Goal: Task Accomplishment & Management: Manage account settings

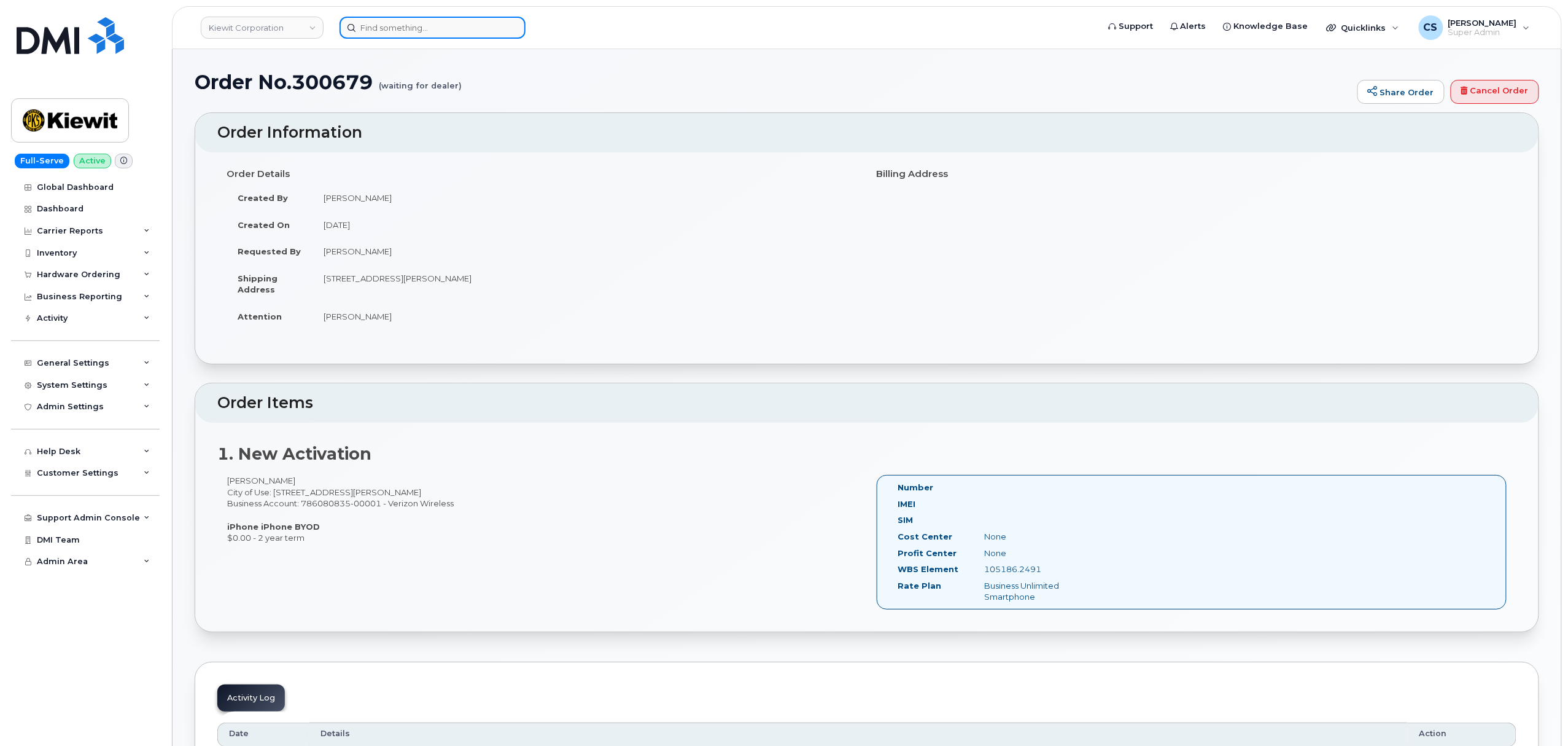
click at [401, 29] on input at bounding box center [433, 27] width 186 height 22
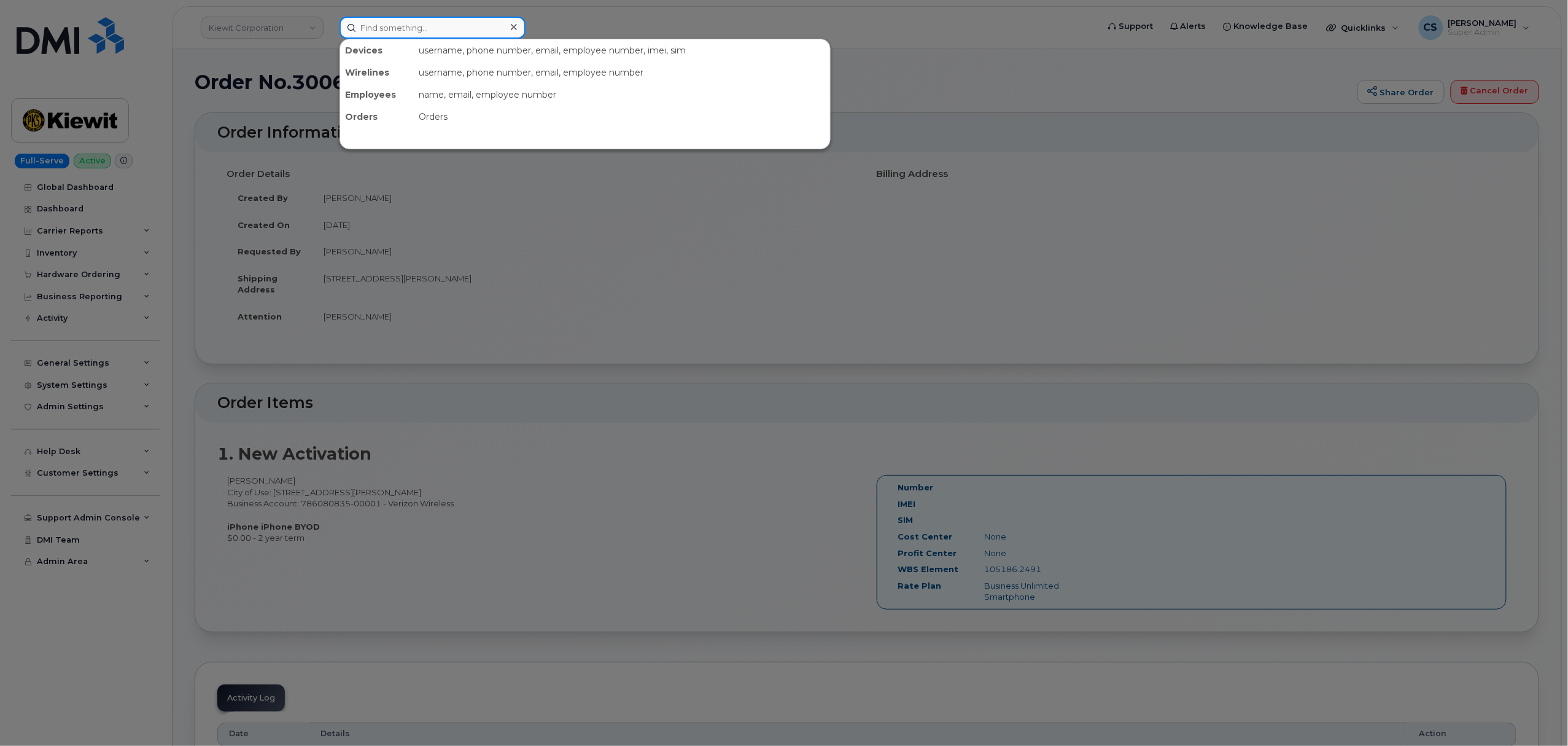
paste input "300438"
type input "300438"
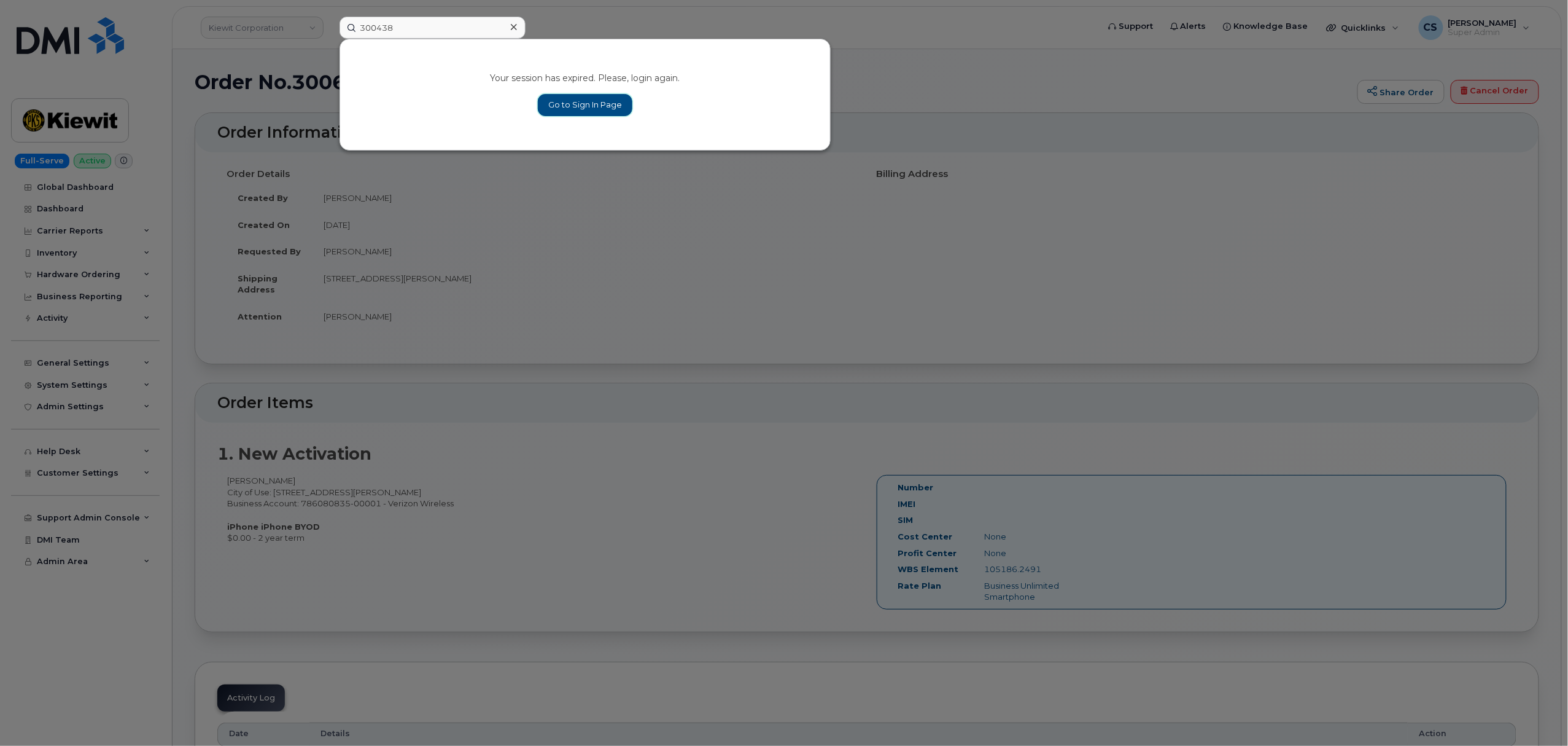
click at [583, 105] on link "Go to Sign In Page" at bounding box center [585, 105] width 95 height 22
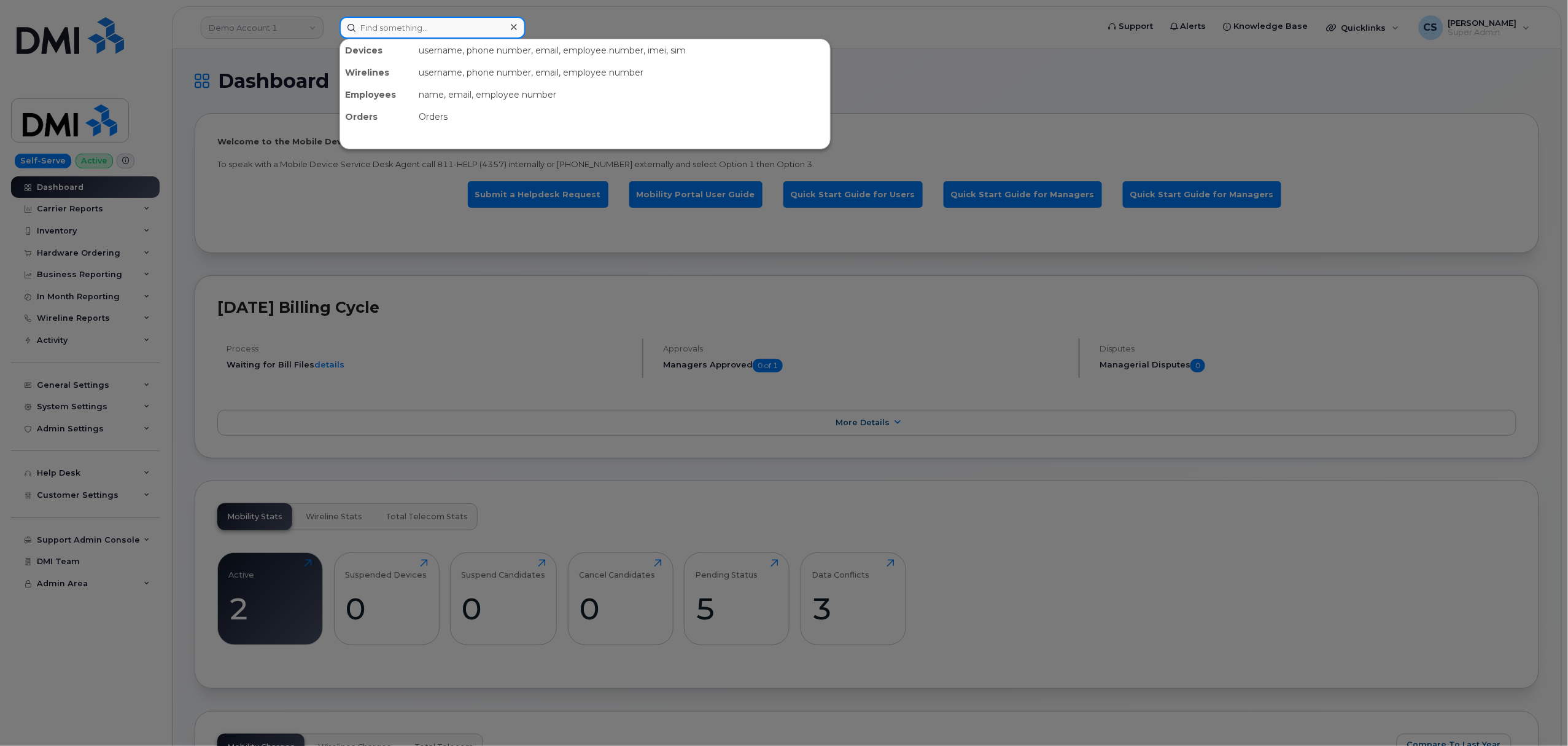
click at [380, 27] on input at bounding box center [433, 27] width 186 height 22
click at [264, 30] on div at bounding box center [784, 373] width 1568 height 746
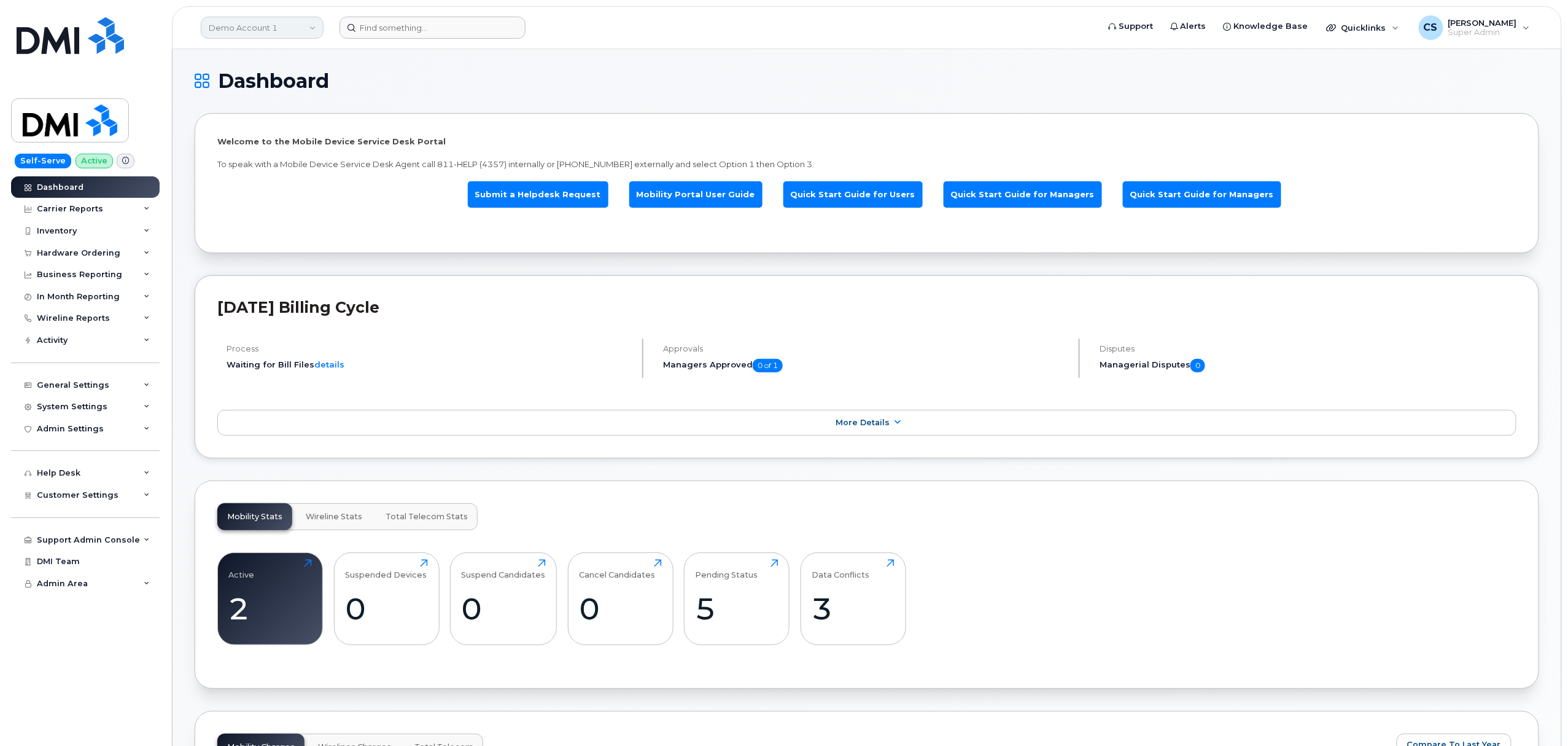
click at [298, 30] on link "Demo Account 1" at bounding box center [261, 27] width 123 height 22
click at [291, 57] on input at bounding box center [293, 58] width 161 height 22
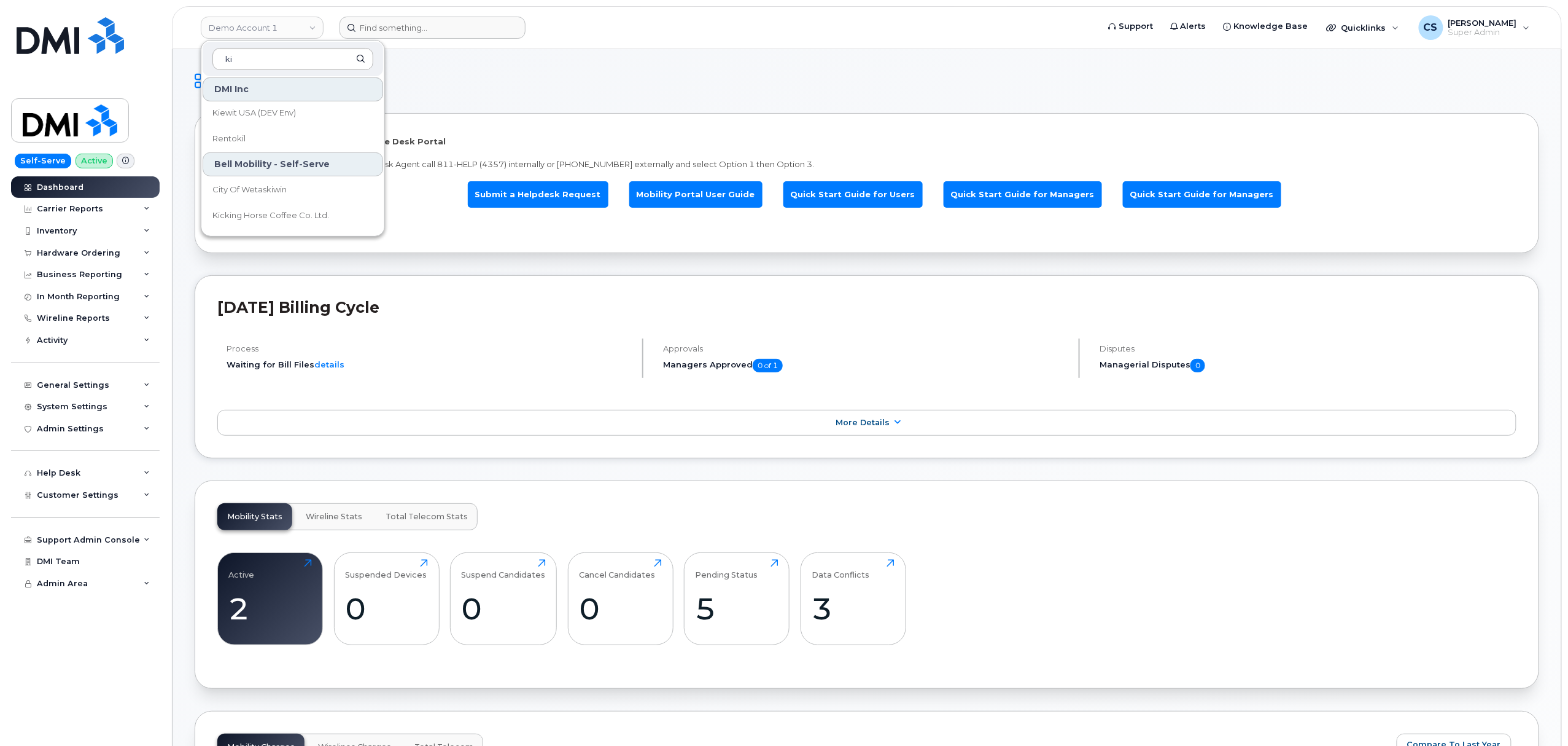
scroll to position [0, 0]
type input "kiewit"
click at [278, 166] on span "Kiewit Corporation" at bounding box center [250, 167] width 75 height 12
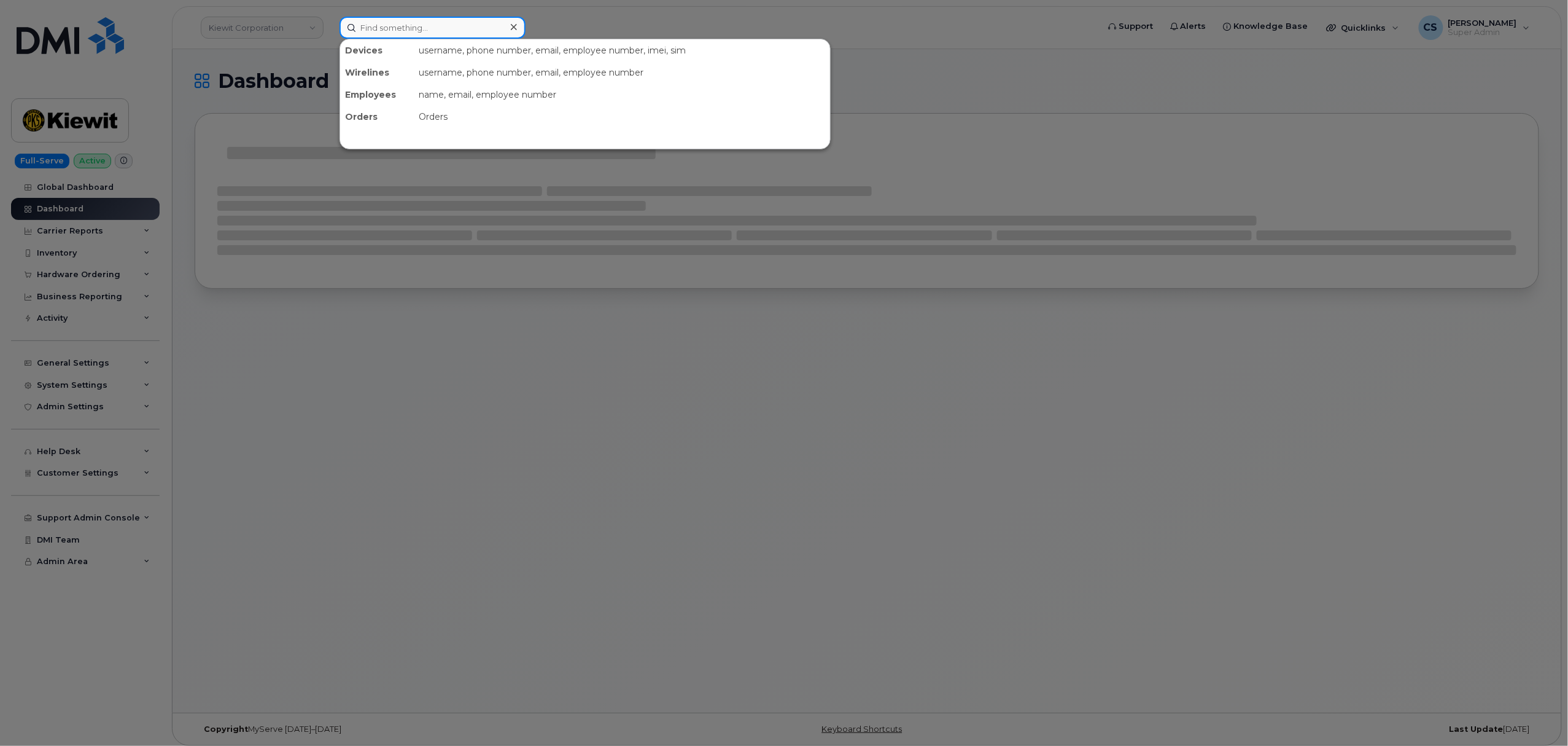
click at [428, 25] on input at bounding box center [433, 27] width 186 height 22
paste input "300438"
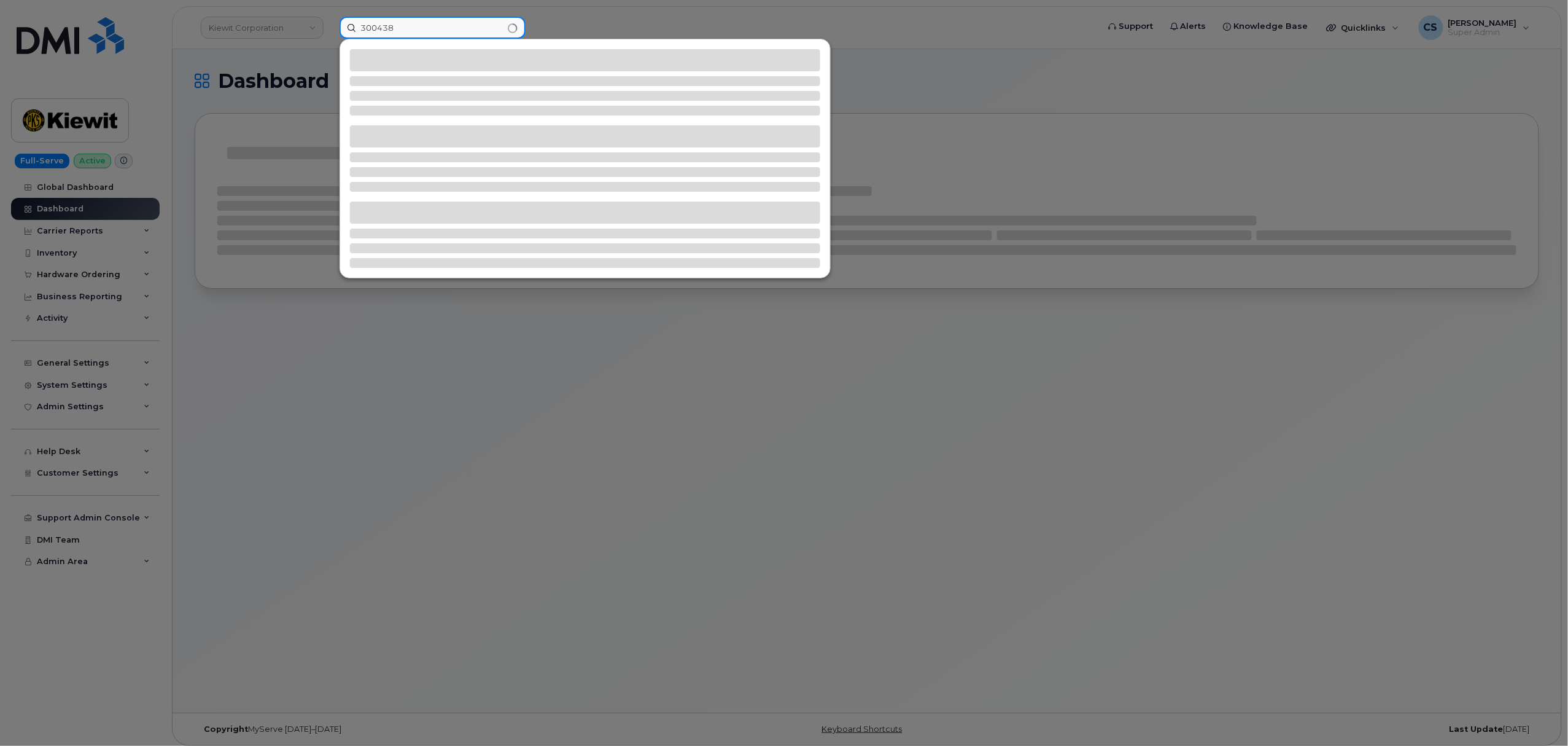
type input "300438"
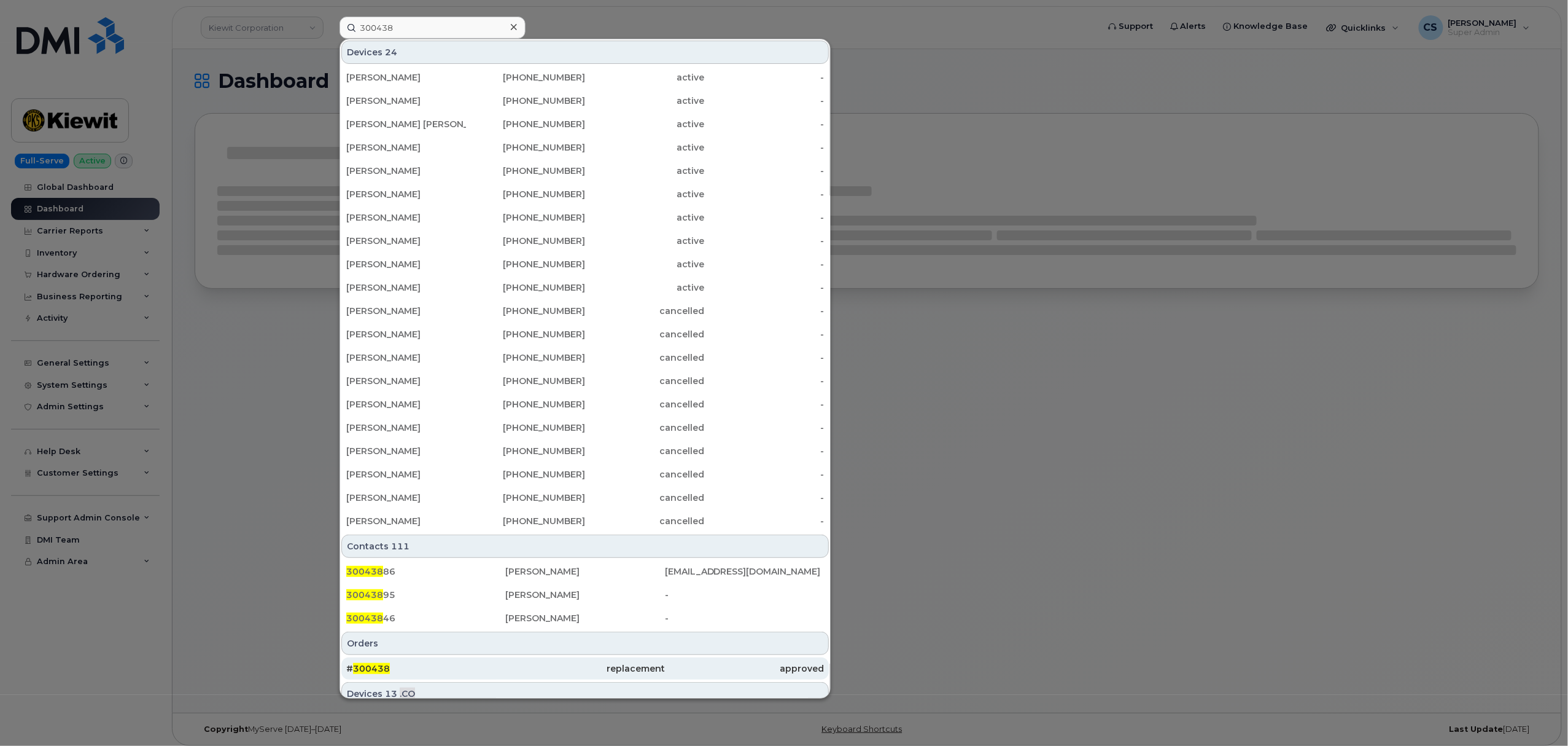
click at [374, 665] on span "300438" at bounding box center [371, 669] width 37 height 11
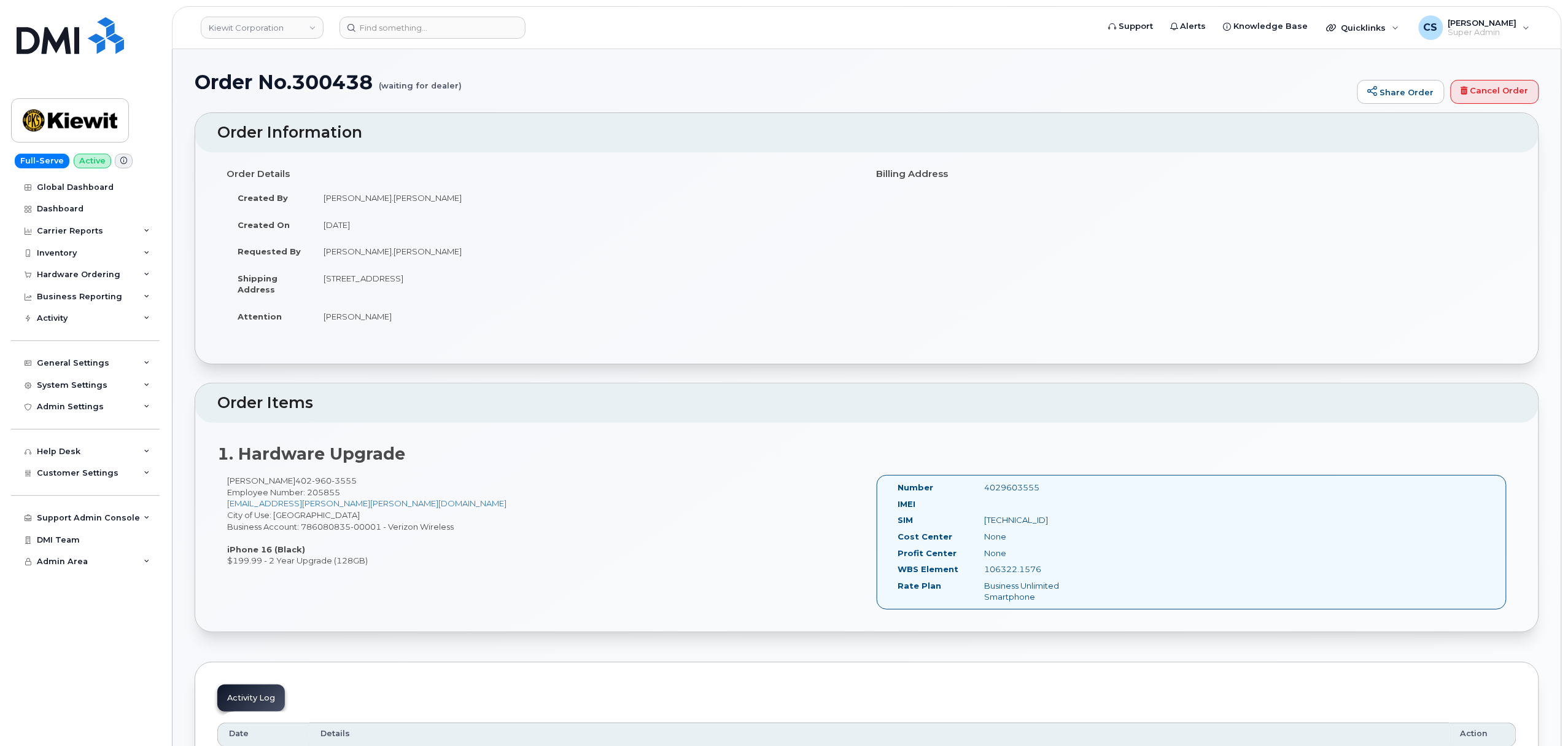
click at [1014, 483] on div "4029603555" at bounding box center [1036, 488] width 122 height 11
click at [1011, 489] on div "4029603555" at bounding box center [1036, 488] width 122 height 11
copy div "4029603555"
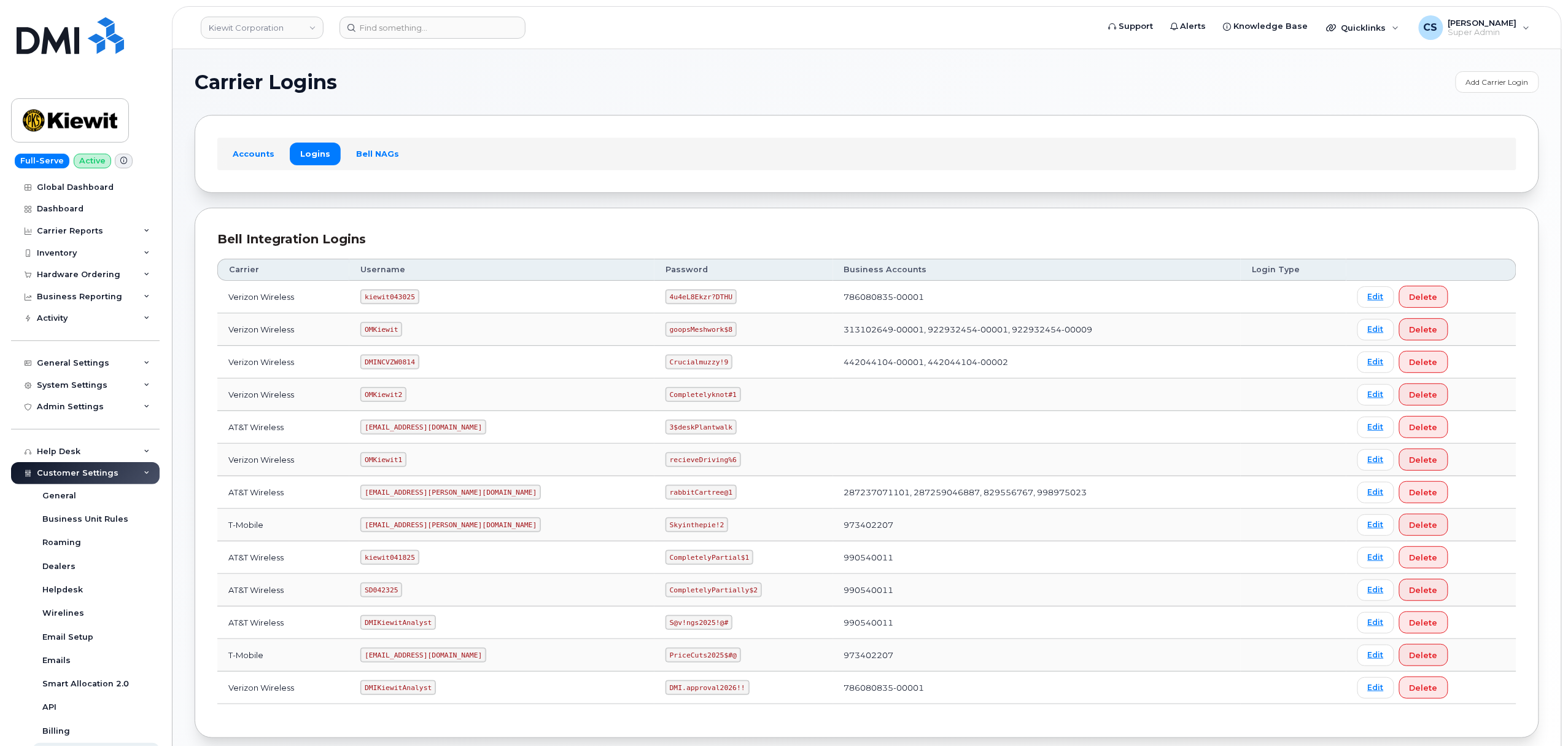
click at [394, 296] on code "kiewit043025" at bounding box center [389, 297] width 58 height 15
copy code "kiewit043025"
drag, startPoint x: 671, startPoint y: 298, endPoint x: 595, endPoint y: 299, distance: 76.0
click at [595, 299] on tr "Verizon Wireless kiewit043025 4u4eL8Ekzr?DTHU 786080835-00001 Edit Delete" at bounding box center [867, 296] width 1299 height 32
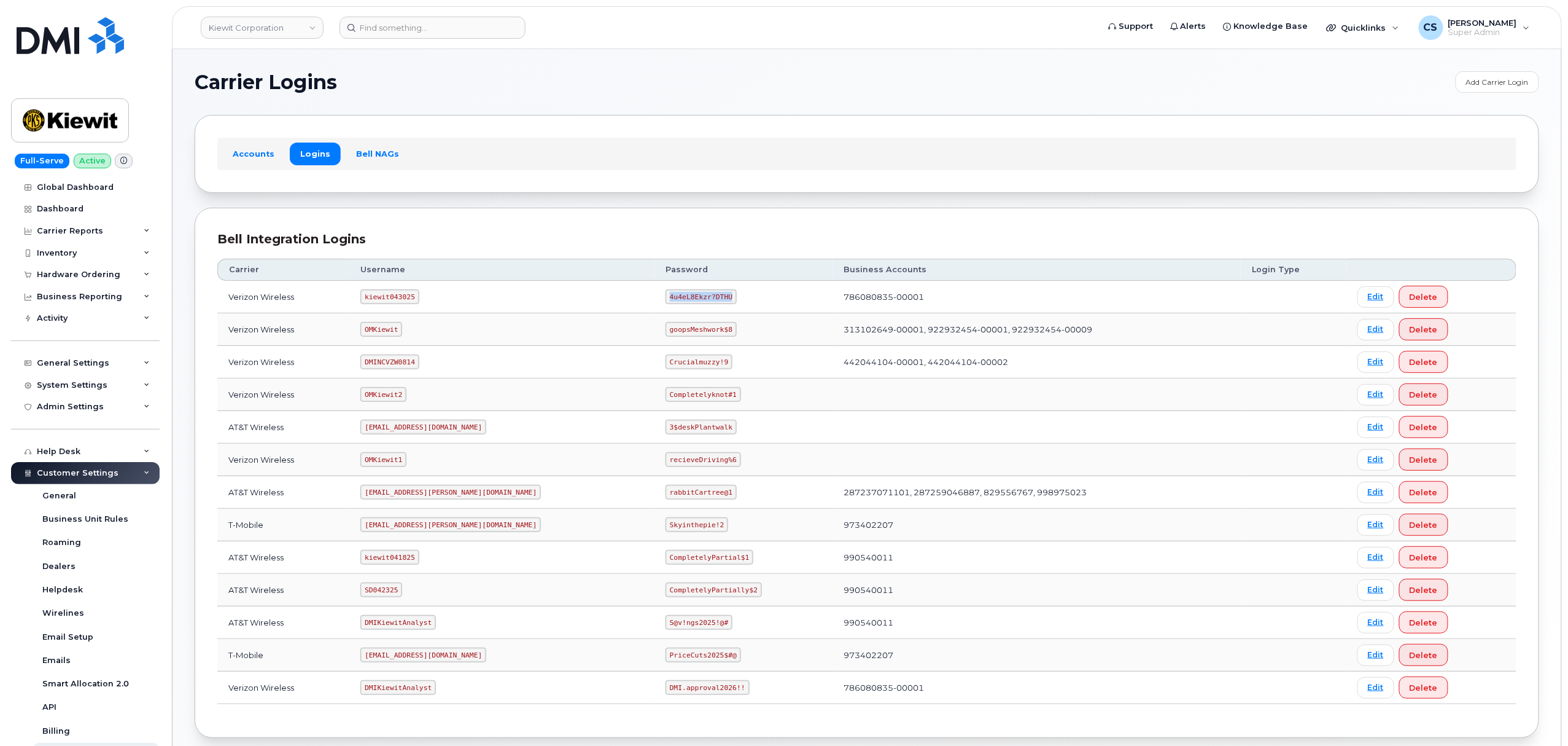
copy tr "4u4eL8Ekzr?DTHU"
click at [398, 595] on code "SD042325" at bounding box center [382, 590] width 42 height 15
copy code "SD042325"
drag, startPoint x: 692, startPoint y: 594, endPoint x: 613, endPoint y: 588, distance: 79.2
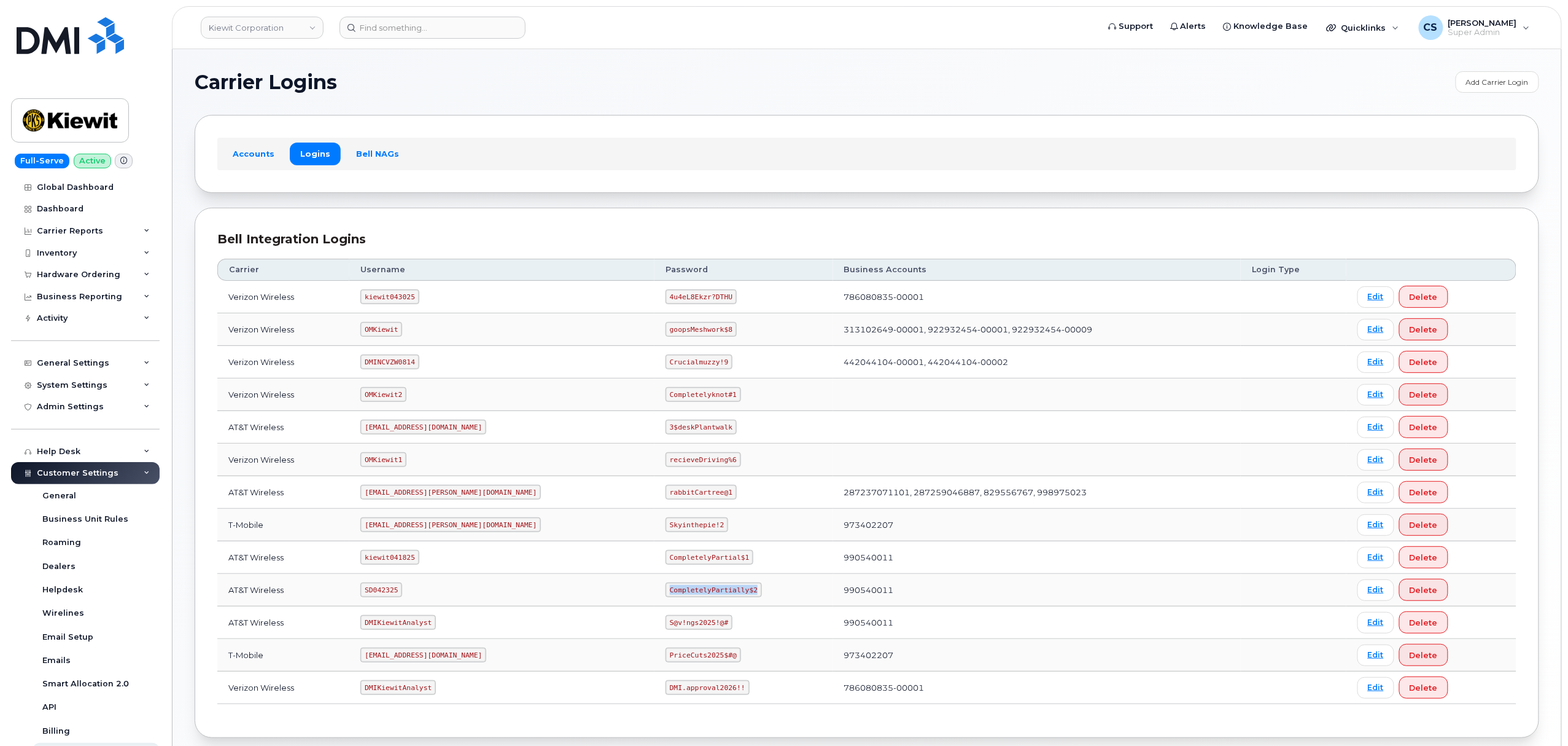
click at [666, 588] on code "CompletelyPartially$2" at bounding box center [714, 590] width 97 height 15
copy code "CompletelyPartially$2"
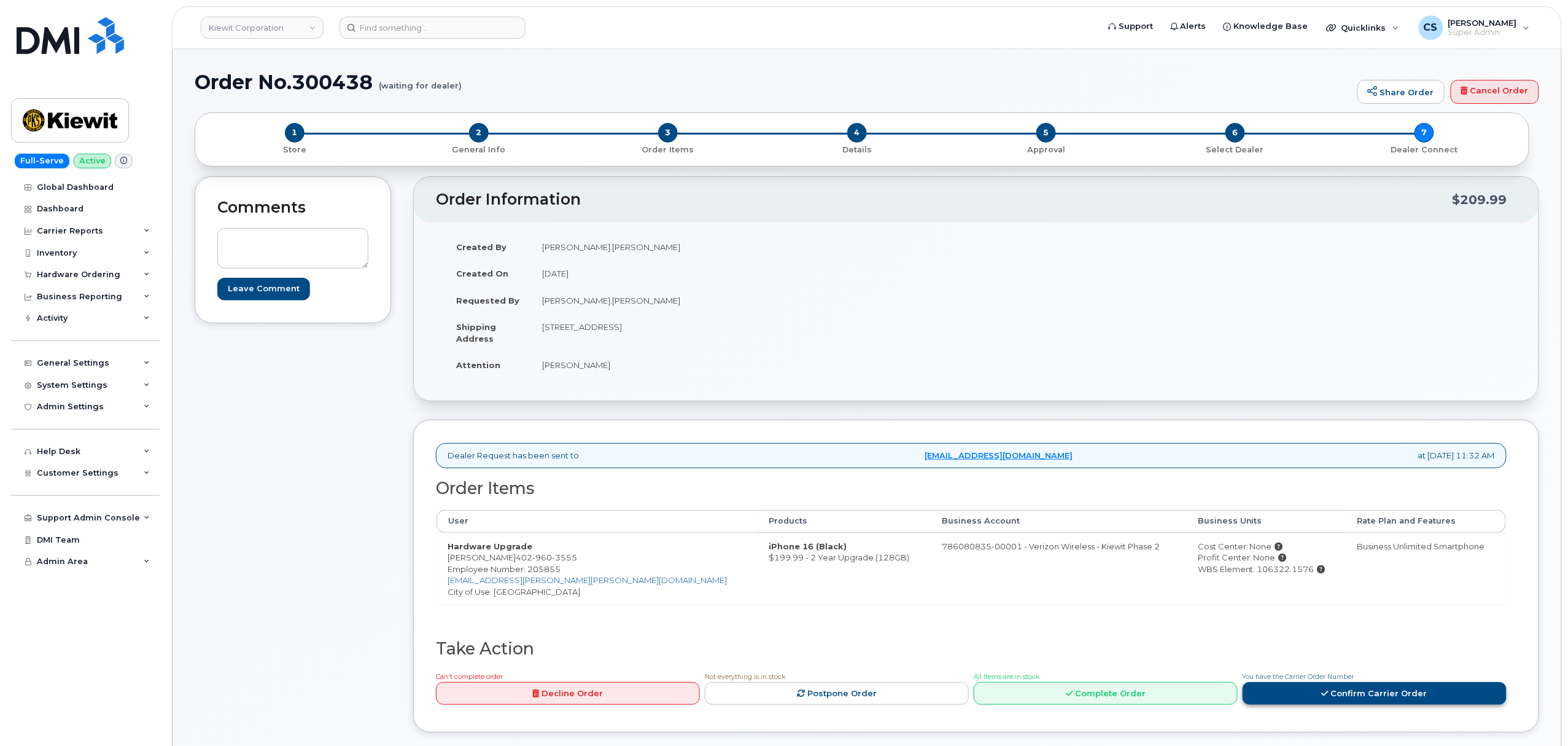
click at [1329, 692] on icon at bounding box center [1325, 693] width 7 height 8
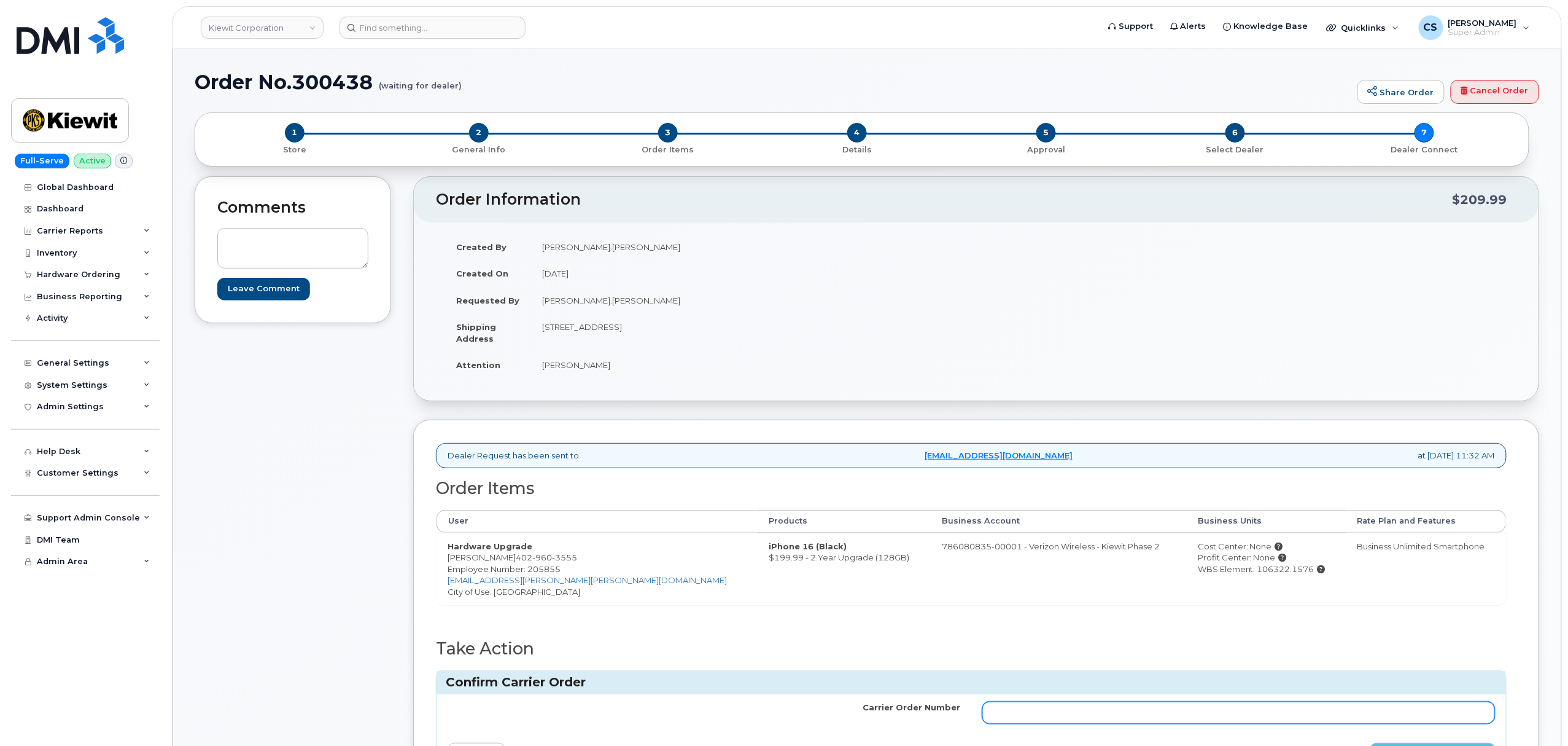
click at [1105, 708] on input "Carrier Order Number" at bounding box center [1238, 712] width 513 height 22
paste input "MB3000593702515"
type input "MB3000593702515"
click at [1370, 743] on button "Confirm Carrier Order" at bounding box center [1432, 755] width 126 height 23
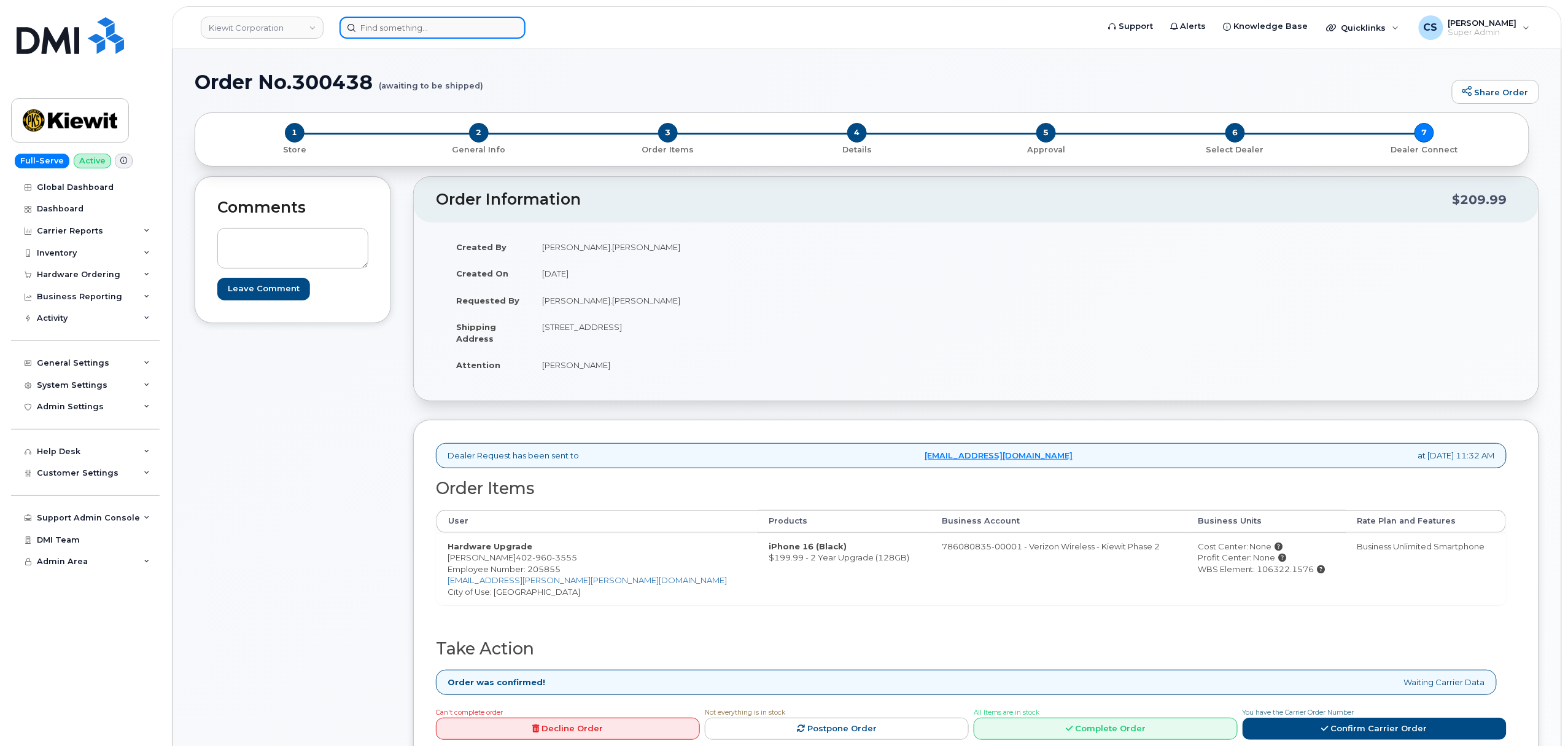
click at [477, 22] on input at bounding box center [433, 27] width 186 height 22
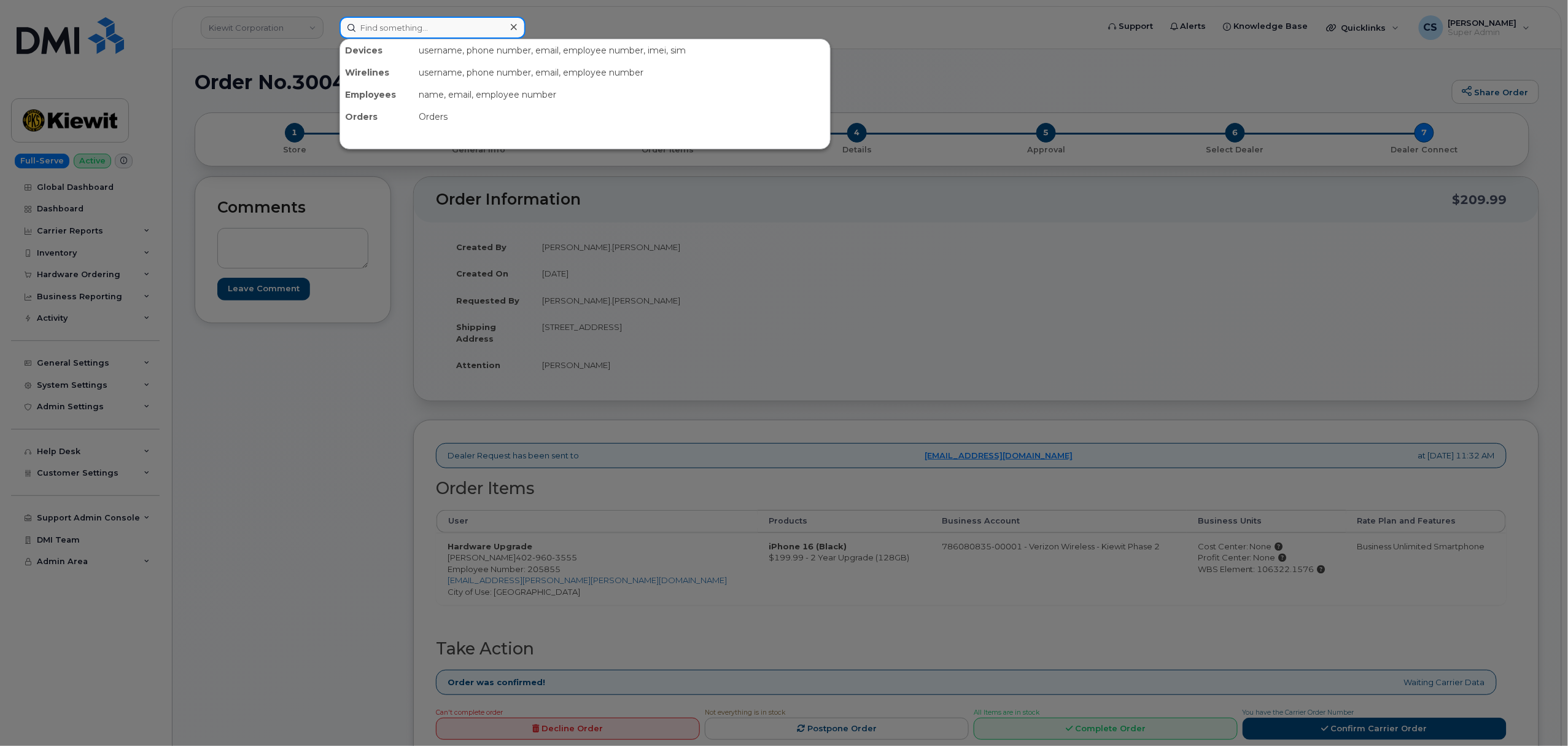
paste input "300705"
type input "300705"
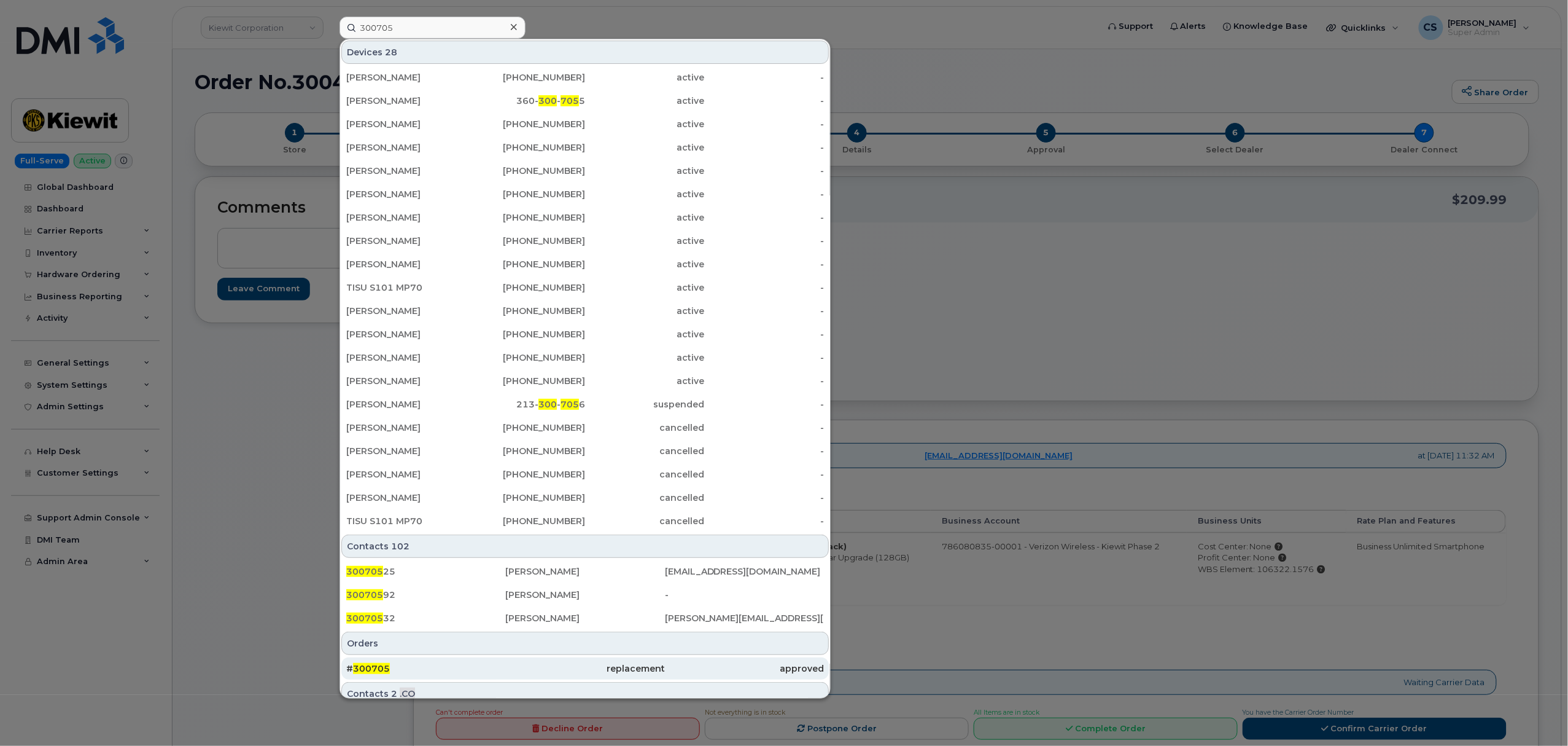
click at [388, 669] on span "300705" at bounding box center [371, 669] width 37 height 11
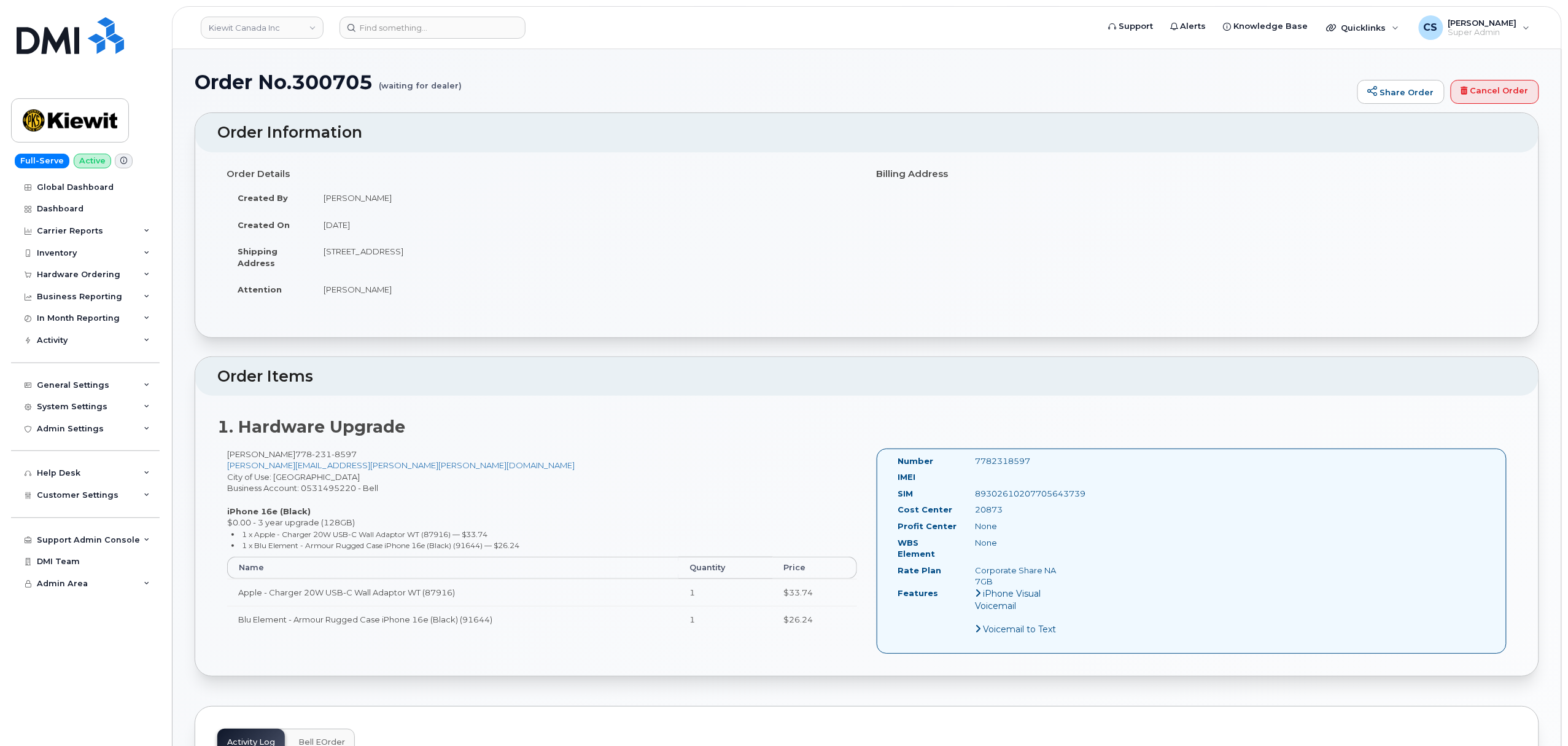
click at [1007, 461] on div "7782318597" at bounding box center [1021, 461] width 108 height 11
copy div "7782318597"
click at [364, 27] on input at bounding box center [433, 27] width 186 height 22
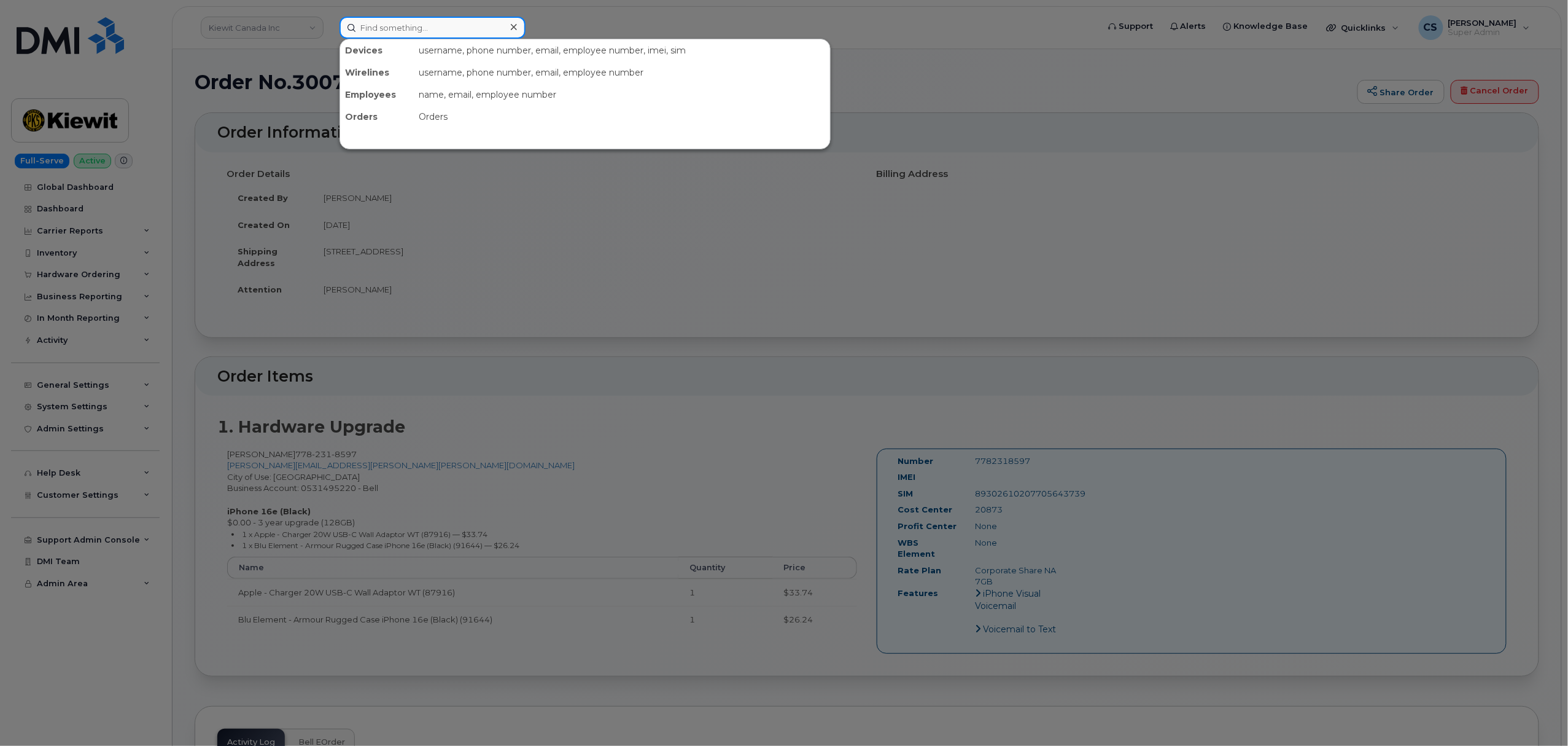
click at [364, 27] on input at bounding box center [433, 27] width 186 height 22
paste input "300303"
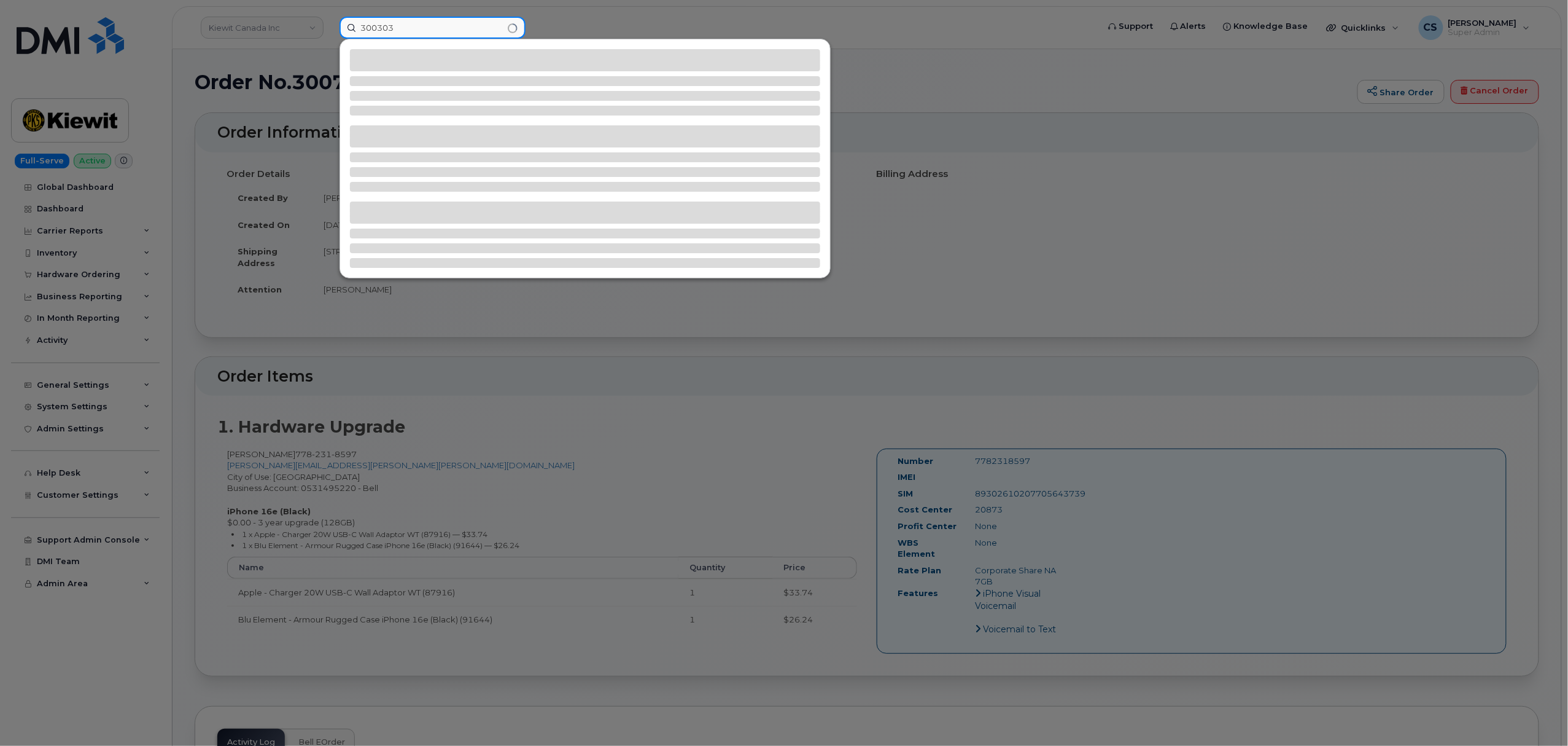
type input "300303"
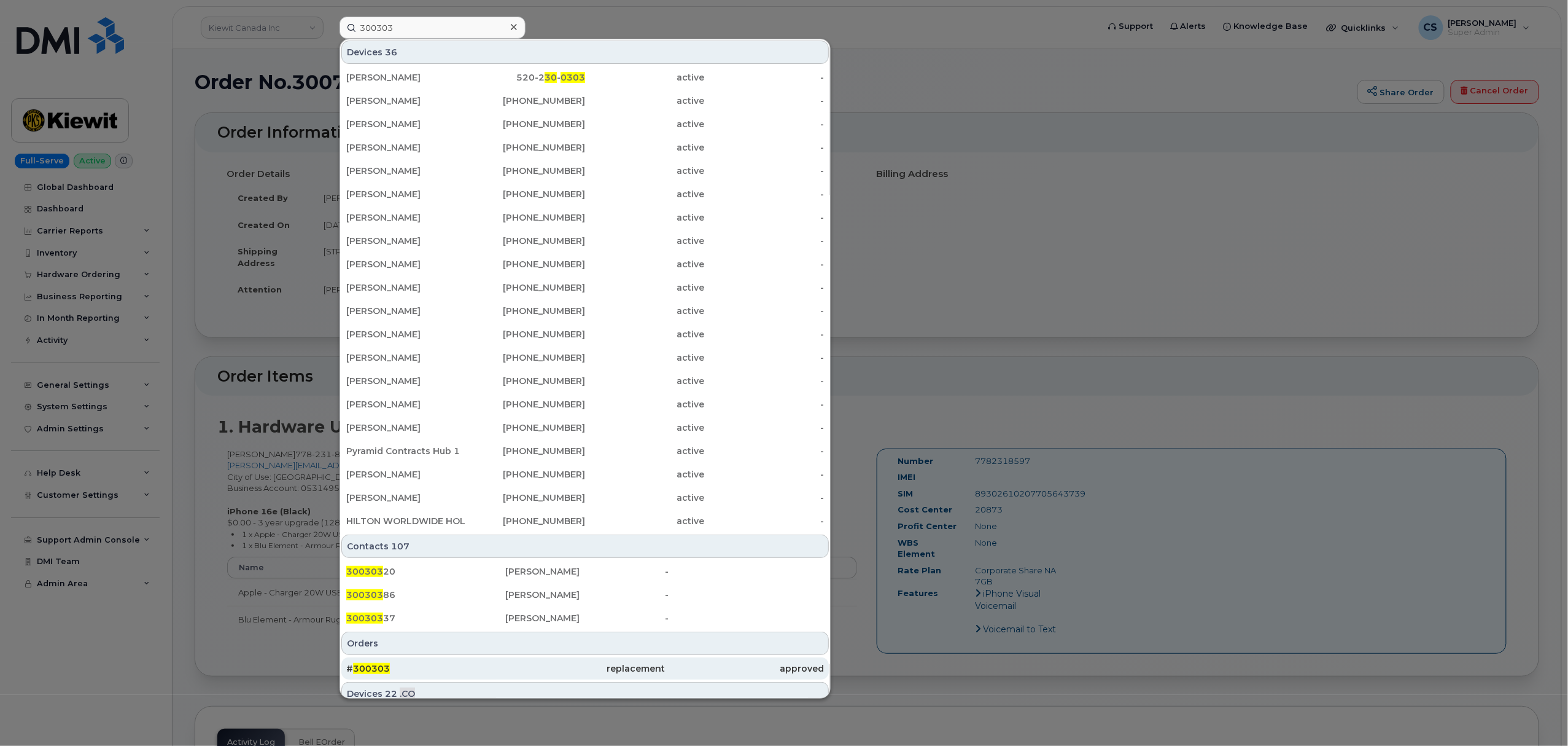
click at [370, 664] on div "# 300303" at bounding box center [425, 668] width 159 height 12
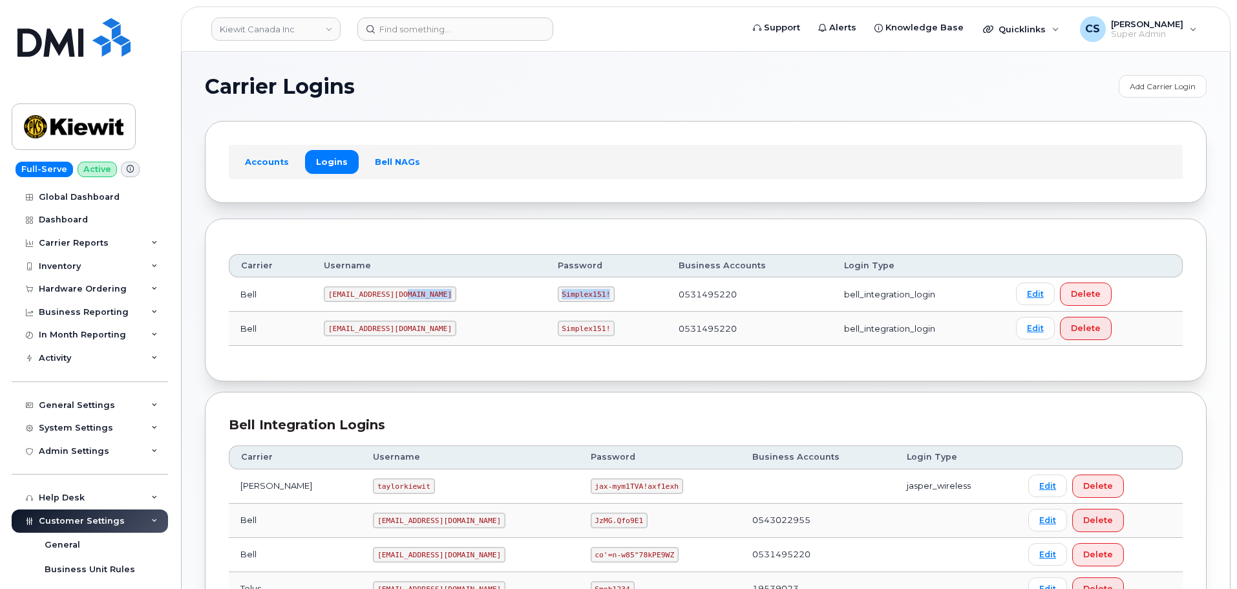
drag, startPoint x: 563, startPoint y: 294, endPoint x: 500, endPoint y: 292, distance: 63.4
click at [500, 292] on tr "Bell [EMAIL_ADDRESS][DOMAIN_NAME] Simplex151! 0531495220 bell_integration_login…" at bounding box center [706, 294] width 954 height 34
copy tr "Simplex151!"
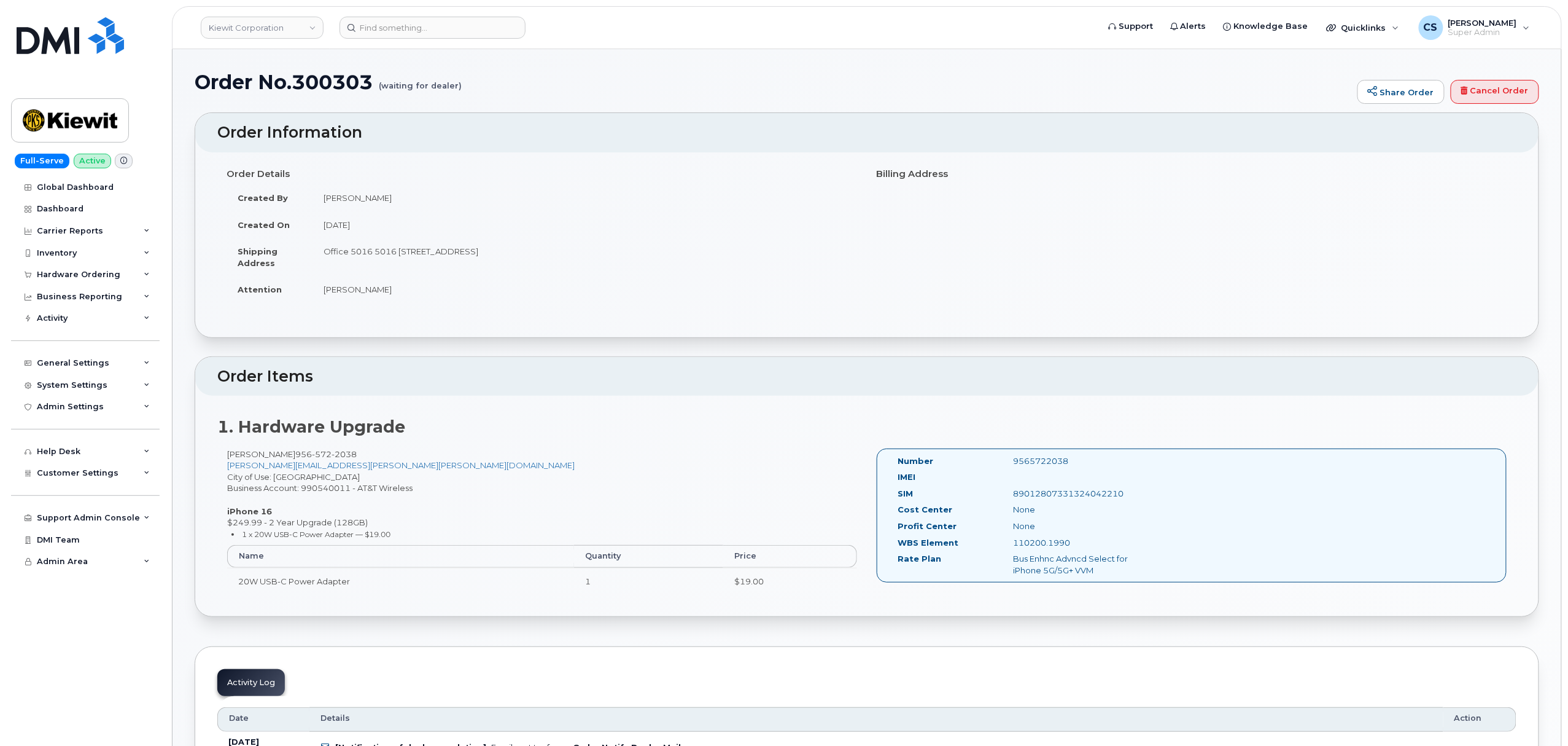
click at [1050, 465] on div "9565722038" at bounding box center [1085, 461] width 162 height 11
copy div "9565722038"
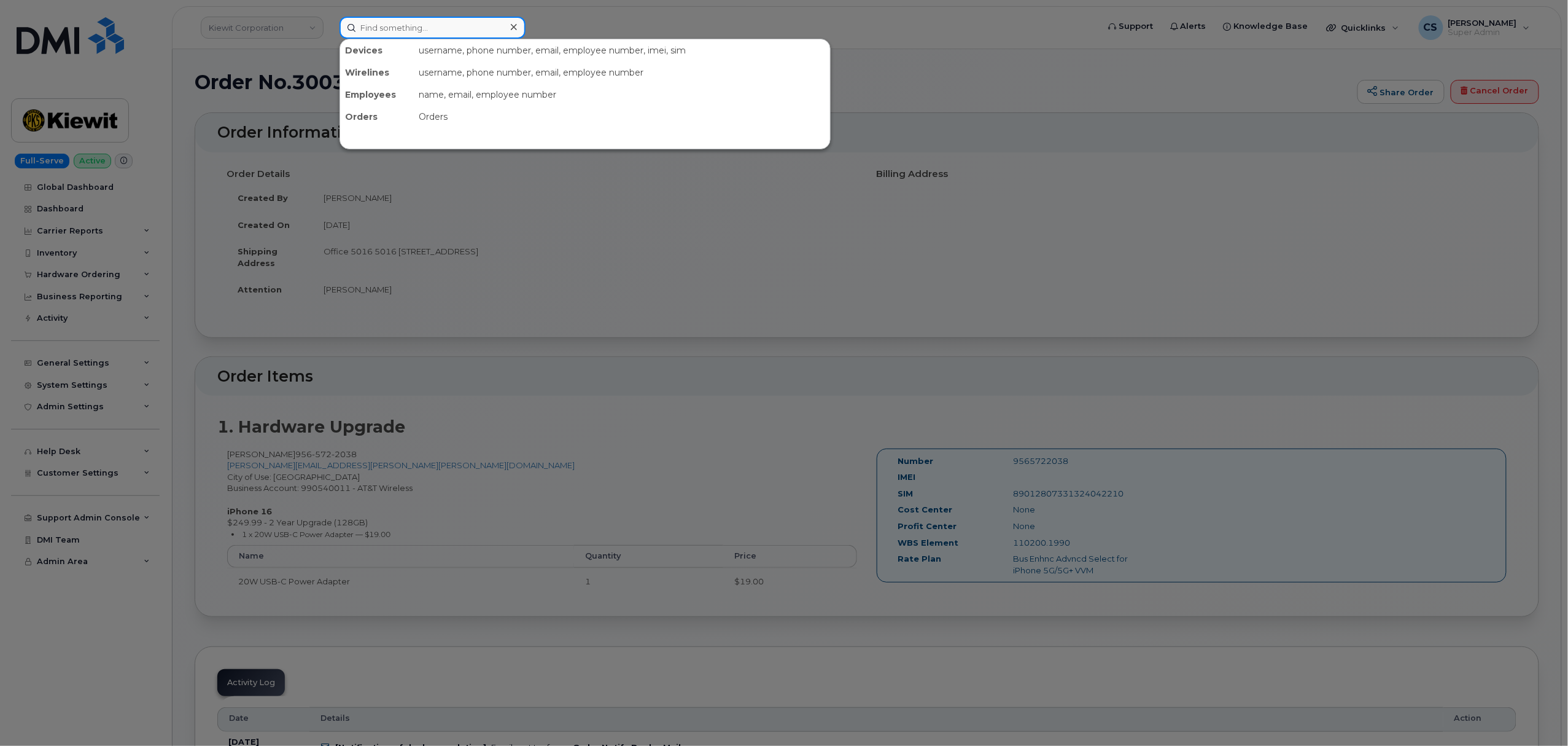
click at [404, 29] on input at bounding box center [433, 27] width 186 height 22
paste input "299949"
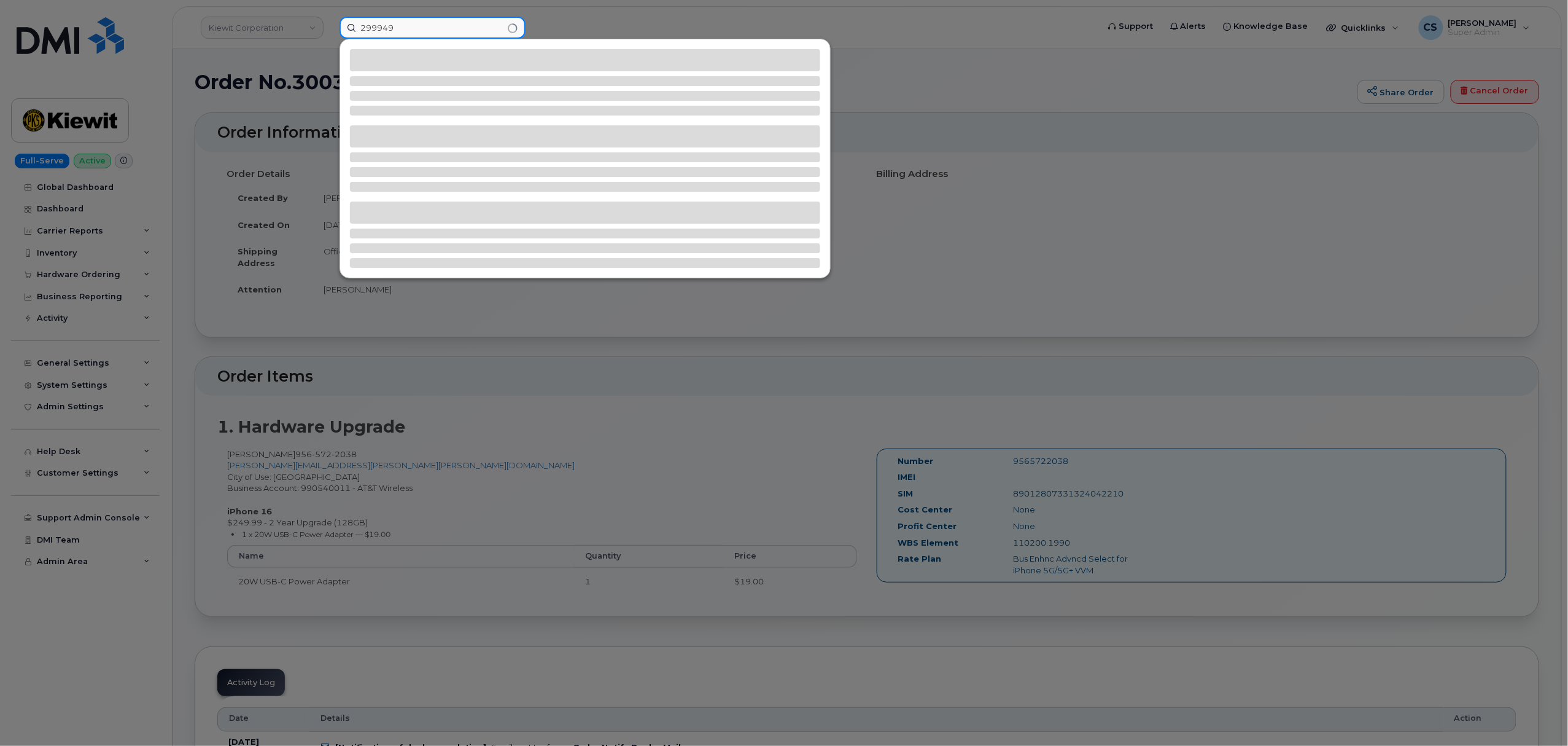
type input "299949"
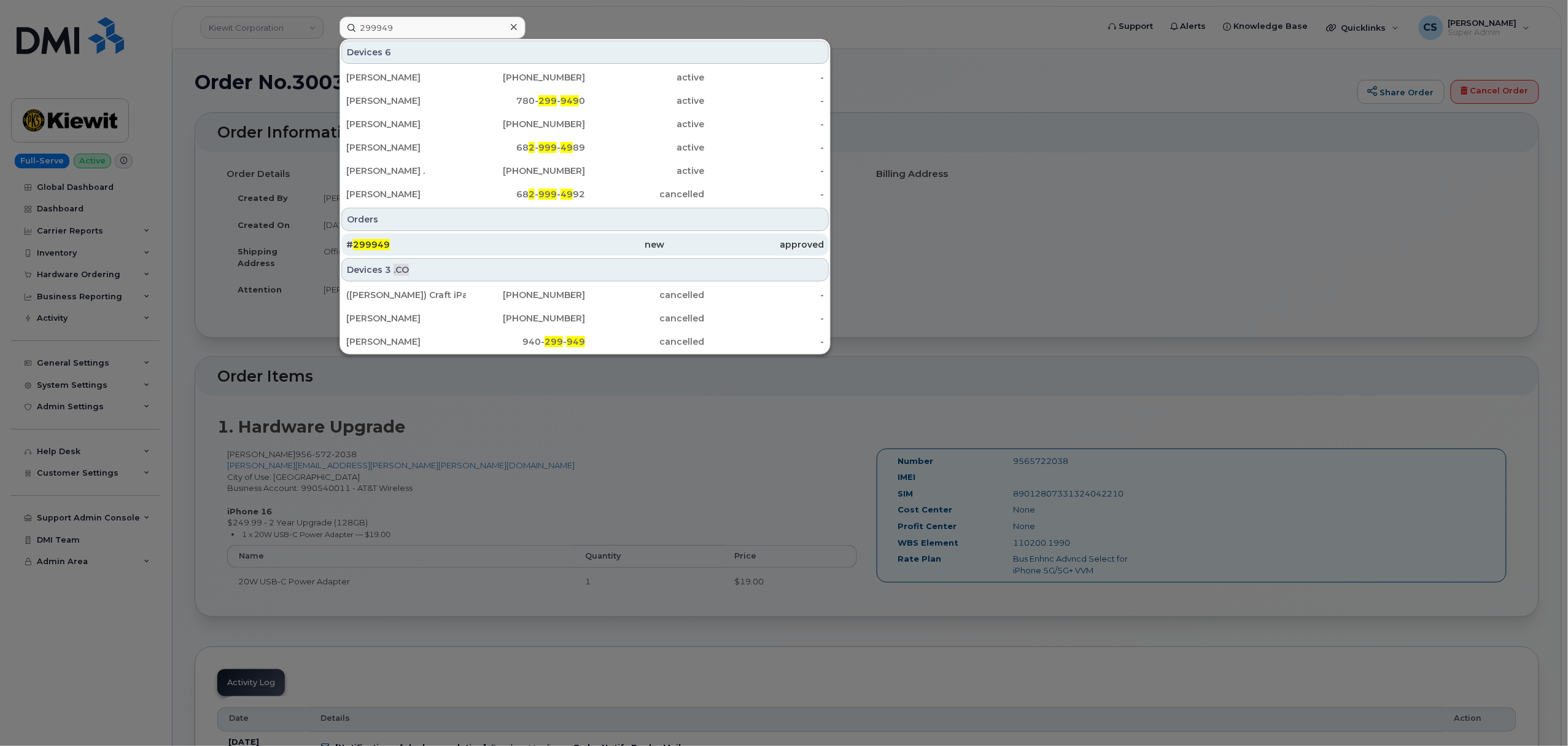
click at [366, 239] on div "# 299949" at bounding box center [425, 244] width 159 height 22
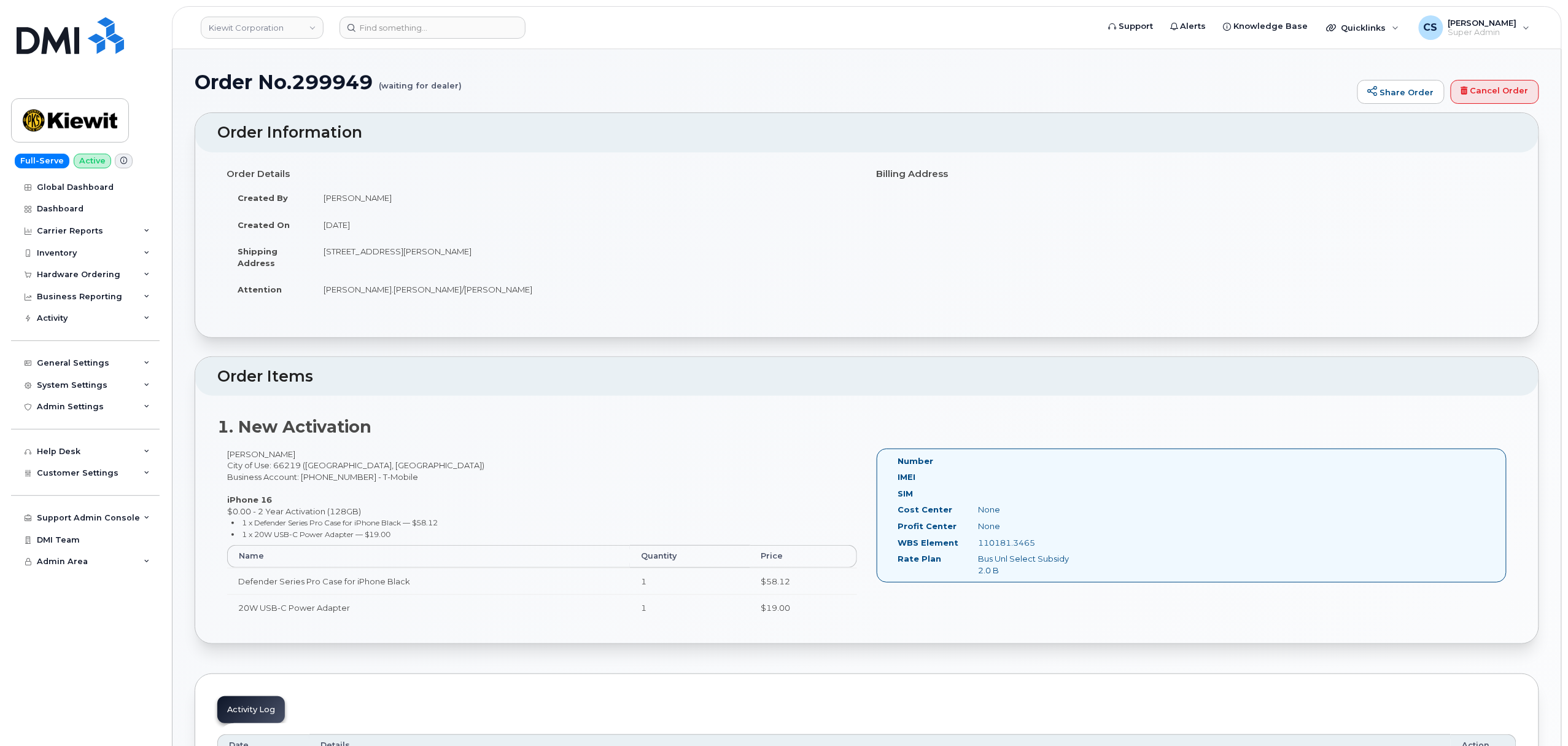
drag, startPoint x: 406, startPoint y: 534, endPoint x: 223, endPoint y: 505, distance: 185.3
click at [223, 505] on div "[PERSON_NAME] City of Use: 66219 ([GEOGRAPHIC_DATA], [GEOGRAPHIC_DATA]) Busines…" at bounding box center [542, 540] width 650 height 183
click at [281, 526] on small "1 x Defender Series Pro Case for iPhone Black — $58.12" at bounding box center [340, 523] width 196 height 10
drag, startPoint x: 258, startPoint y: 522, endPoint x: 411, endPoint y: 522, distance: 153.0
click at [411, 522] on small "1 x Defender Series Pro Case for iPhone Black — $58.12" at bounding box center [340, 523] width 196 height 10
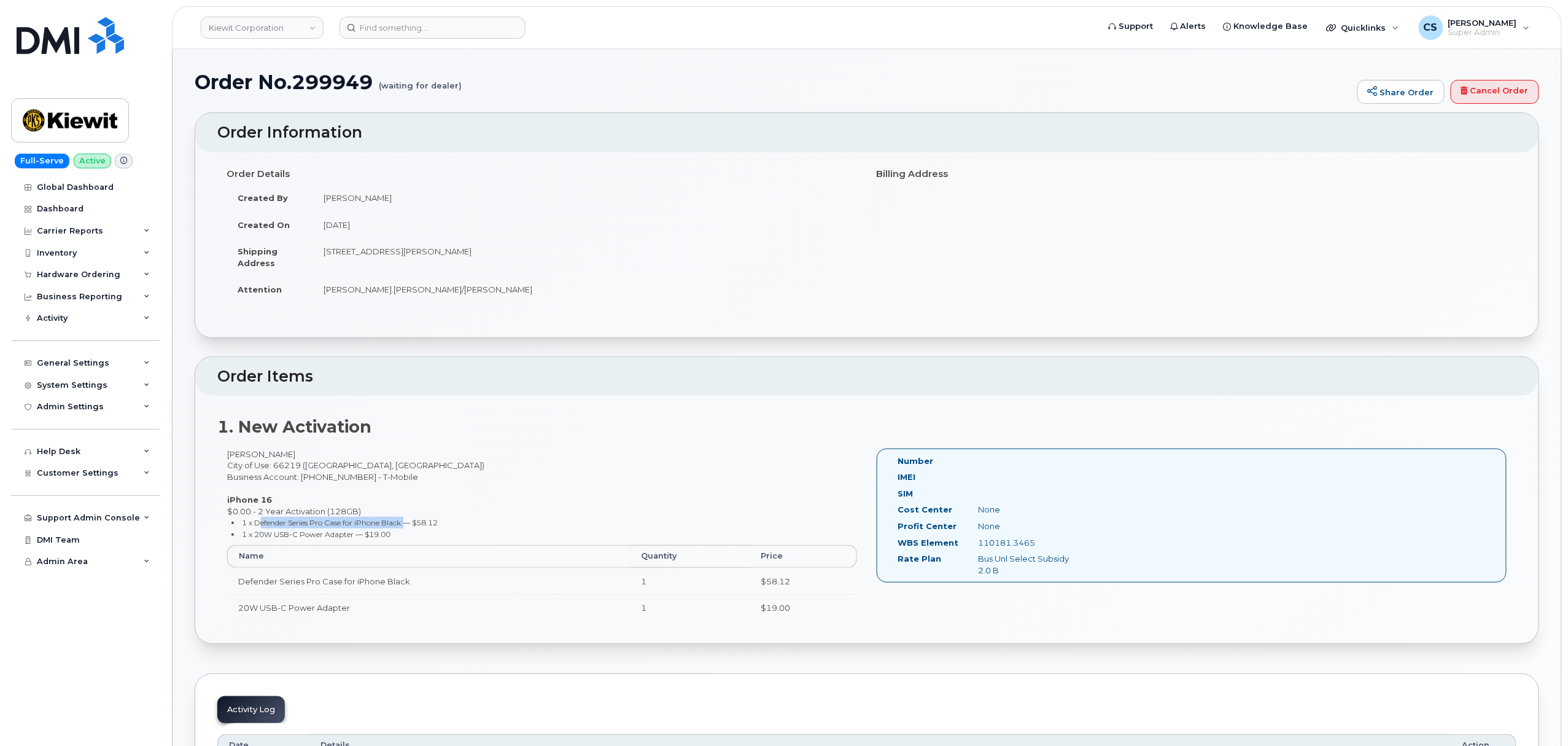
copy small "Defender Series Pro Case for iPhone Black"
drag, startPoint x: 255, startPoint y: 537, endPoint x: 396, endPoint y: 537, distance: 141.0
click at [396, 537] on li "1 x 20W USB-C Power Adapter — $19.00" at bounding box center [544, 534] width 626 height 11
copy small "20W USB-C Power Adapter — $19.00"
drag, startPoint x: 293, startPoint y: 454, endPoint x: 225, endPoint y: 453, distance: 68.0
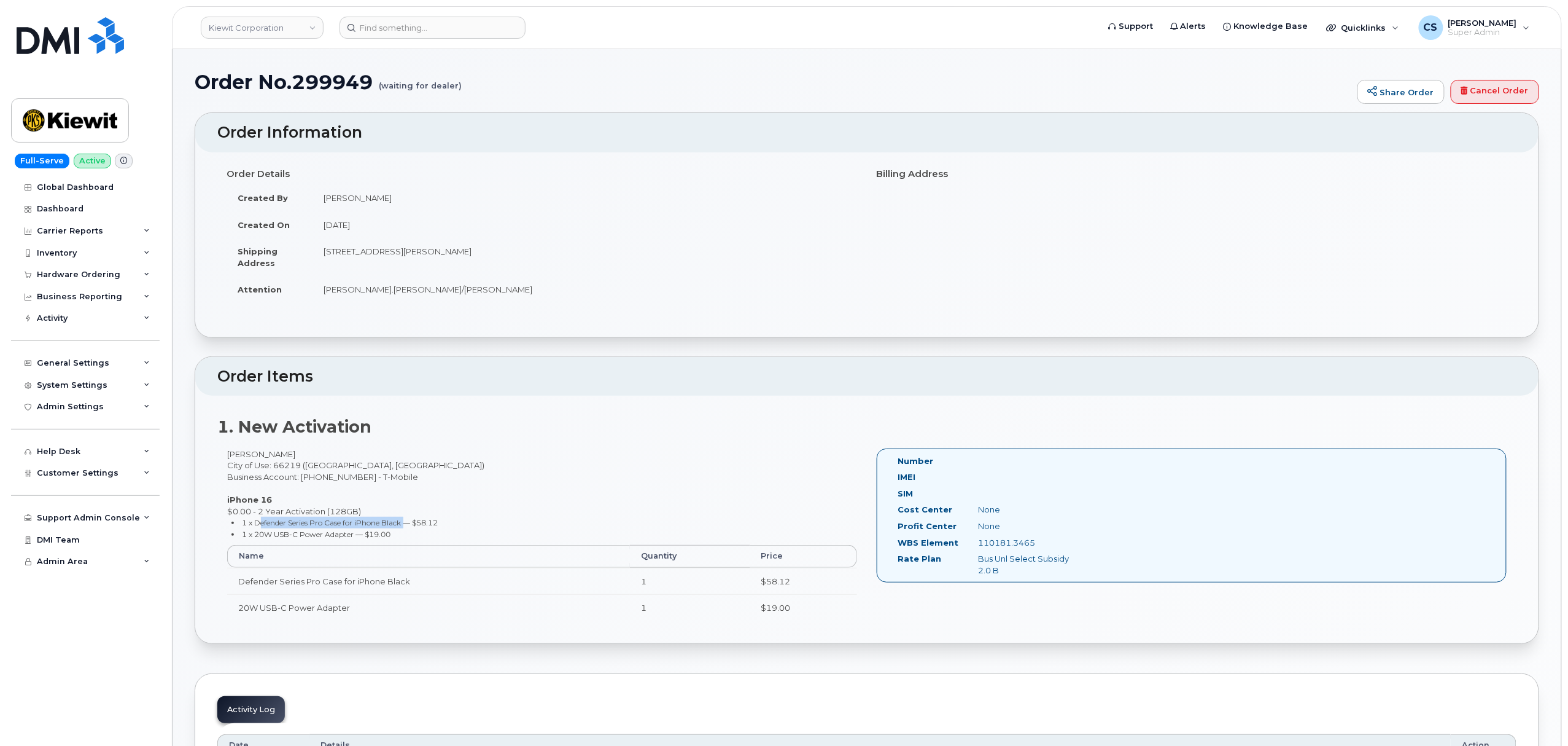
click at [225, 453] on div "[PERSON_NAME] City of Use: 66219 ([GEOGRAPHIC_DATA], [GEOGRAPHIC_DATA]) Busines…" at bounding box center [542, 540] width 650 height 183
copy div "[PERSON_NAME]"
drag, startPoint x: 274, startPoint y: 466, endPoint x: 352, endPoint y: 468, distance: 78.0
click at [352, 468] on div "Prashant Nagraj City of Use: 66219 (Lenexa, KS) Business Account: 973402207 - T…" at bounding box center [542, 540] width 650 height 183
drag, startPoint x: 899, startPoint y: 559, endPoint x: 1072, endPoint y: 559, distance: 173.0
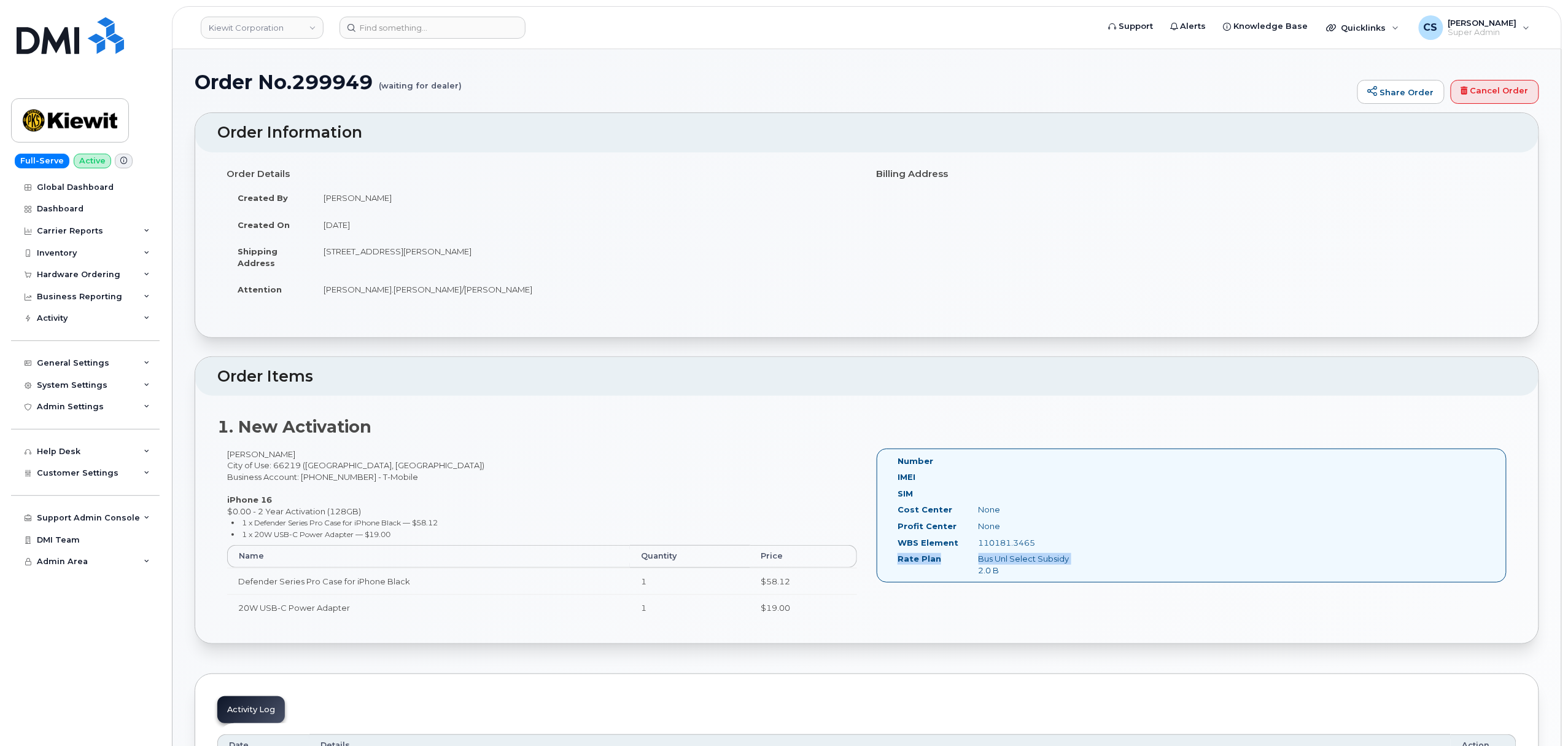
click at [1072, 559] on div "Rate Plan Bus Unl Select Subsidy 2.0 B" at bounding box center [986, 564] width 194 height 23
click at [1014, 571] on div "Bus Unl Select Subsidy 2.0 B" at bounding box center [1026, 564] width 113 height 23
drag, startPoint x: 1014, startPoint y: 571, endPoint x: 897, endPoint y: 559, distance: 117.6
click at [897, 559] on div "Rate Plan Bus Unl Select Subsidy 2.0 B" at bounding box center [986, 564] width 194 height 23
copy div "Rate Plan Bus Unl Select Subsidy 2.0 B"
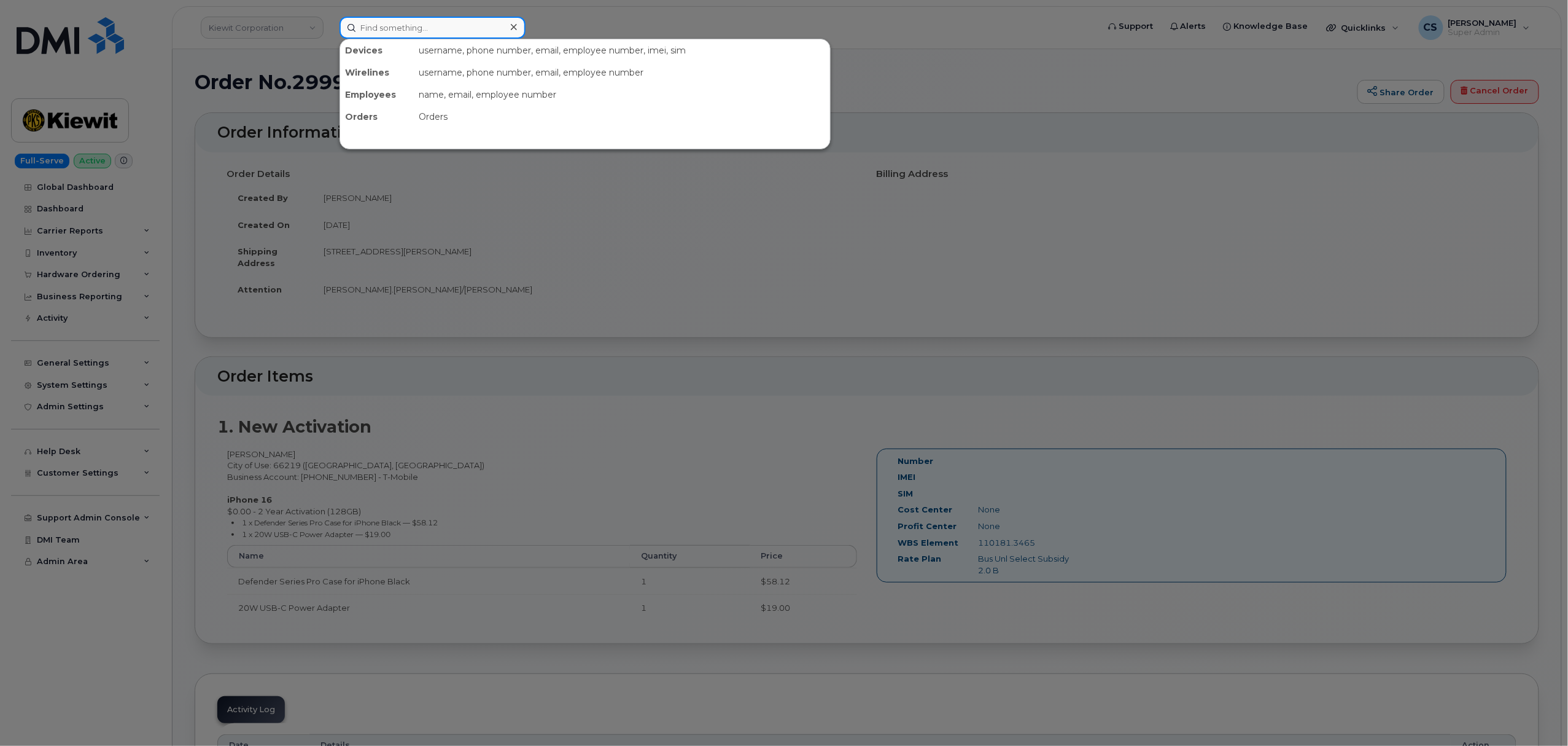
click at [408, 30] on input at bounding box center [433, 27] width 186 height 22
paste input "299593"
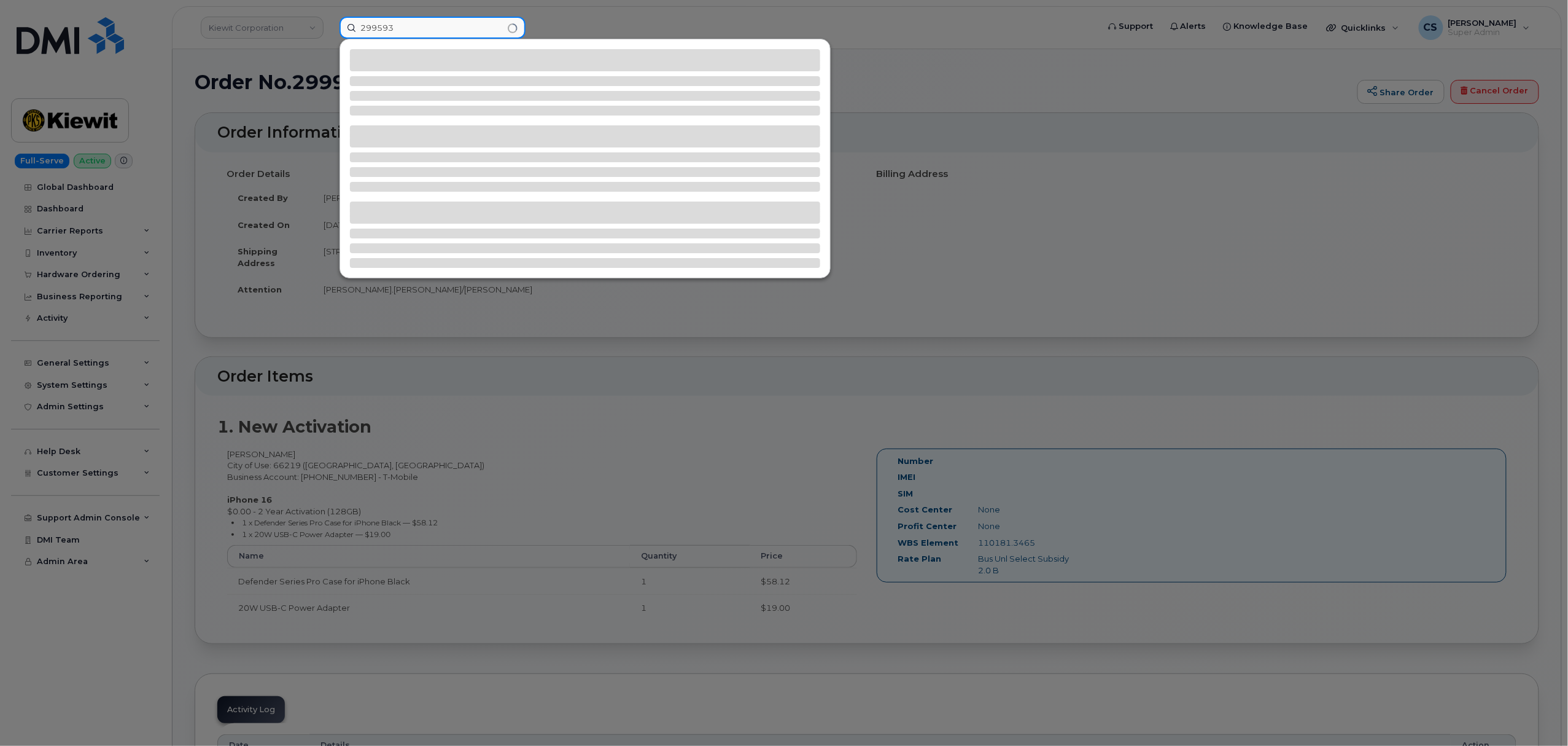
type input "299593"
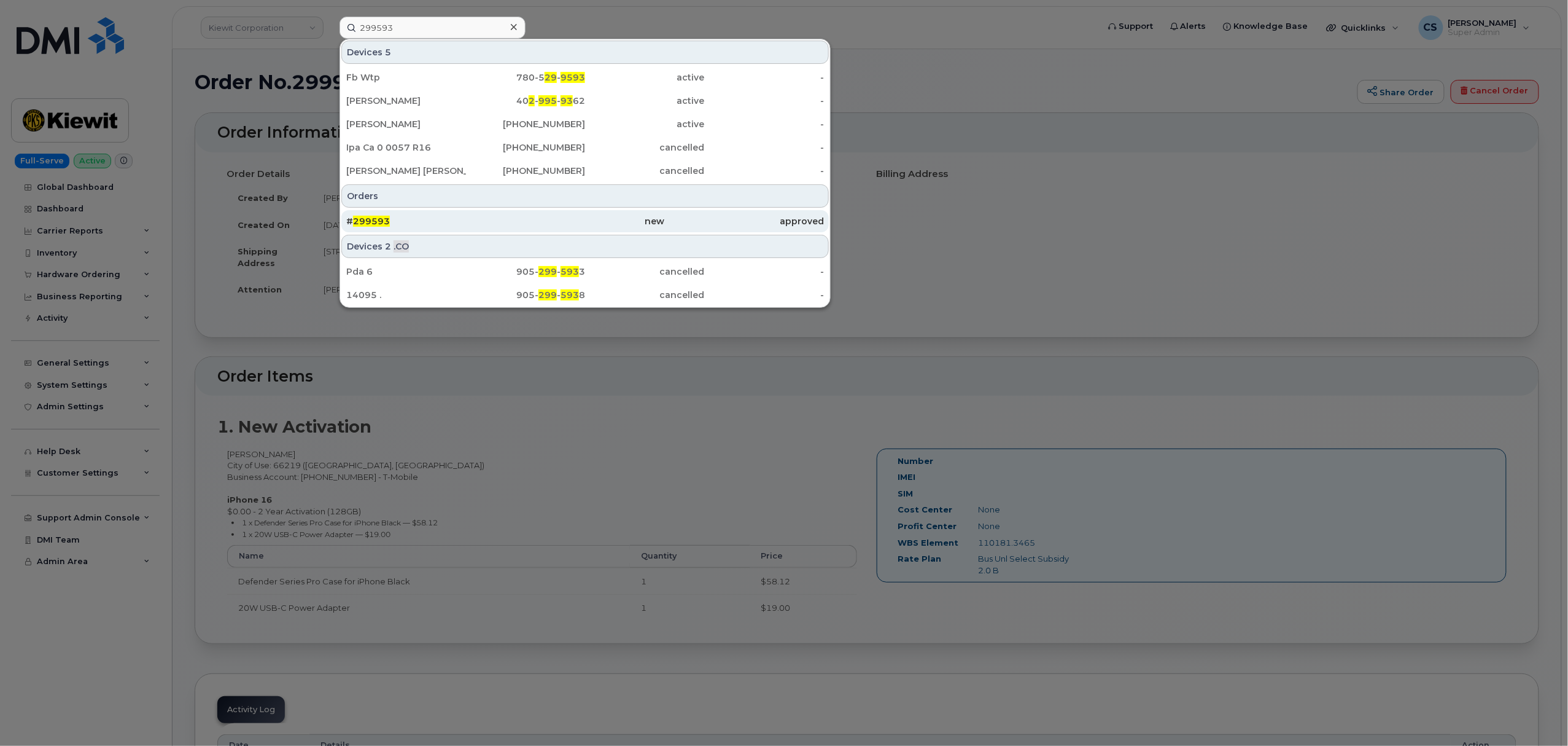
click at [369, 224] on span "299593" at bounding box center [371, 221] width 37 height 11
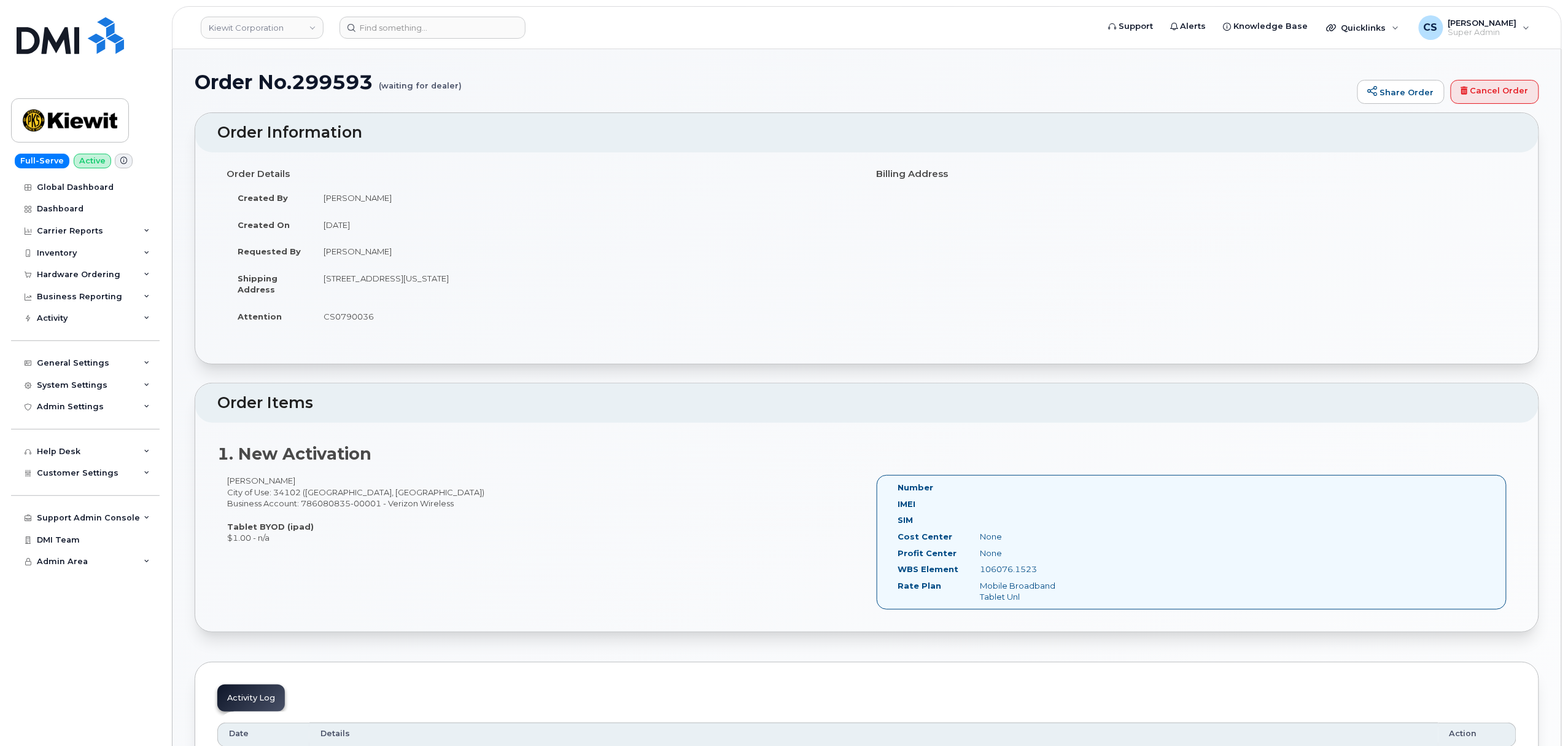
drag, startPoint x: 284, startPoint y: 479, endPoint x: 218, endPoint y: 480, distance: 66.0
click at [218, 480] on div "Lenar Castillo City of Use: 34102 (Naples, FL) Business Account: 786080835-0000…" at bounding box center [542, 509] width 650 height 68
copy div "Lenar Castillo"
click at [438, 28] on input at bounding box center [433, 27] width 186 height 22
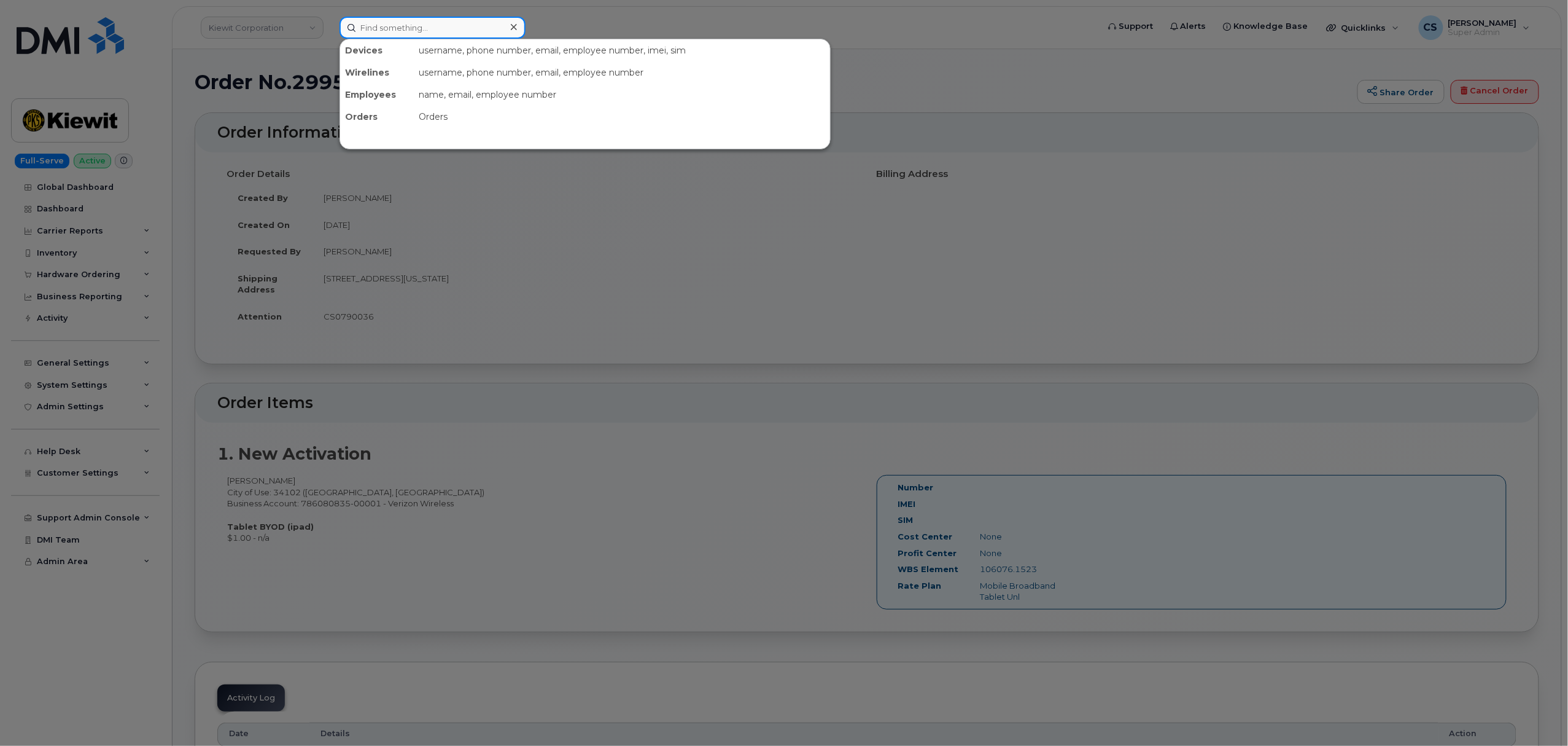
paste input "Lenar Castillo"
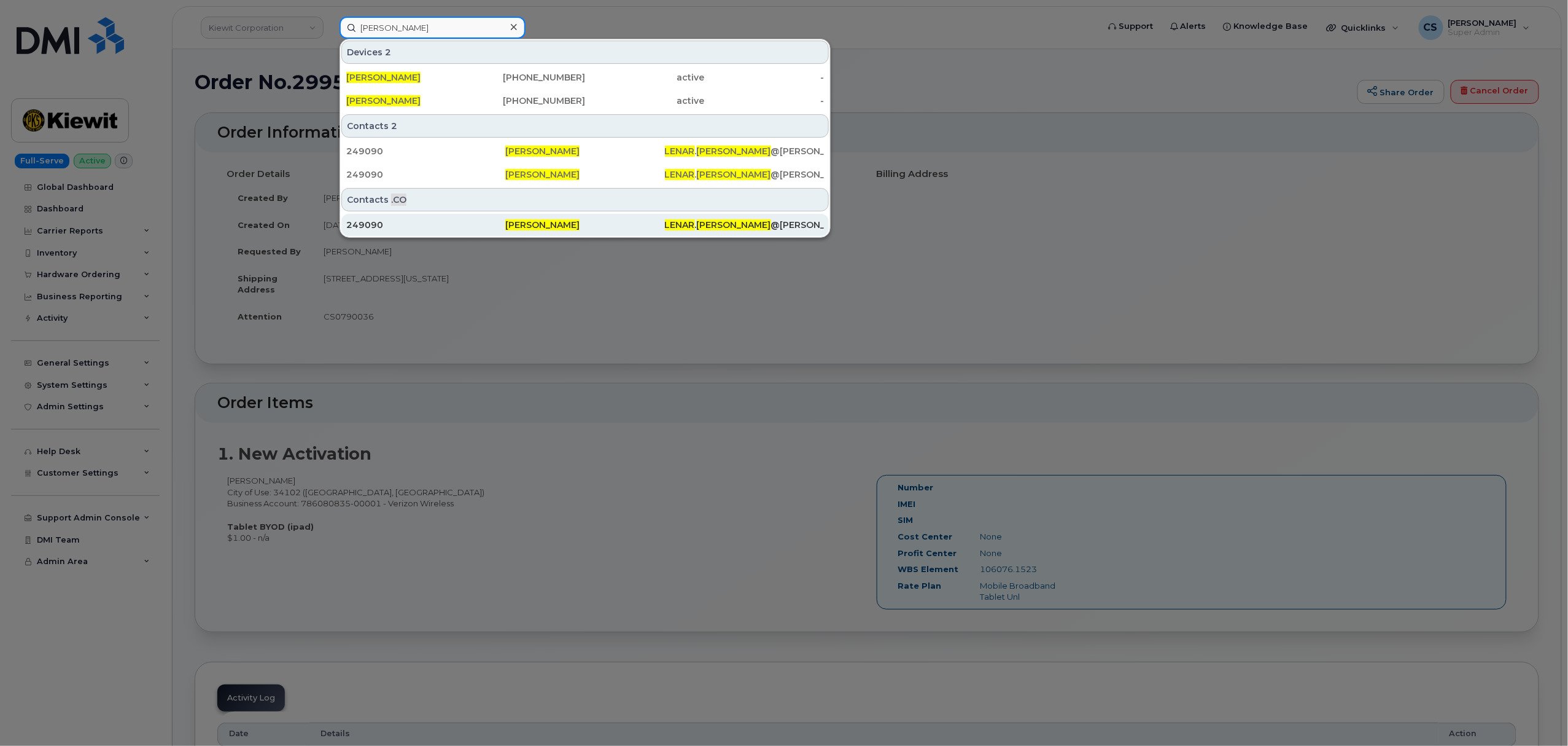
type input "Lenar Castillo"
click at [536, 221] on div "Lenar Castillo" at bounding box center [584, 224] width 159 height 12
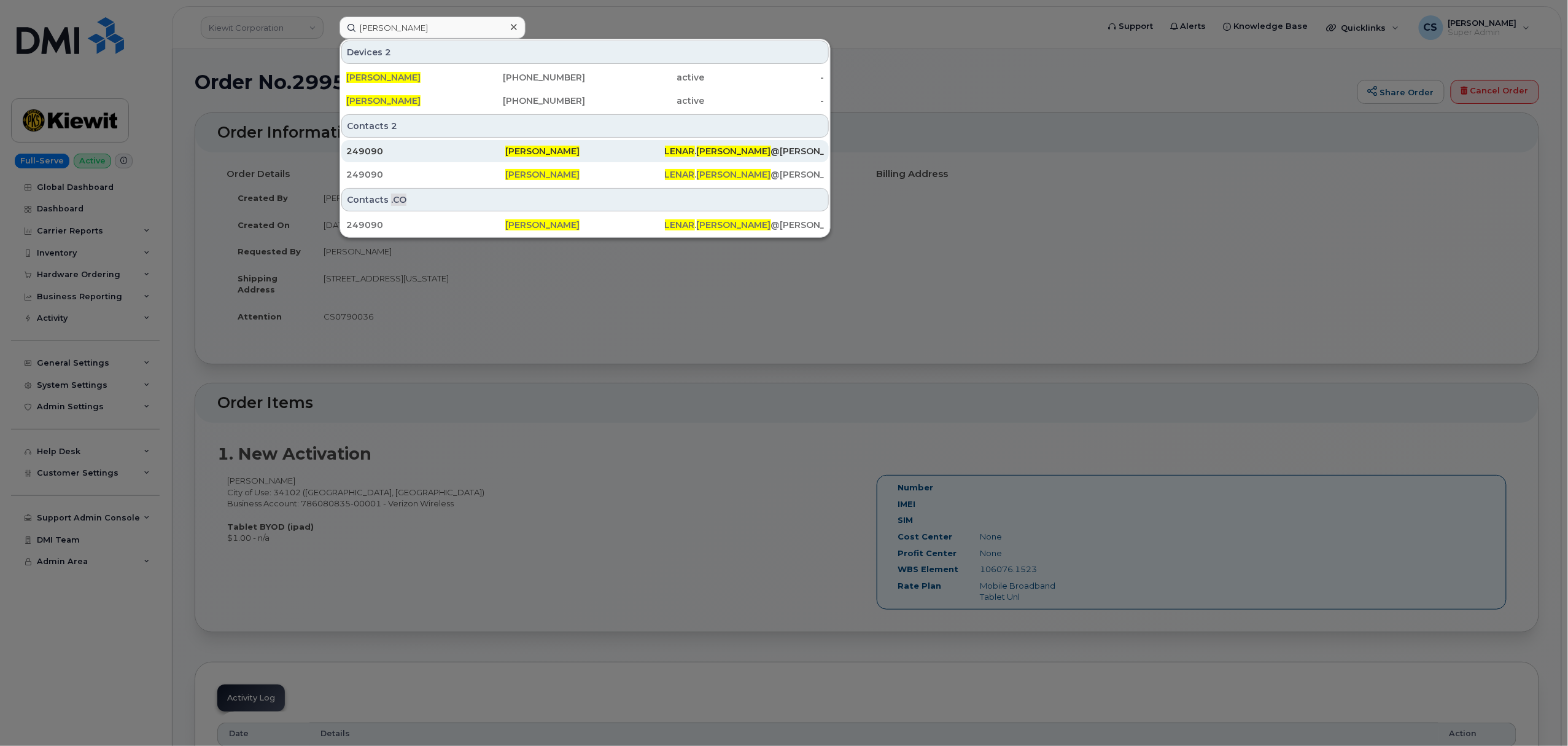
click at [531, 148] on span "[PERSON_NAME]" at bounding box center [542, 151] width 74 height 11
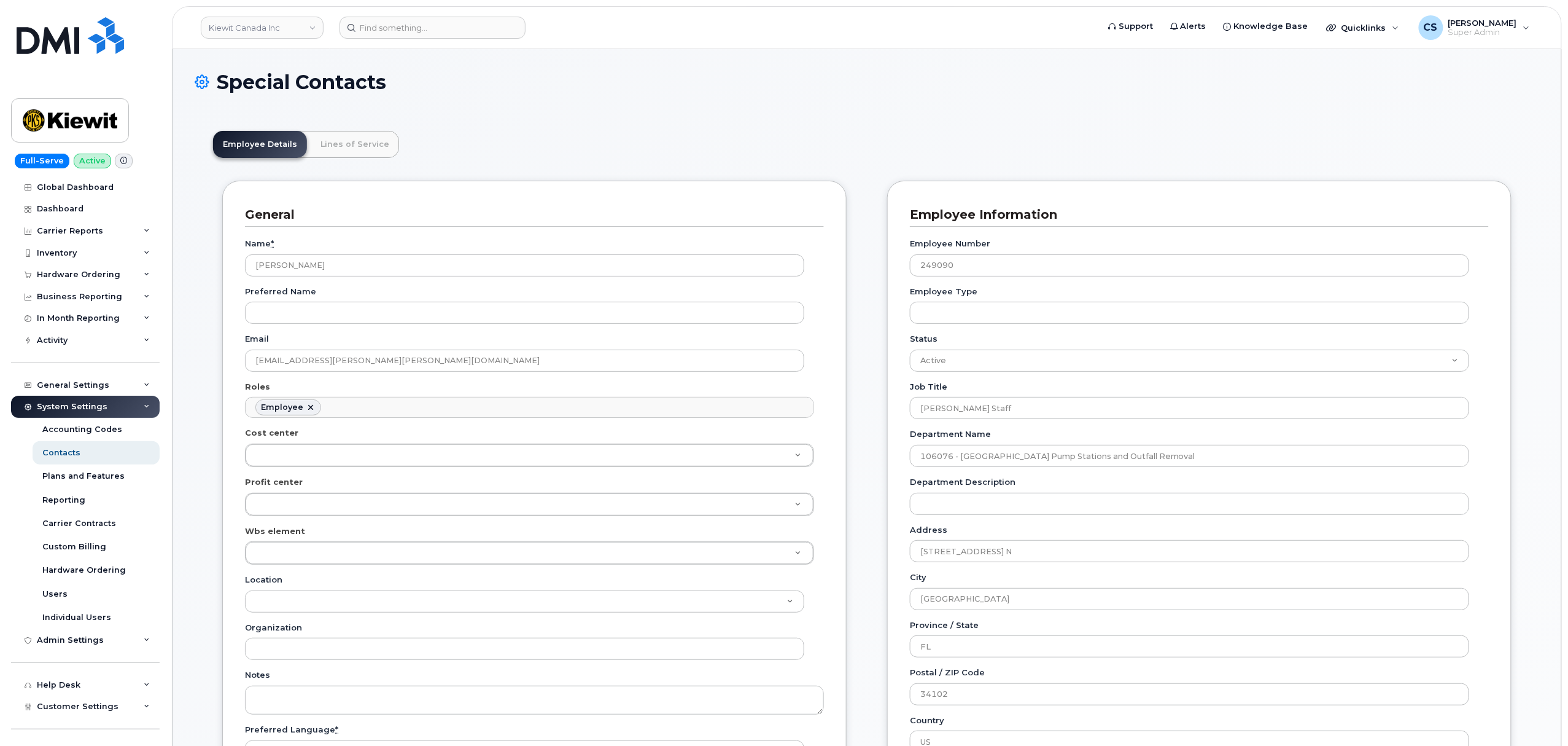
scroll to position [35, 0]
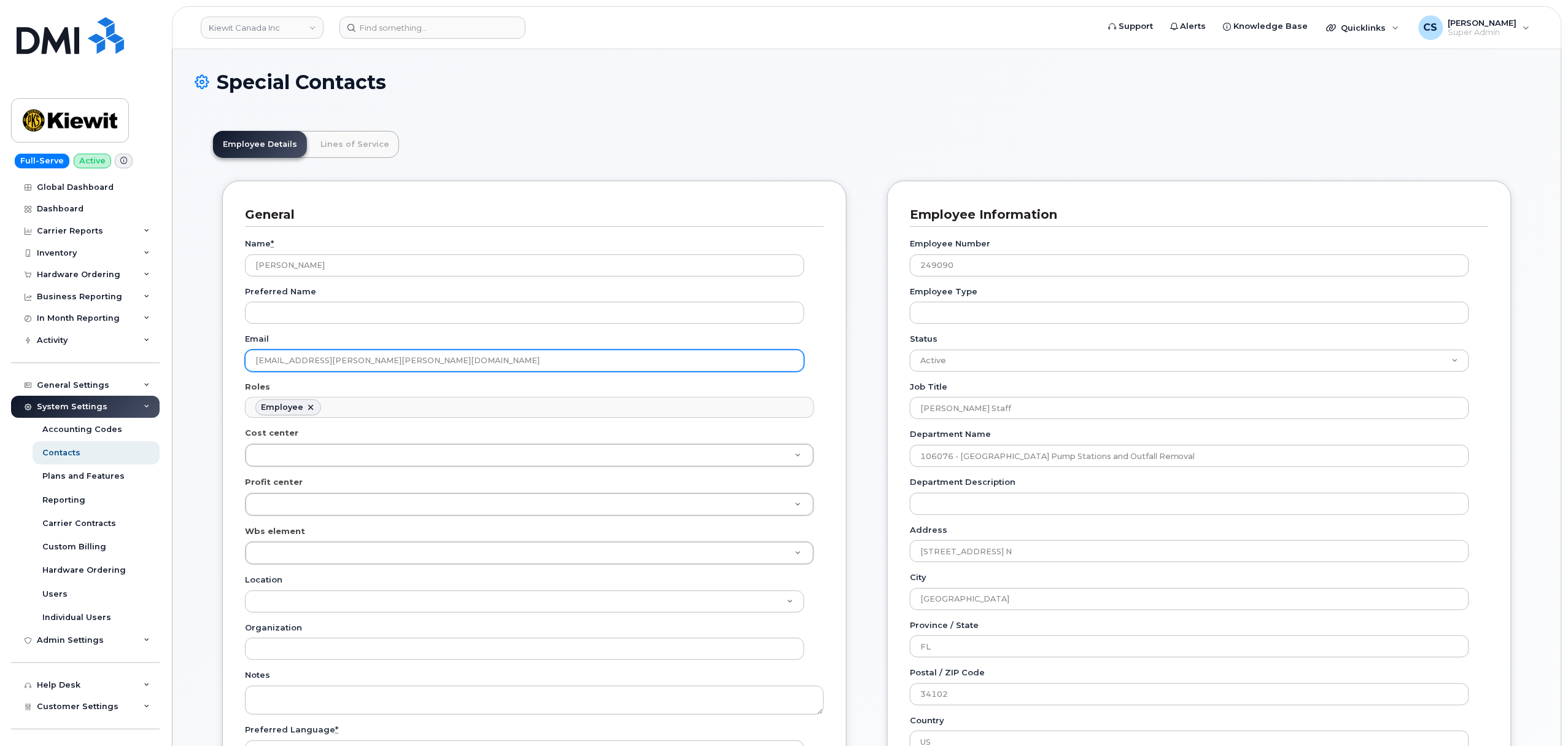
click at [402, 365] on input "LENAR.CASTILLO@KIEWIT.COM" at bounding box center [524, 360] width 559 height 22
click at [401, 364] on input "LENAR.CASTILLO@KIEWIT.COM" at bounding box center [524, 360] width 559 height 22
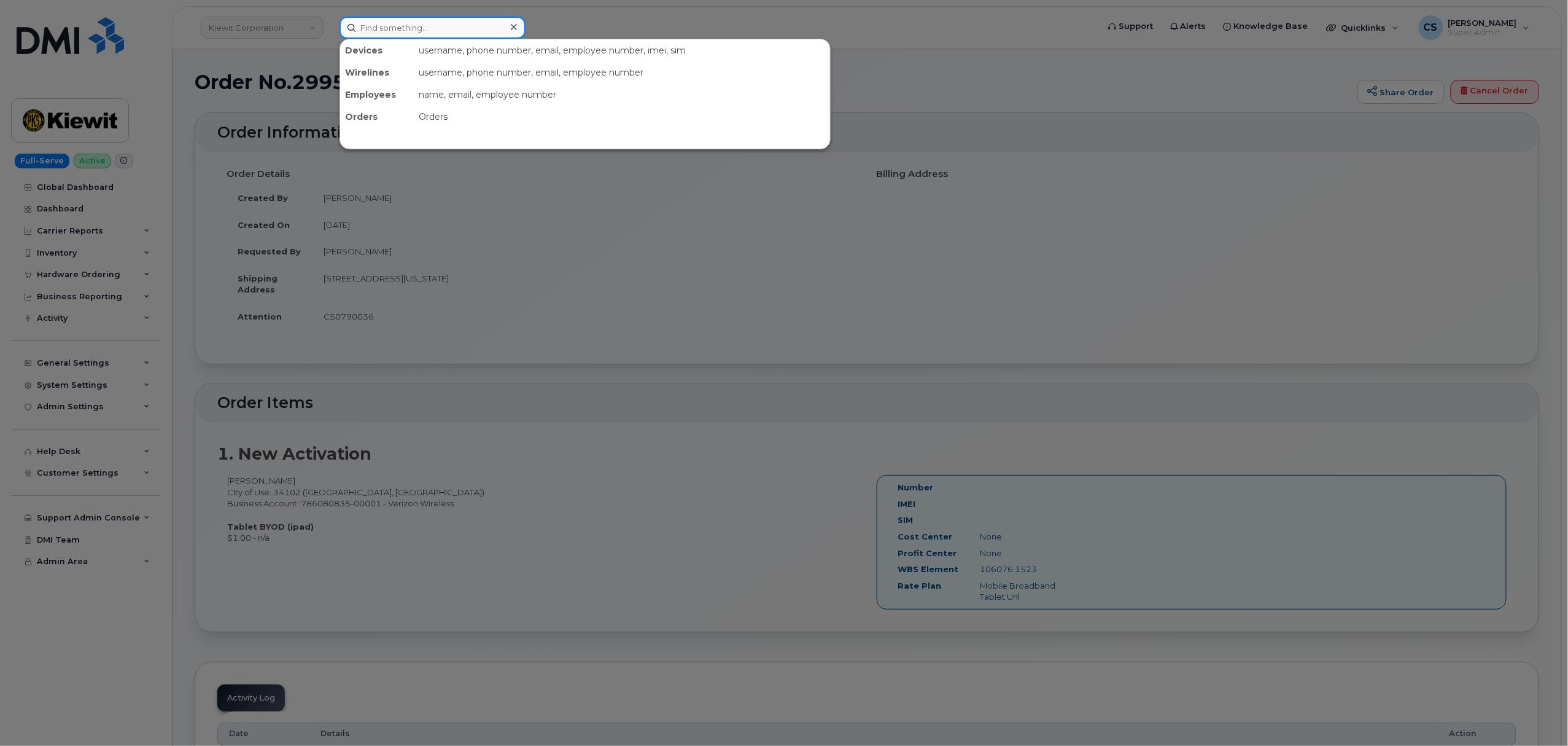
click at [420, 26] on input at bounding box center [433, 27] width 186 height 22
paste input "299823"
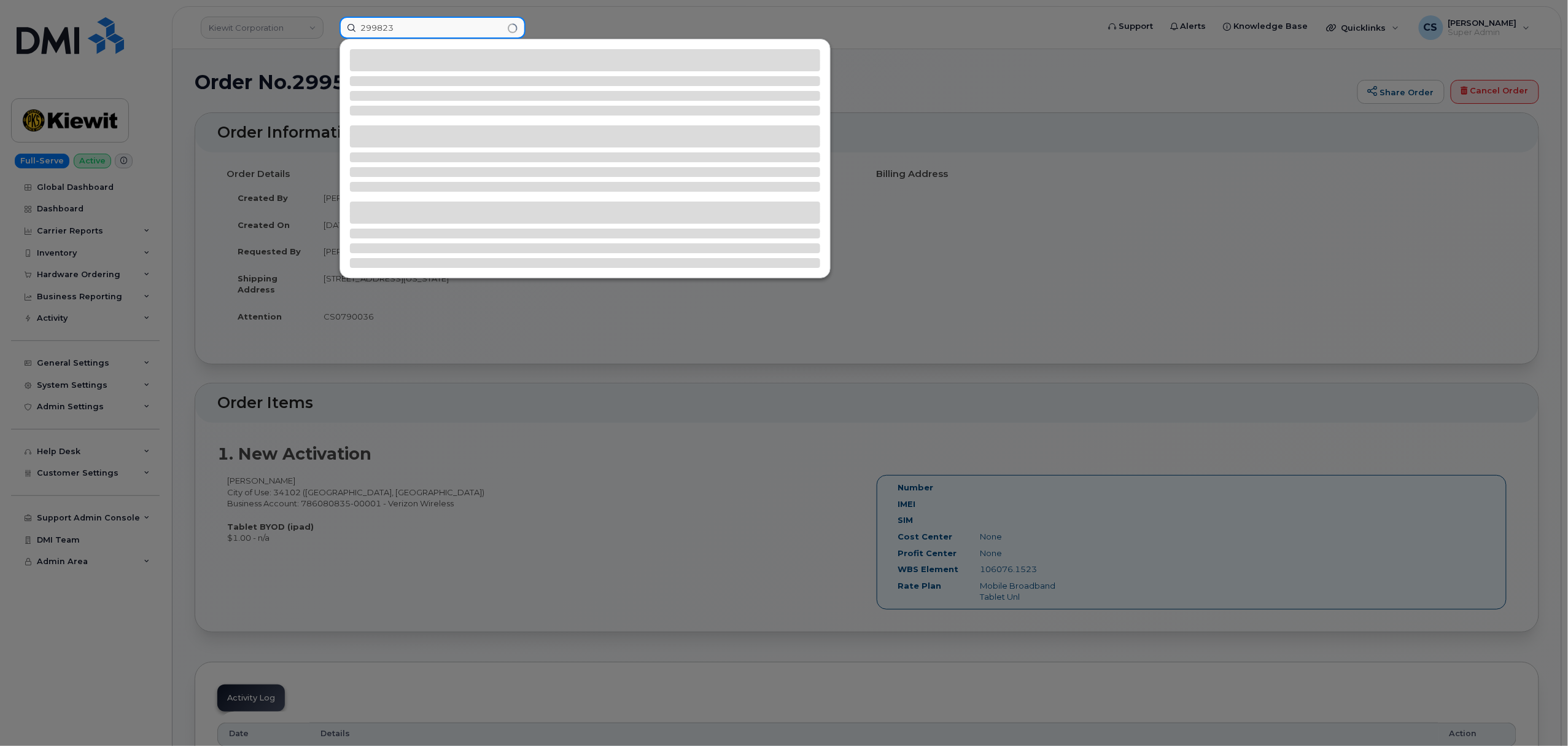
type input "299823"
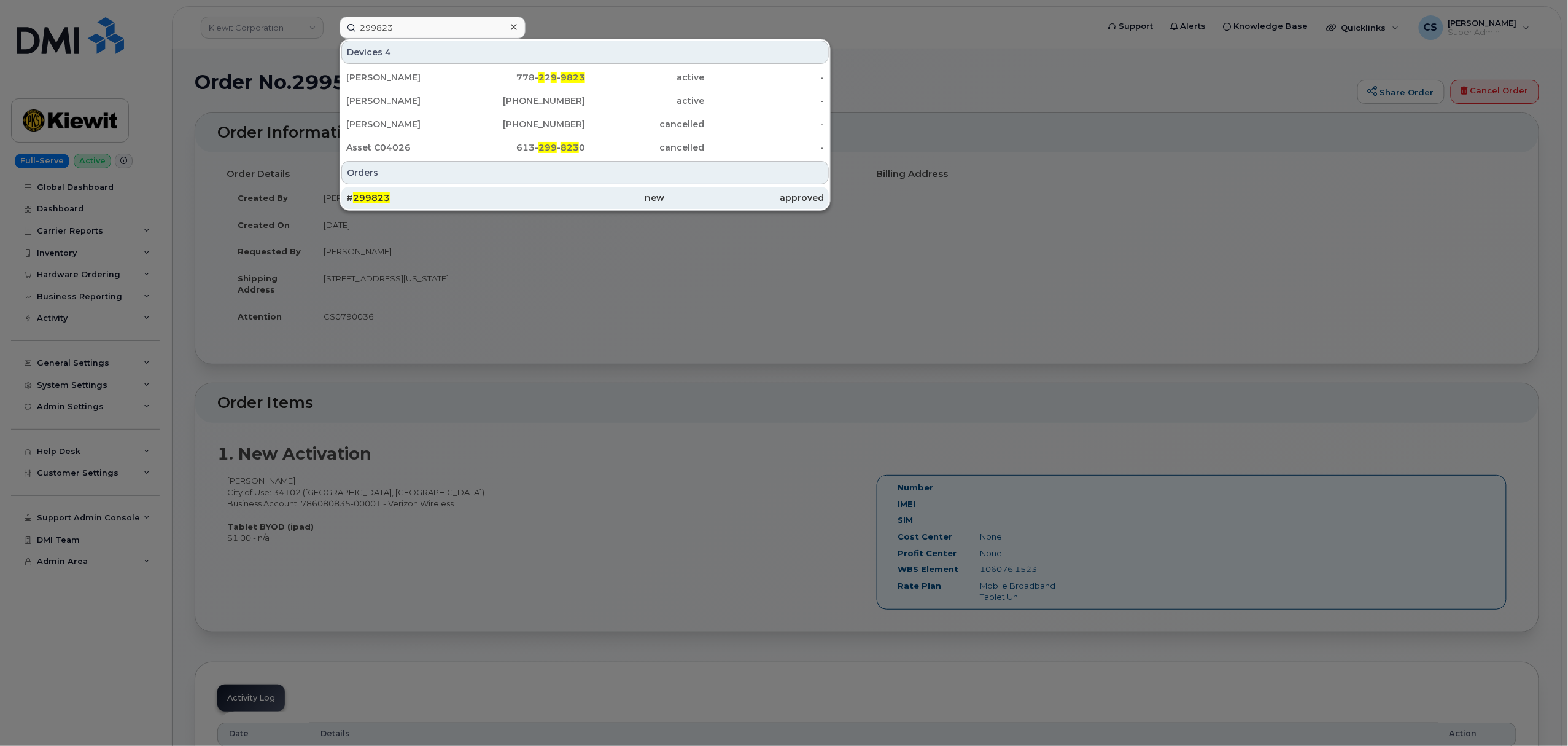
click at [374, 196] on span "299823" at bounding box center [371, 198] width 37 height 11
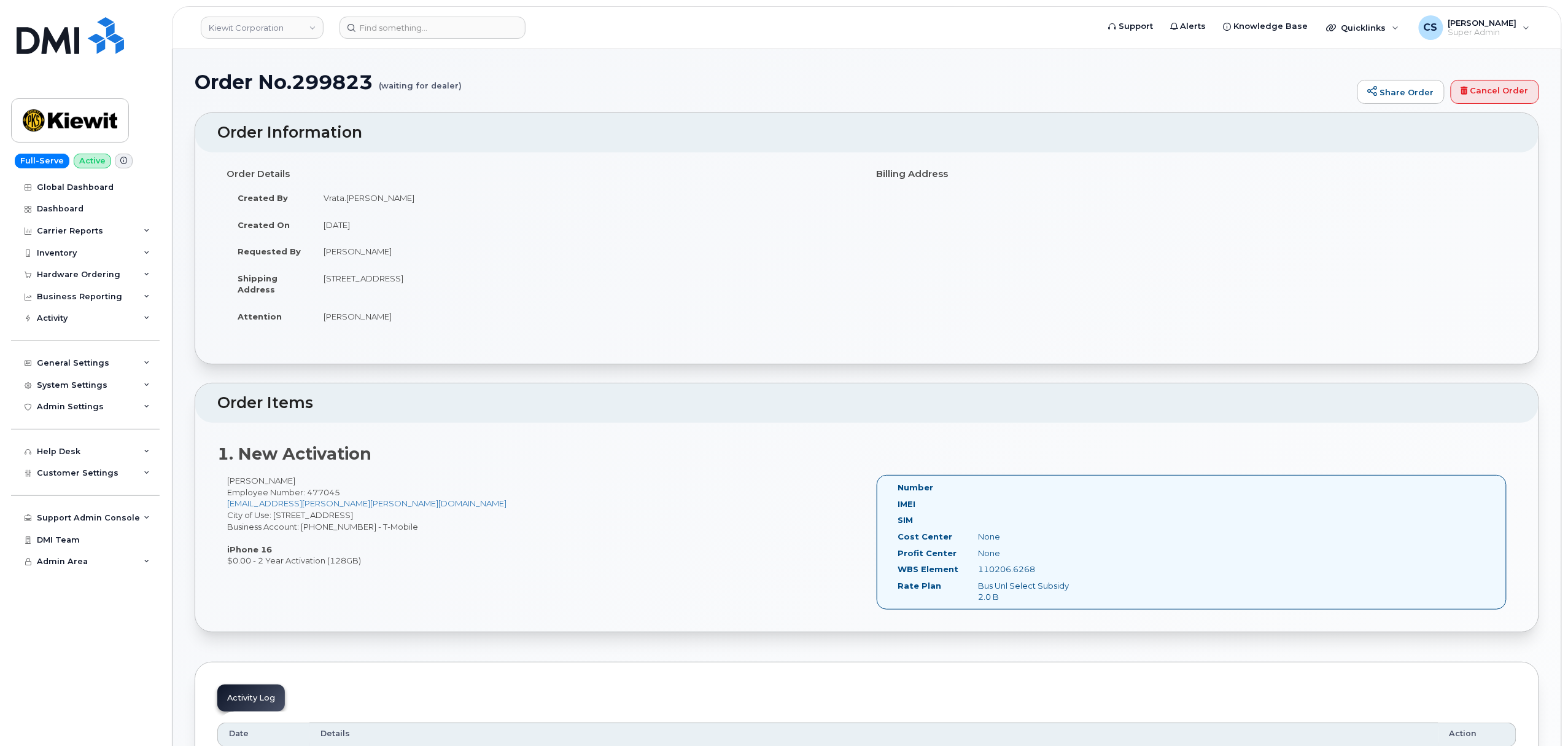
drag, startPoint x: 898, startPoint y: 569, endPoint x: 1035, endPoint y: 568, distance: 137.0
click at [1035, 568] on div "WBS Element 110206.6268" at bounding box center [986, 571] width 194 height 16
copy div "WBS Element 110206.6268"
click at [901, 587] on label "Rate Plan" at bounding box center [919, 585] width 44 height 11
drag, startPoint x: 899, startPoint y: 585, endPoint x: 1011, endPoint y: 593, distance: 112.3
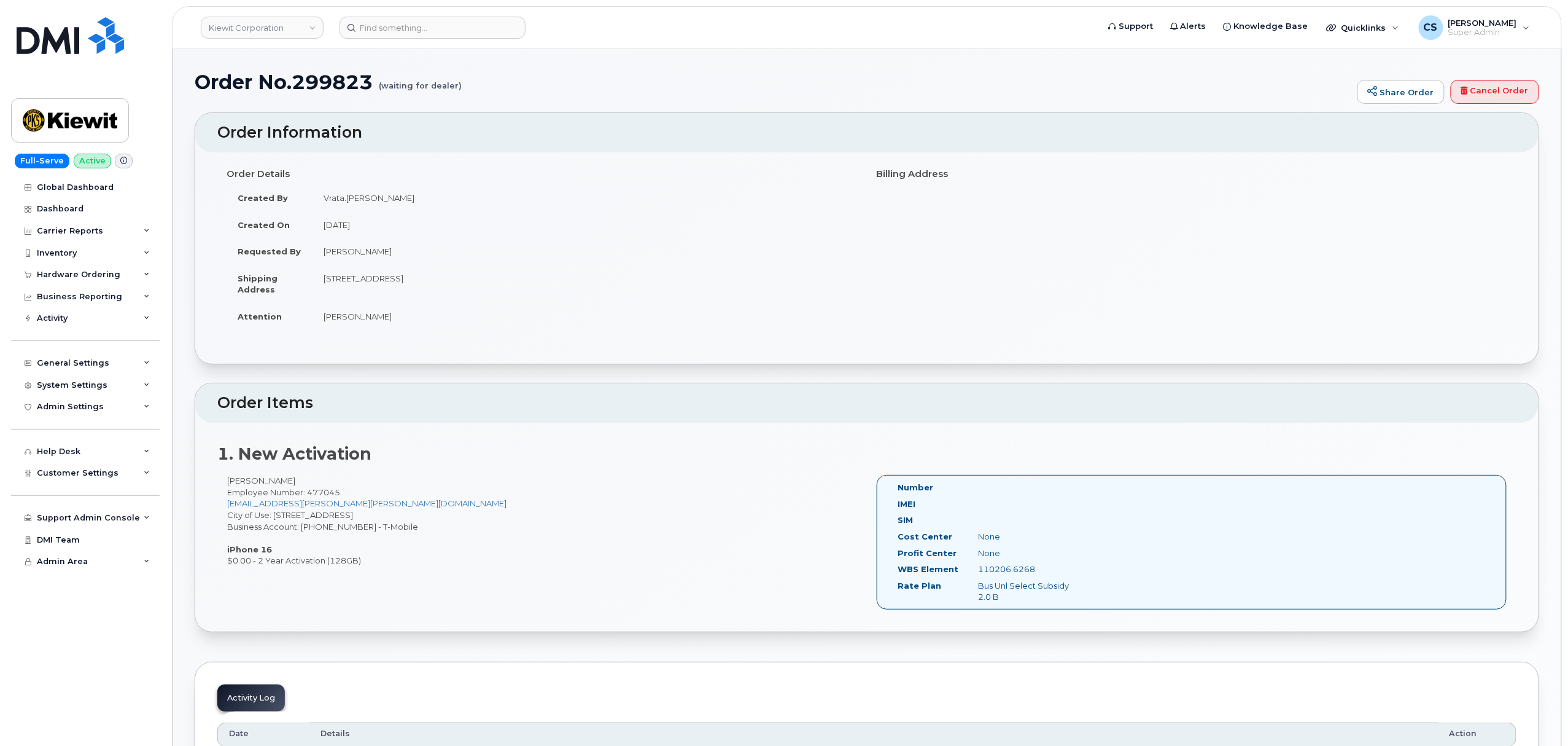
click at [1011, 593] on div "Rate Plan Bus Unl Select Subsidy 2.0 B" at bounding box center [986, 591] width 194 height 23
copy div "Rate Plan Bus Unl Select Subsidy 2.0 B"
click at [402, 30] on input at bounding box center [433, 27] width 186 height 22
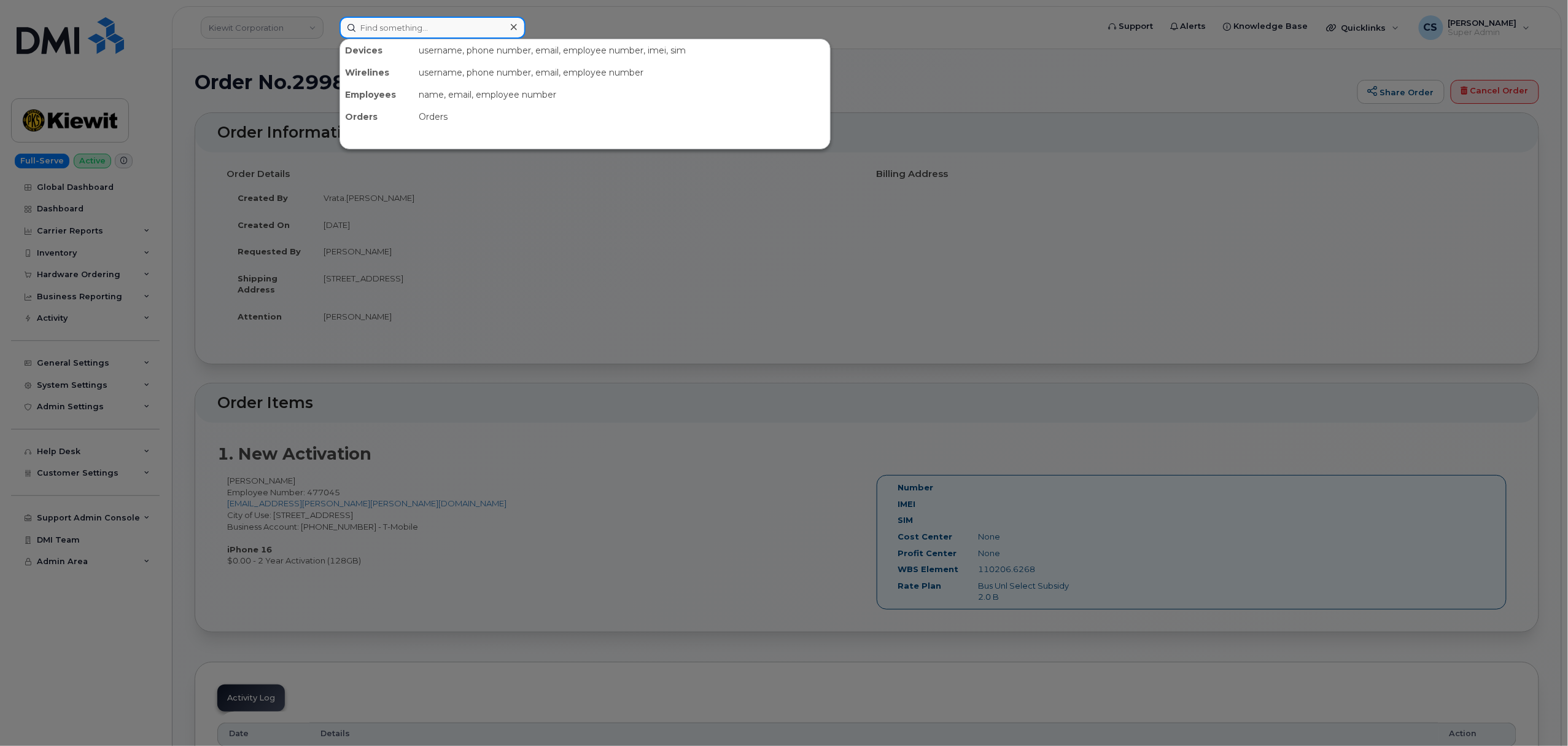
paste input "299987"
type input "299987"
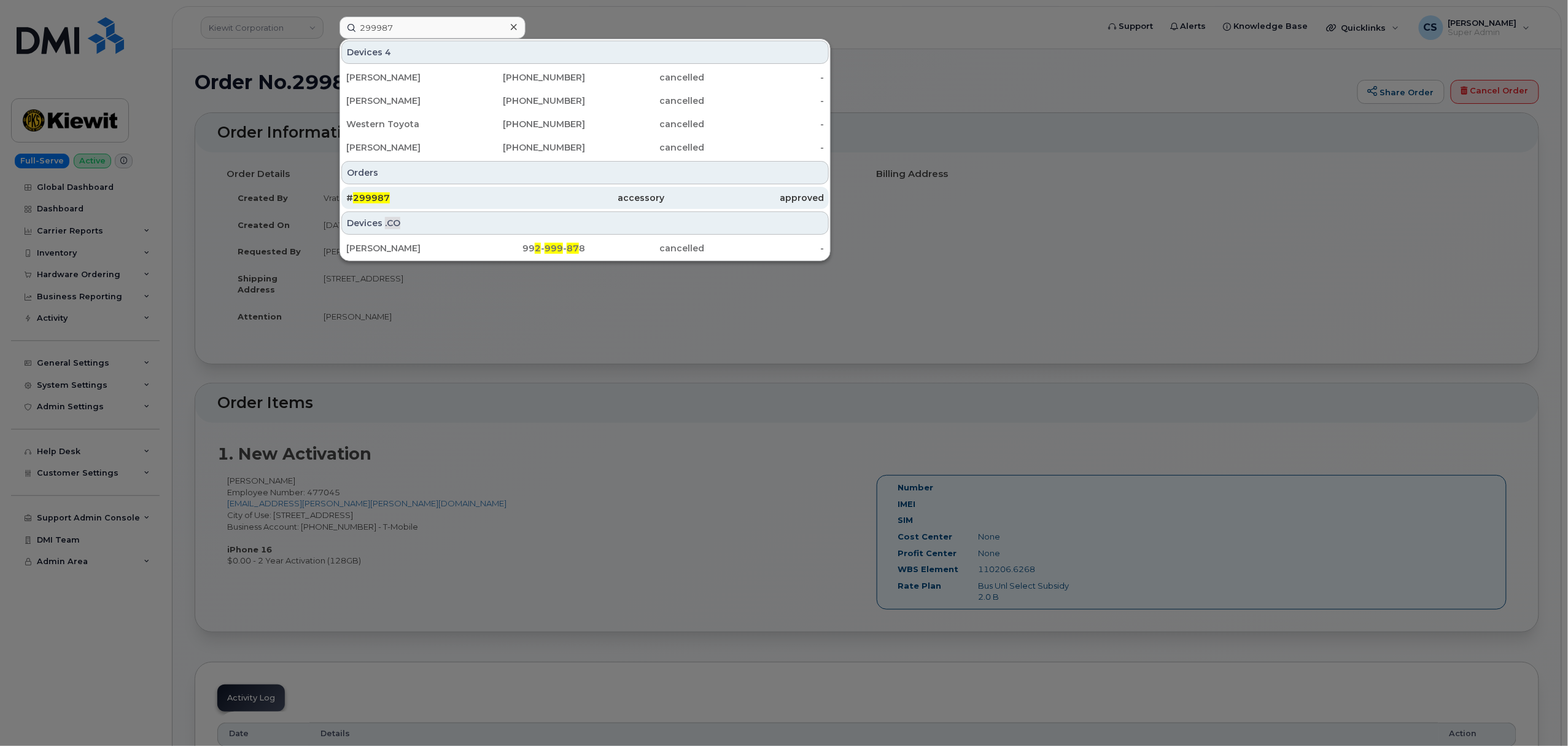
click at [364, 198] on span "299987" at bounding box center [371, 198] width 37 height 11
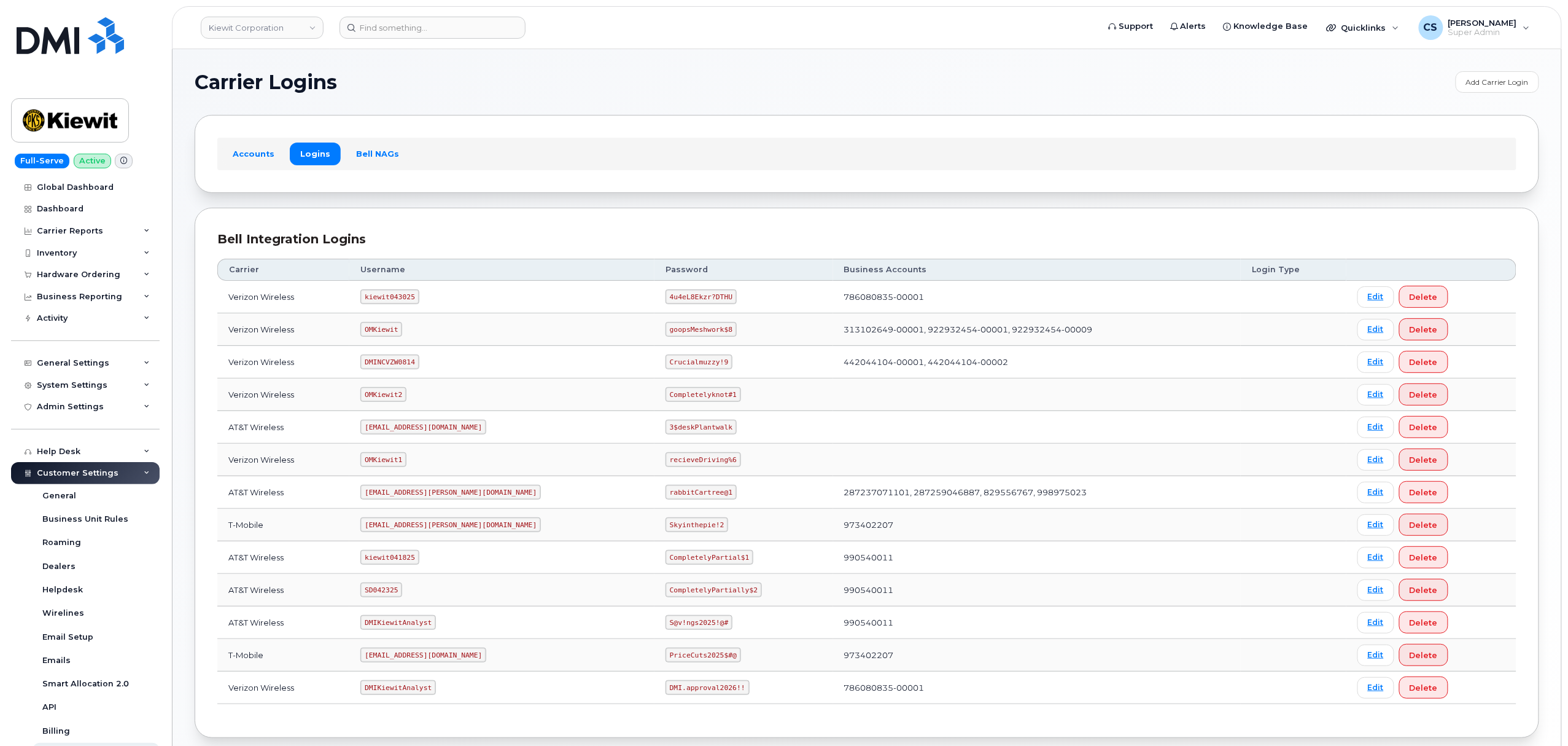
click at [390, 296] on code "kiewit043025" at bounding box center [389, 297] width 58 height 15
copy code "kiewit043025"
drag, startPoint x: 671, startPoint y: 296, endPoint x: 614, endPoint y: 291, distance: 57.2
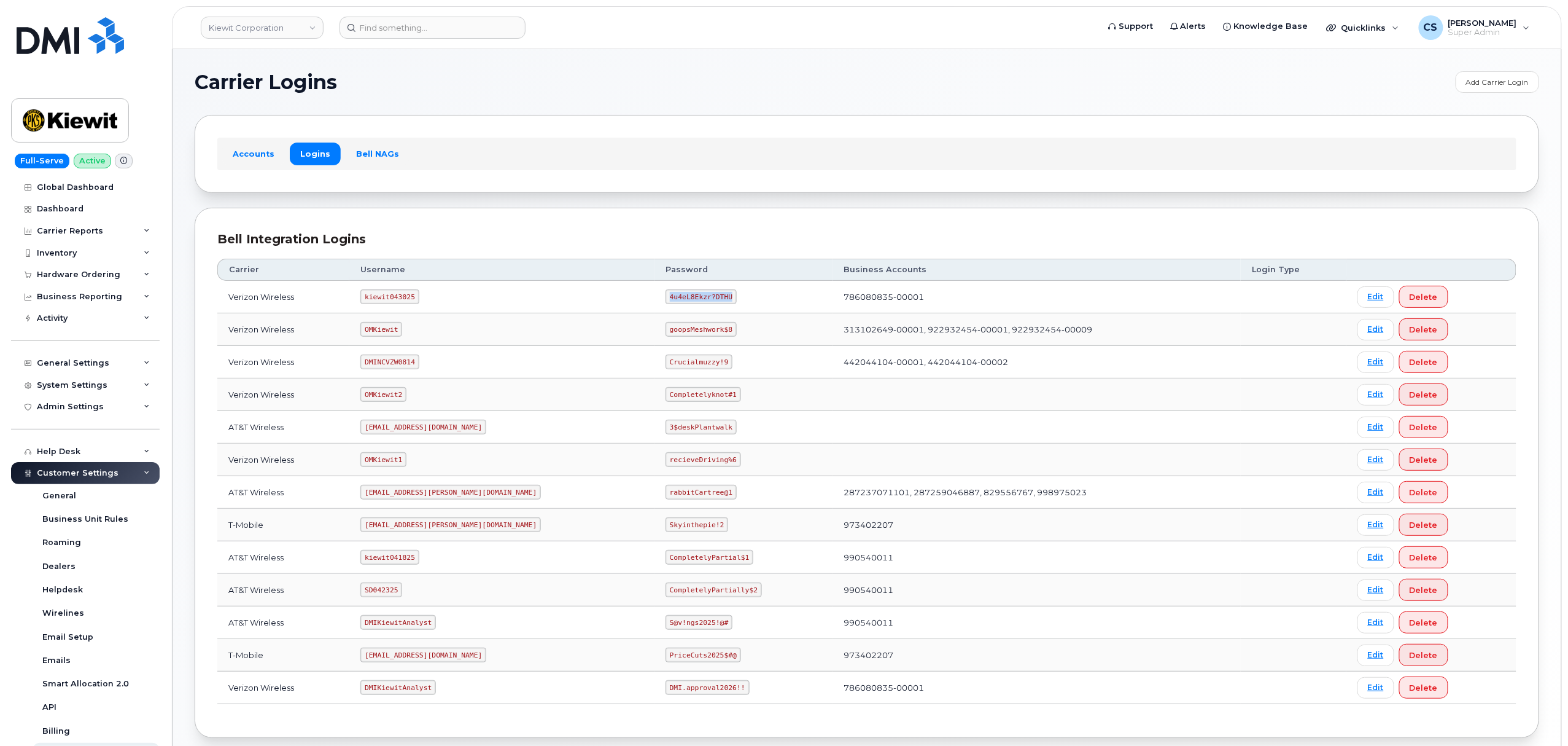
click at [666, 291] on code "4u4eL8Ekzr?DTHU" at bounding box center [701, 297] width 71 height 15
copy code "4u4eL8Ekzr?DTHU"
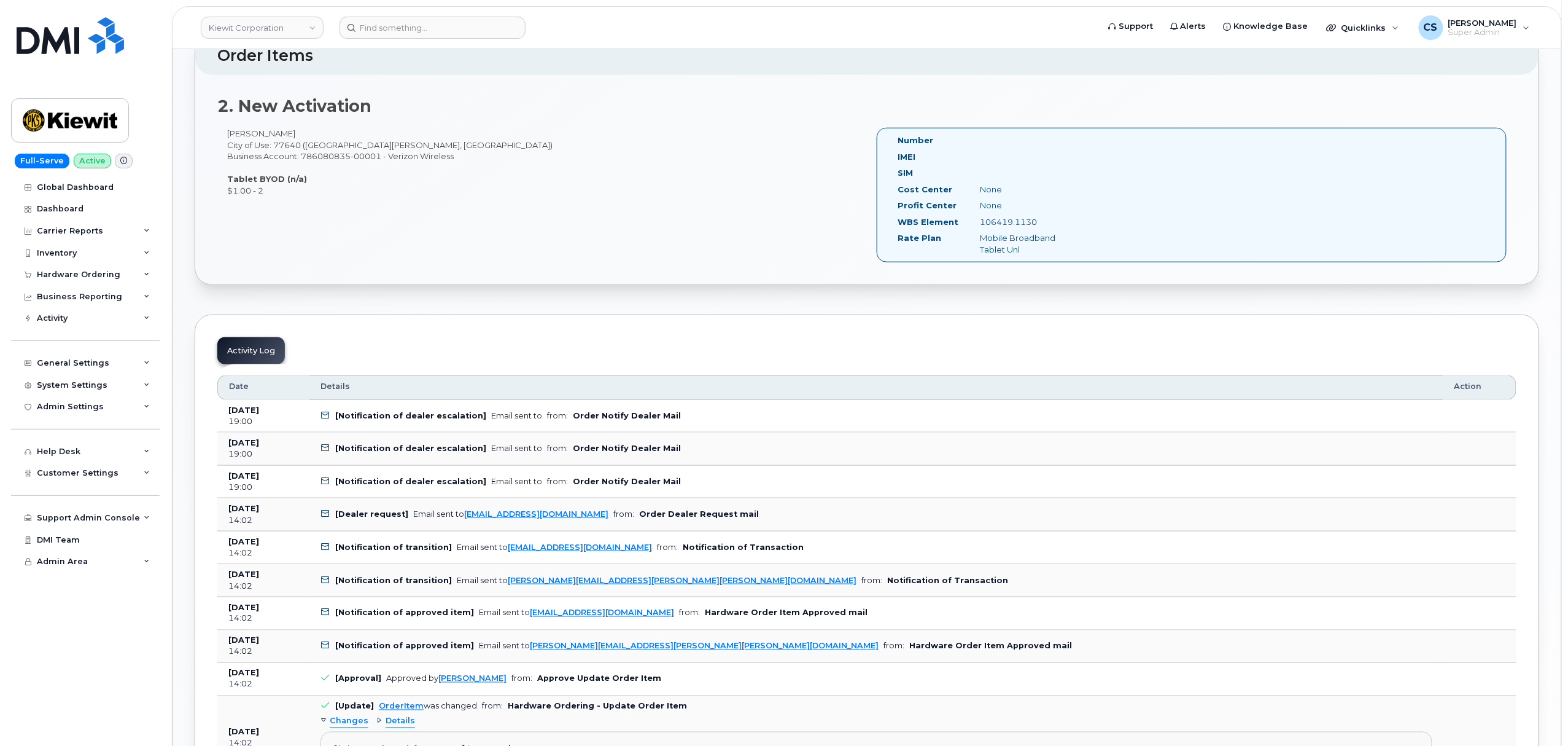
scroll to position [573, 0]
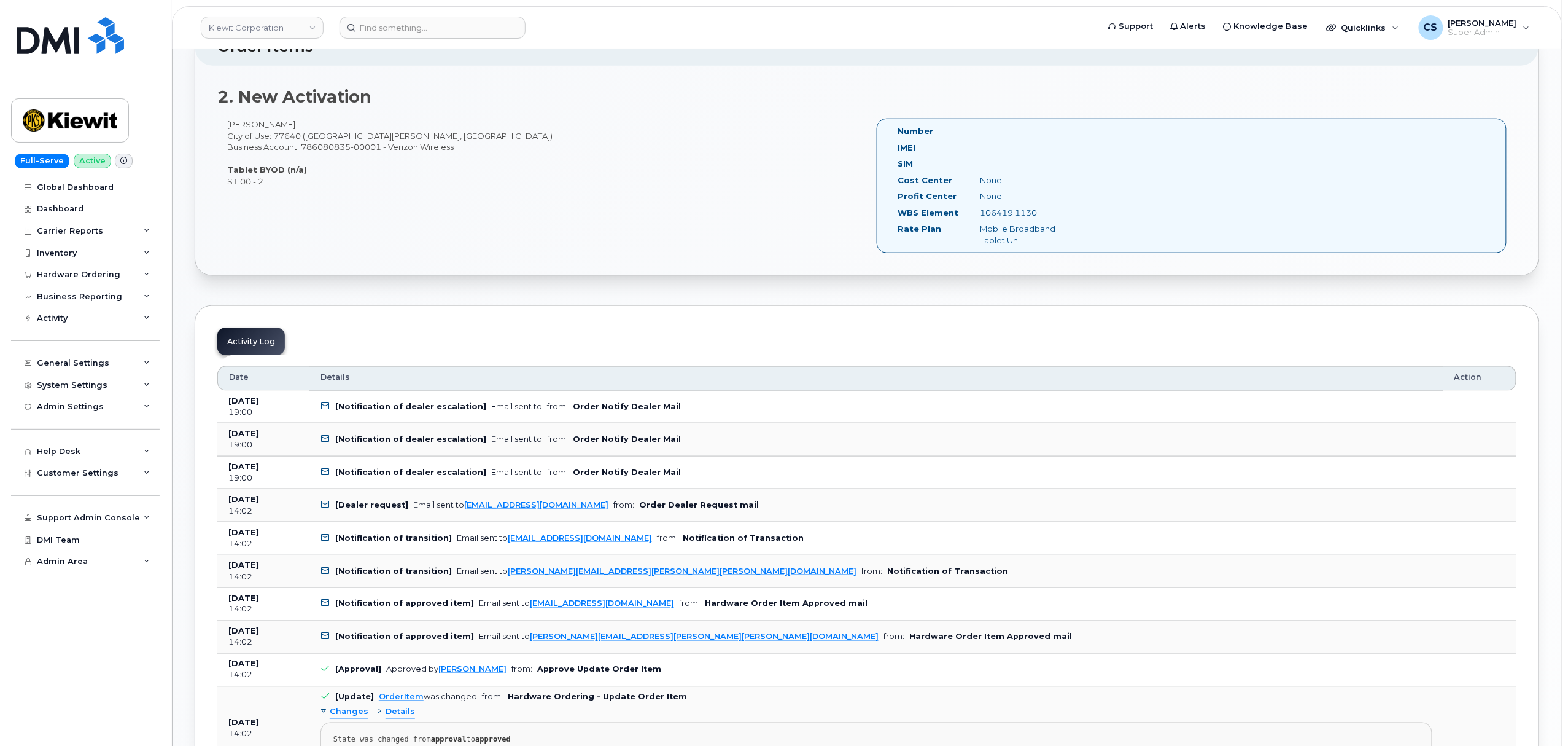
click at [1010, 219] on div "106419.1130" at bounding box center [1029, 213] width 116 height 11
click at [1012, 214] on div "106419.1130" at bounding box center [1029, 213] width 116 height 11
copy div "106419.1130"
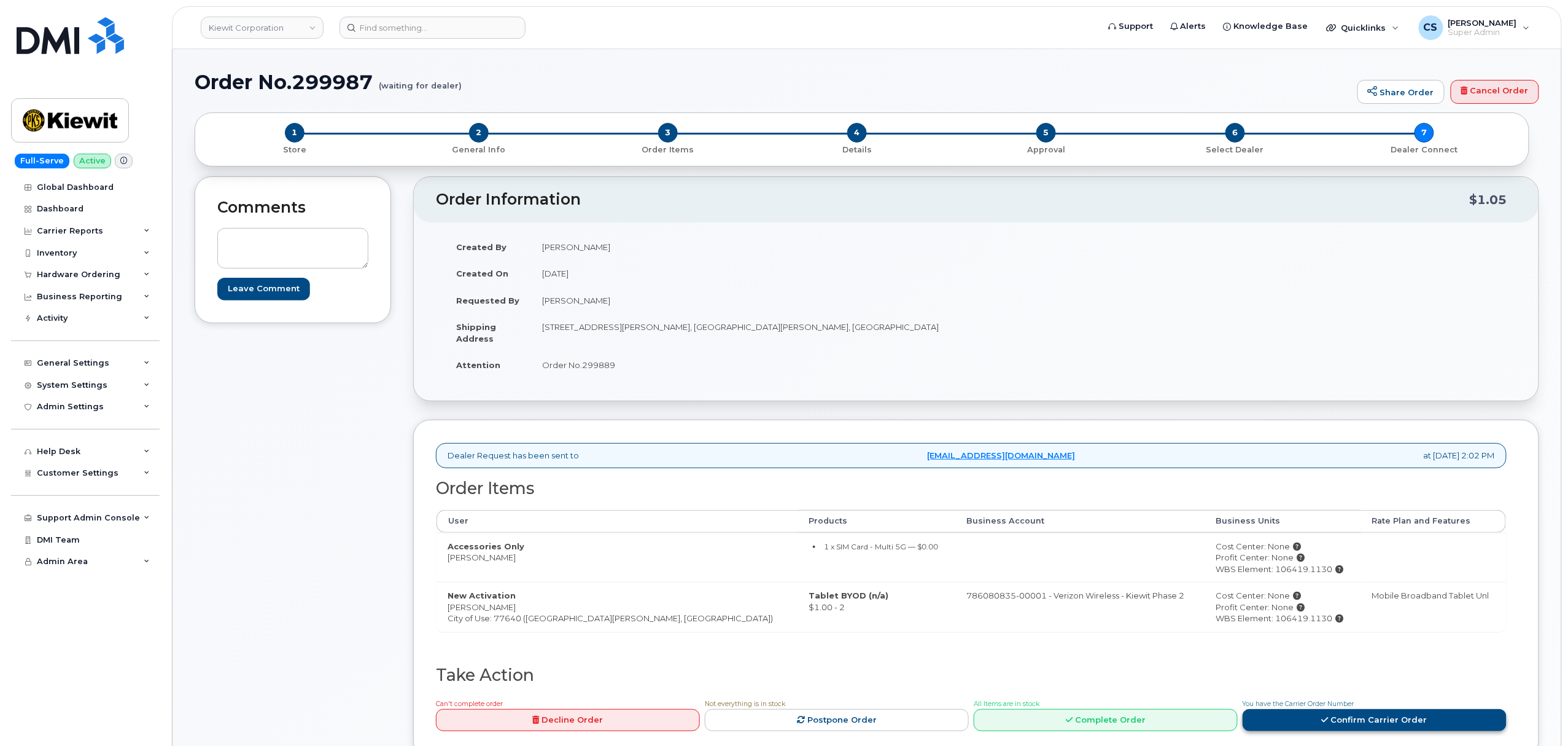
click at [1285, 726] on link "Confirm Carrier Order" at bounding box center [1375, 720] width 264 height 23
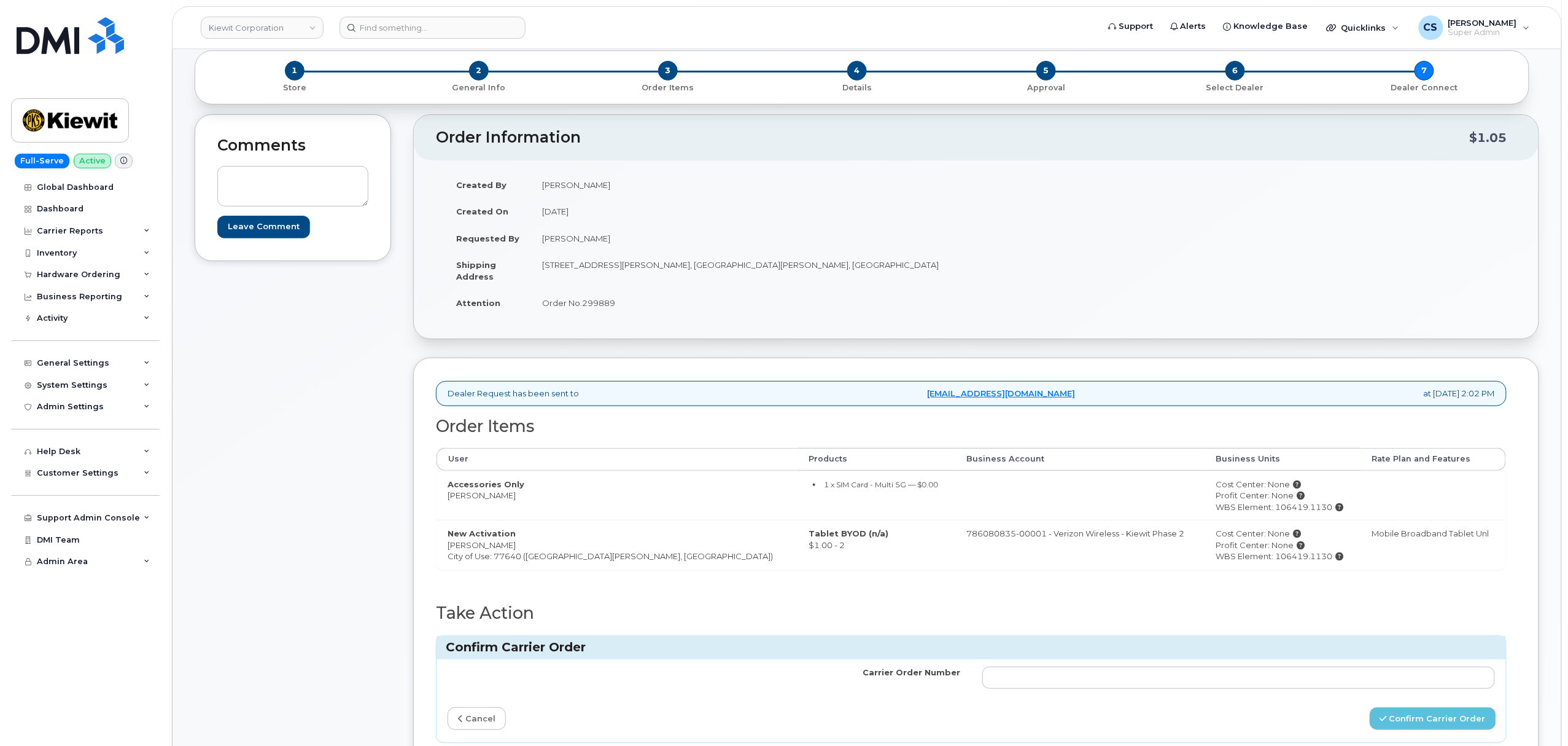
scroll to position [163, 0]
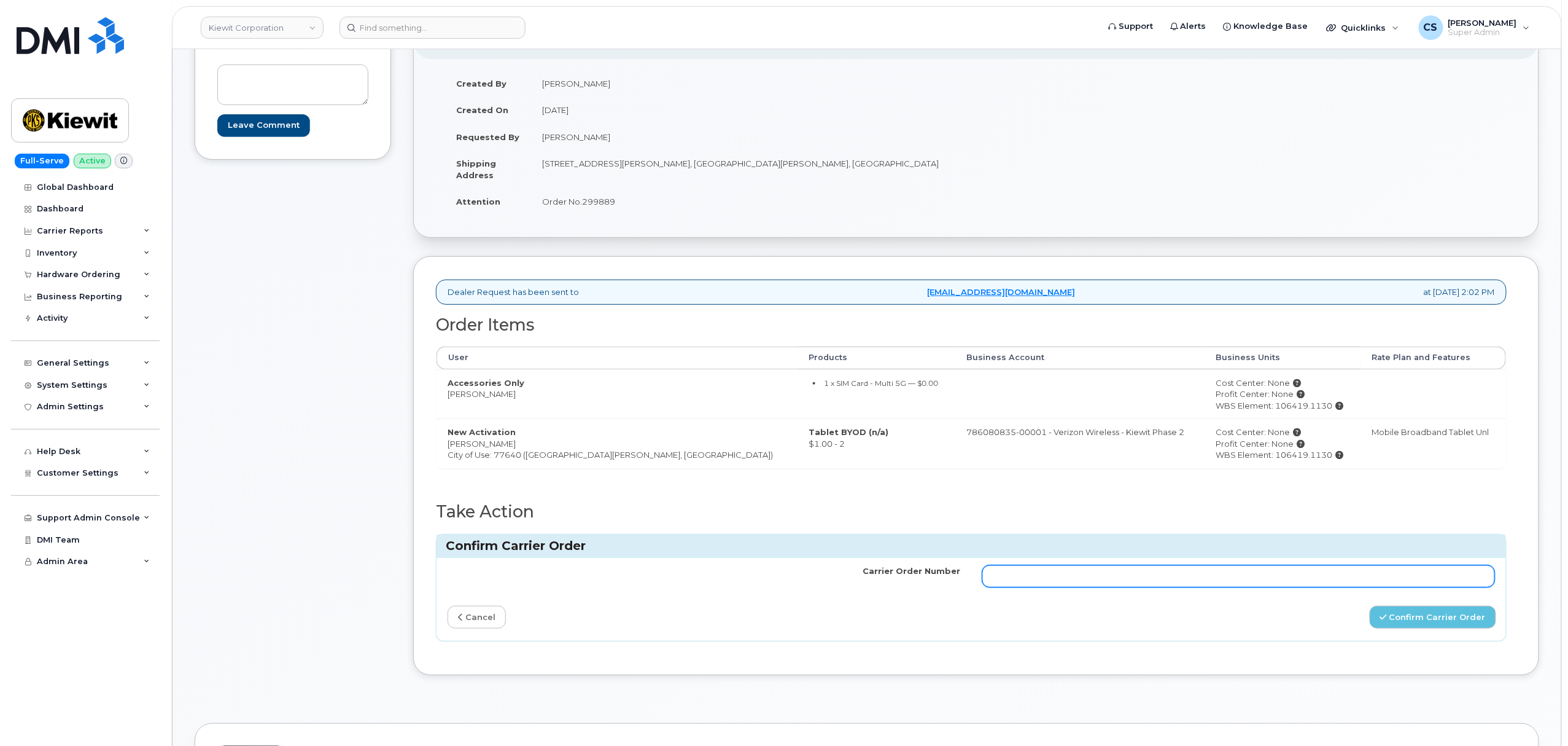
click at [1013, 583] on input "Carrier Order Number" at bounding box center [1238, 576] width 513 height 22
paste input "MB1000501669679"
type input "MB1000501669679"
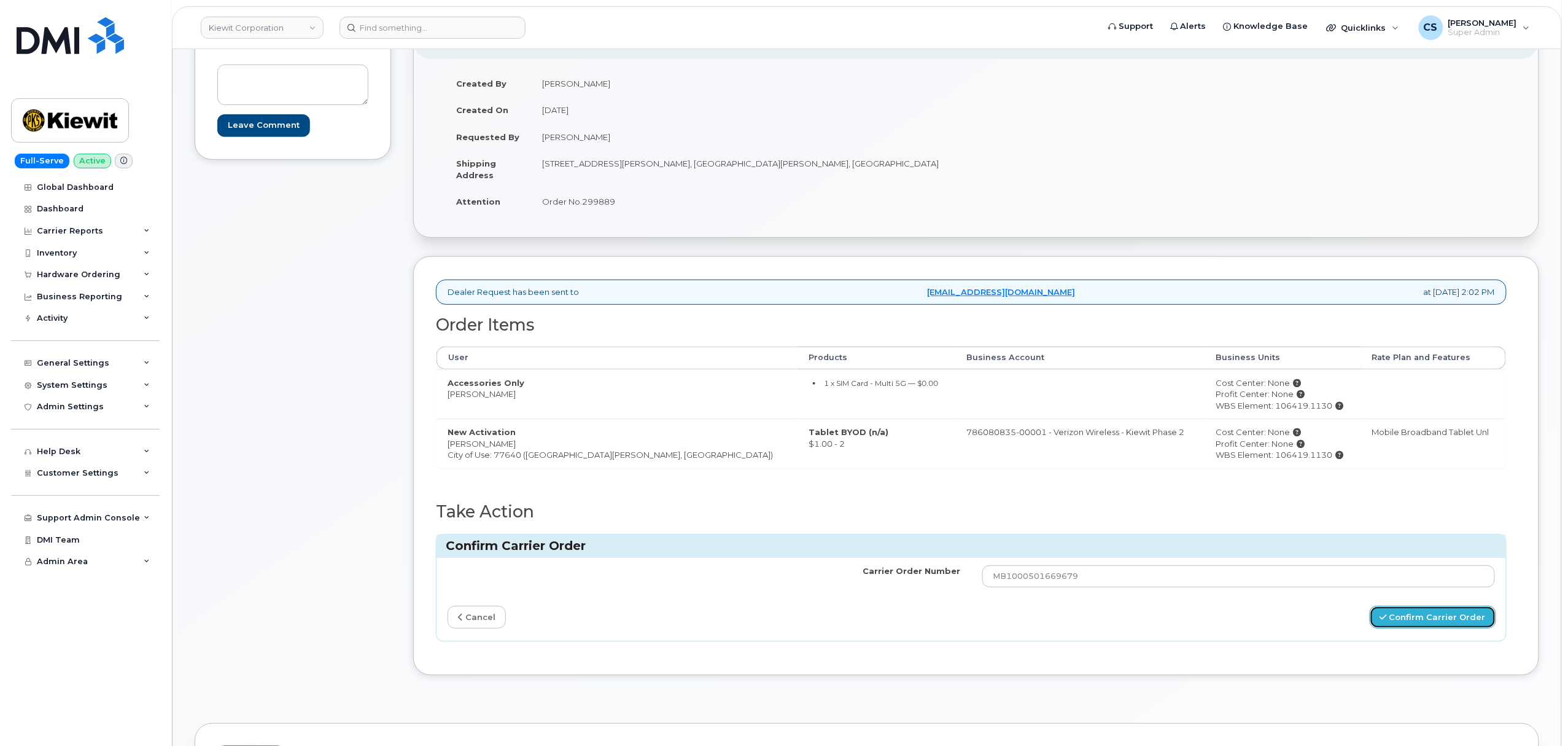
click at [1426, 618] on button "Confirm Carrier Order" at bounding box center [1432, 617] width 126 height 23
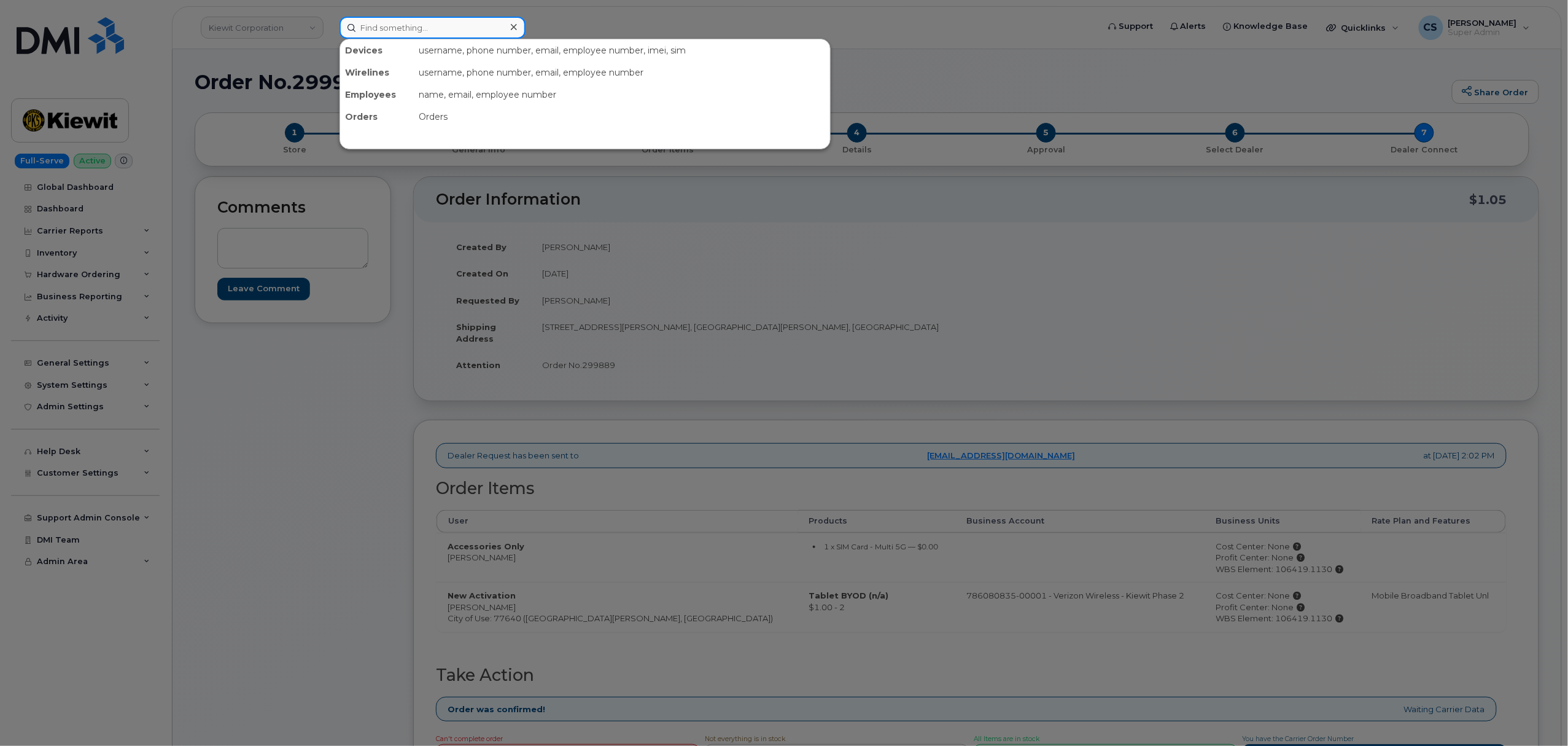
click at [438, 28] on input at bounding box center [433, 27] width 186 height 22
paste input "299940"
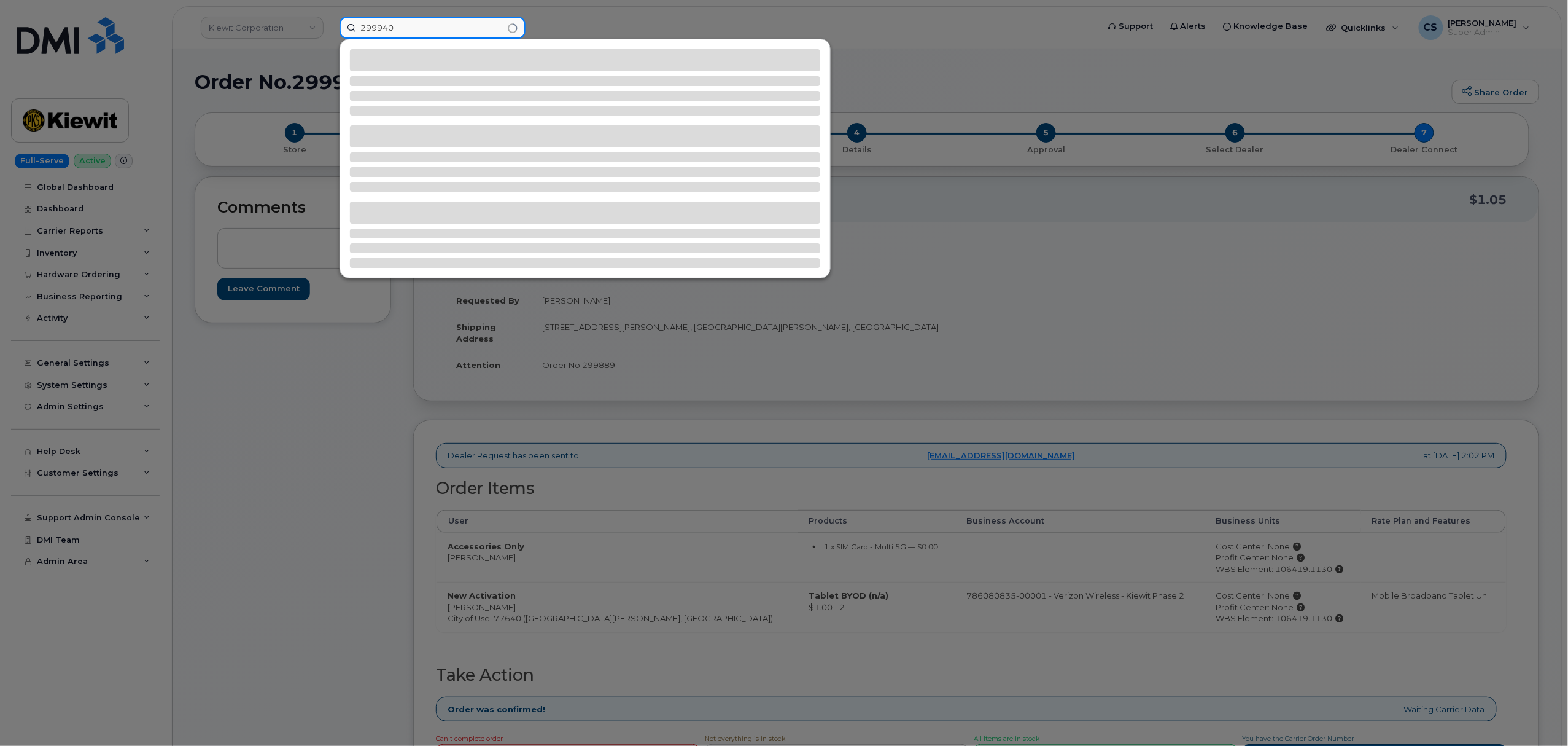
type input "299940"
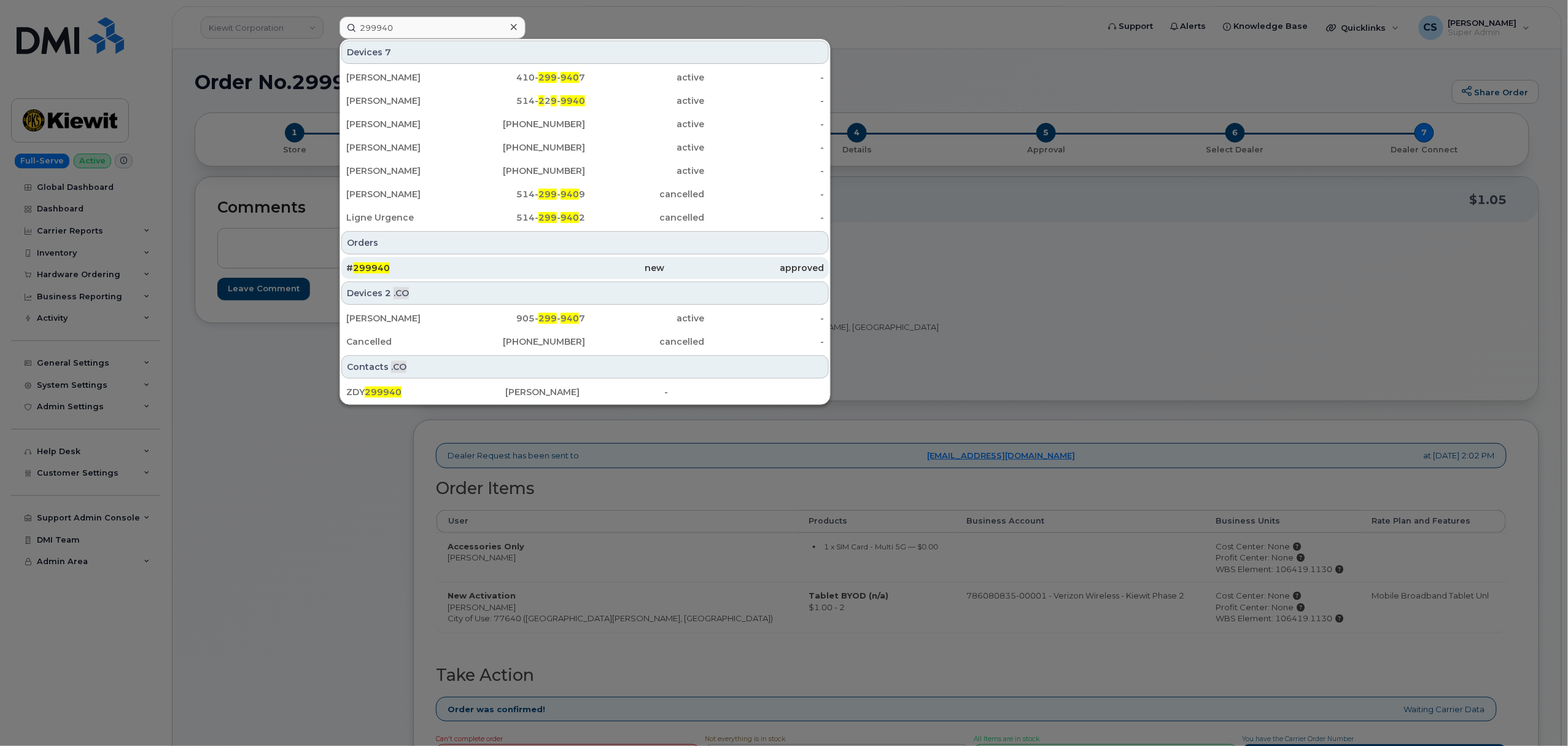
click at [369, 263] on div "# 299940" at bounding box center [425, 267] width 159 height 12
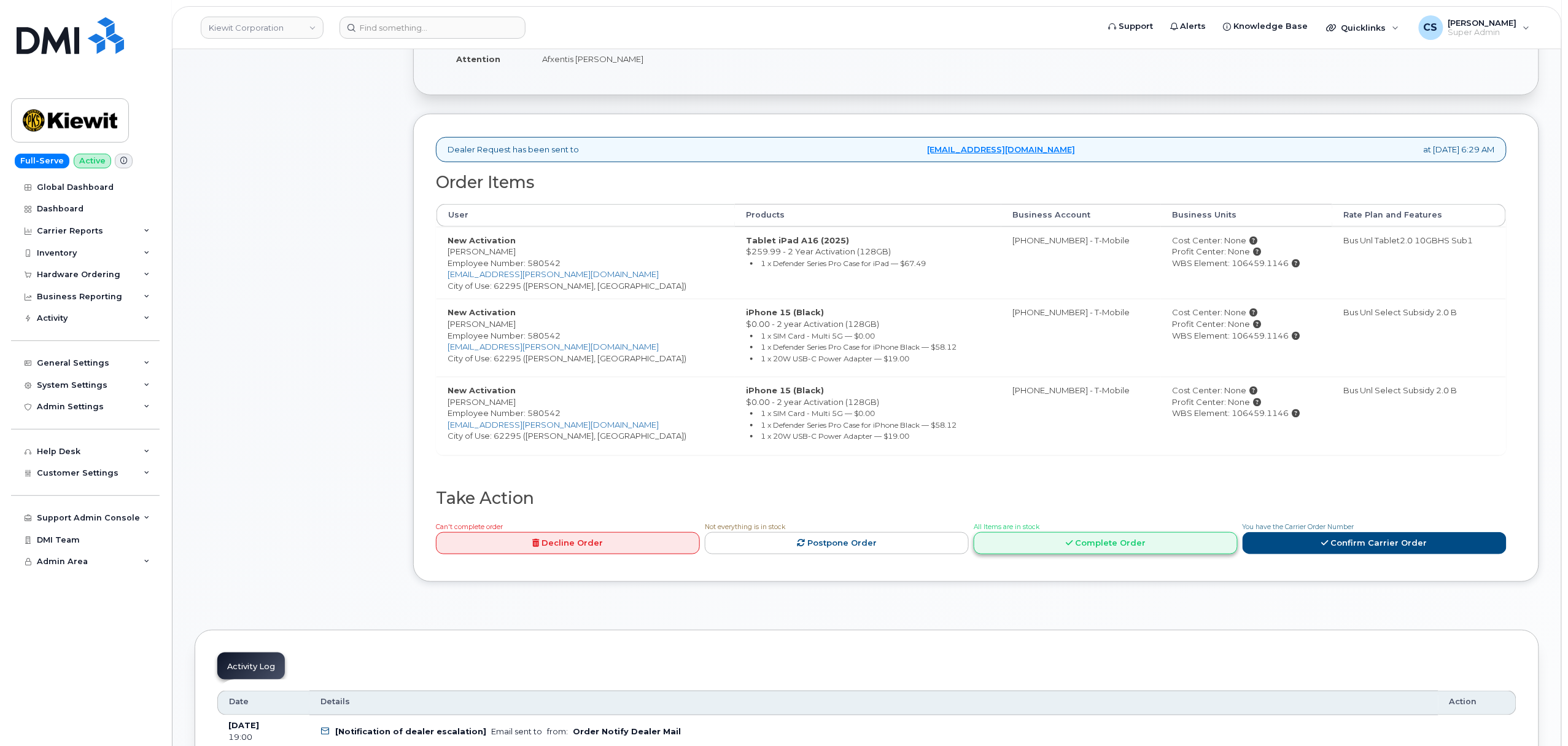
scroll to position [410, 0]
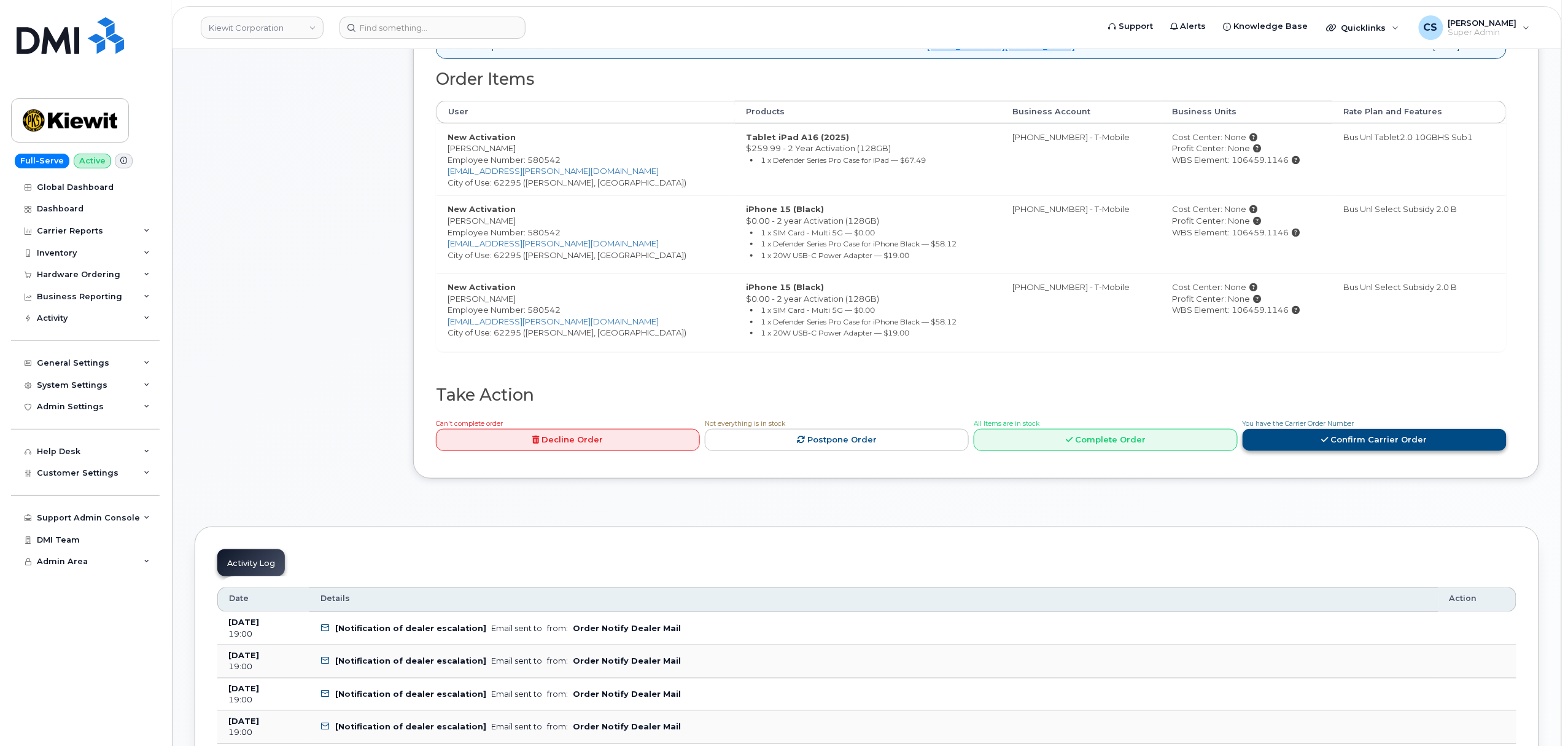
click at [1339, 446] on link "Confirm Carrier Order" at bounding box center [1375, 440] width 264 height 23
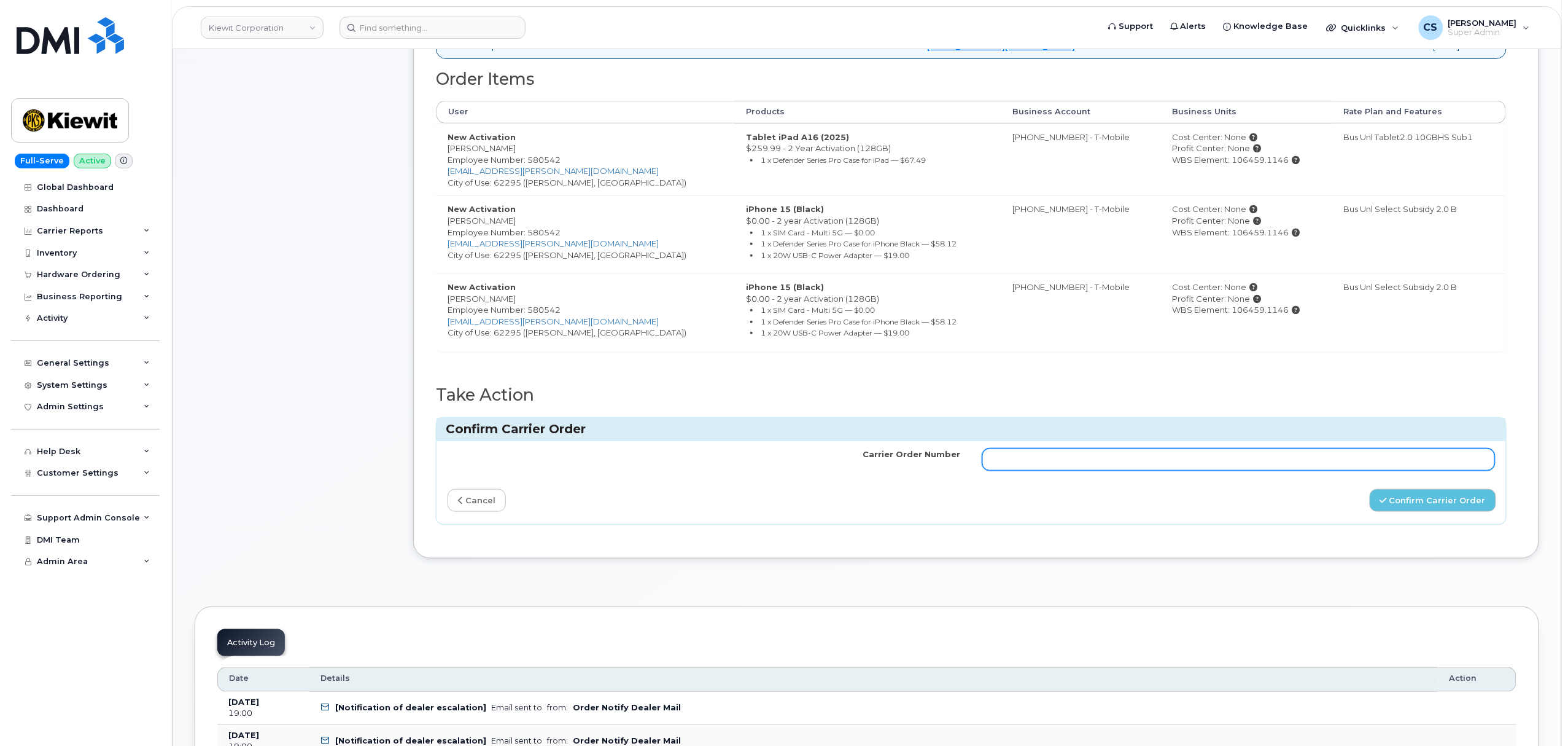
click at [1162, 462] on input "Carrier Order Number" at bounding box center [1238, 459] width 513 height 22
paste input "771856288"
type input "771856288"
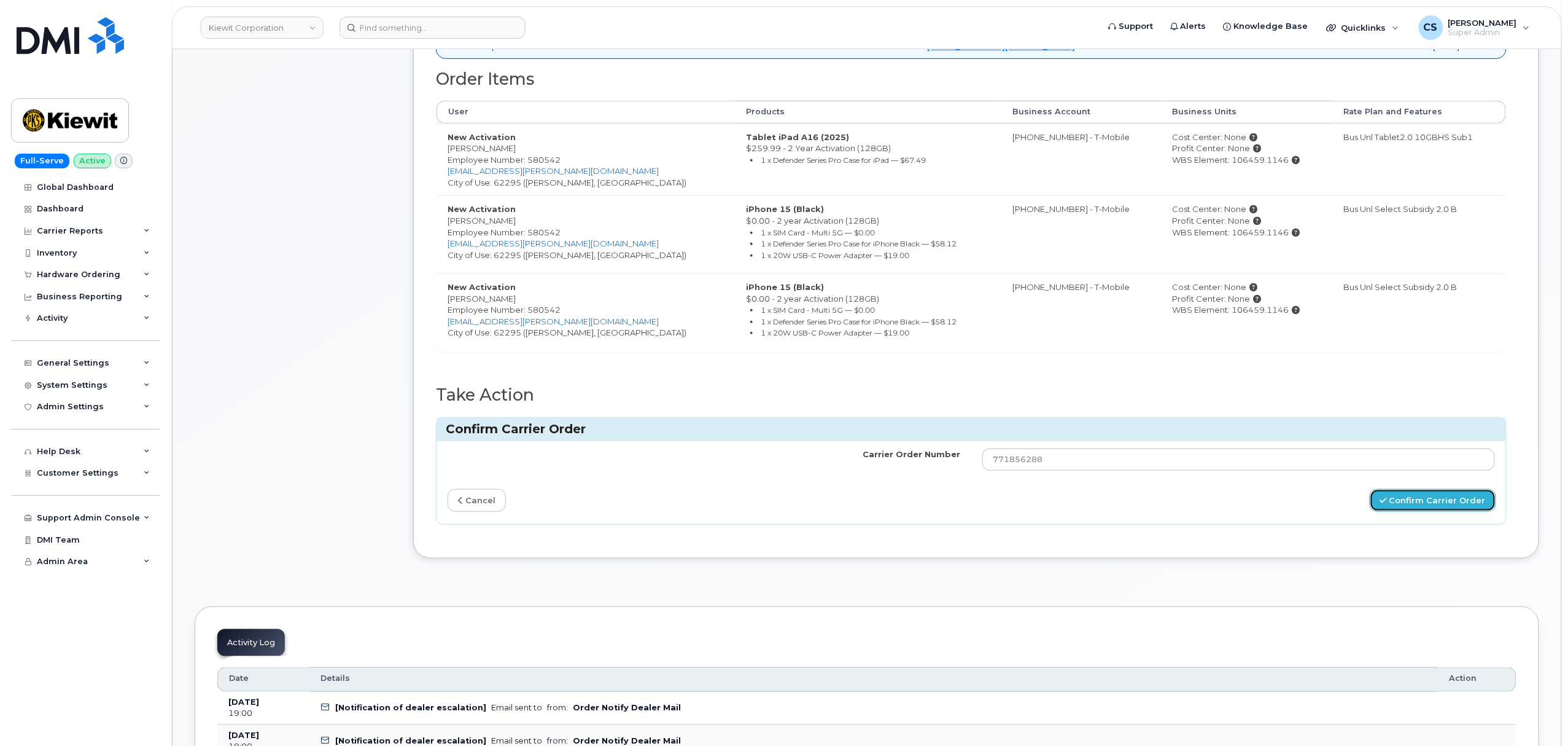
click at [1410, 507] on button "Confirm Carrier Order" at bounding box center [1432, 501] width 126 height 23
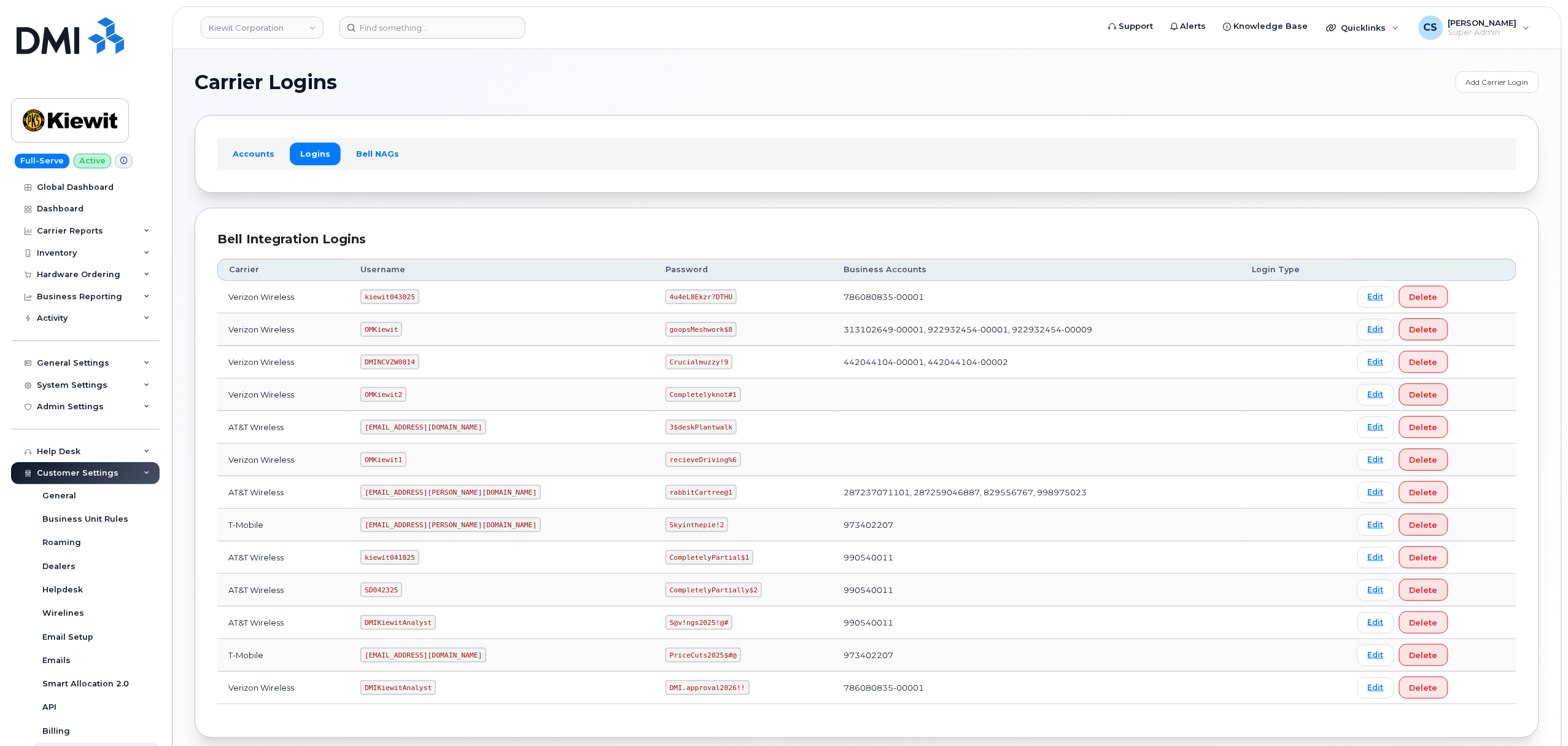
click at [416, 527] on code "ms-kiewit@dminc.com" at bounding box center [451, 525] width 180 height 15
copy code "ms-kiewit@dminc.com"
drag, startPoint x: 664, startPoint y: 531, endPoint x: 611, endPoint y: 531, distance: 53.0
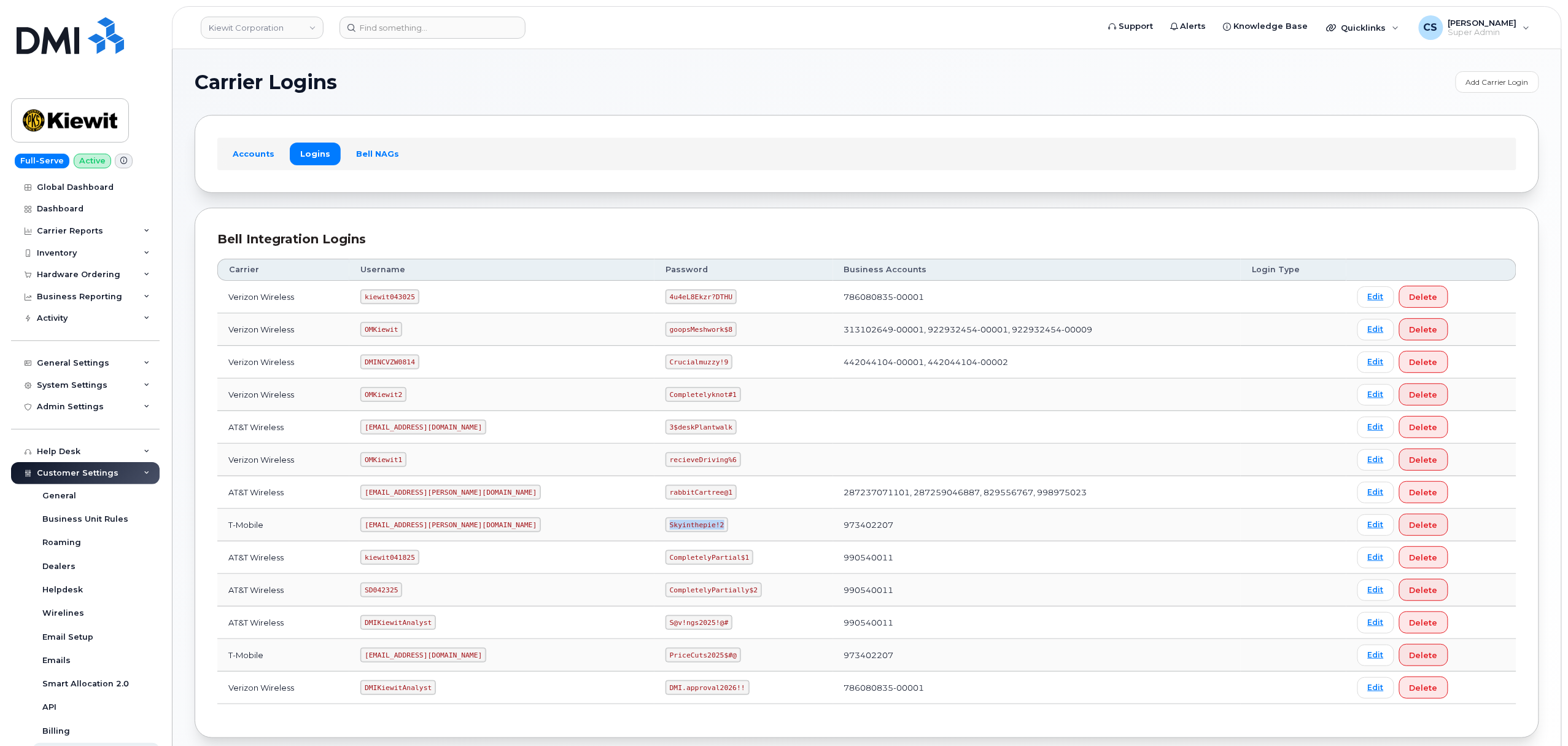
click at [666, 531] on code "Skyinthepie!2" at bounding box center [697, 525] width 63 height 15
copy code "Skyinthepie!2"
click at [406, 301] on code "kiewit043025" at bounding box center [389, 297] width 58 height 15
copy code "kiewit043025"
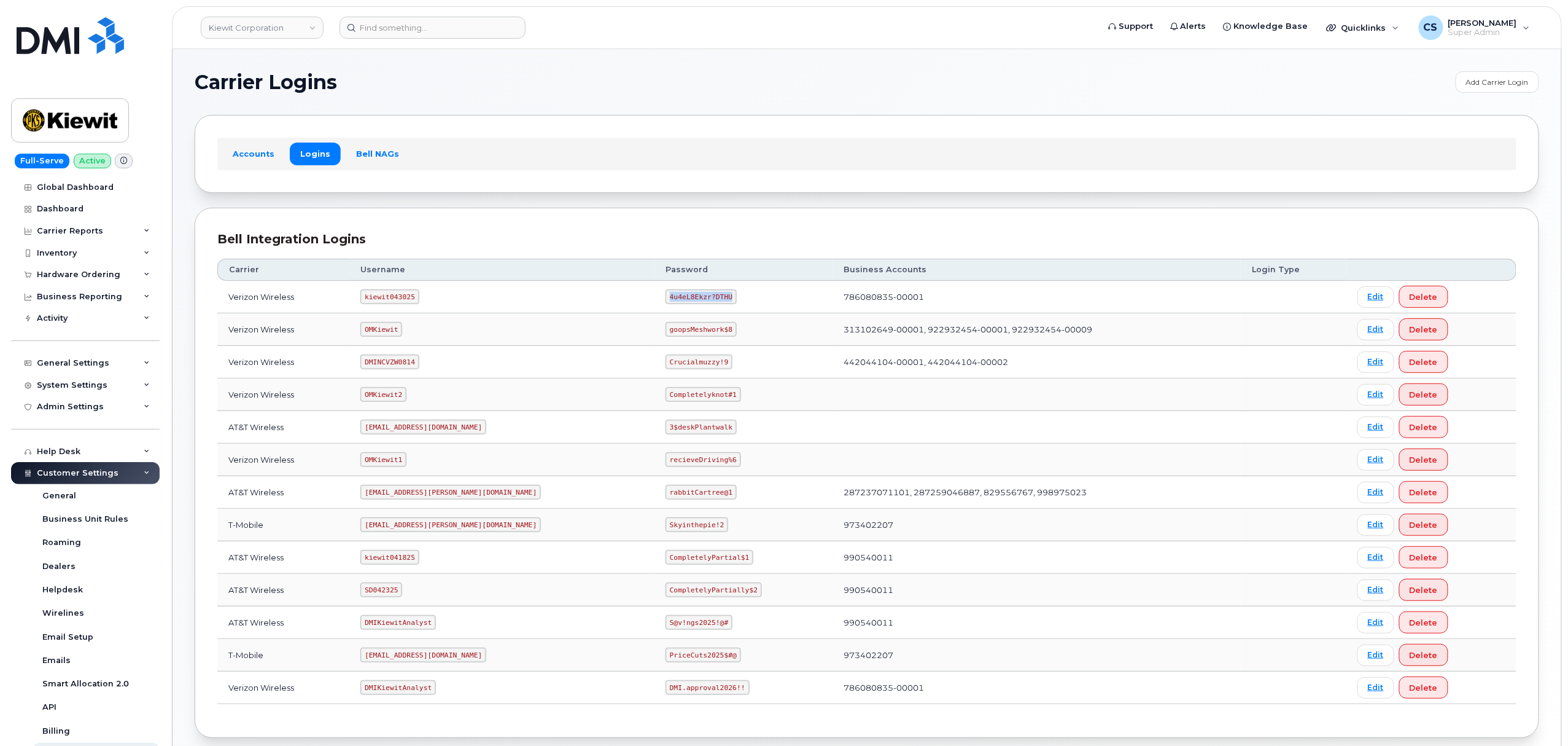
drag, startPoint x: 671, startPoint y: 299, endPoint x: 614, endPoint y: 294, distance: 57.2
click at [666, 294] on code "4u4eL8Ekzr?DTHU" at bounding box center [701, 297] width 71 height 15
copy code "4u4eL8Ekzr?DTHU"
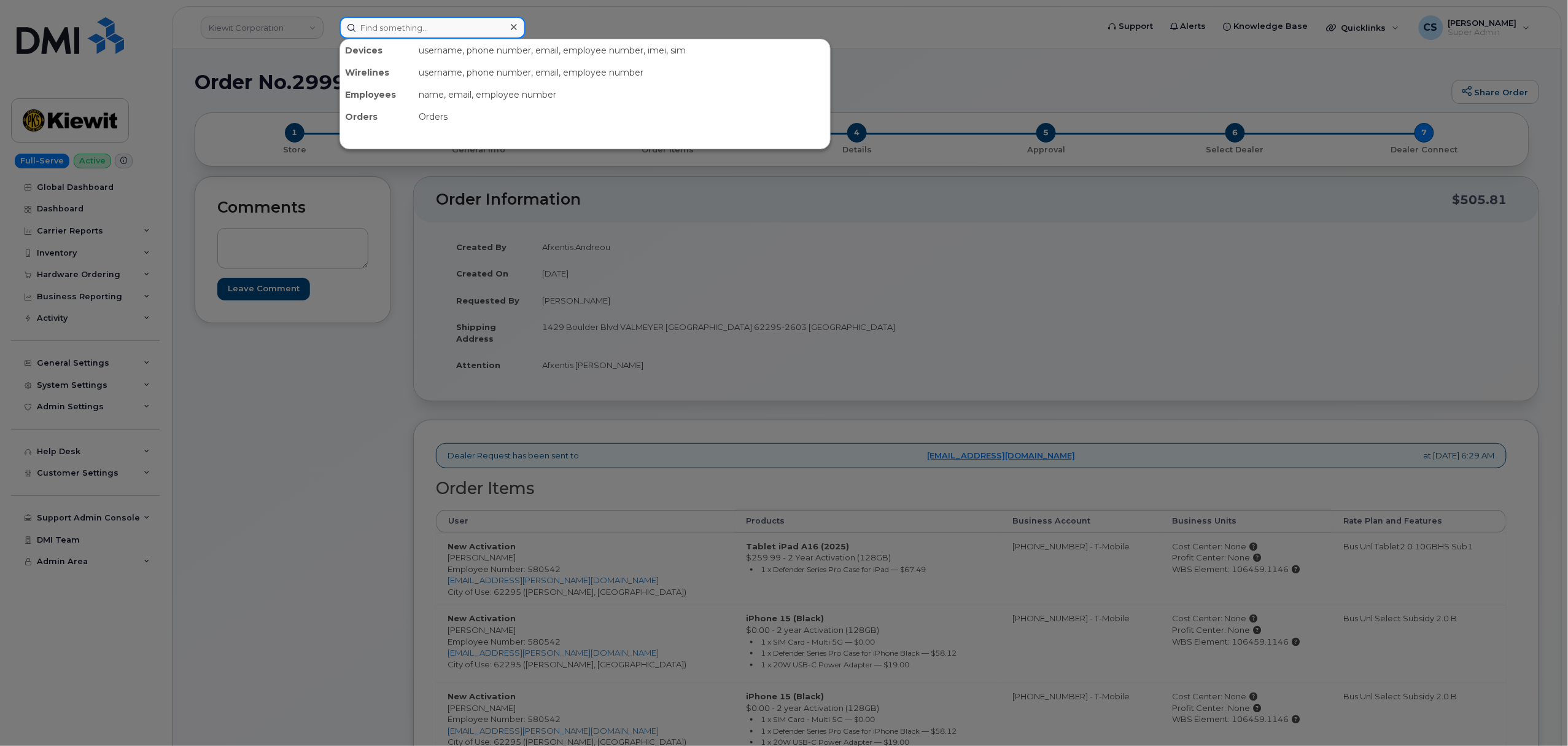
click at [433, 30] on input at bounding box center [433, 27] width 186 height 22
paste input "299949"
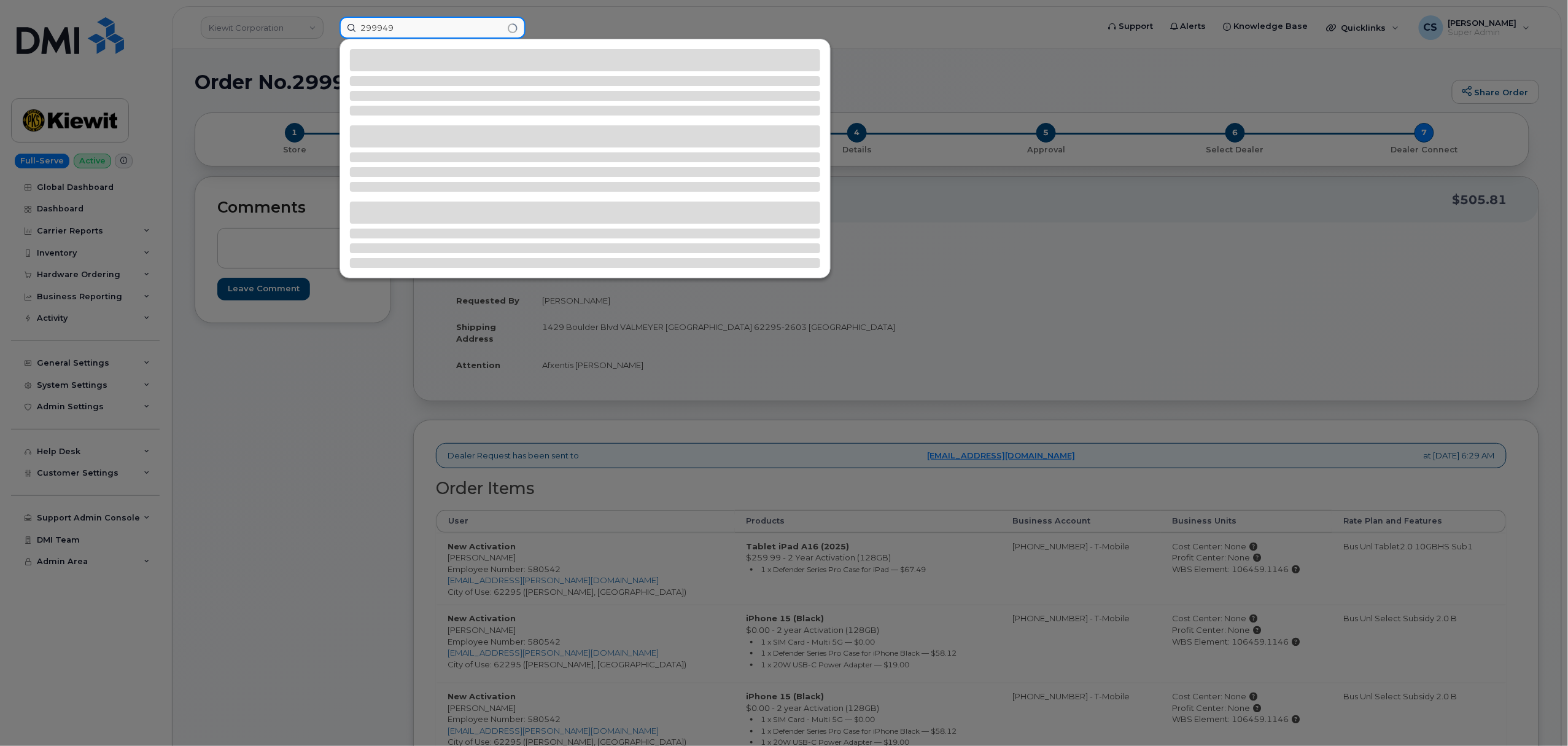
type input "299949"
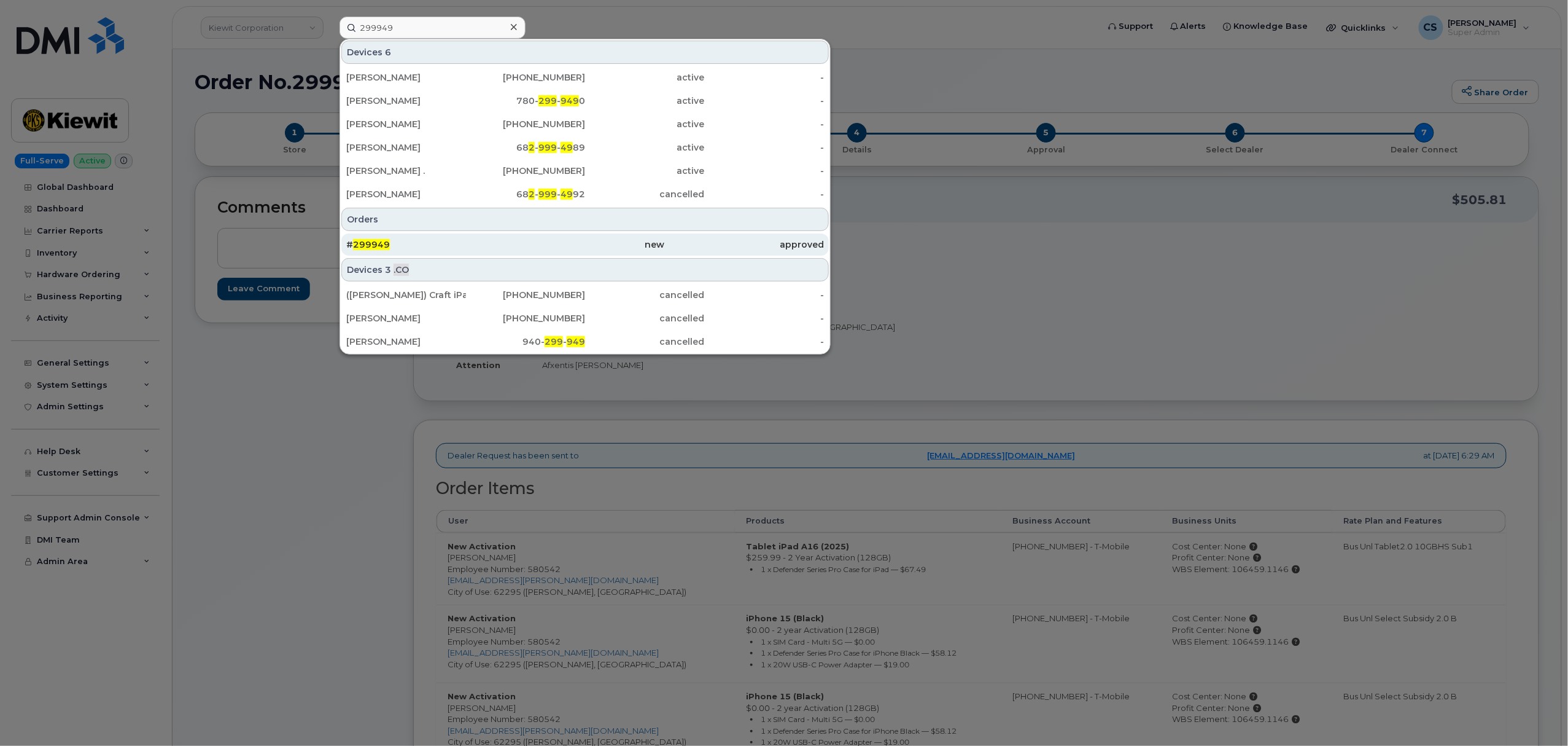
click at [368, 242] on span "299949" at bounding box center [371, 244] width 37 height 11
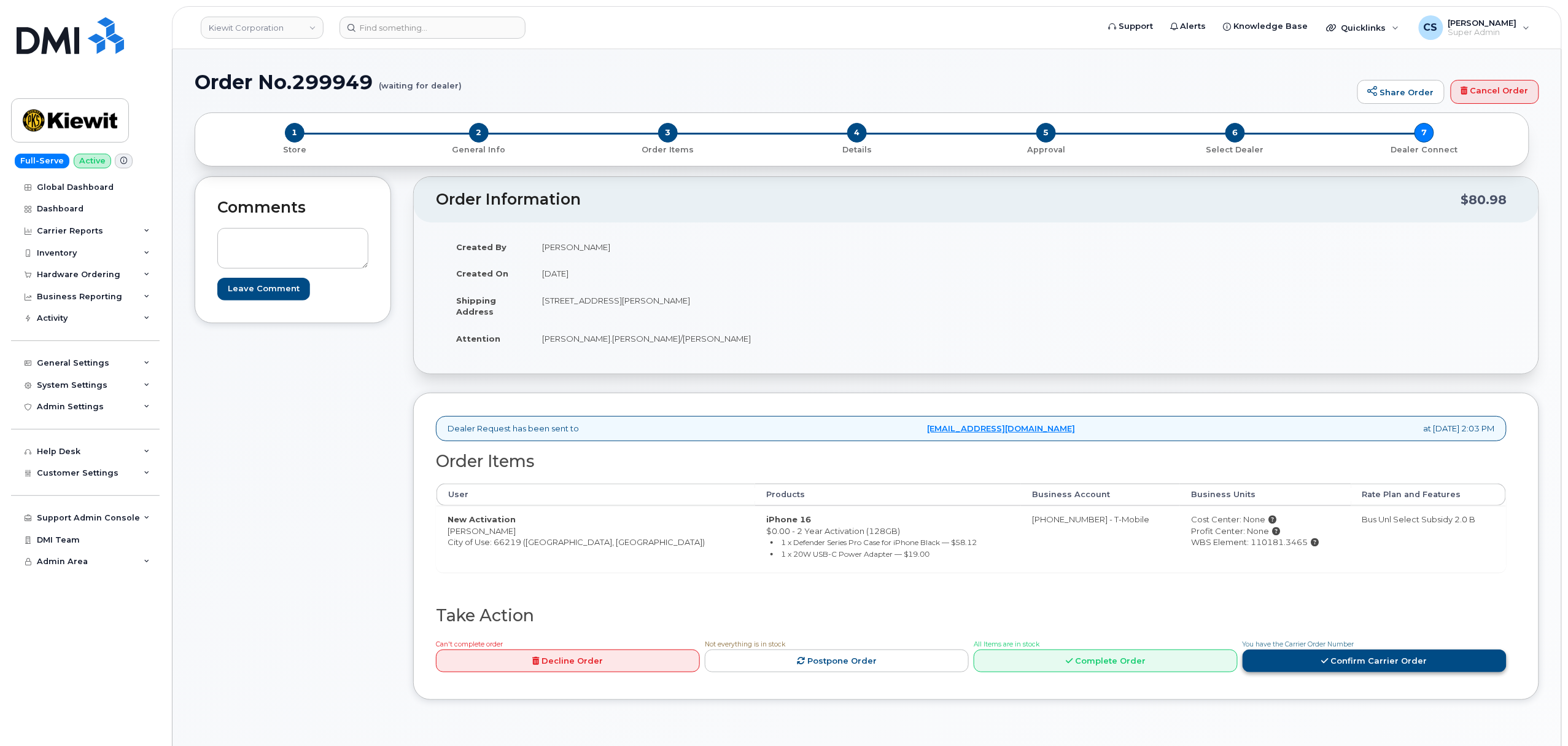
click at [1335, 667] on link "Confirm Carrier Order" at bounding box center [1375, 660] width 264 height 23
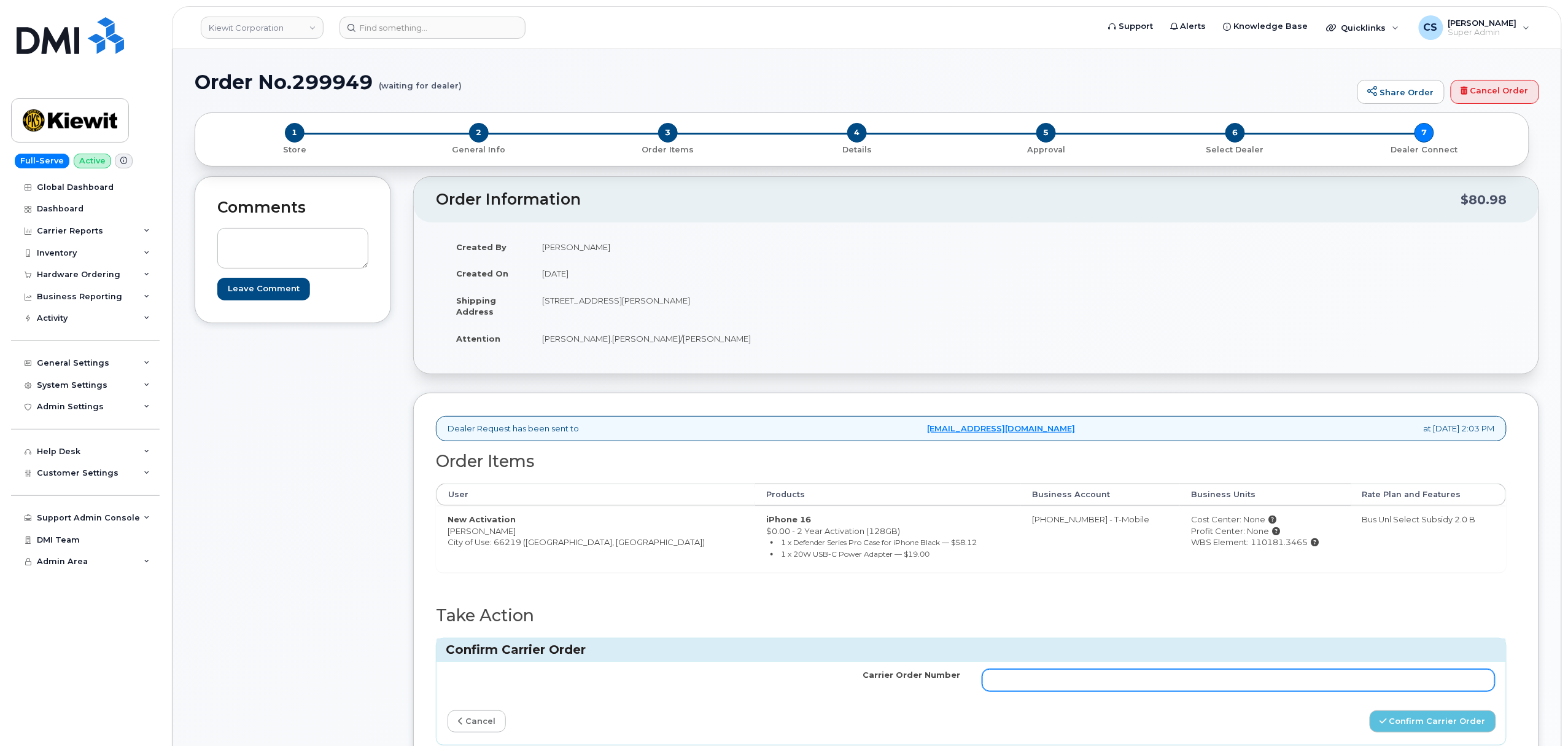
click at [1158, 681] on input "Carrier Order Number" at bounding box center [1238, 679] width 513 height 22
paste input "771855690"
type input "771855690"
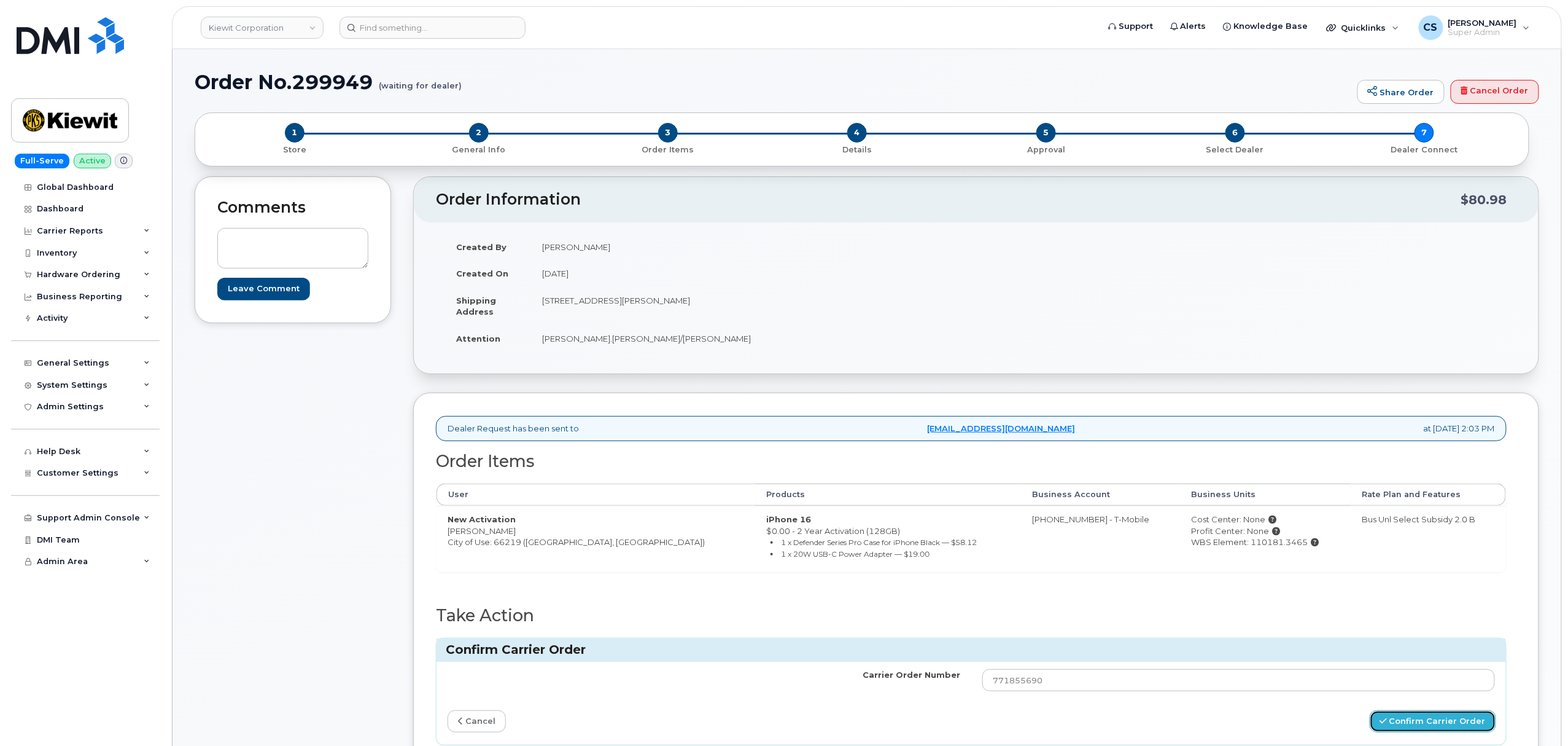
click at [1411, 726] on button "Confirm Carrier Order" at bounding box center [1432, 721] width 126 height 23
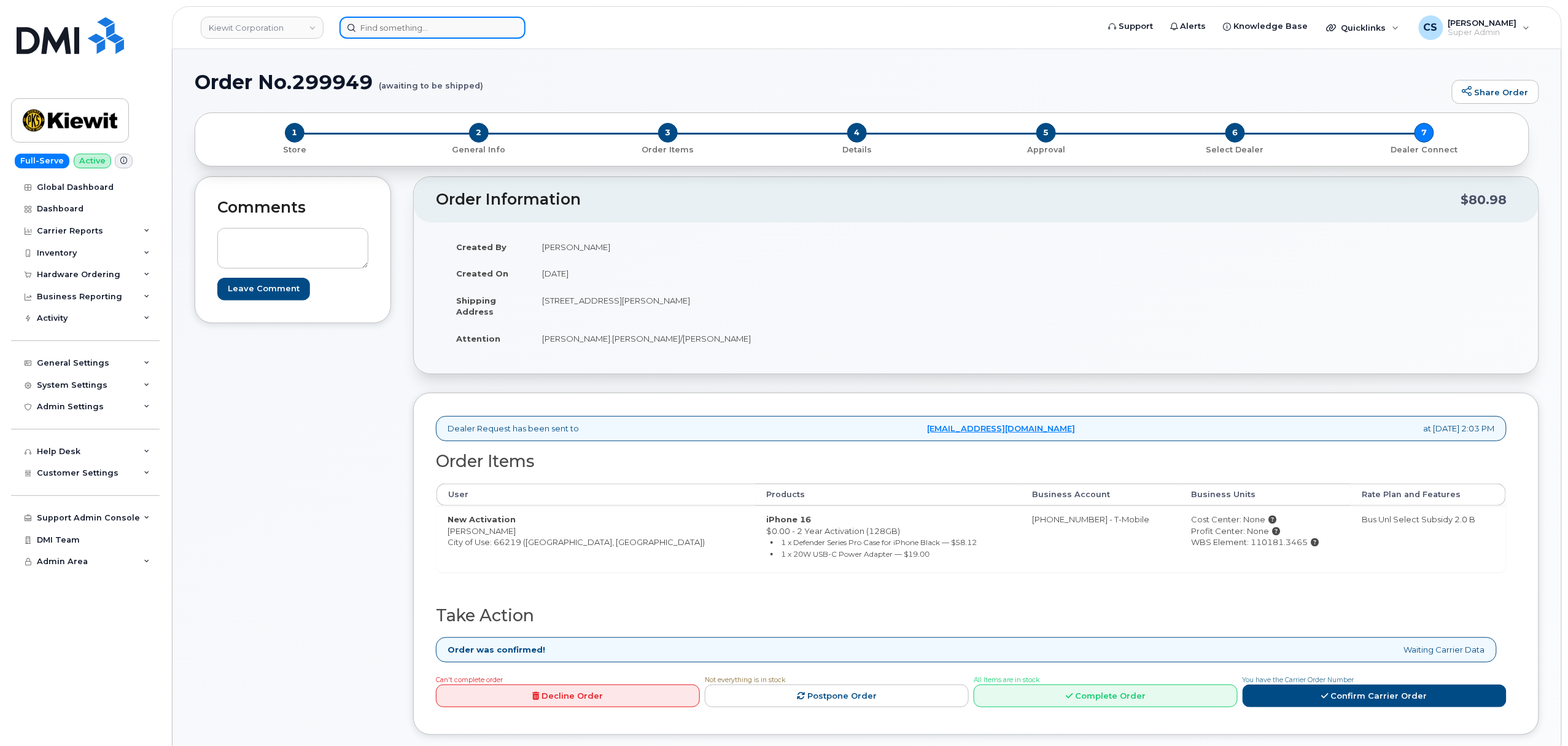
click at [408, 25] on input at bounding box center [433, 27] width 186 height 22
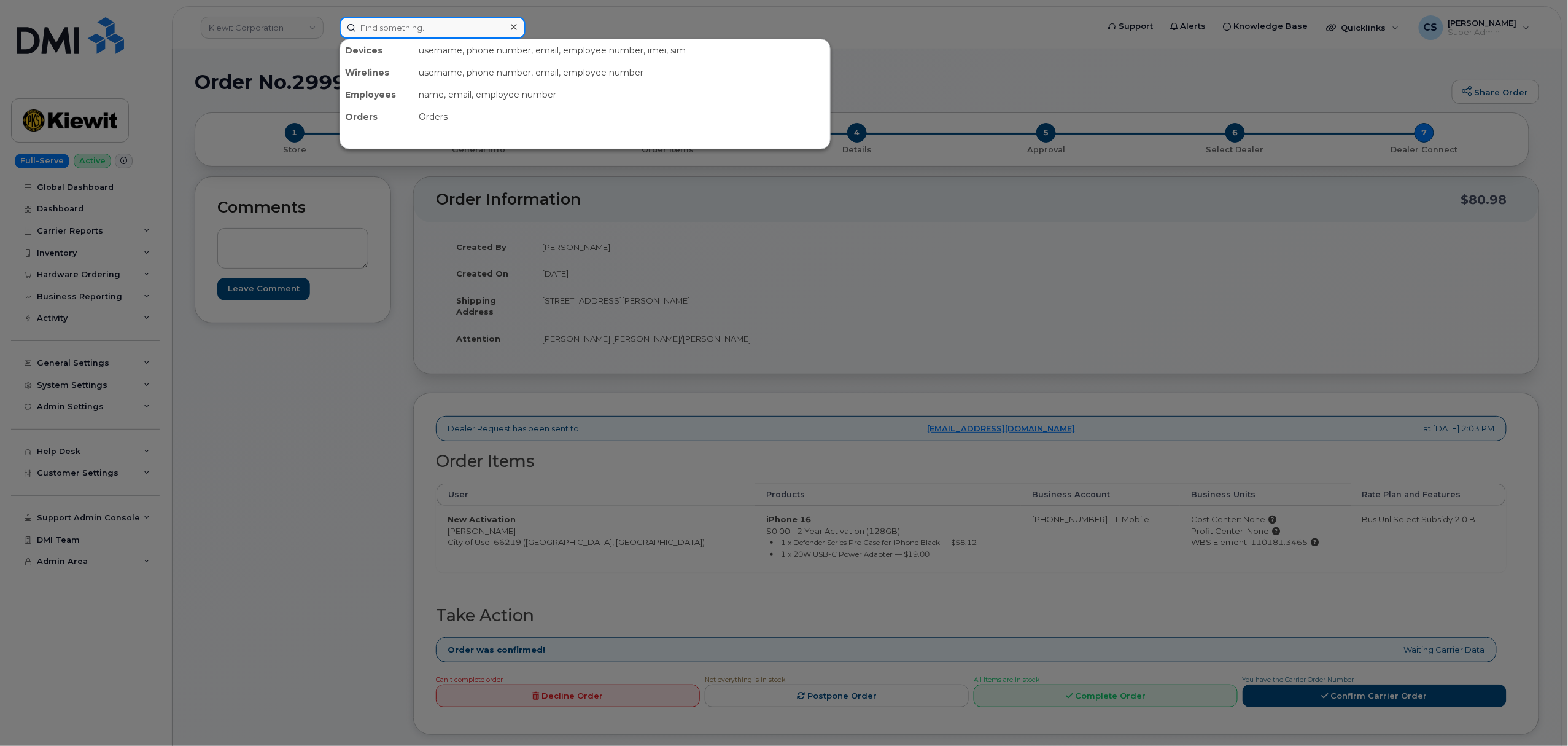
paste input "300530"
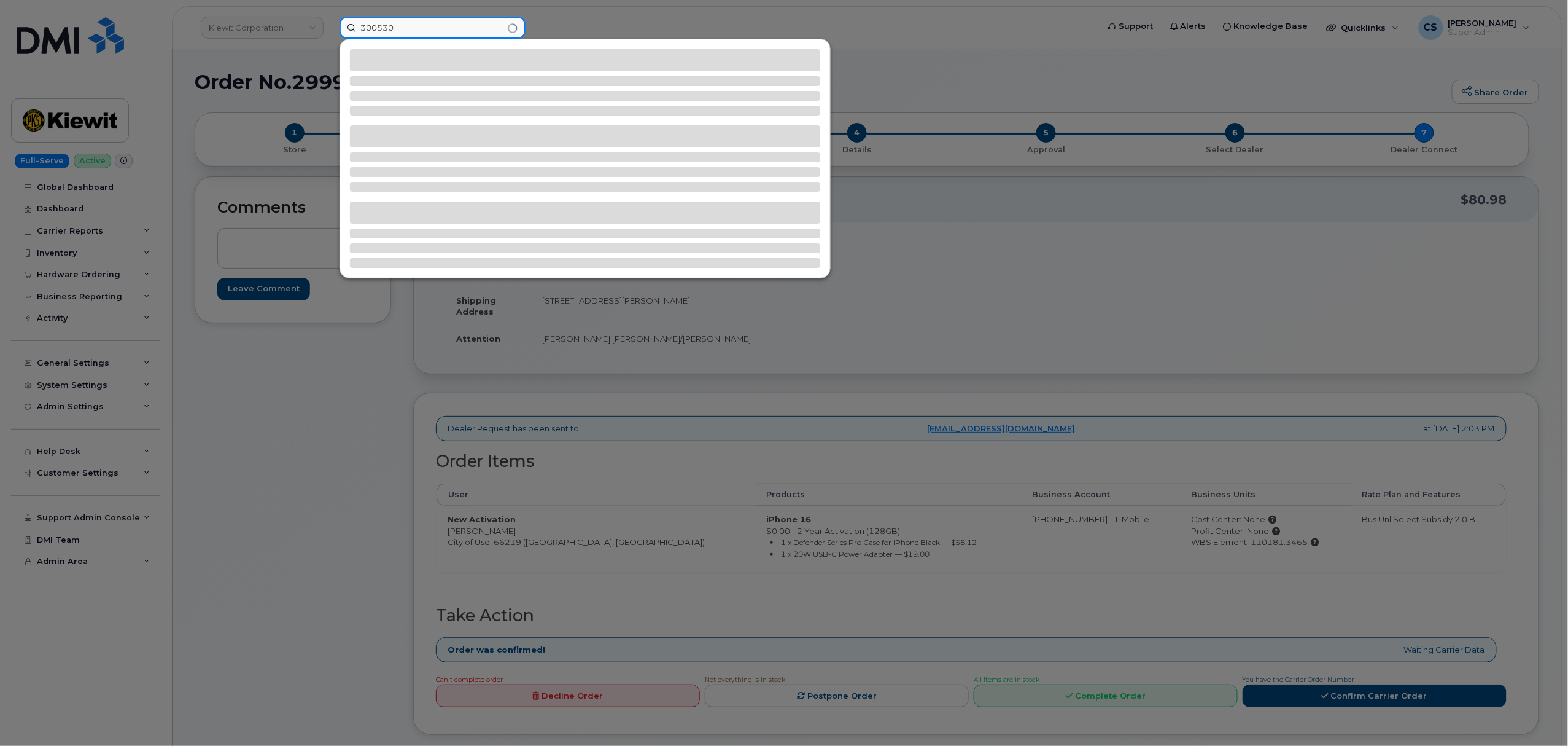
type input "300530"
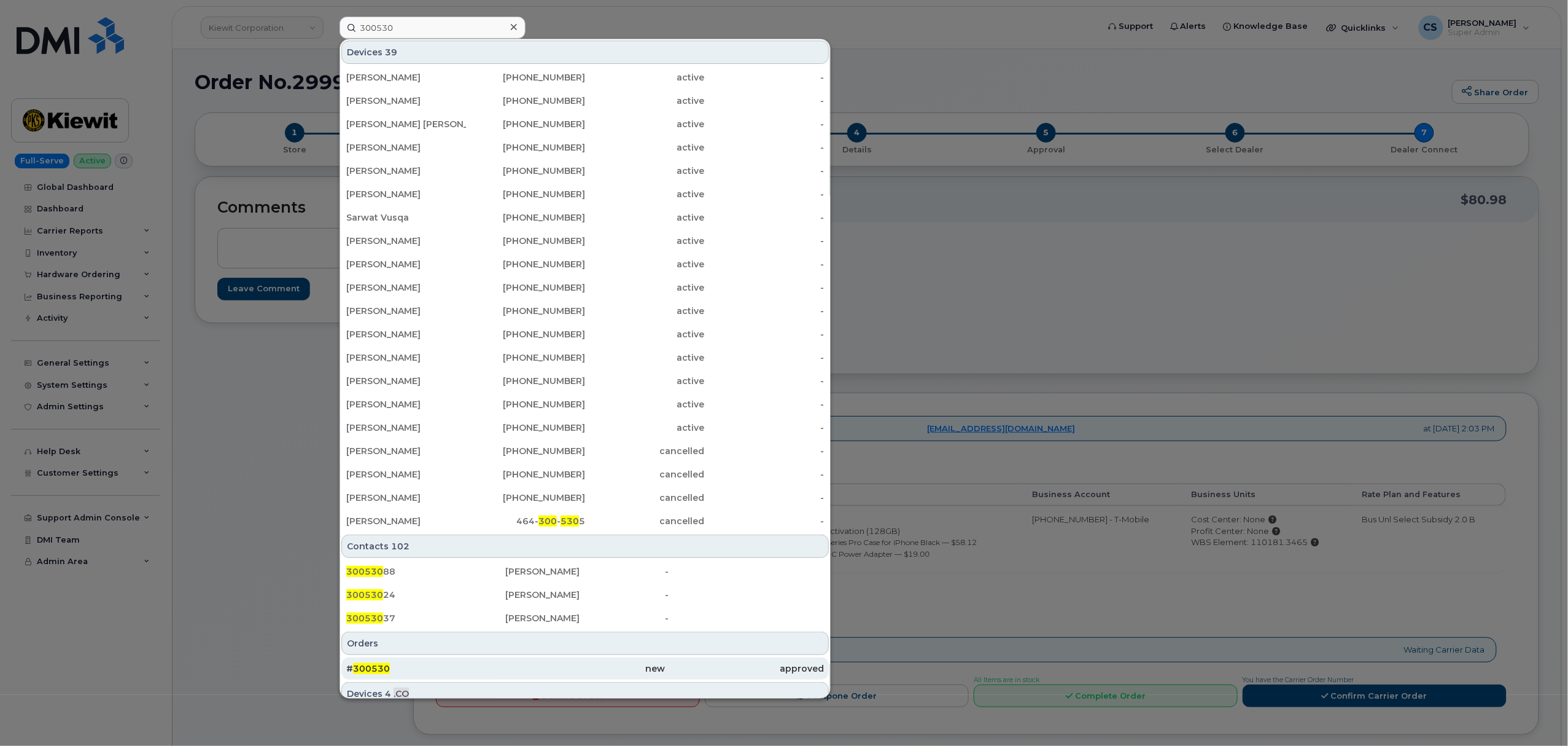
click at [369, 669] on span "300530" at bounding box center [371, 669] width 37 height 11
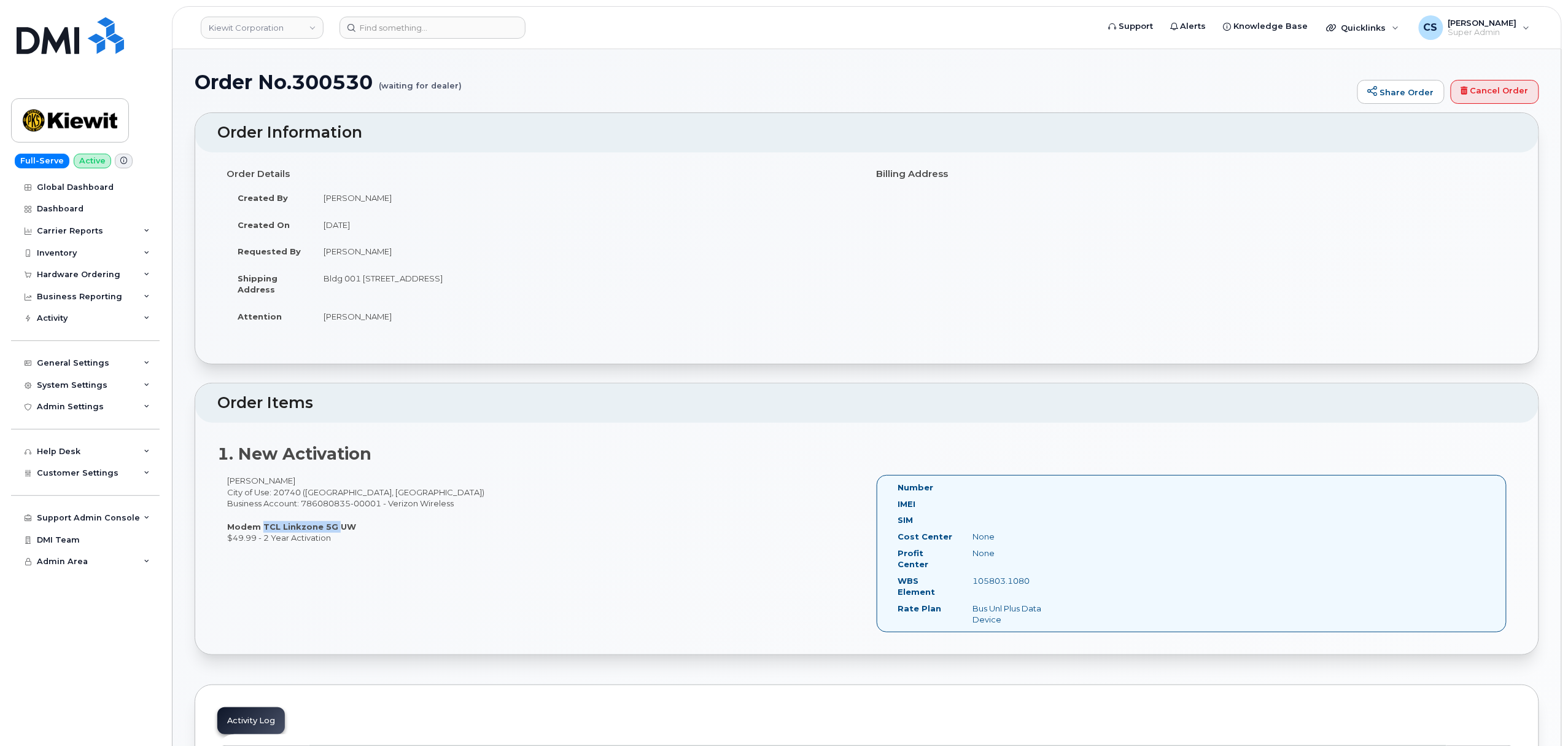
drag, startPoint x: 260, startPoint y: 525, endPoint x: 330, endPoint y: 527, distance: 70.0
click at [330, 527] on strong "Modem TCL Linkzone 5G UW" at bounding box center [292, 526] width 129 height 10
copy strong "TCL Linkzone 5G"
drag, startPoint x: 229, startPoint y: 482, endPoint x: 293, endPoint y: 479, distance: 64.1
click at [293, 479] on div "Conor Mahoney City of Use: 20740 (College Park, MD) Business Account: 786080835…" at bounding box center [542, 509] width 650 height 68
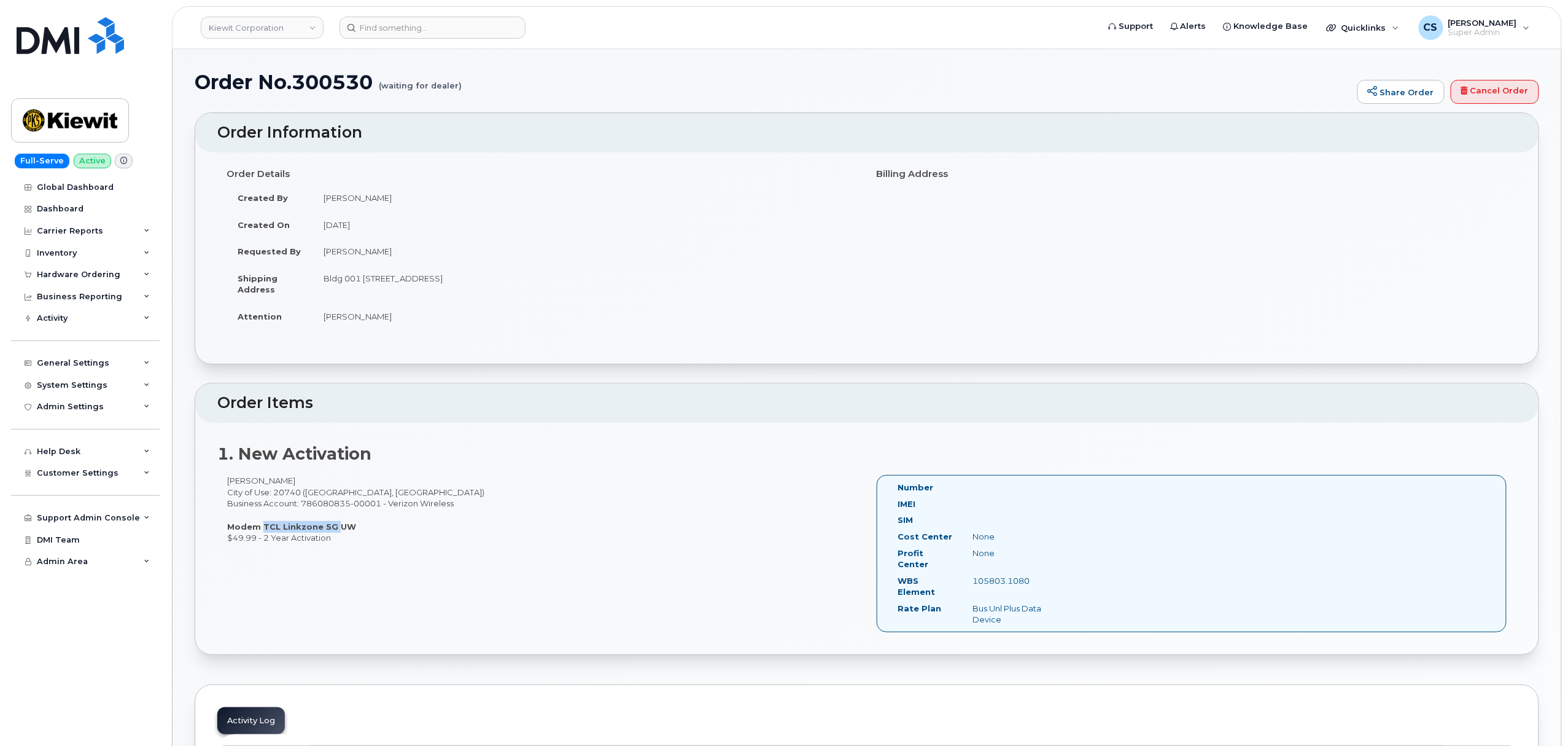
copy div "Conor Mahoney"
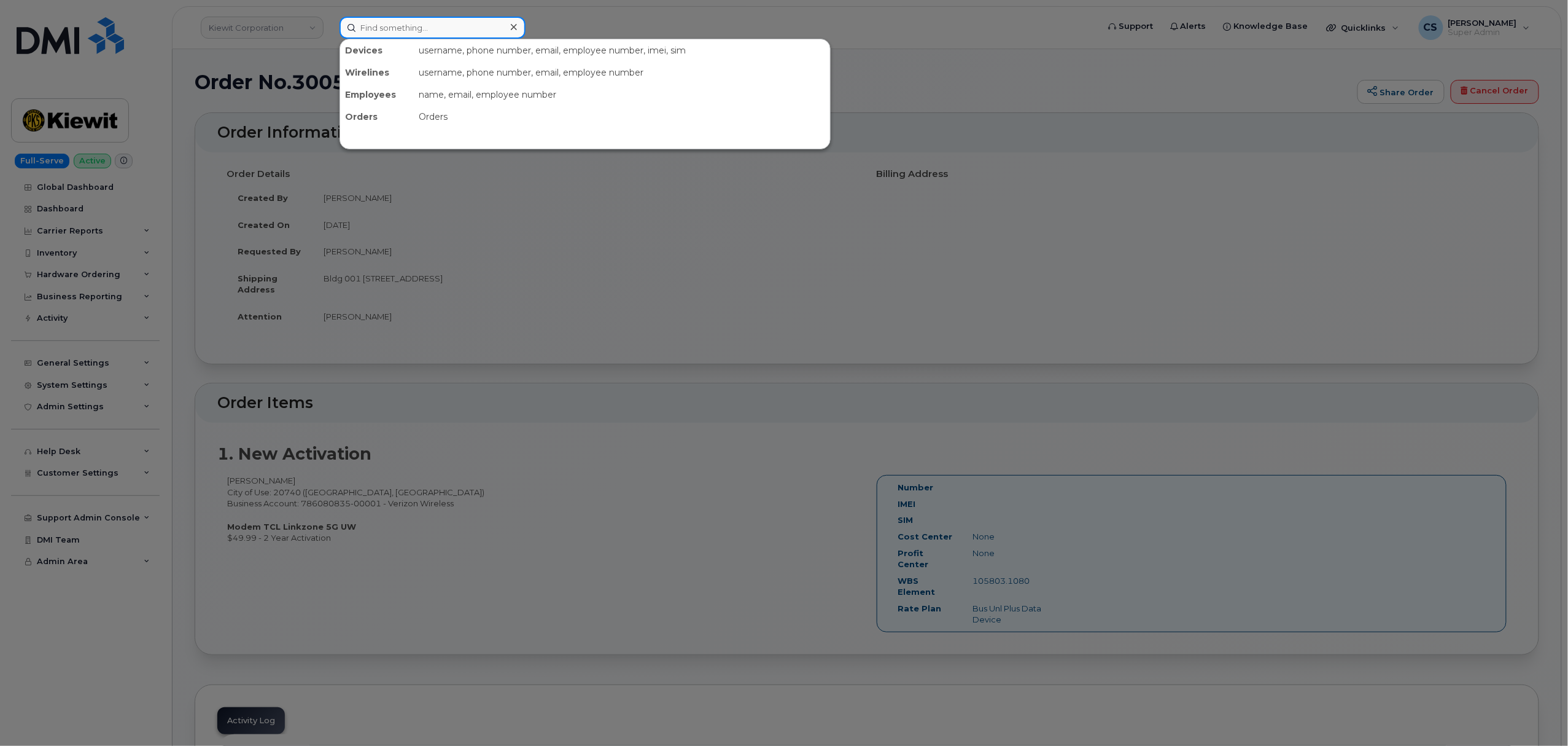
click at [416, 29] on input at bounding box center [433, 27] width 186 height 22
paste input "Conor Mahoney"
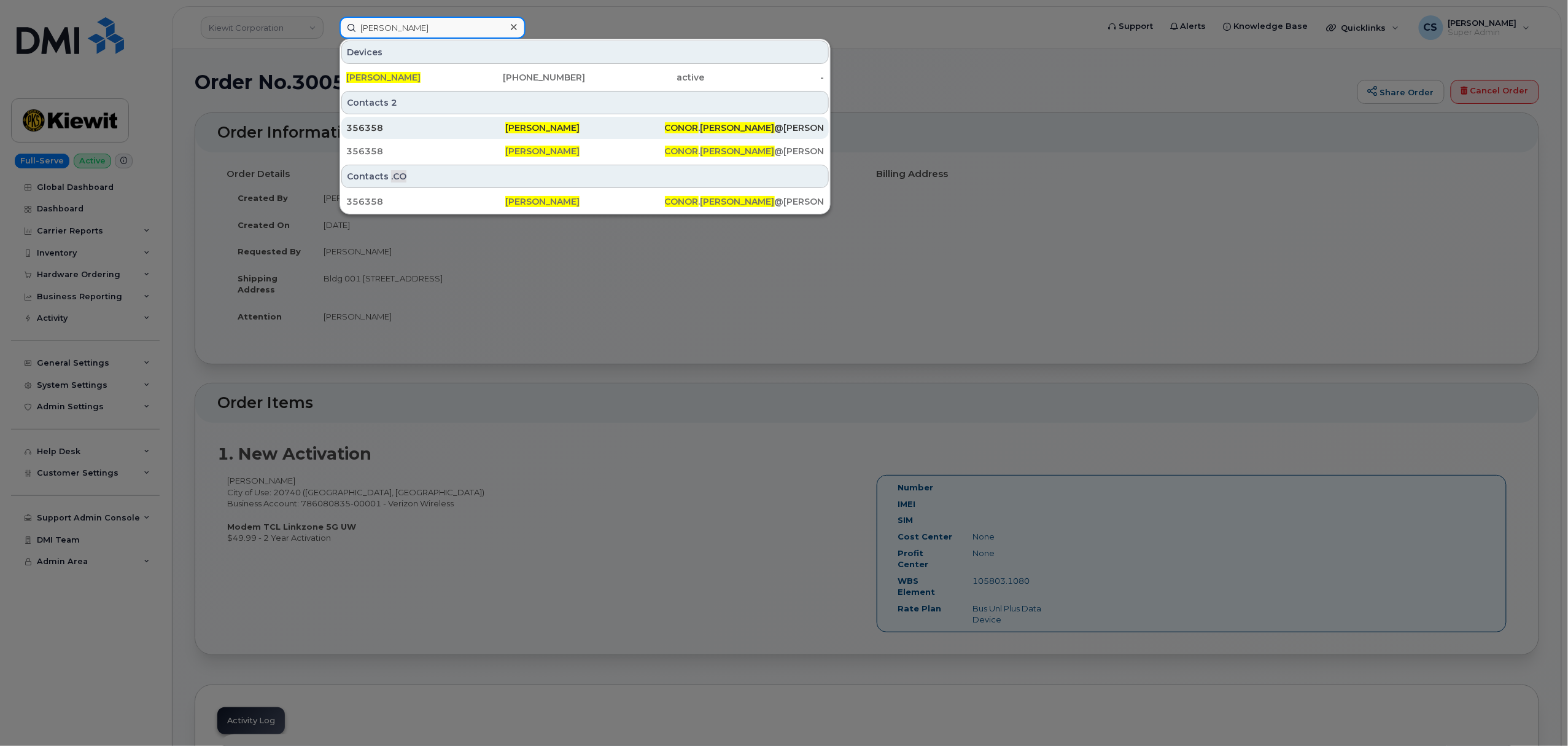
type input "Conor Mahoney"
click at [546, 130] on span "Conor Mahoney" at bounding box center [542, 128] width 74 height 11
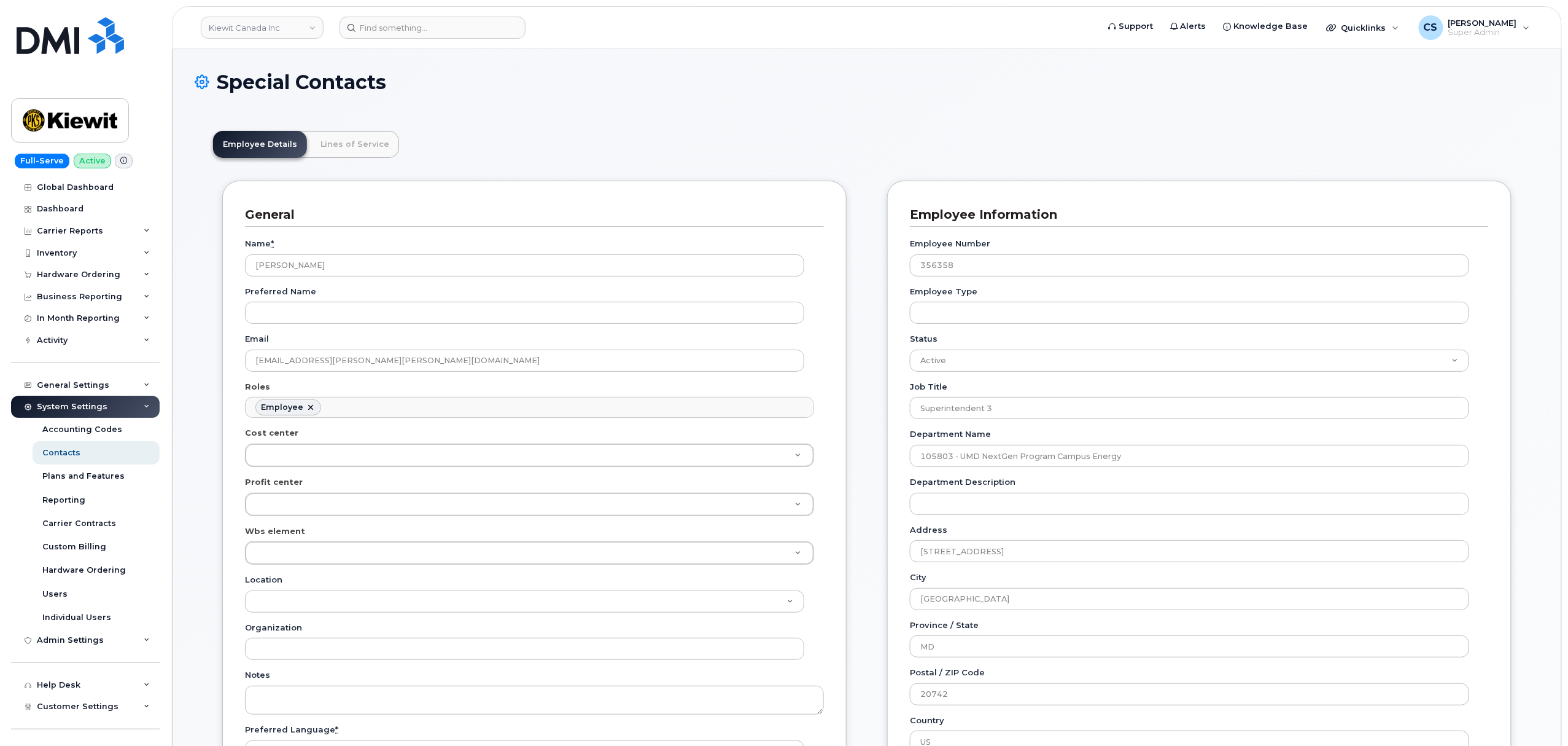
scroll to position [35, 0]
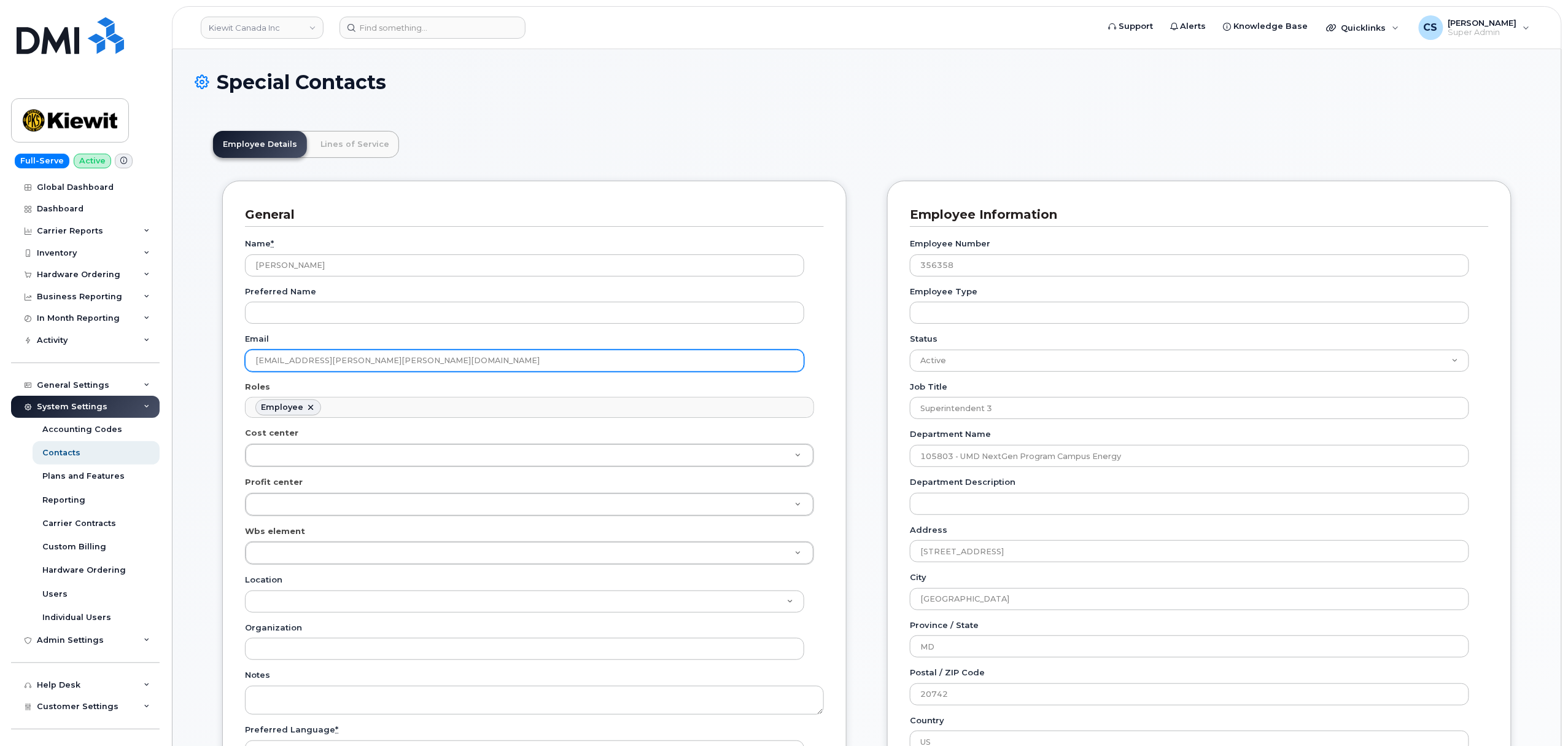
drag, startPoint x: 411, startPoint y: 370, endPoint x: 200, endPoint y: 355, distance: 211.5
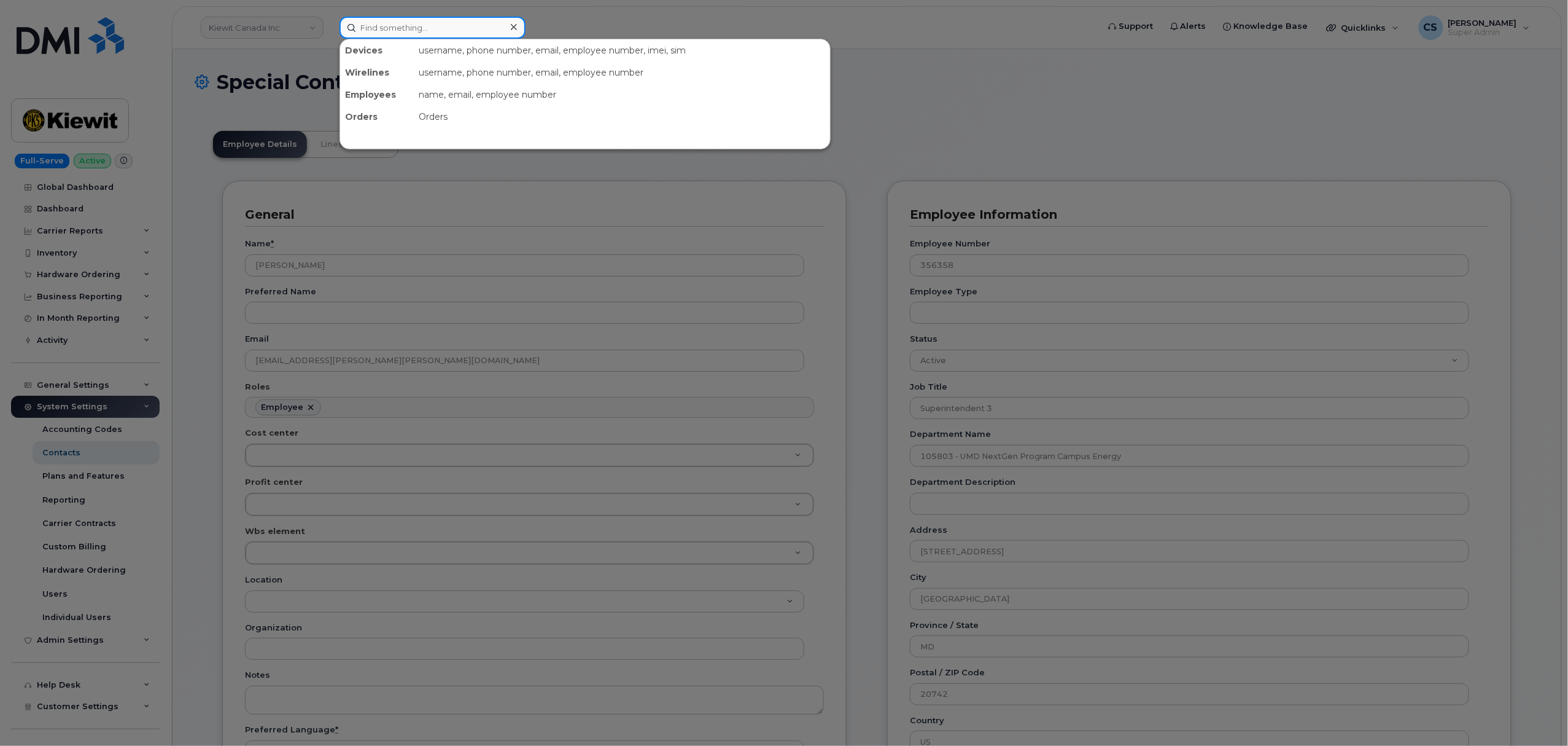
click at [467, 30] on input at bounding box center [433, 27] width 186 height 22
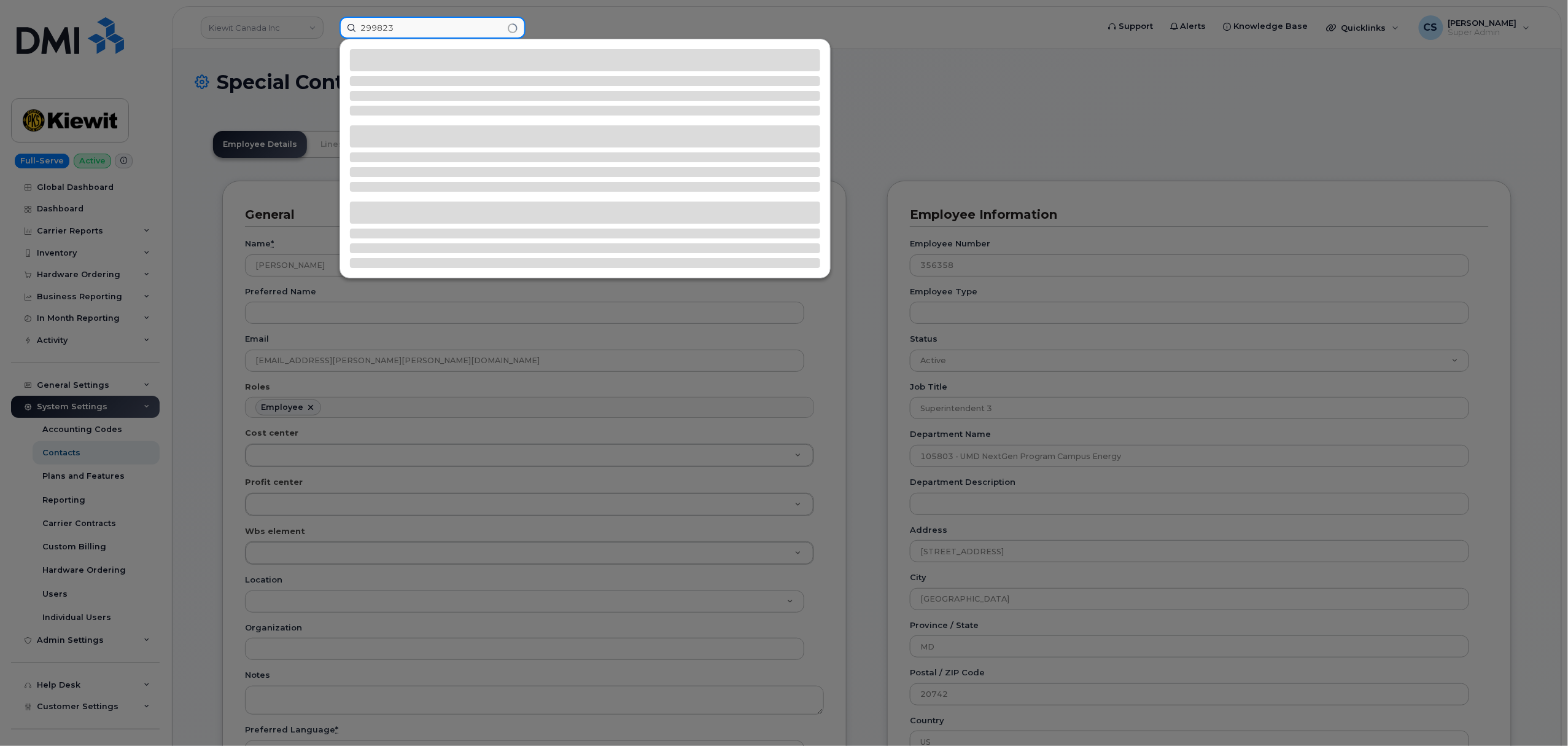
type input "299823"
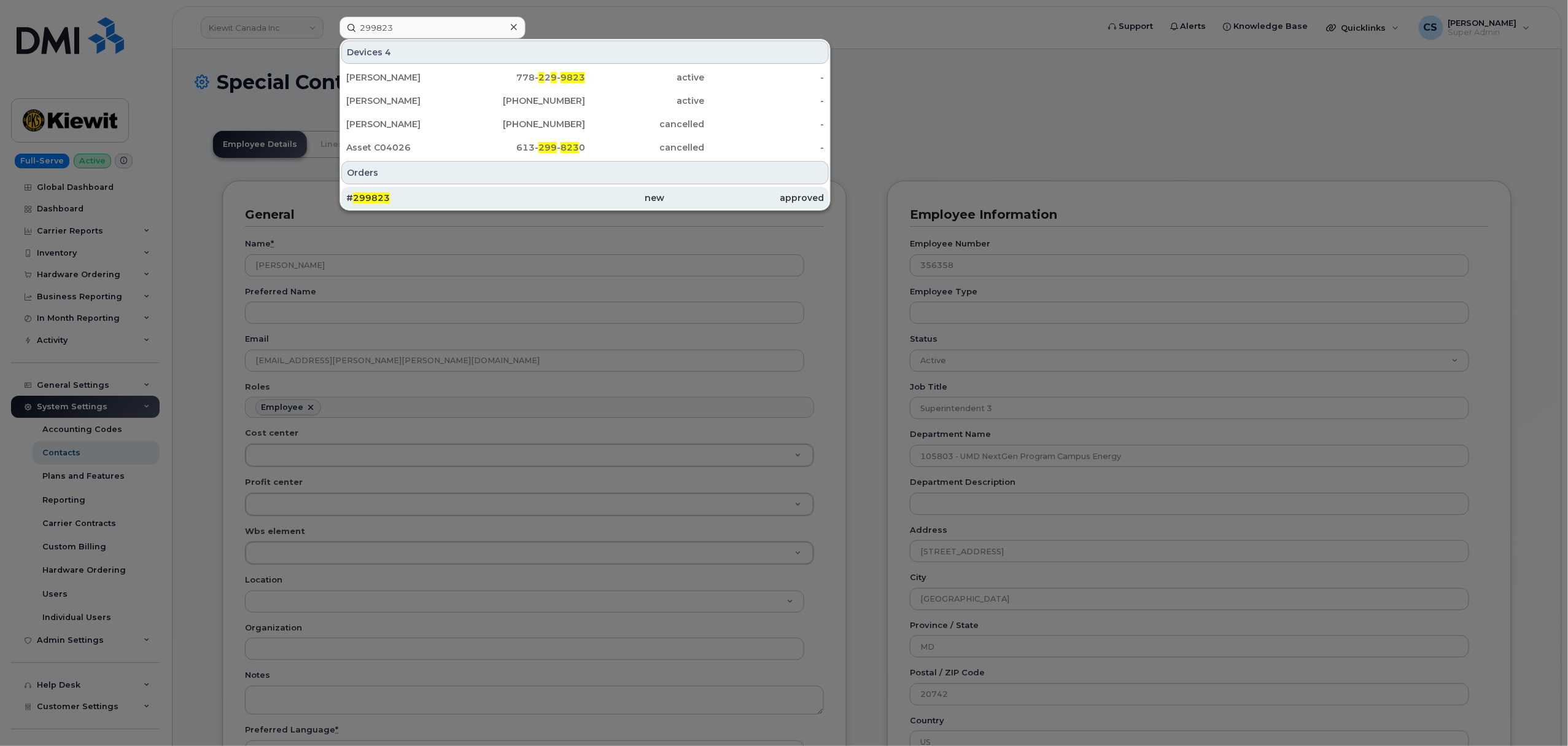
click at [381, 198] on span "299823" at bounding box center [371, 198] width 37 height 11
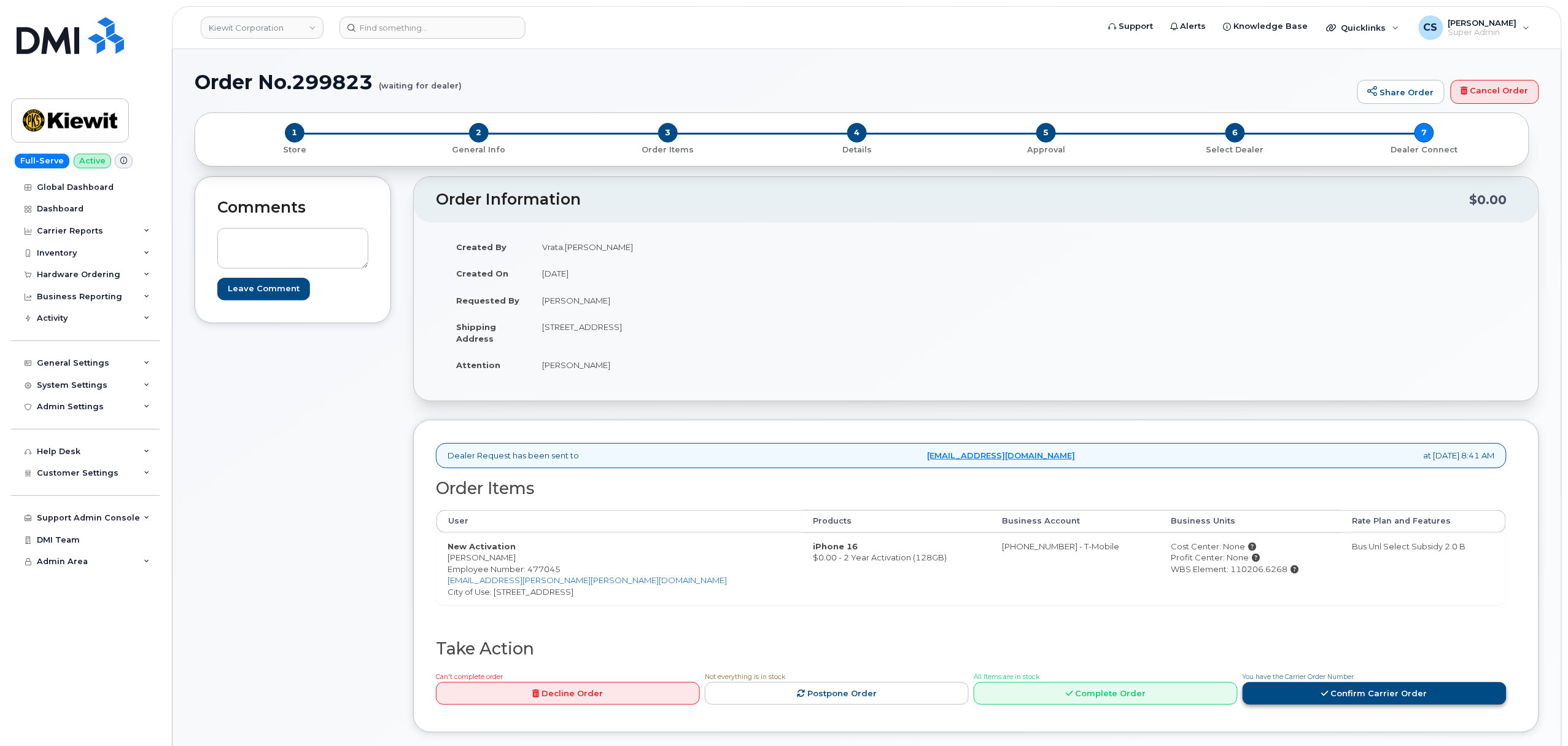
click at [1346, 693] on link "Confirm Carrier Order" at bounding box center [1375, 694] width 264 height 23
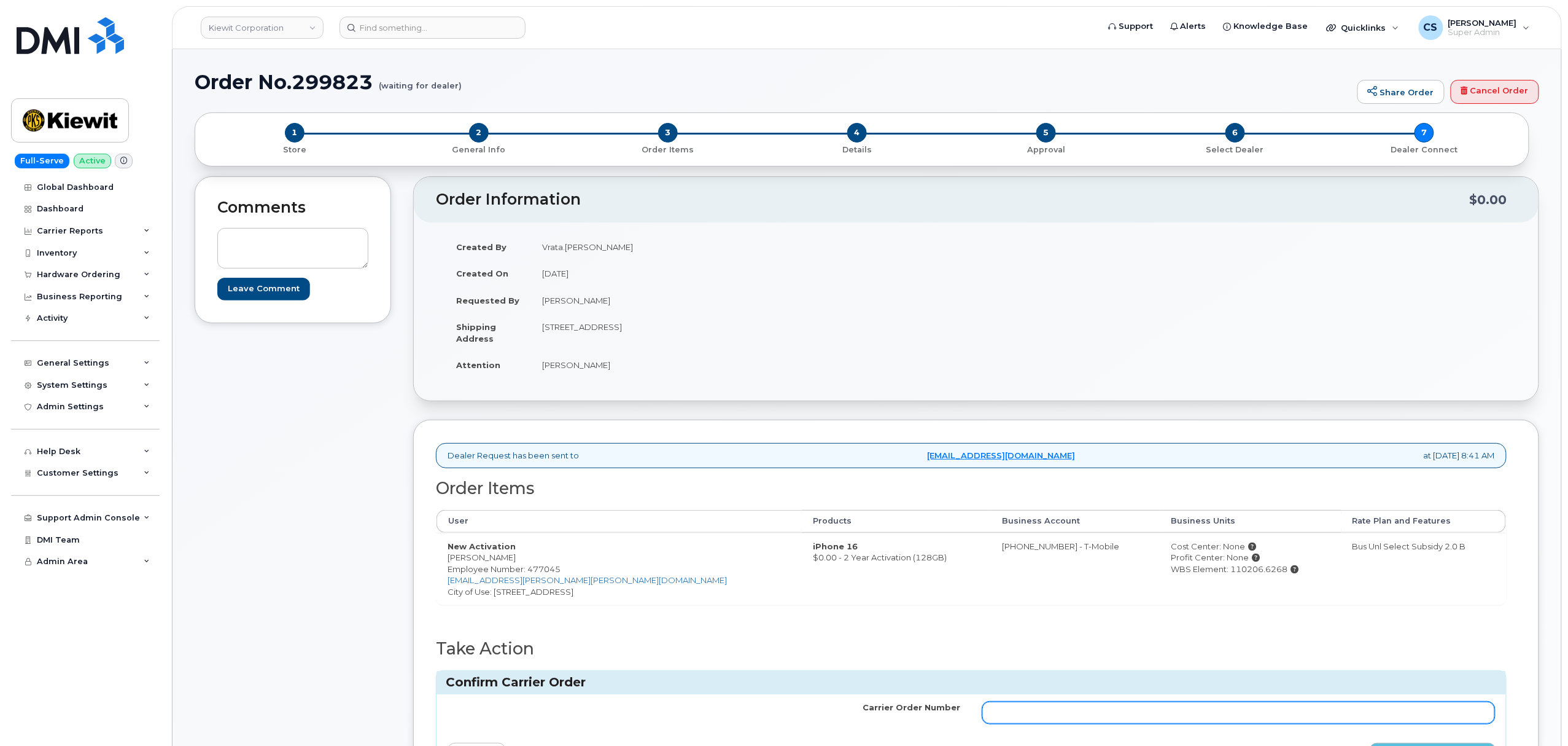
drag, startPoint x: 1172, startPoint y: 706, endPoint x: 1037, endPoint y: 714, distance: 135.2
click at [1037, 714] on input "Carrier Order Number" at bounding box center [1238, 712] width 513 height 22
paste input "771855878"
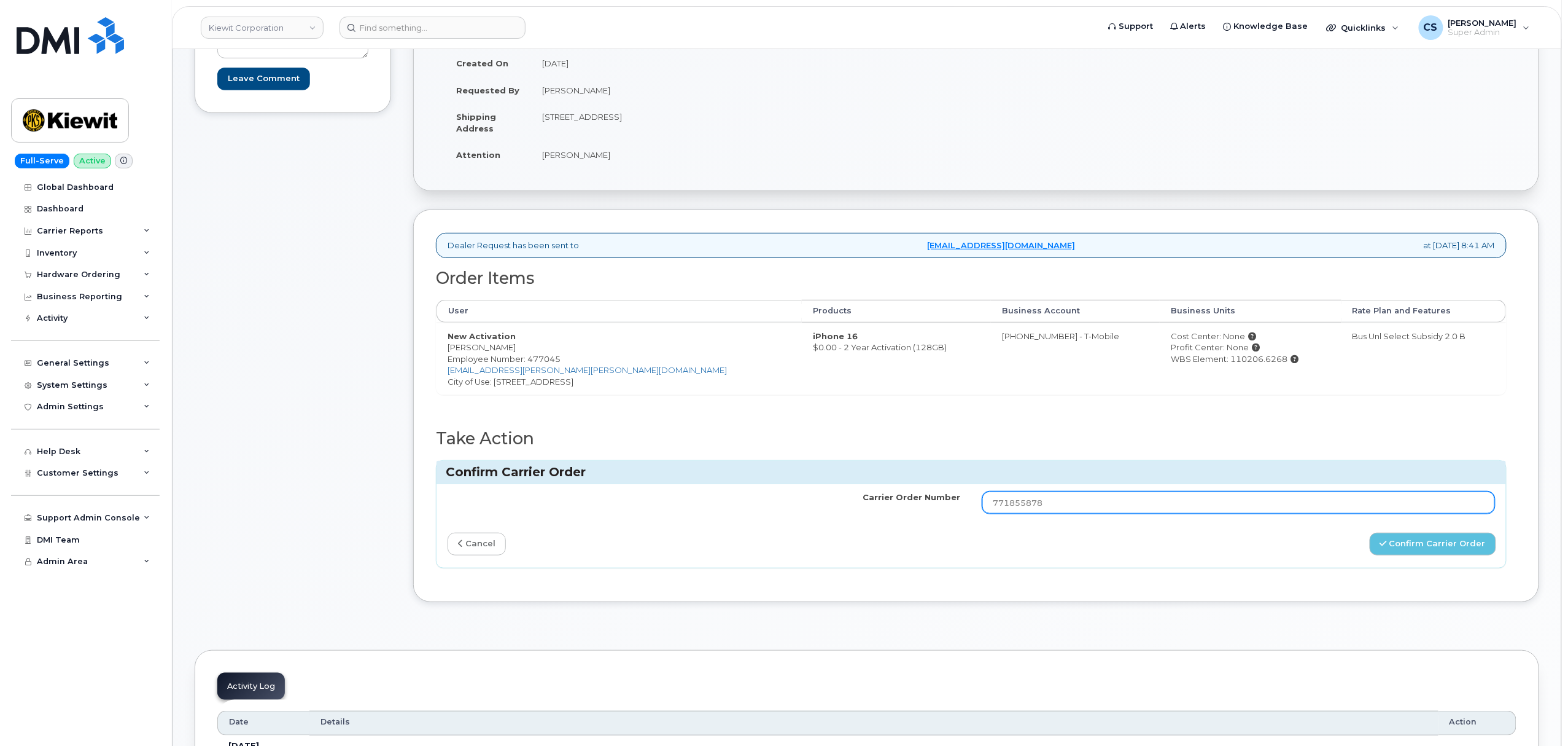
scroll to position [246, 0]
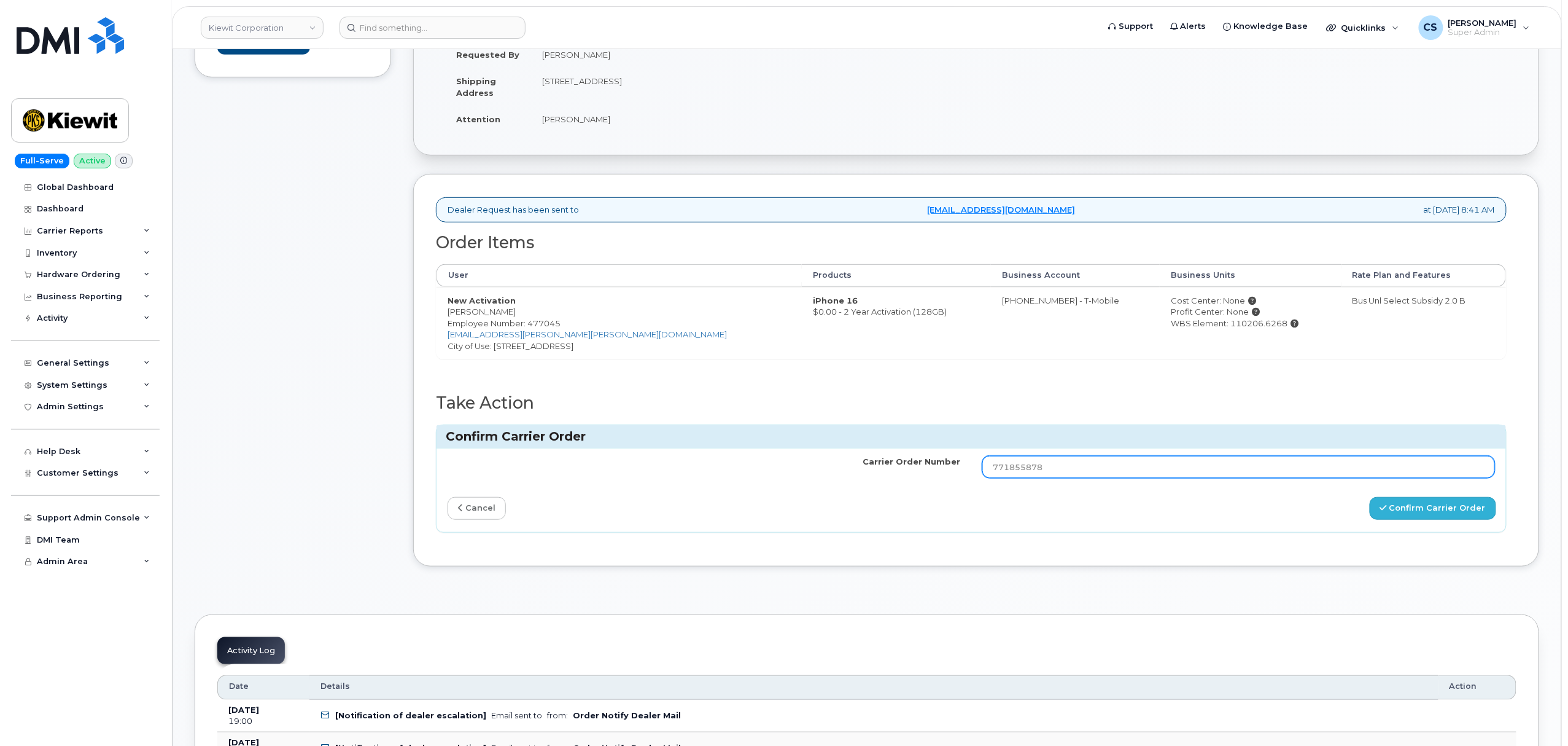
type input "771855878"
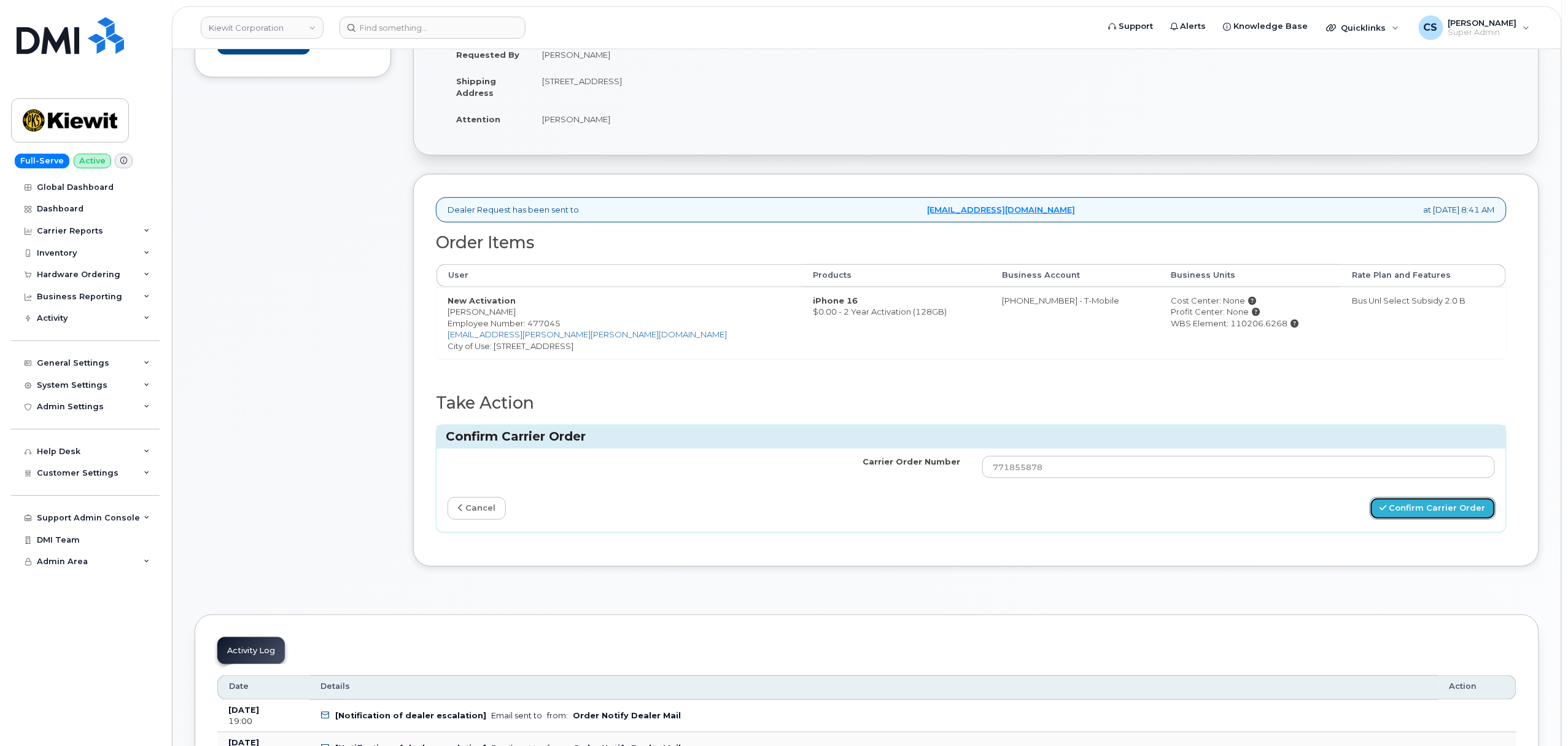
click at [1418, 510] on button "Confirm Carrier Order" at bounding box center [1432, 508] width 126 height 23
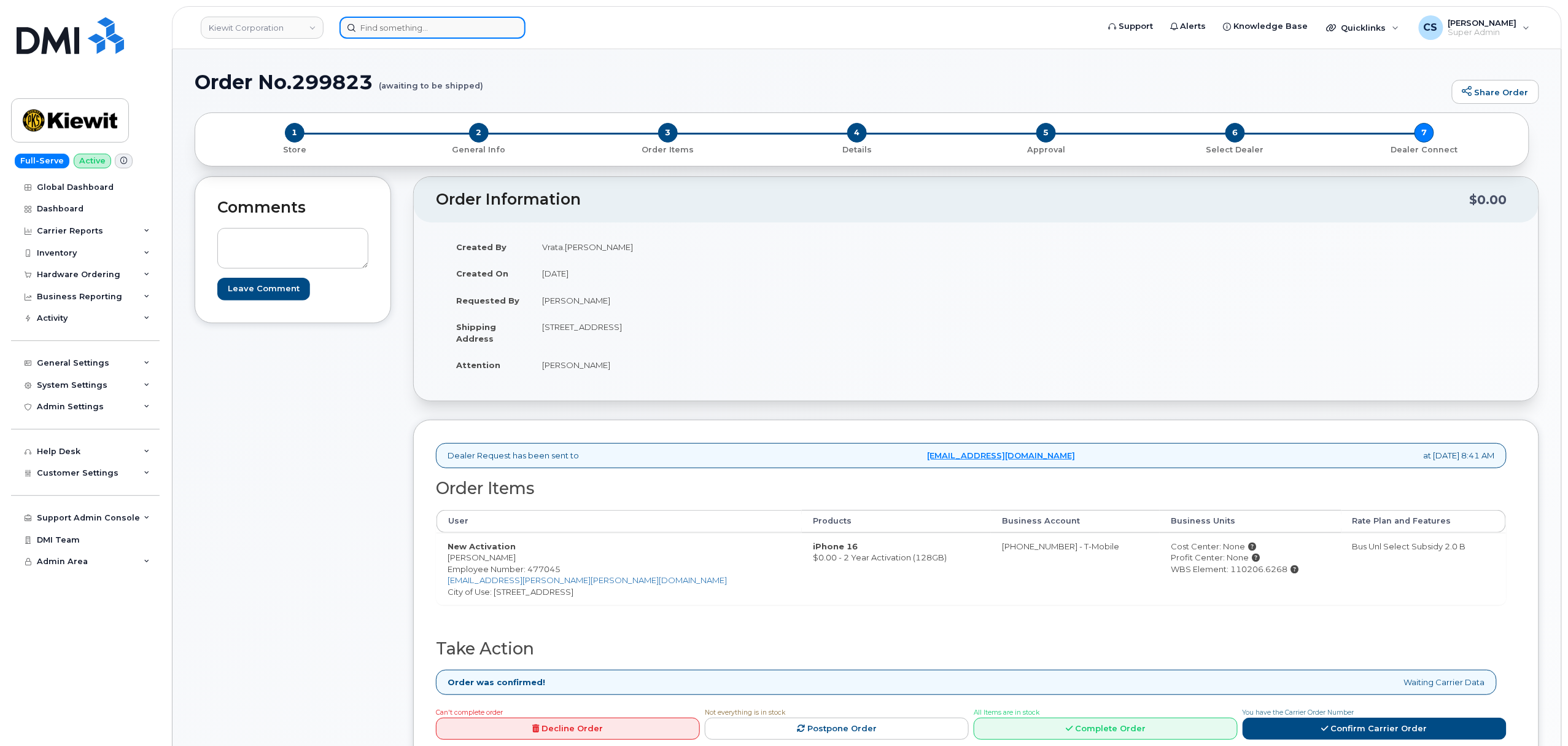
click at [453, 27] on input at bounding box center [433, 27] width 186 height 22
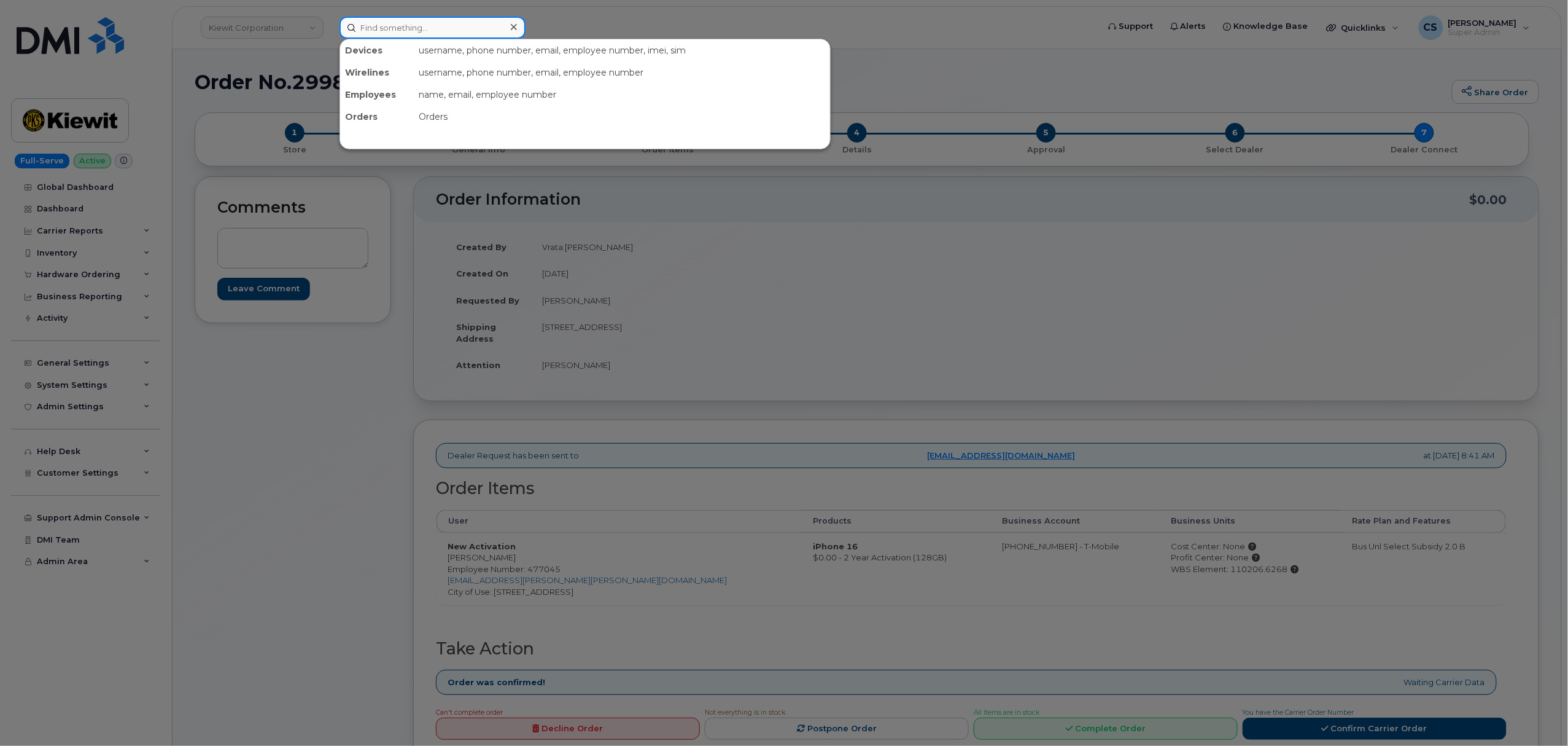
paste input "300452"
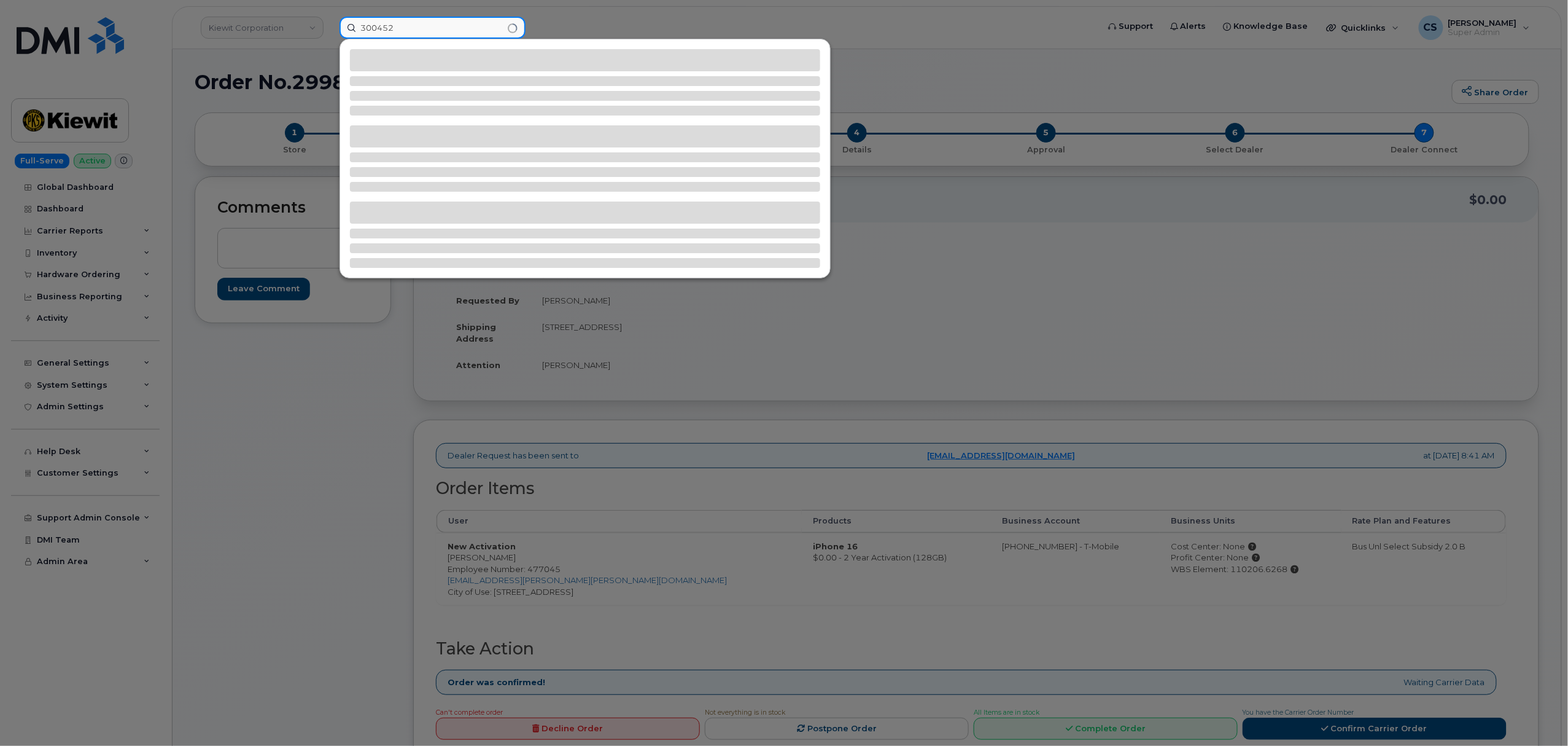
type input "300452"
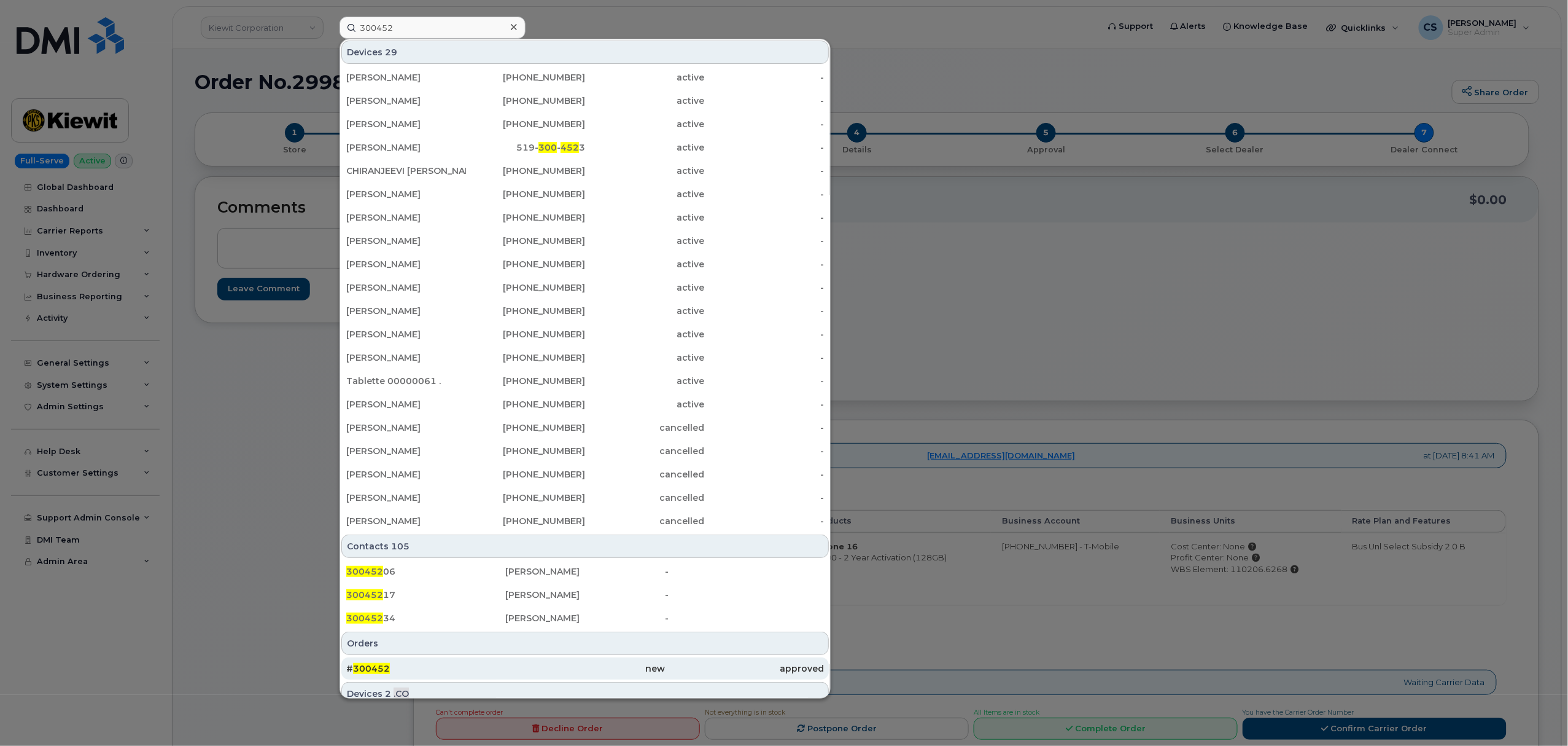
click at [367, 667] on span "300452" at bounding box center [371, 669] width 37 height 11
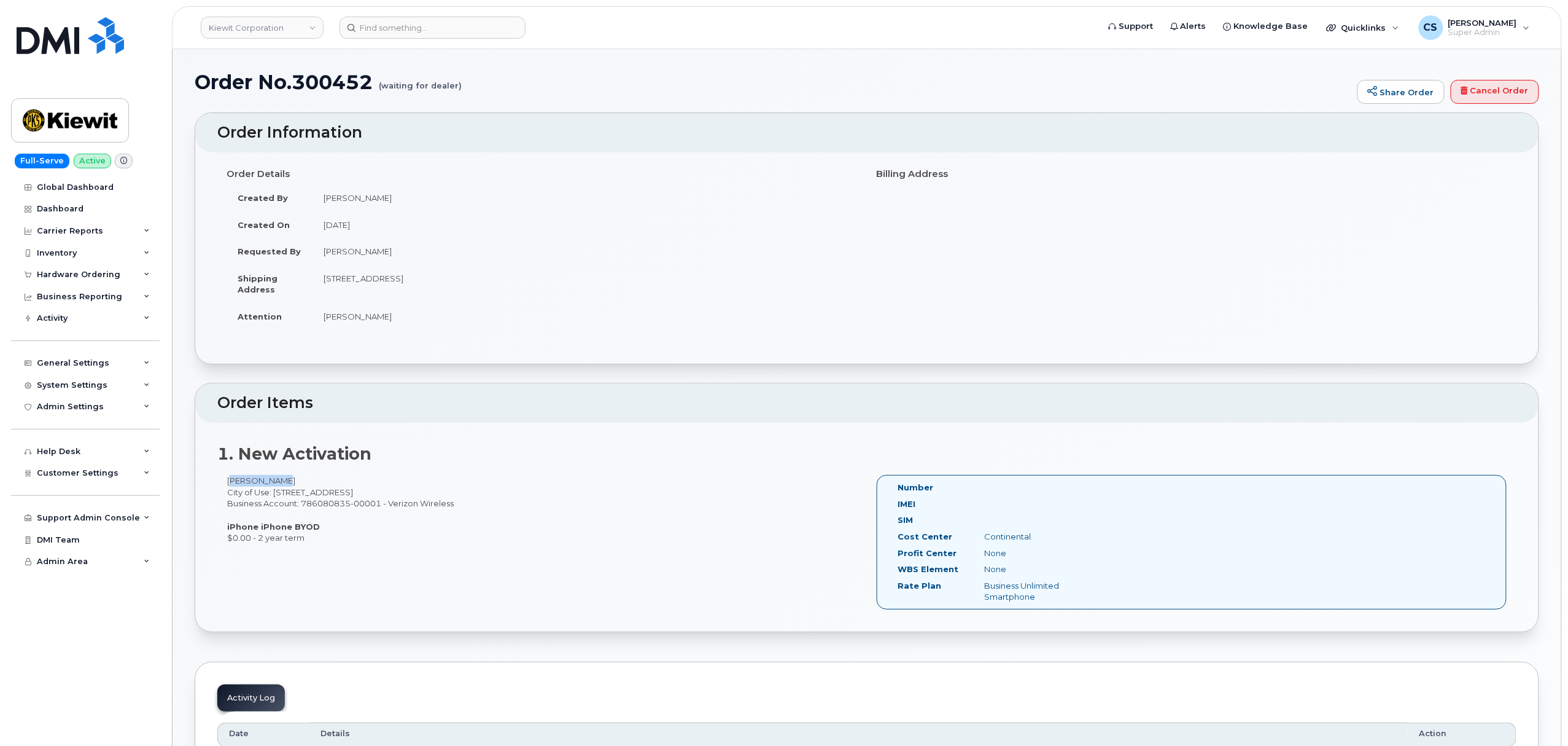
drag, startPoint x: 274, startPoint y: 482, endPoint x: 224, endPoint y: 483, distance: 50.0
click at [224, 483] on div "Nancy Bilek City of Use: 4518 South 133rd Street Business Account: 786080835-00…" at bounding box center [542, 509] width 650 height 68
copy div "[PERSON_NAME]"
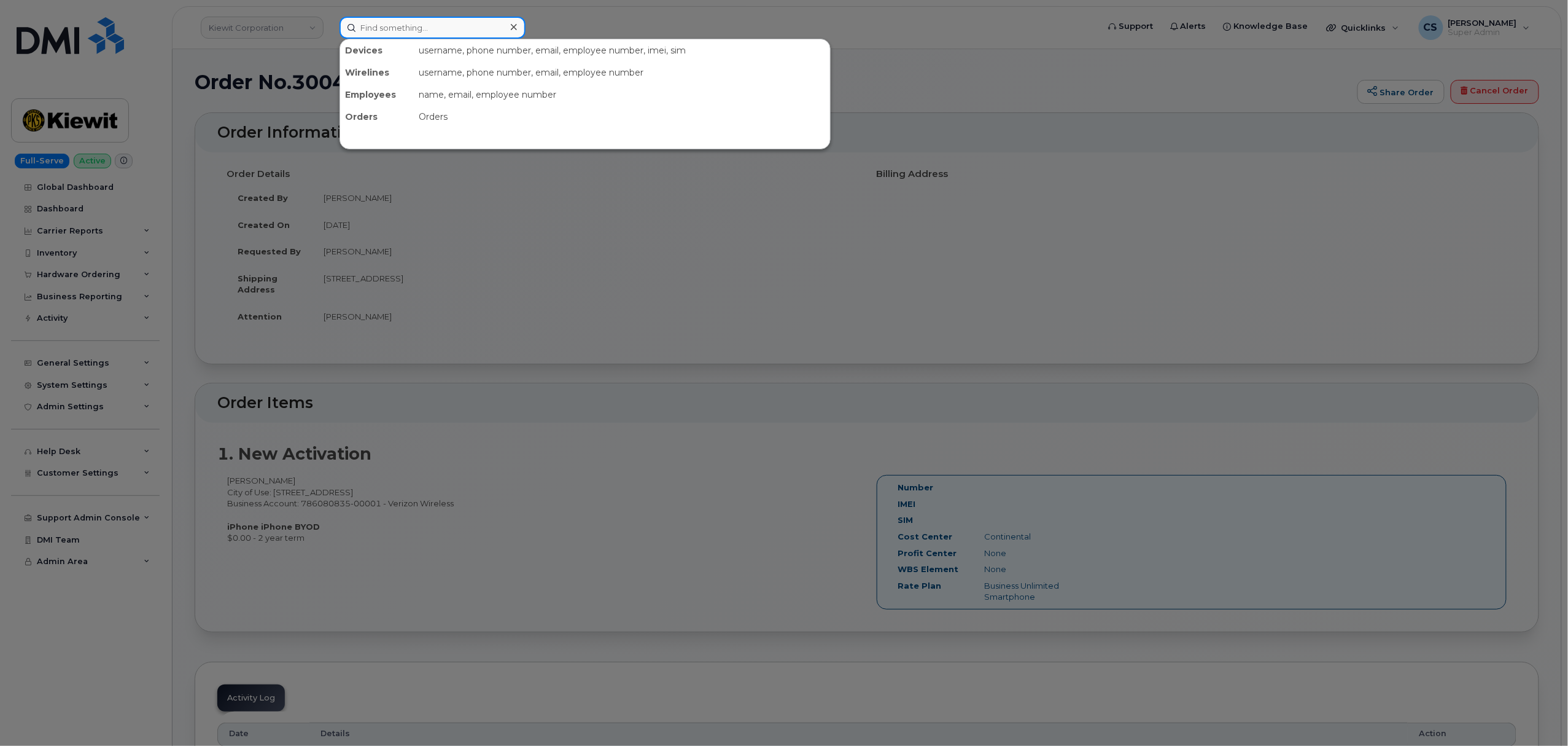
click at [389, 27] on input at bounding box center [433, 27] width 186 height 22
paste input "[PERSON_NAME]"
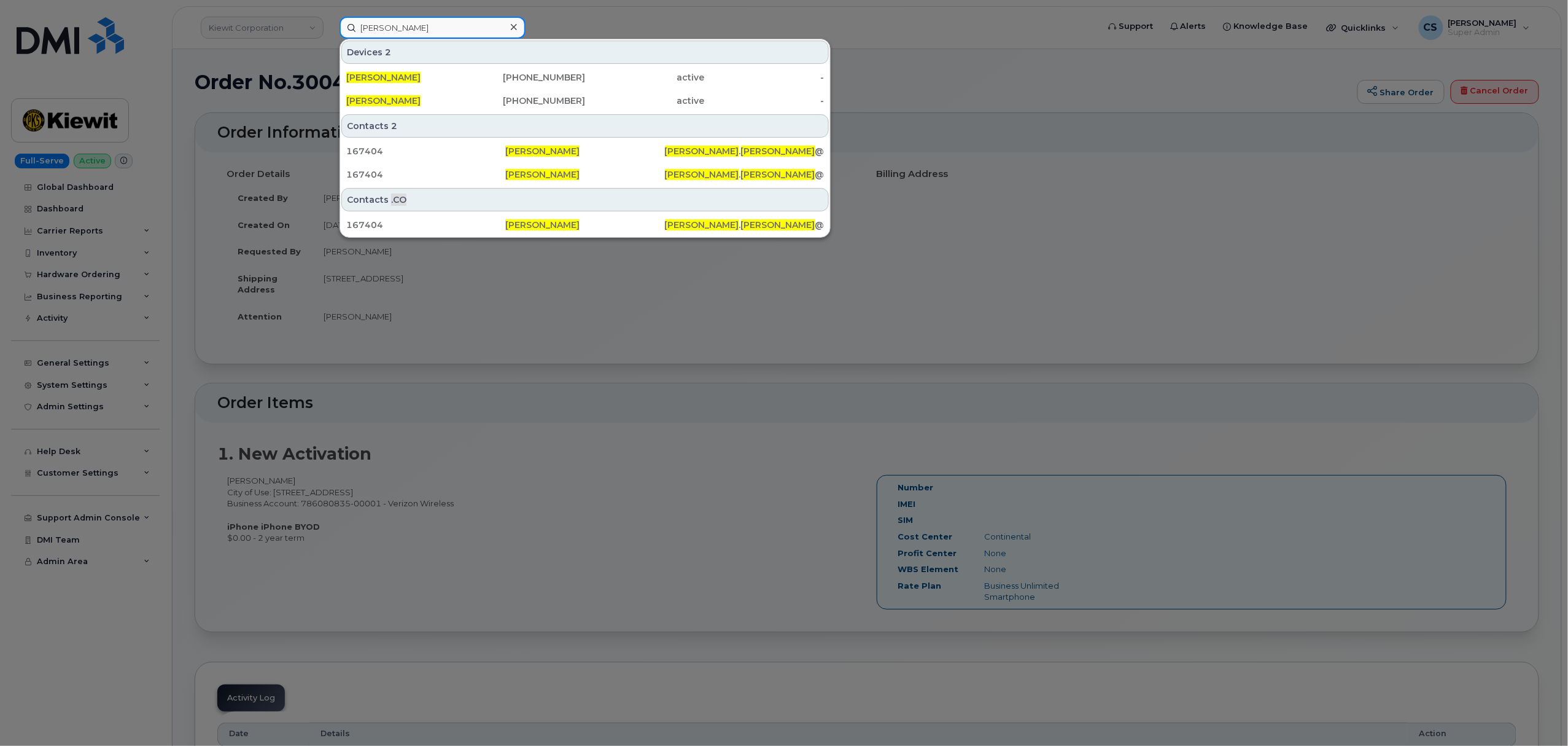
type input "[PERSON_NAME]"
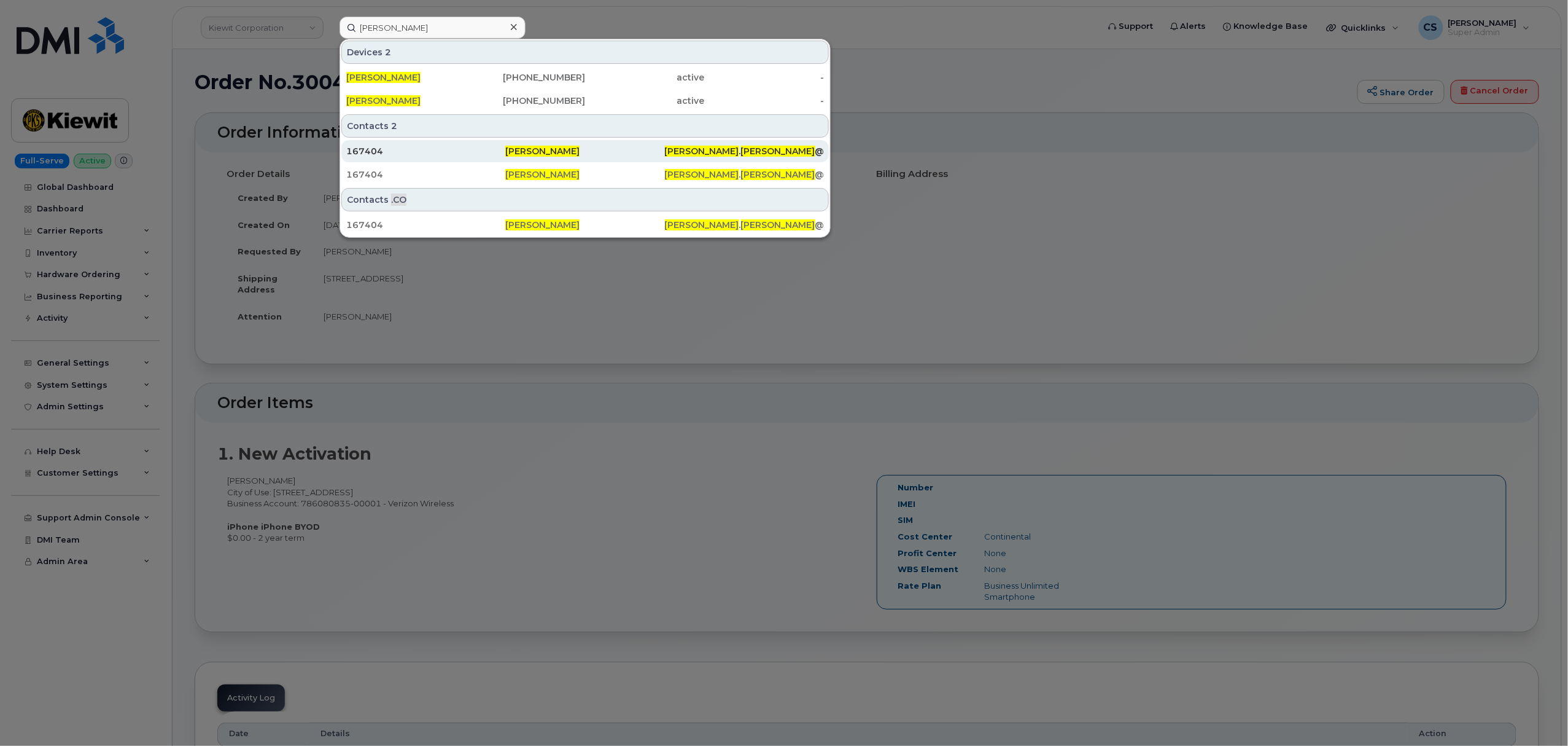
click at [531, 154] on span "[PERSON_NAME]" at bounding box center [542, 151] width 74 height 11
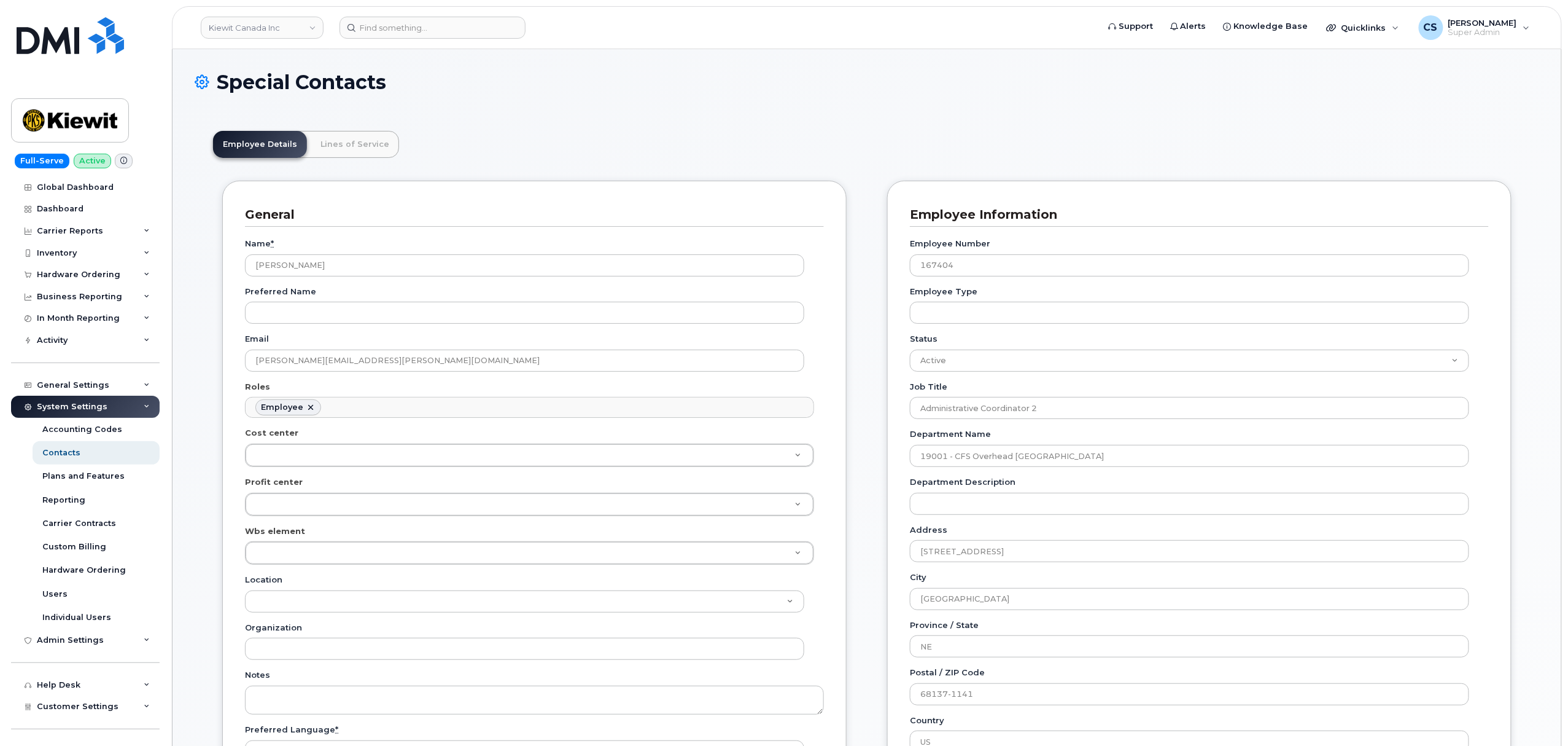
scroll to position [35, 0]
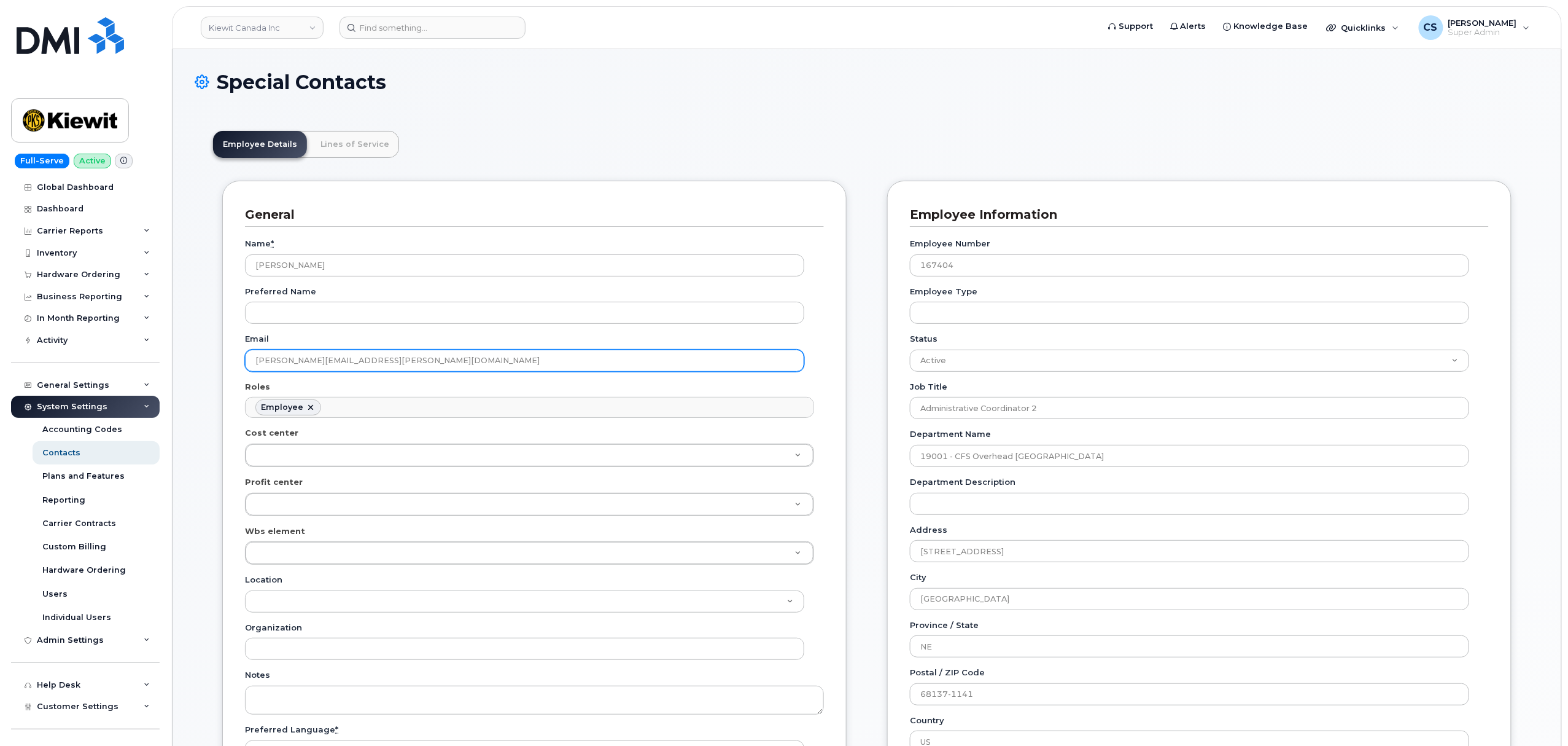
click at [385, 362] on input "[PERSON_NAME][EMAIL_ADDRESS][PERSON_NAME][DOMAIN_NAME]" at bounding box center [524, 360] width 559 height 22
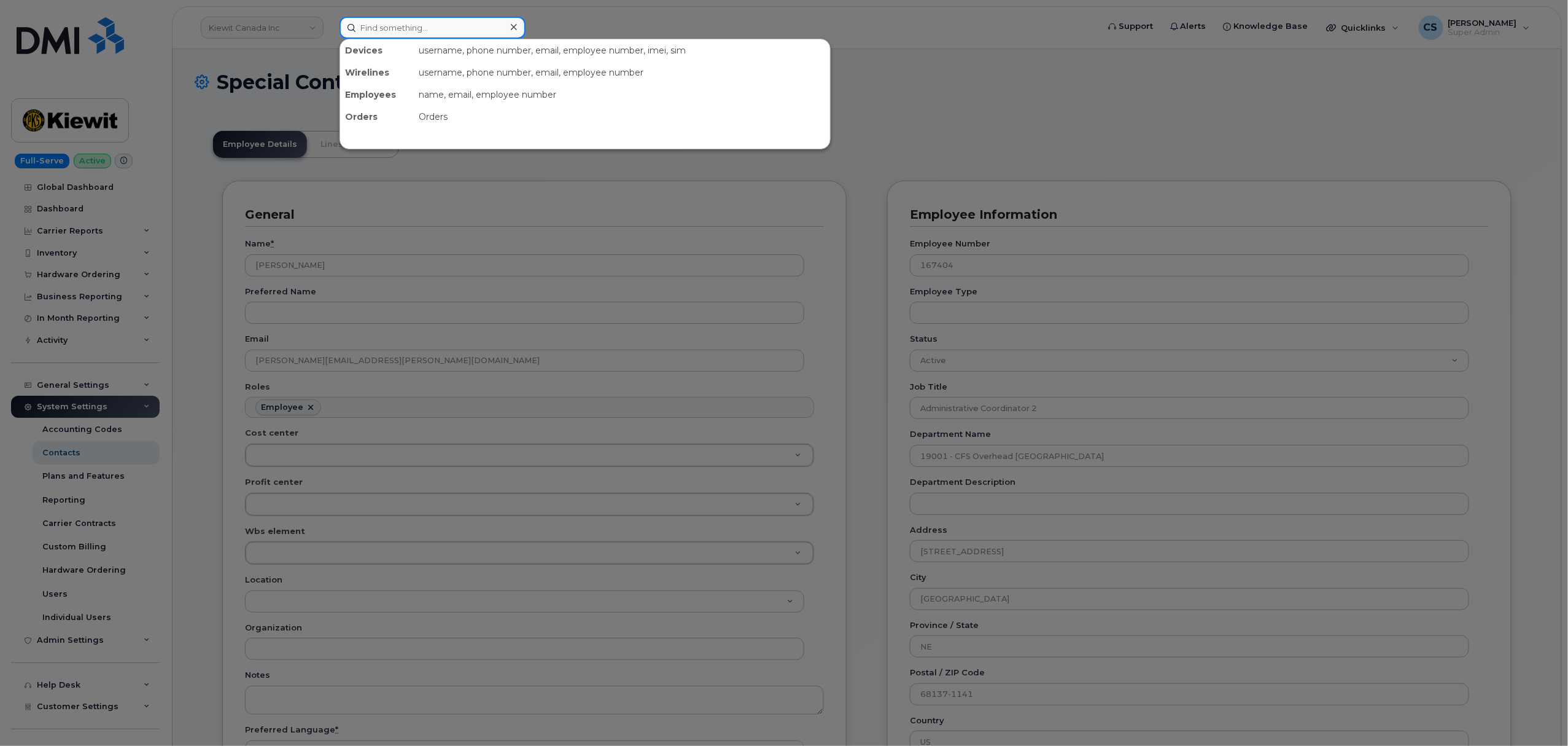
click at [376, 29] on input at bounding box center [433, 27] width 186 height 22
paste input "300282"
type input "300282"
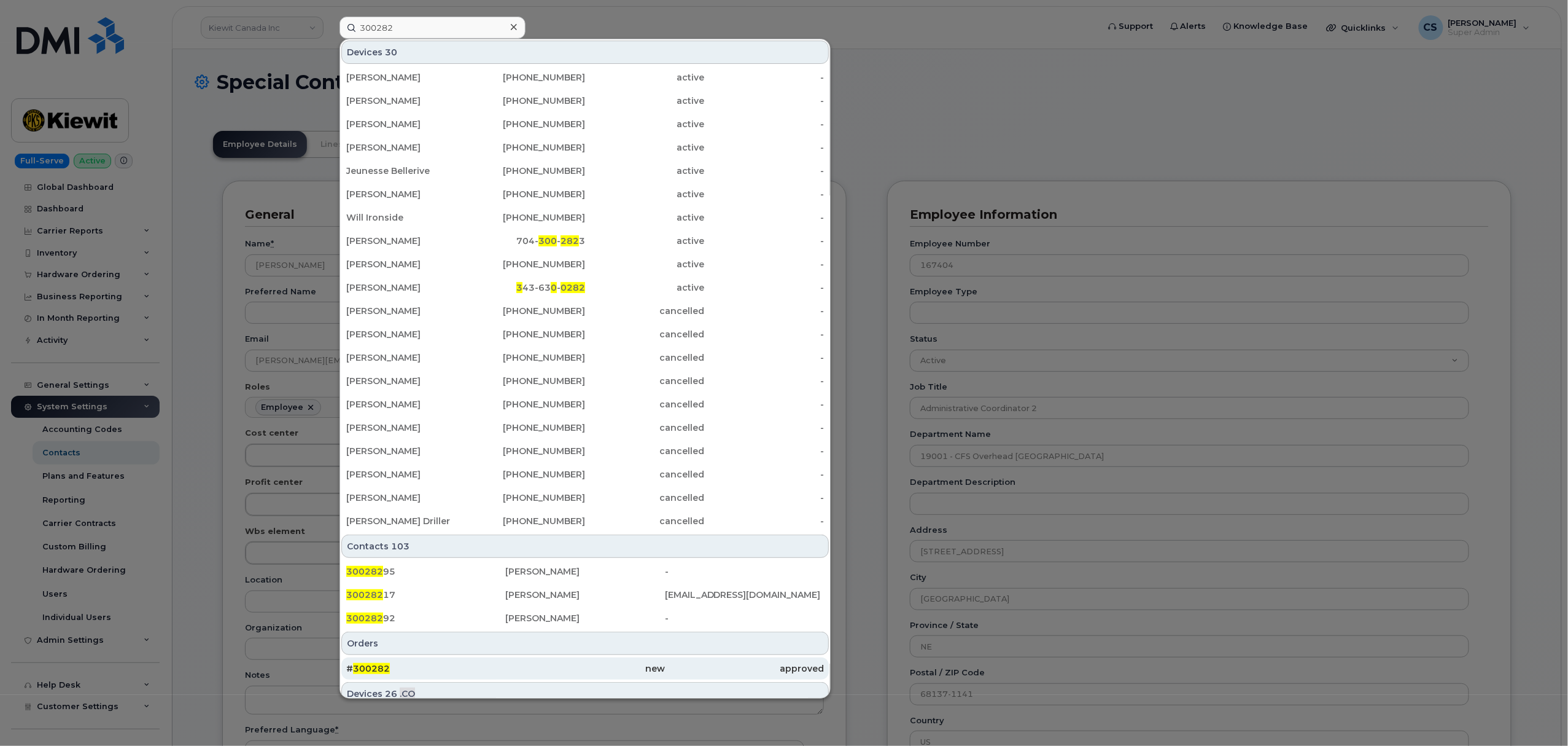
click at [378, 665] on span "300282" at bounding box center [371, 669] width 37 height 11
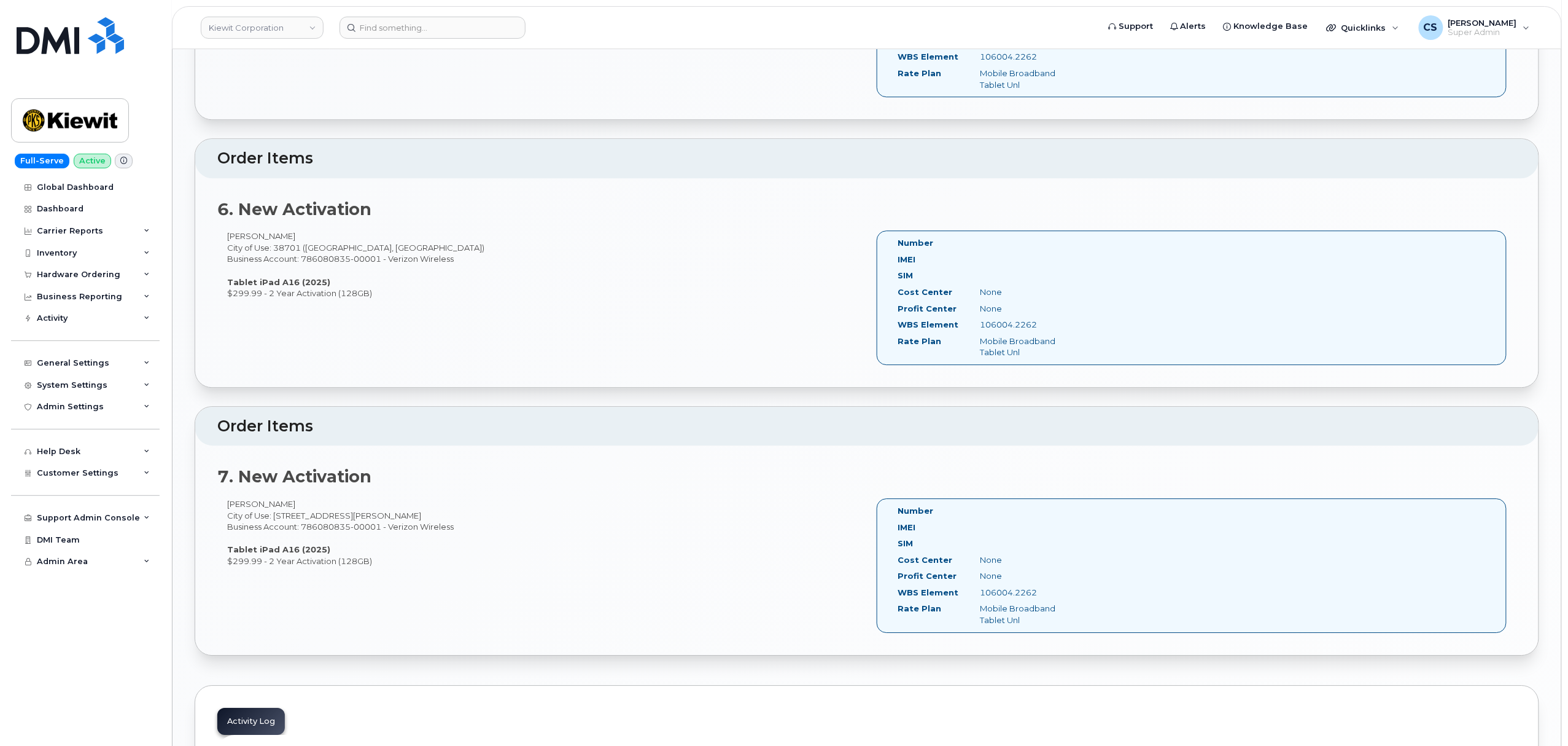
scroll to position [1638, 0]
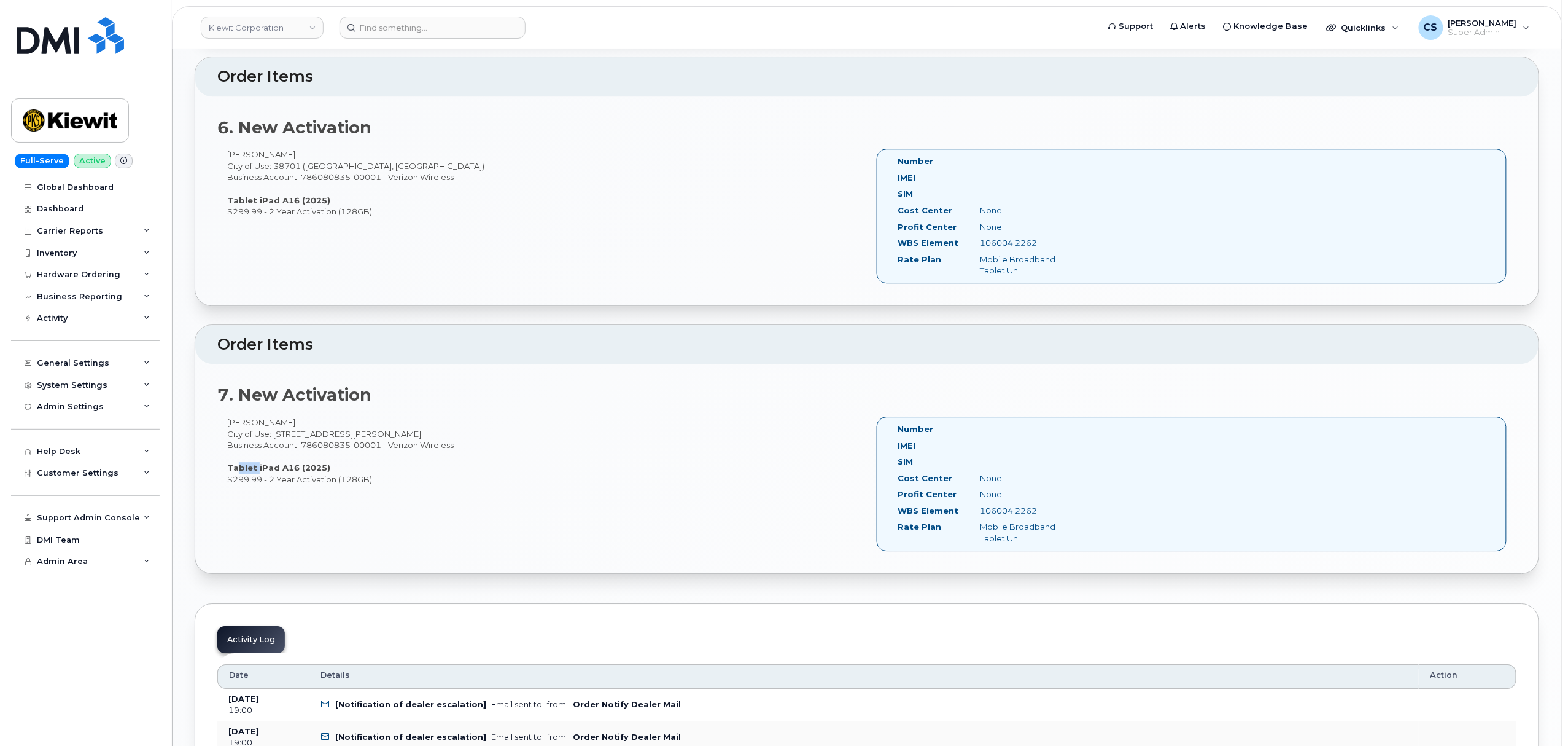
drag, startPoint x: 232, startPoint y: 470, endPoint x: 249, endPoint y: 467, distance: 17.3
click at [254, 470] on strong "Tablet iPad A16 (2025)" at bounding box center [278, 468] width 104 height 10
click at [229, 461] on div "Ariel Moreno City of Use: 236 Davis Road Business Account: 786080835-00001 - Ve…" at bounding box center [542, 450] width 650 height 68
drag, startPoint x: 229, startPoint y: 468, endPoint x: 294, endPoint y: 470, distance: 65.0
click at [294, 470] on div "Ariel Moreno City of Use: 236 Davis Road Business Account: 786080835-00001 - Ve…" at bounding box center [542, 450] width 650 height 68
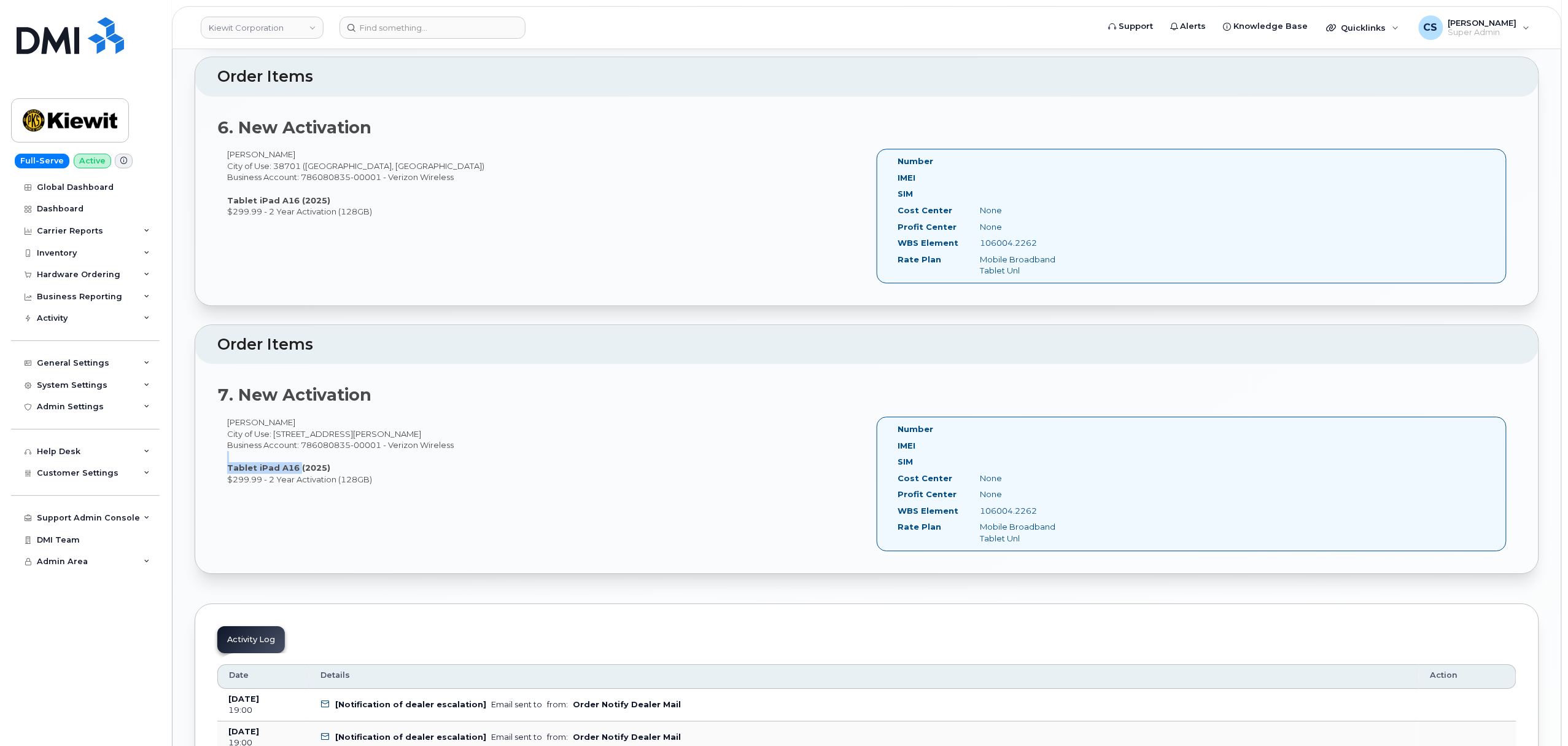
copy div "Tablet iPad A16"
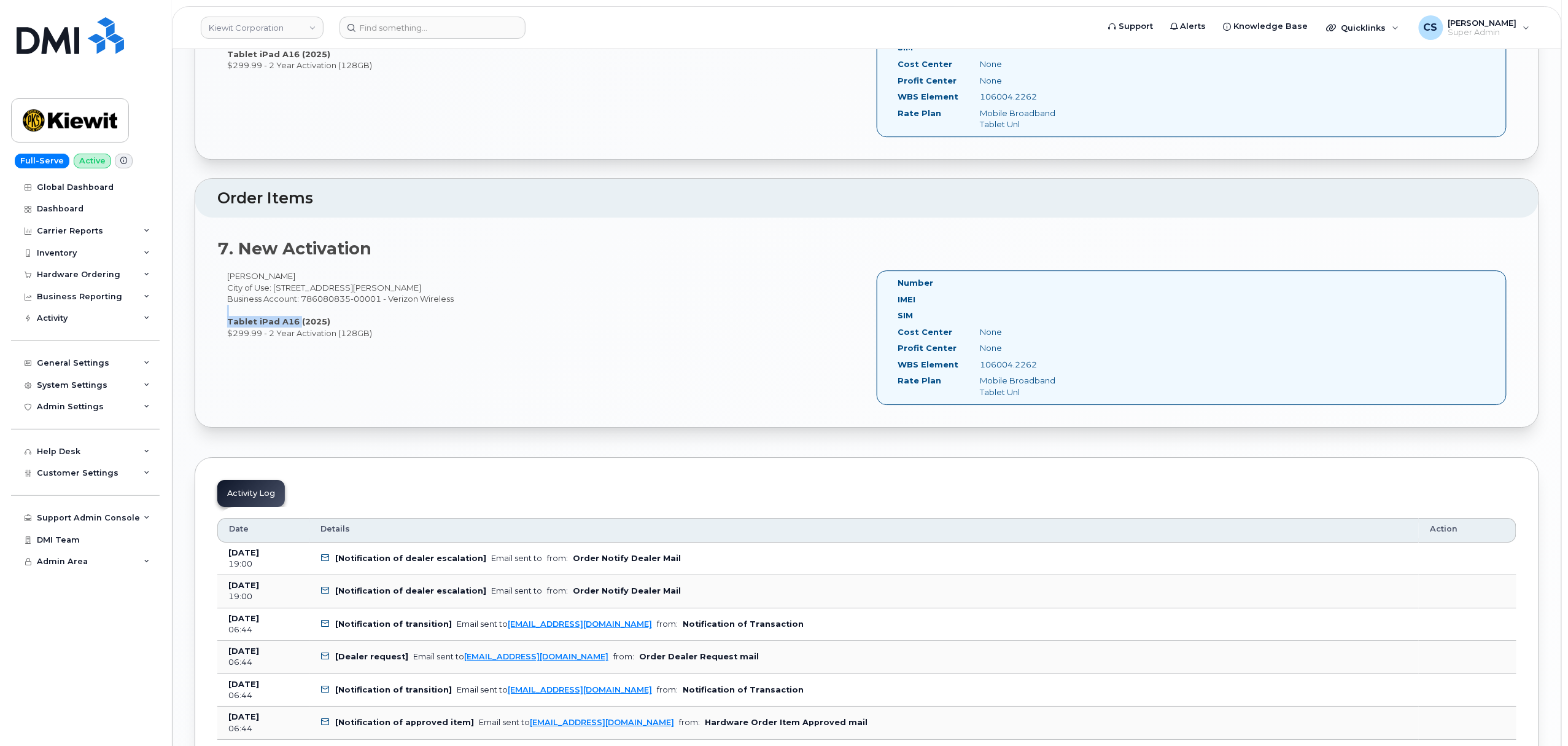
scroll to position [1802, 0]
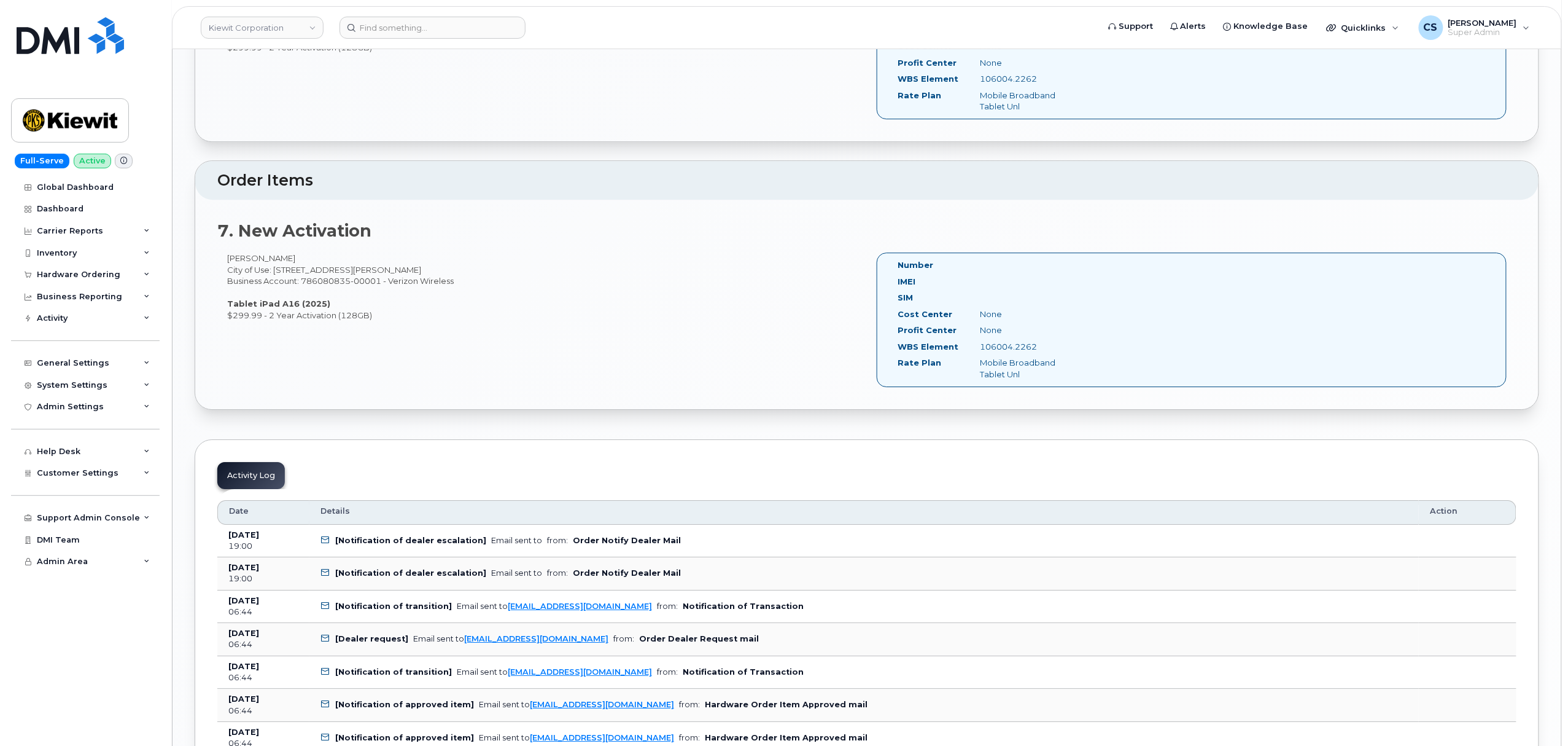
click at [534, 381] on div "Ariel Moreno City of Use: 236 Davis Road Business Account: 786080835-00001 - Ve…" at bounding box center [867, 325] width 1299 height 145
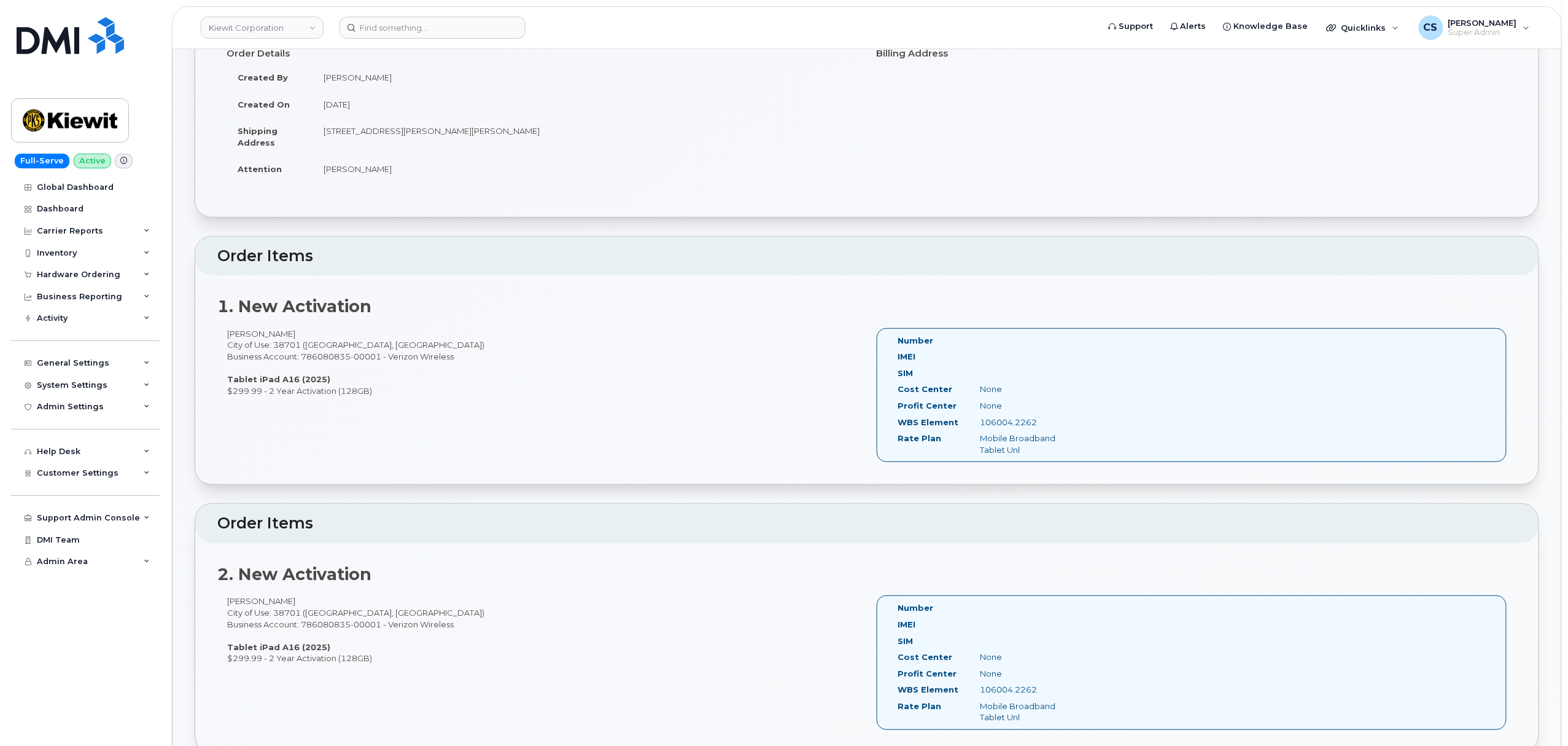
scroll to position [82, 0]
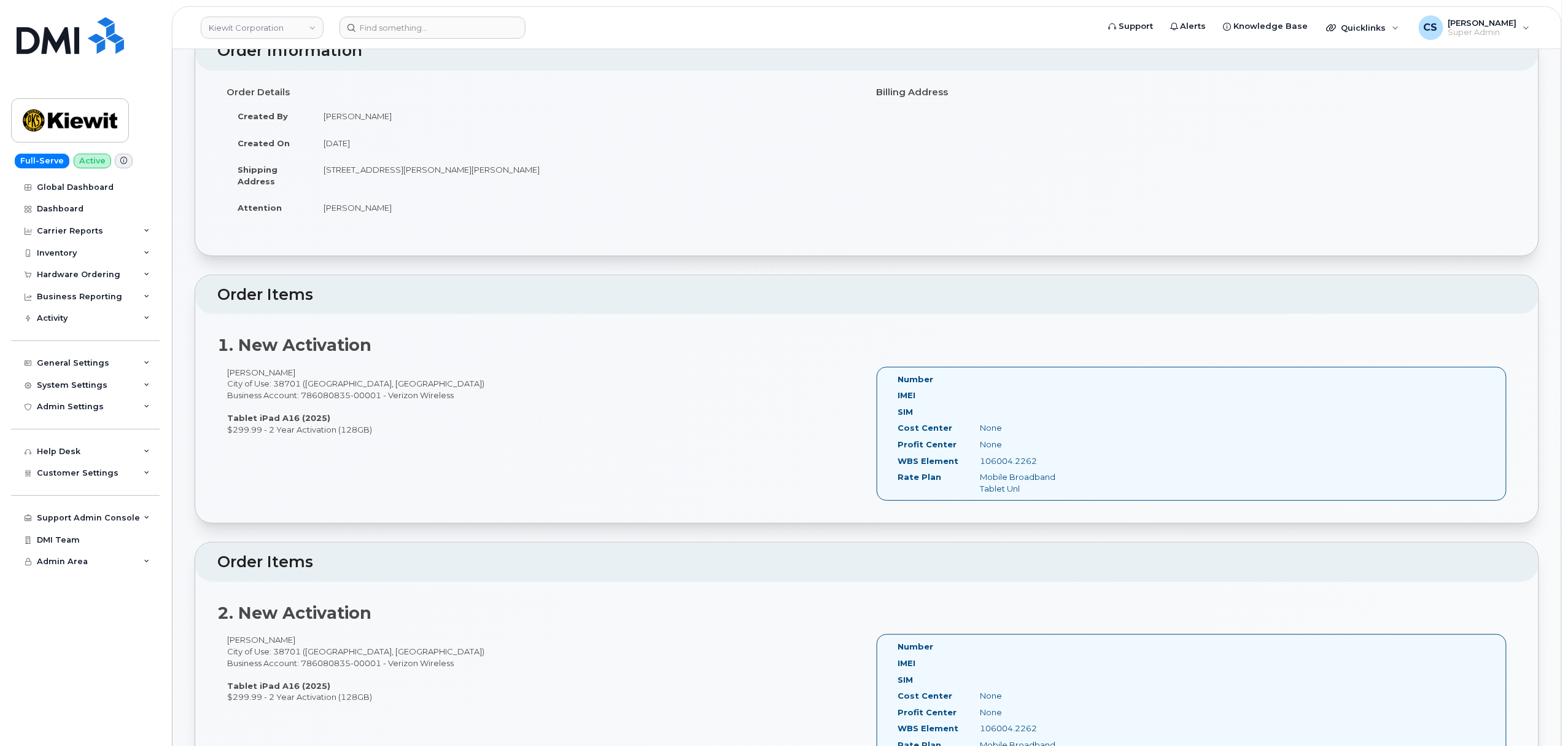
click at [253, 372] on div "NATHAN HOYE City of Use: 38701 (Greenville, MS) Business Account: 786080835-000…" at bounding box center [542, 401] width 650 height 68
copy div "NATHAN"
click at [272, 367] on div "1. New Activation NATHAN HOYE City of Use: 38701 (Greenville, MS) Business Acco…" at bounding box center [867, 418] width 1344 height 209
click at [274, 369] on div "NATHAN HOYE City of Use: 38701 (Greenville, MS) Business Account: 786080835-000…" at bounding box center [542, 401] width 650 height 68
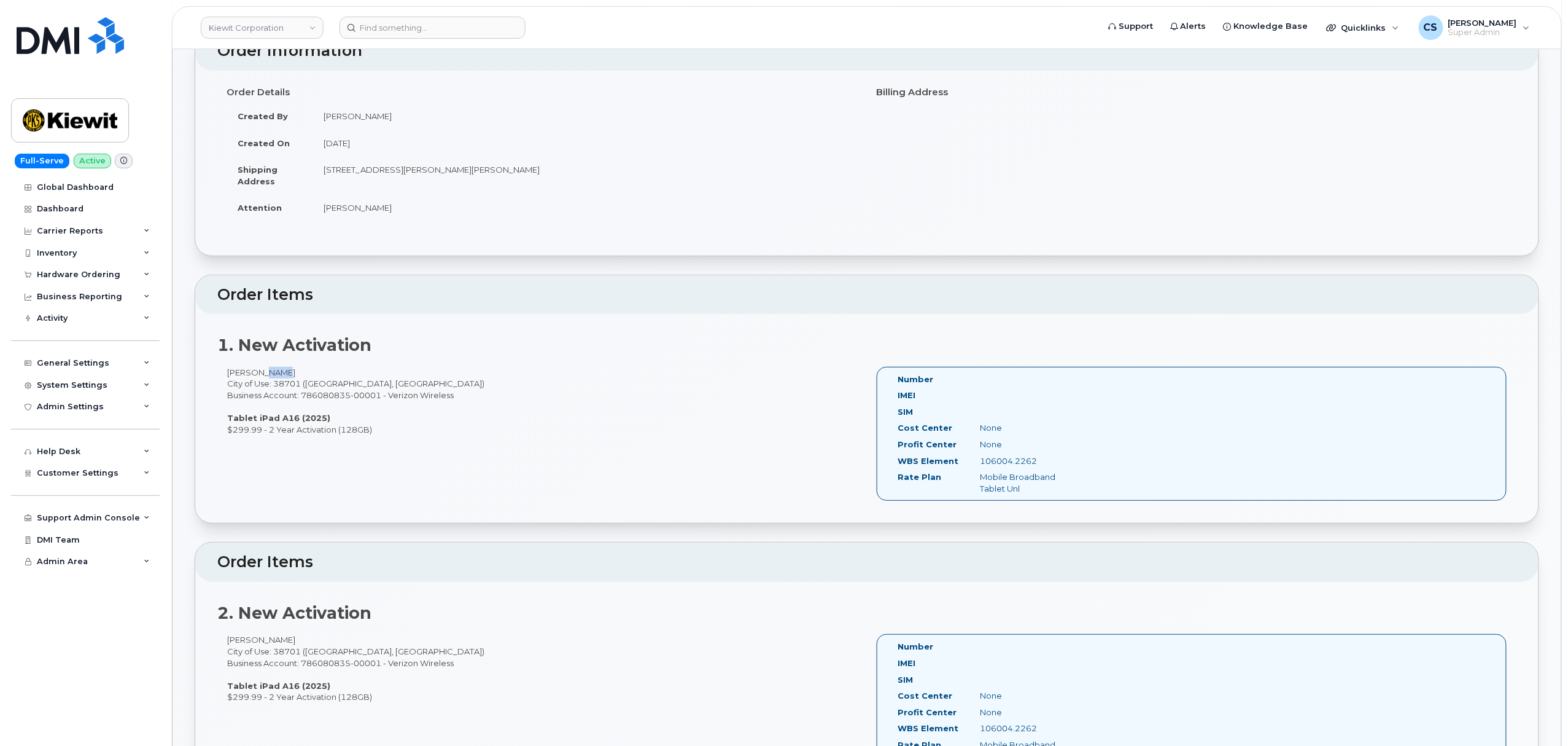
click at [274, 369] on div "NATHAN HOYE City of Use: 38701 (Greenville, MS) Business Account: 786080835-000…" at bounding box center [542, 401] width 650 height 68
copy div "HOYE"
click at [1015, 463] on div "106004.2262" at bounding box center [1029, 461] width 116 height 11
copy div "106004.2262"
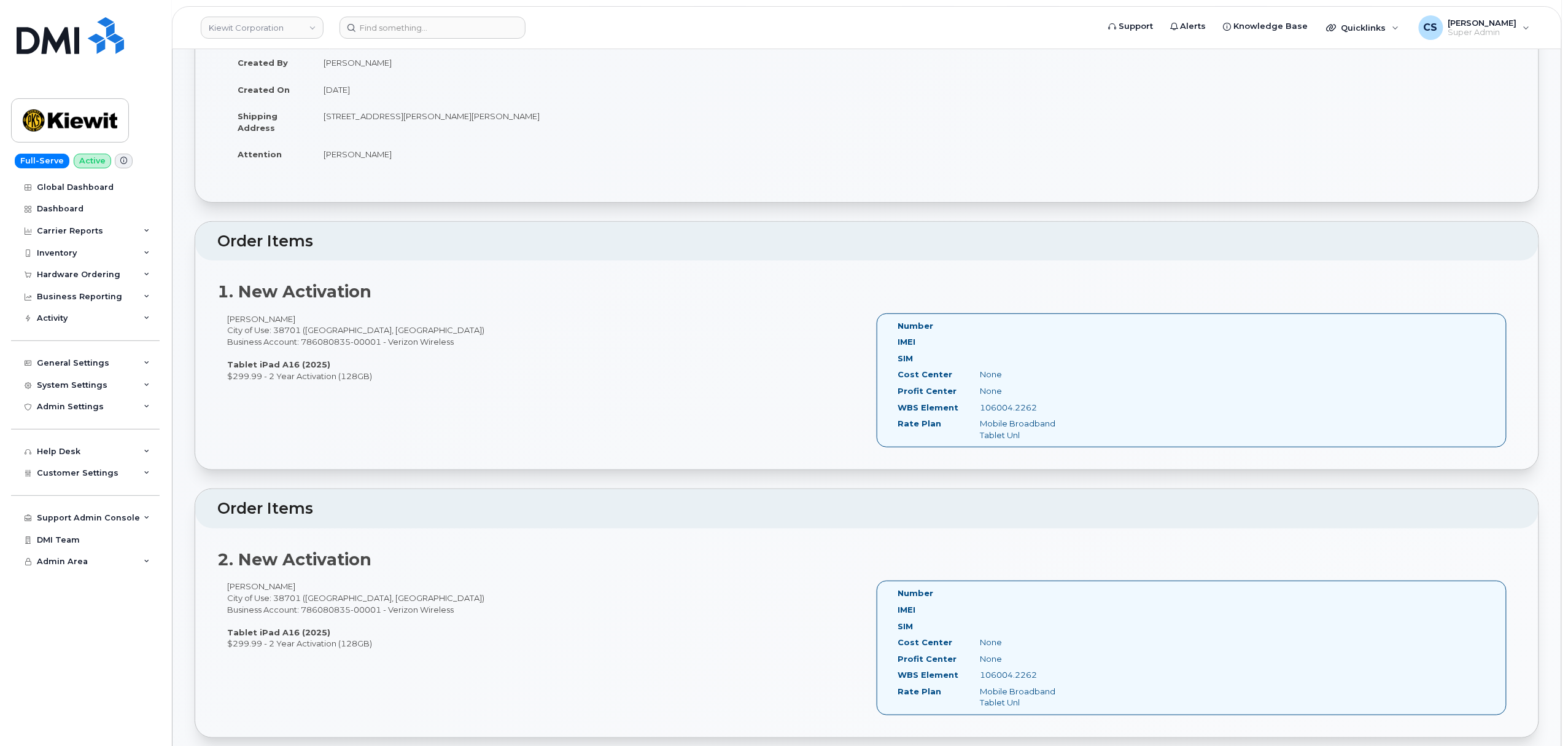
scroll to position [0, 0]
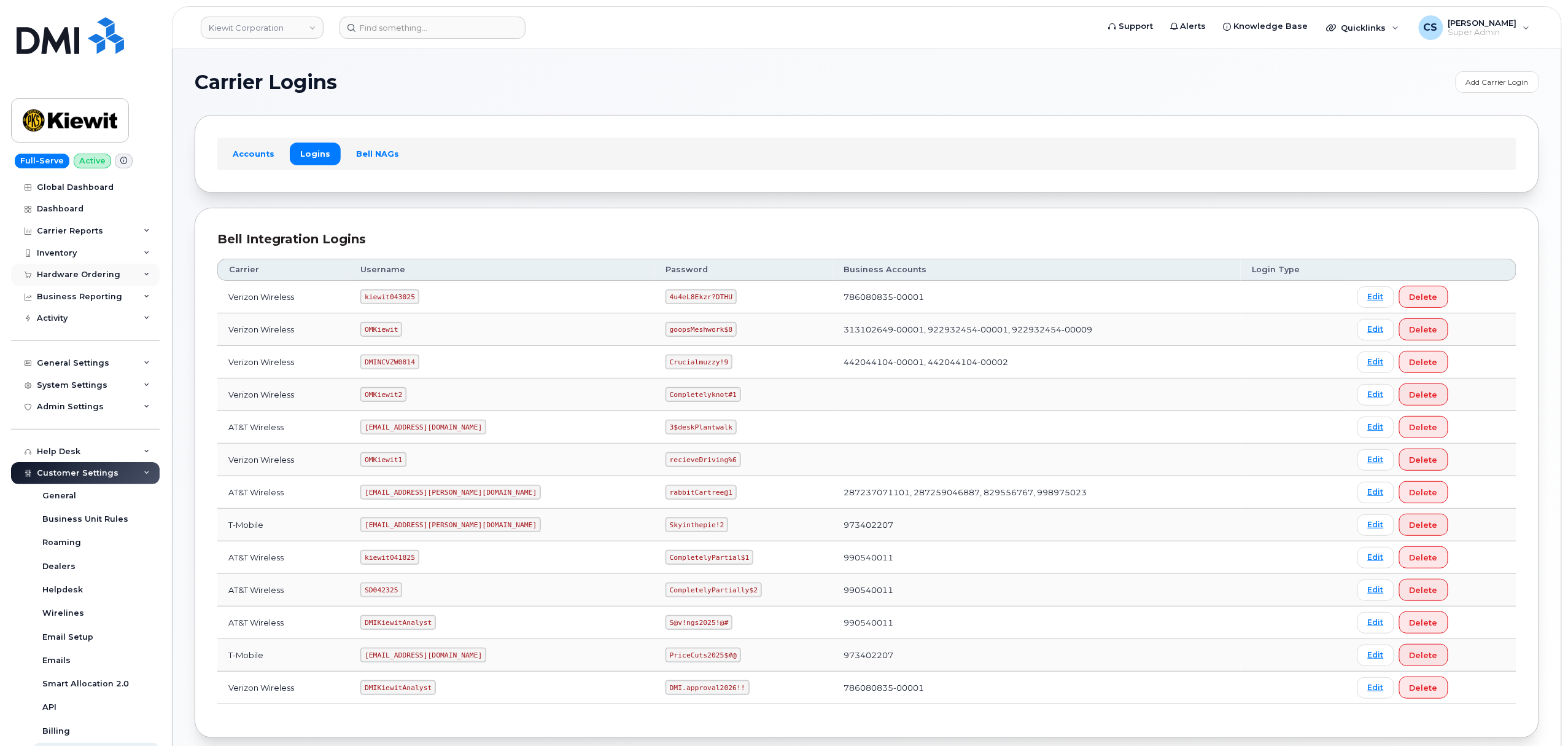
click at [124, 277] on div "Hardware Ordering" at bounding box center [85, 274] width 148 height 22
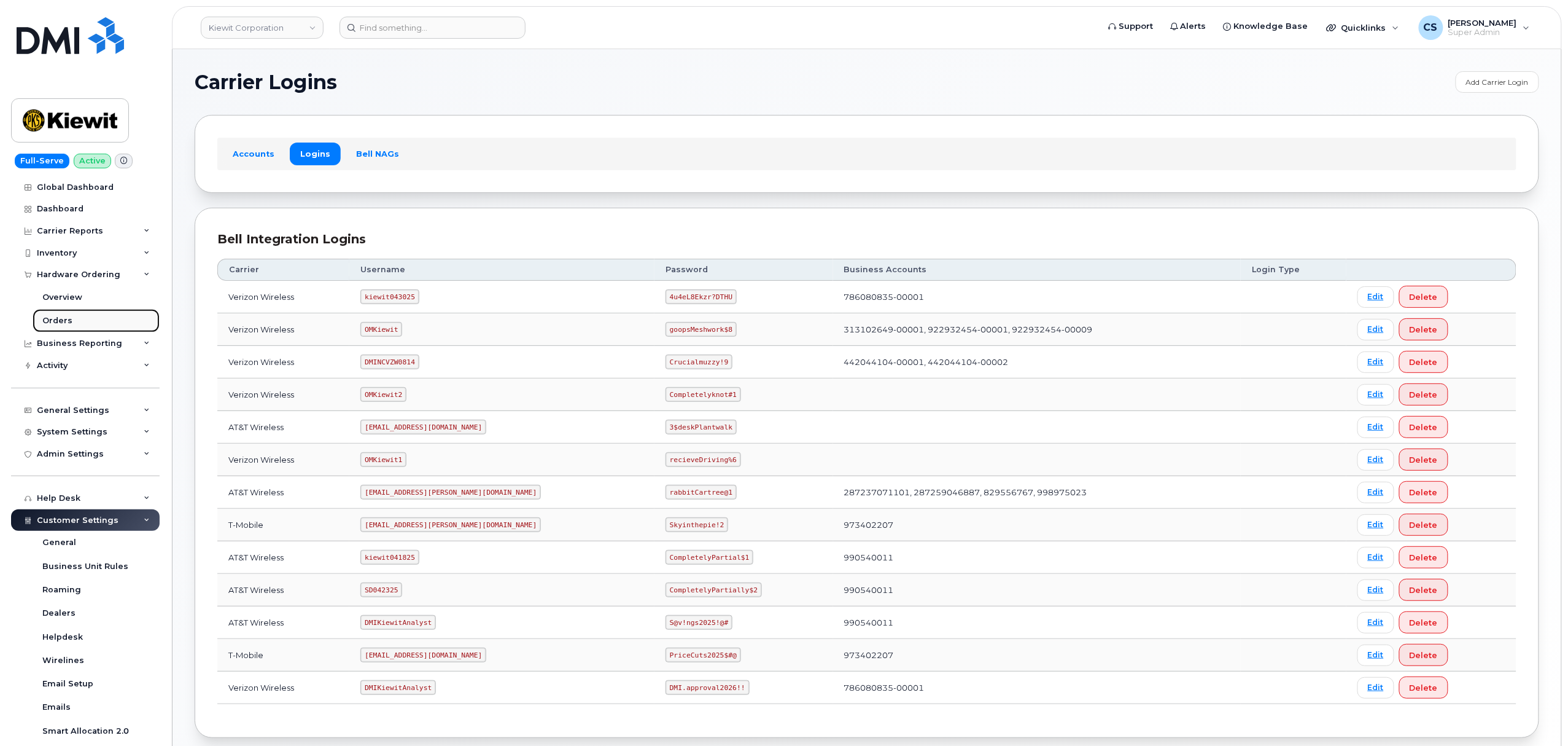
click at [113, 322] on link "Orders" at bounding box center [96, 320] width 127 height 24
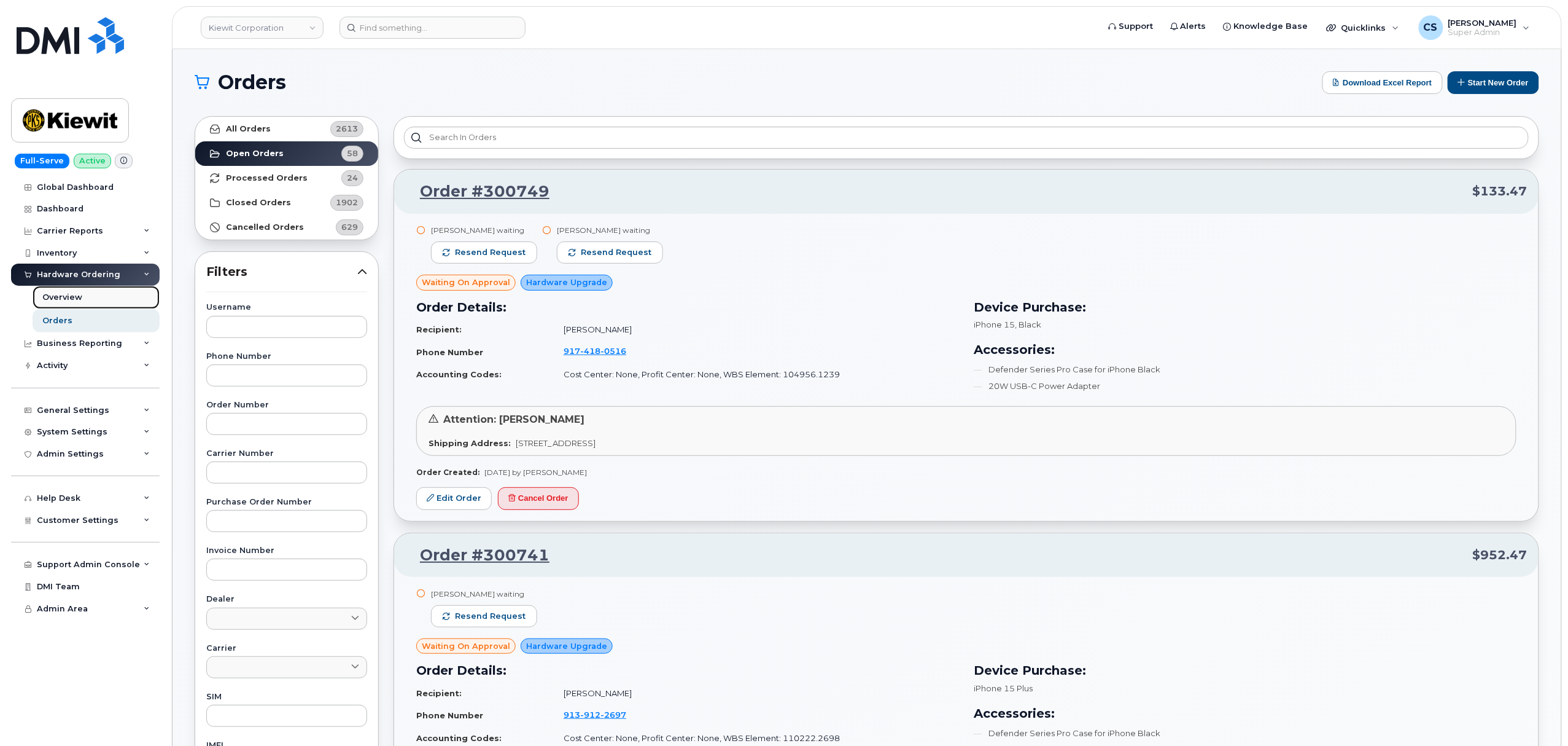
click at [112, 296] on link "Overview" at bounding box center [96, 297] width 127 height 24
click at [99, 296] on link "Overview" at bounding box center [96, 297] width 127 height 24
click at [91, 298] on link "Overview" at bounding box center [96, 297] width 127 height 24
click at [69, 293] on div "Overview" at bounding box center [63, 297] width 40 height 11
click at [89, 249] on div "Inventory" at bounding box center [85, 253] width 148 height 22
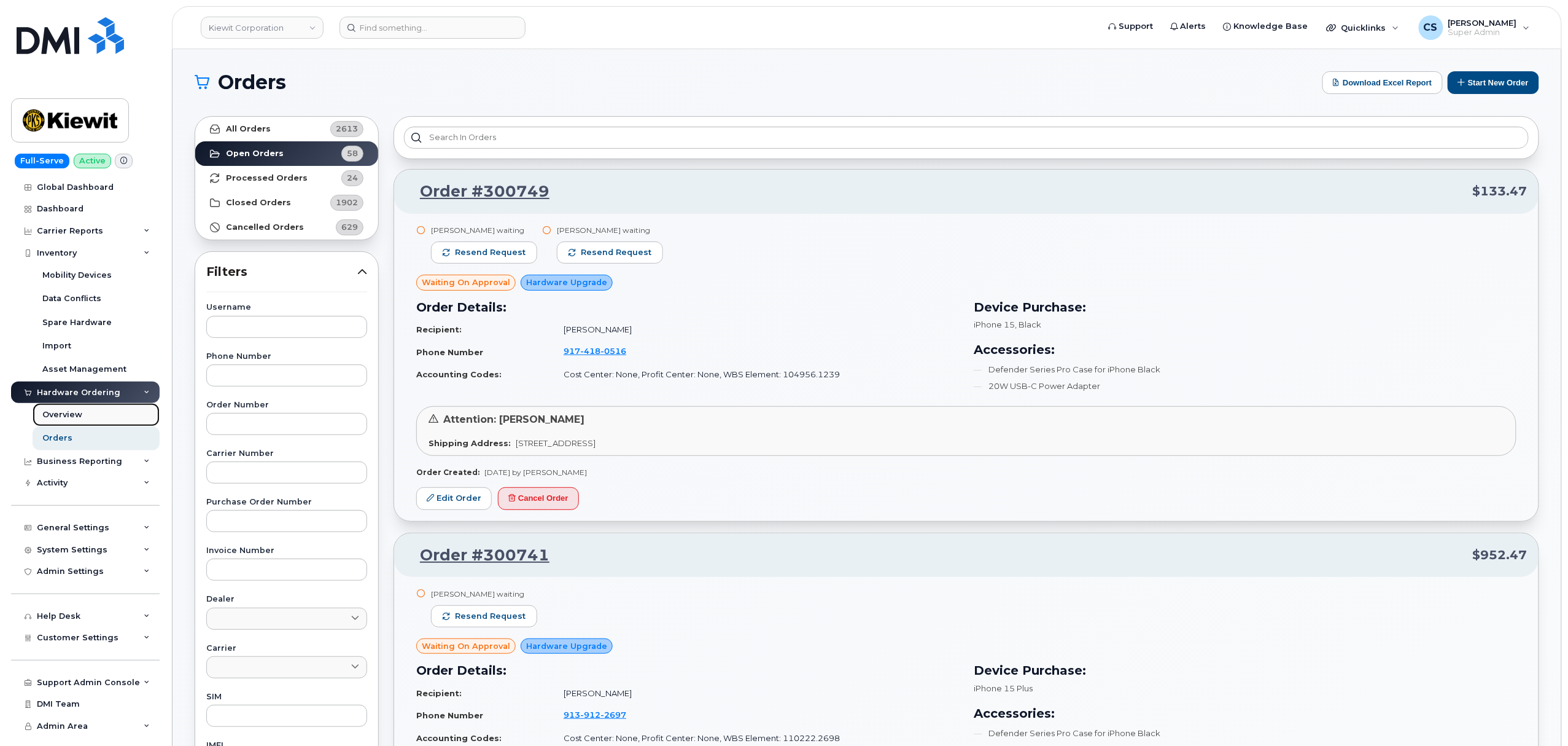
click at [84, 414] on link "Overview" at bounding box center [96, 414] width 127 height 24
click at [68, 435] on div "Orders" at bounding box center [58, 438] width 30 height 11
click at [59, 483] on div "Activity" at bounding box center [52, 483] width 30 height 10
click at [66, 418] on div "Overview" at bounding box center [63, 415] width 40 height 11
click at [143, 394] on icon at bounding box center [146, 392] width 6 height 6
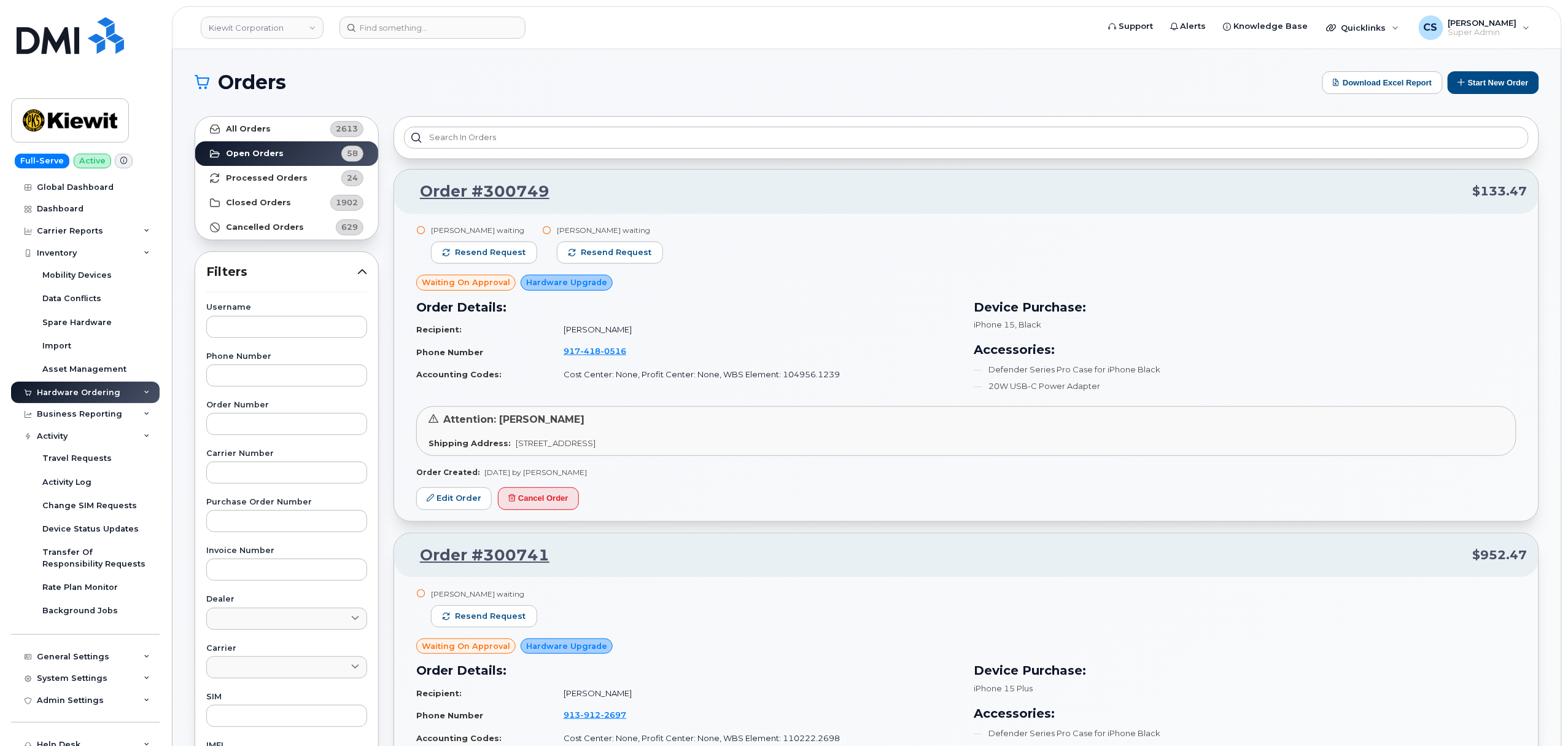
click at [143, 394] on icon at bounding box center [146, 392] width 6 height 6
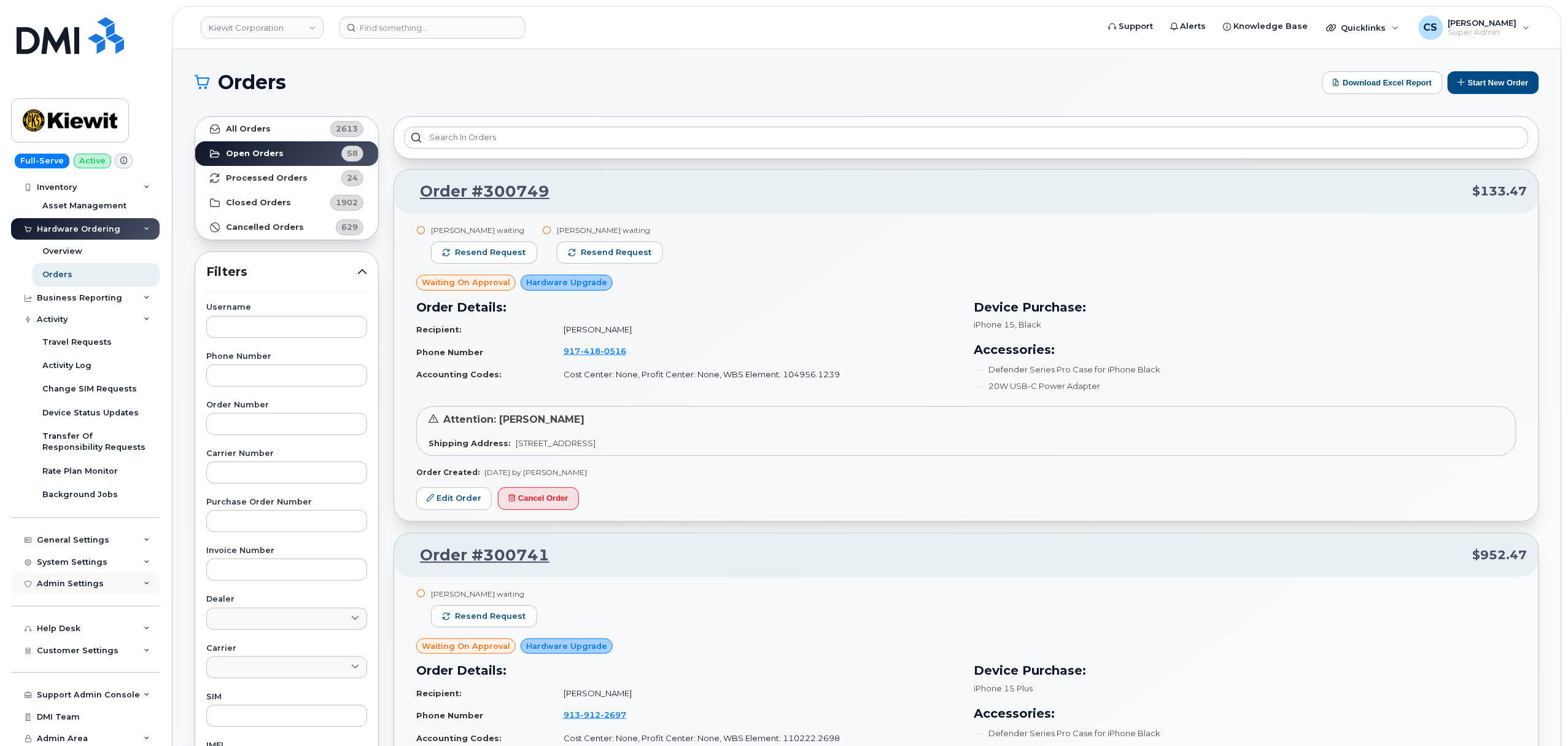
scroll to position [165, 0]
click at [93, 529] on div "General Settings" at bounding box center [85, 538] width 148 height 22
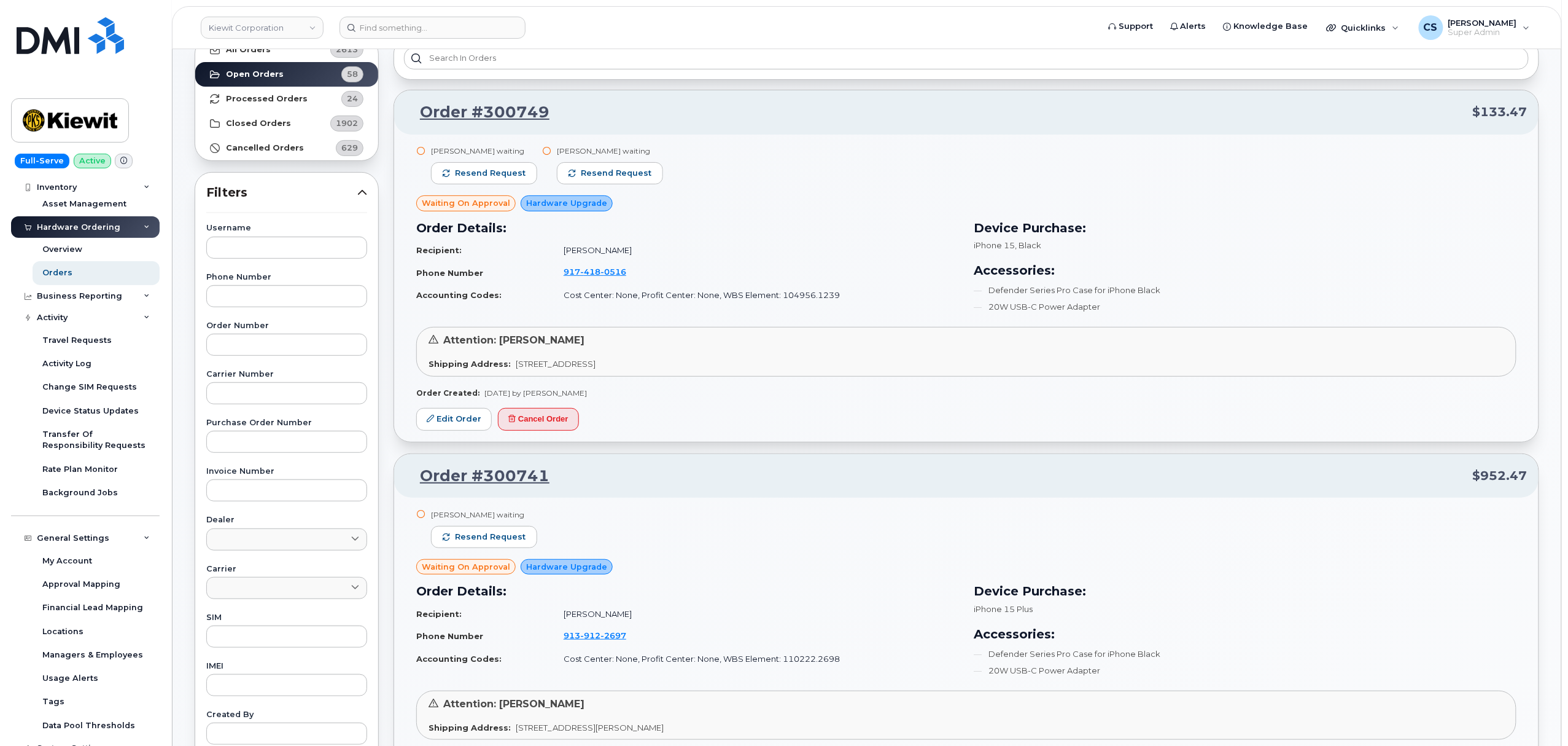
scroll to position [0, 0]
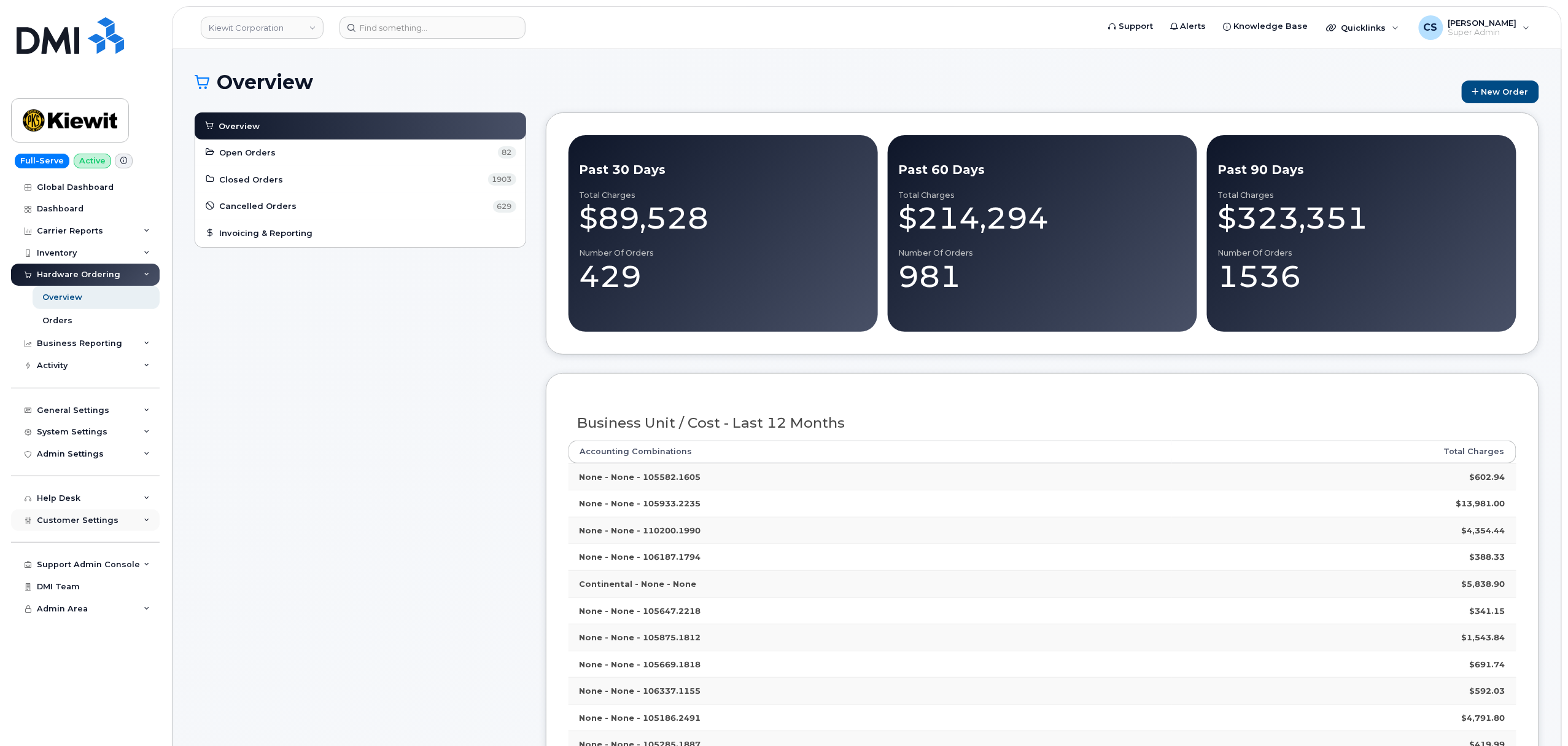
click at [92, 522] on span "Customer Settings" at bounding box center [78, 520] width 82 height 10
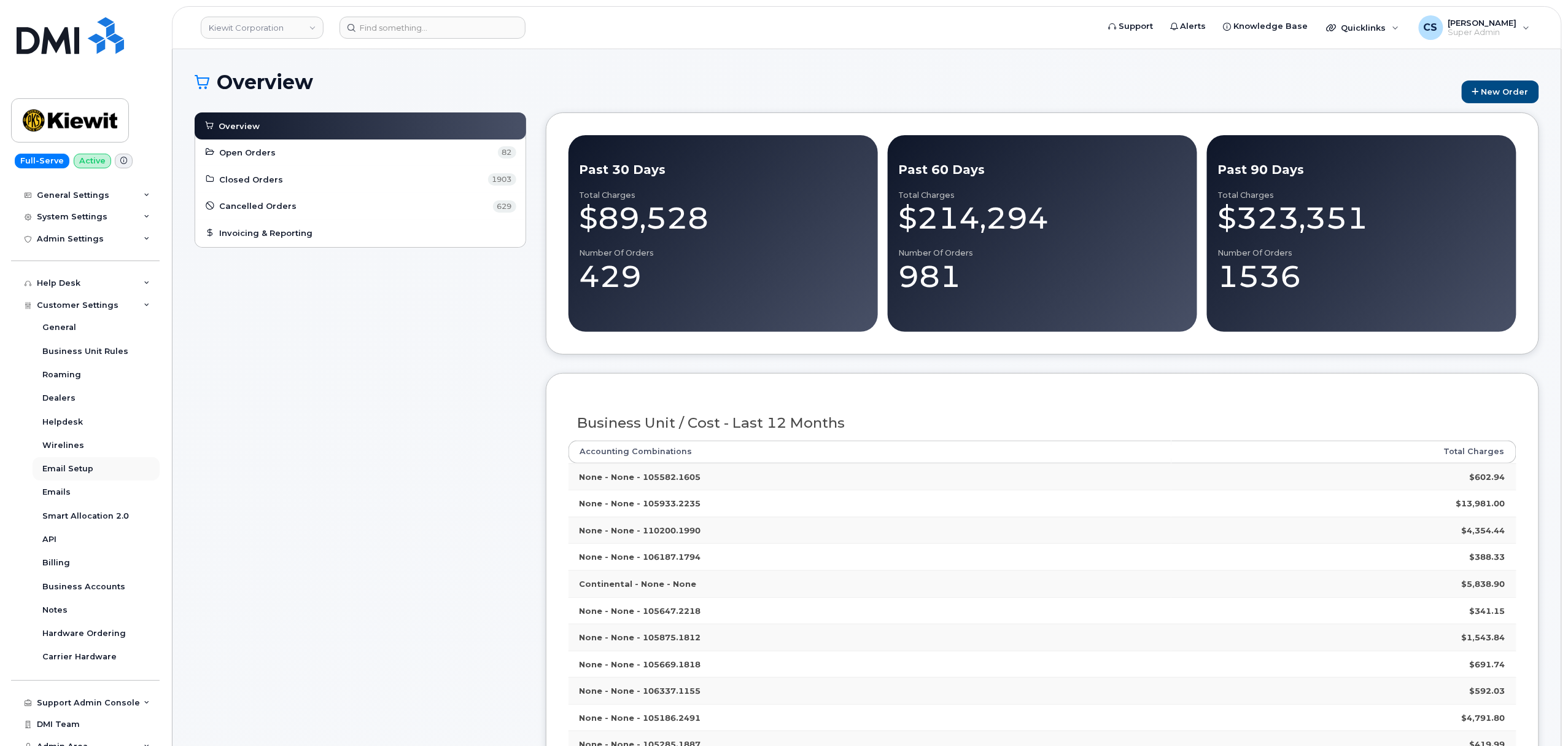
scroll to position [225, 0]
click at [71, 571] on div "Business Accounts" at bounding box center [84, 577] width 83 height 11
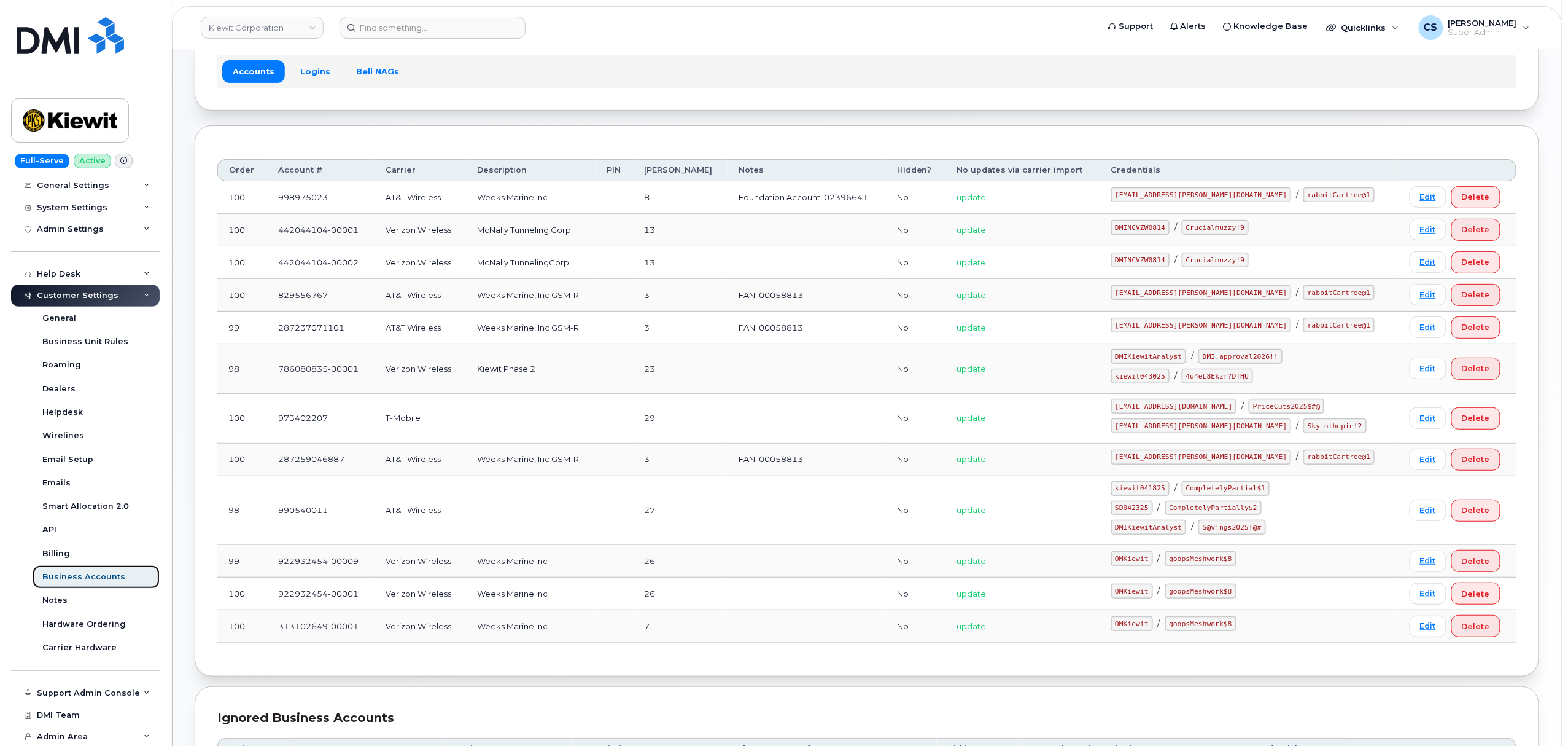
scroll to position [82, 0]
click at [1166, 429] on code "ms-kiewit@dminc.com" at bounding box center [1201, 427] width 180 height 15
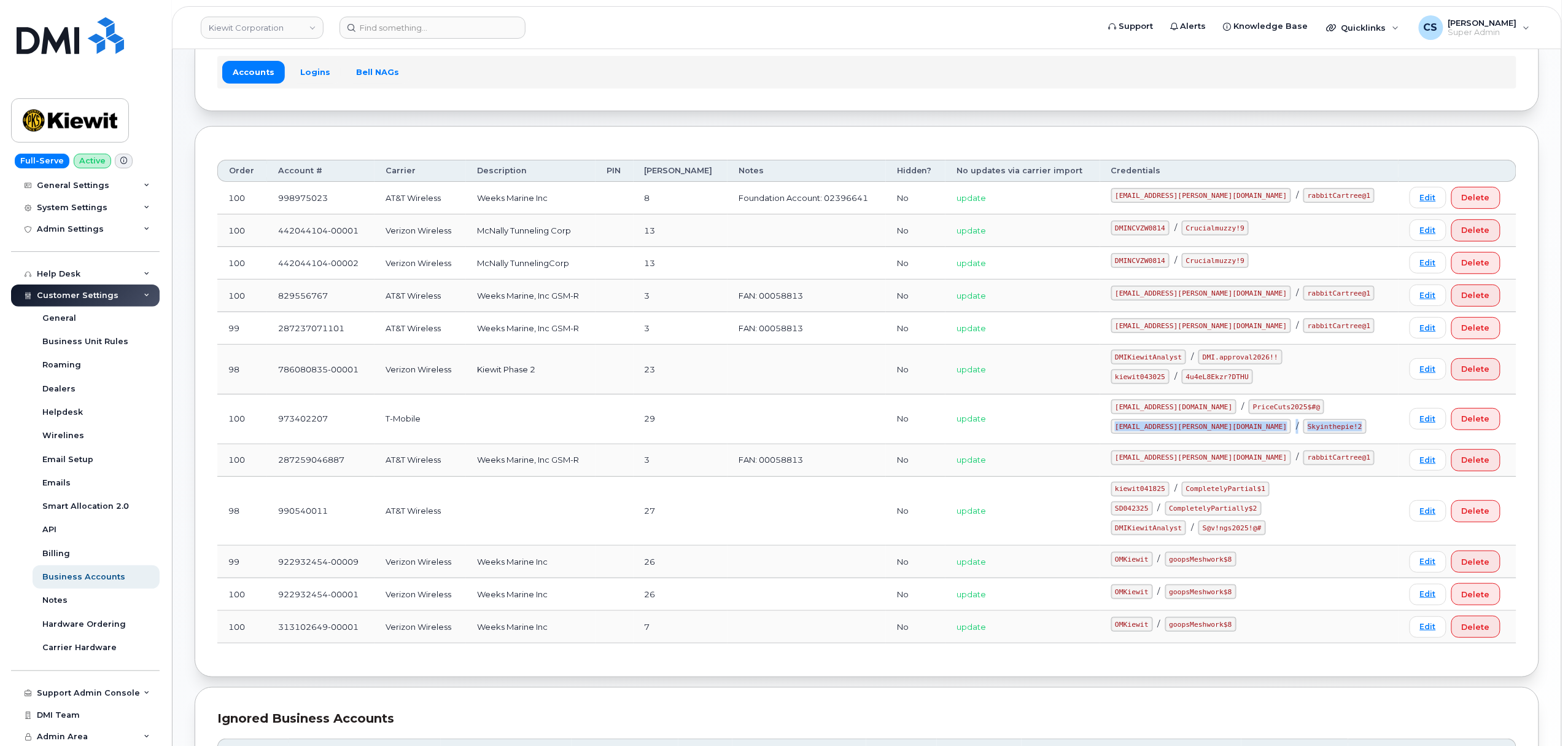
click at [1166, 429] on code "ms-kiewit@dminc.com" at bounding box center [1201, 427] width 180 height 15
click at [1214, 431] on code "ms-kiewit@dminc.com" at bounding box center [1201, 427] width 180 height 15
drag, startPoint x: 1217, startPoint y: 428, endPoint x: 1133, endPoint y: 430, distance: 84.0
click at [1133, 430] on td "ms-invoiceprocessing@dminc.com / PriceCuts2025$#@ ms-kiewit@dminc.com / Skyinth…" at bounding box center [1250, 419] width 298 height 49
copy code "ms-kiewit@dminc.com"
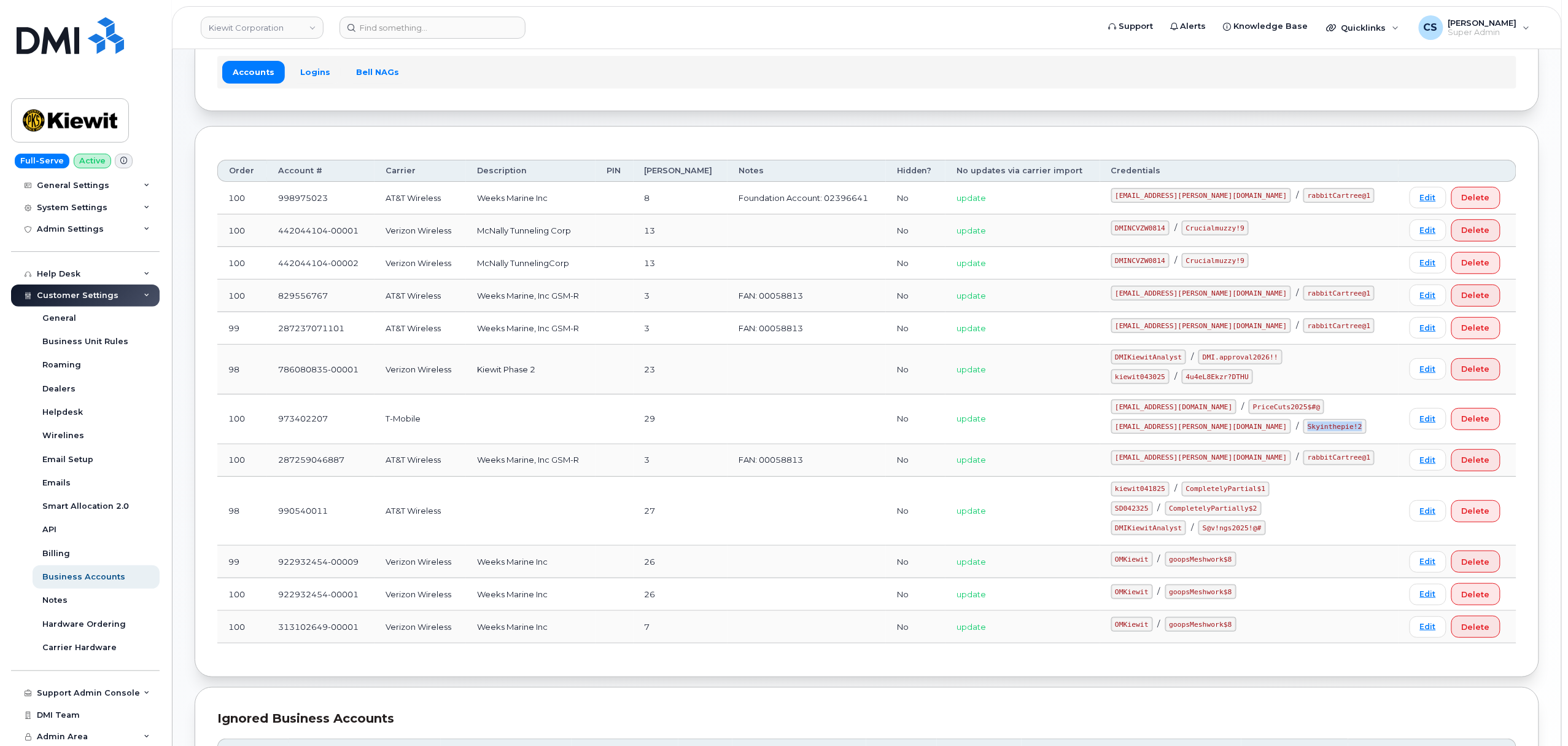
drag, startPoint x: 1291, startPoint y: 429, endPoint x: 1237, endPoint y: 429, distance: 54.0
click at [1304, 429] on code "Skyinthepie!2" at bounding box center [1335, 427] width 63 height 15
copy code "Skyinthepie!2"
click at [1164, 379] on code "kiewit043025" at bounding box center [1140, 377] width 58 height 15
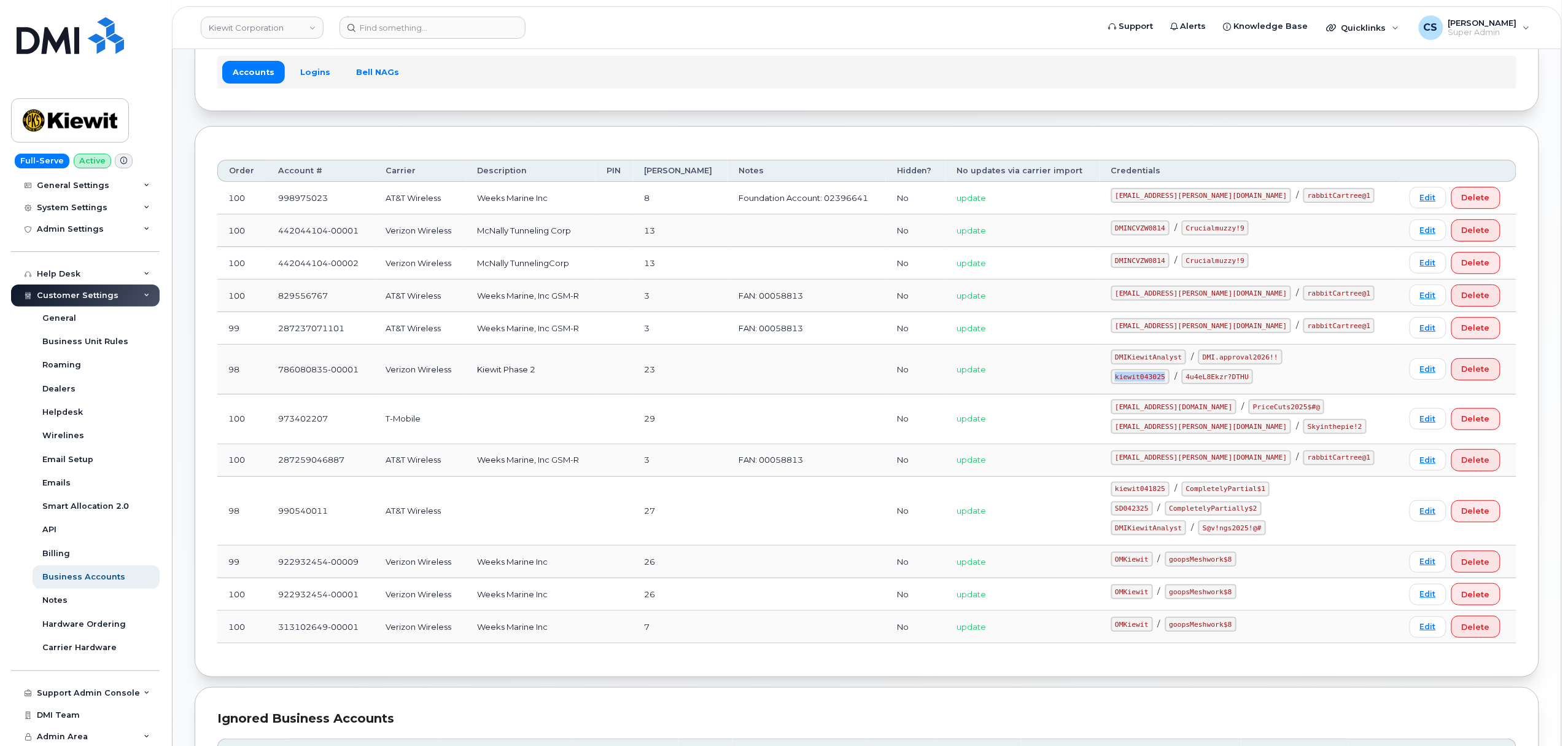
click at [1164, 379] on code "kiewit043025" at bounding box center [1140, 377] width 58 height 15
copy code "kiewit043025"
drag, startPoint x: 1269, startPoint y: 377, endPoint x: 1208, endPoint y: 379, distance: 61.0
click at [1208, 379] on code "4u4eL8Ekzr?DTHU" at bounding box center [1218, 377] width 71 height 15
copy code "4u4eL8Ekzr?DTHU"
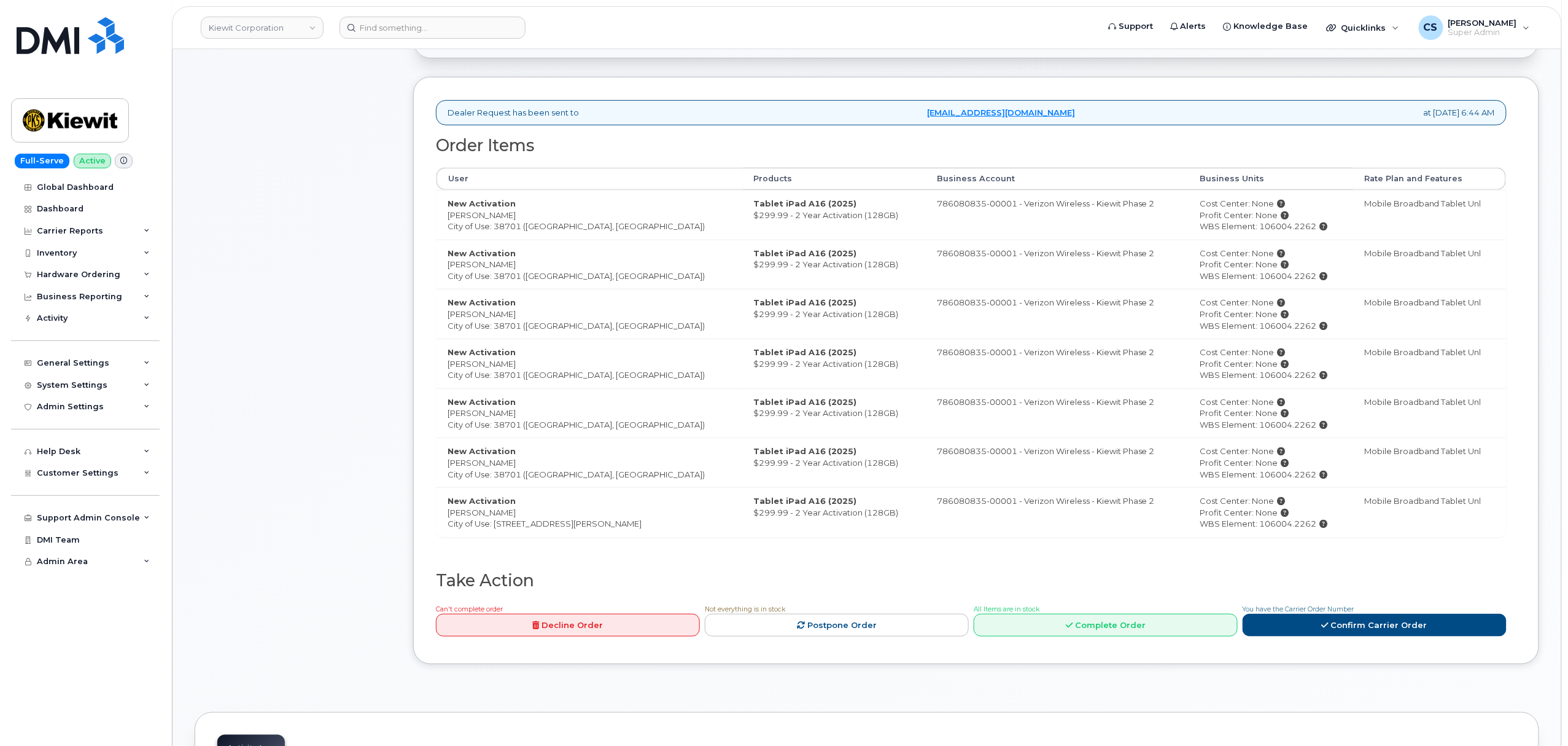
scroll to position [491, 0]
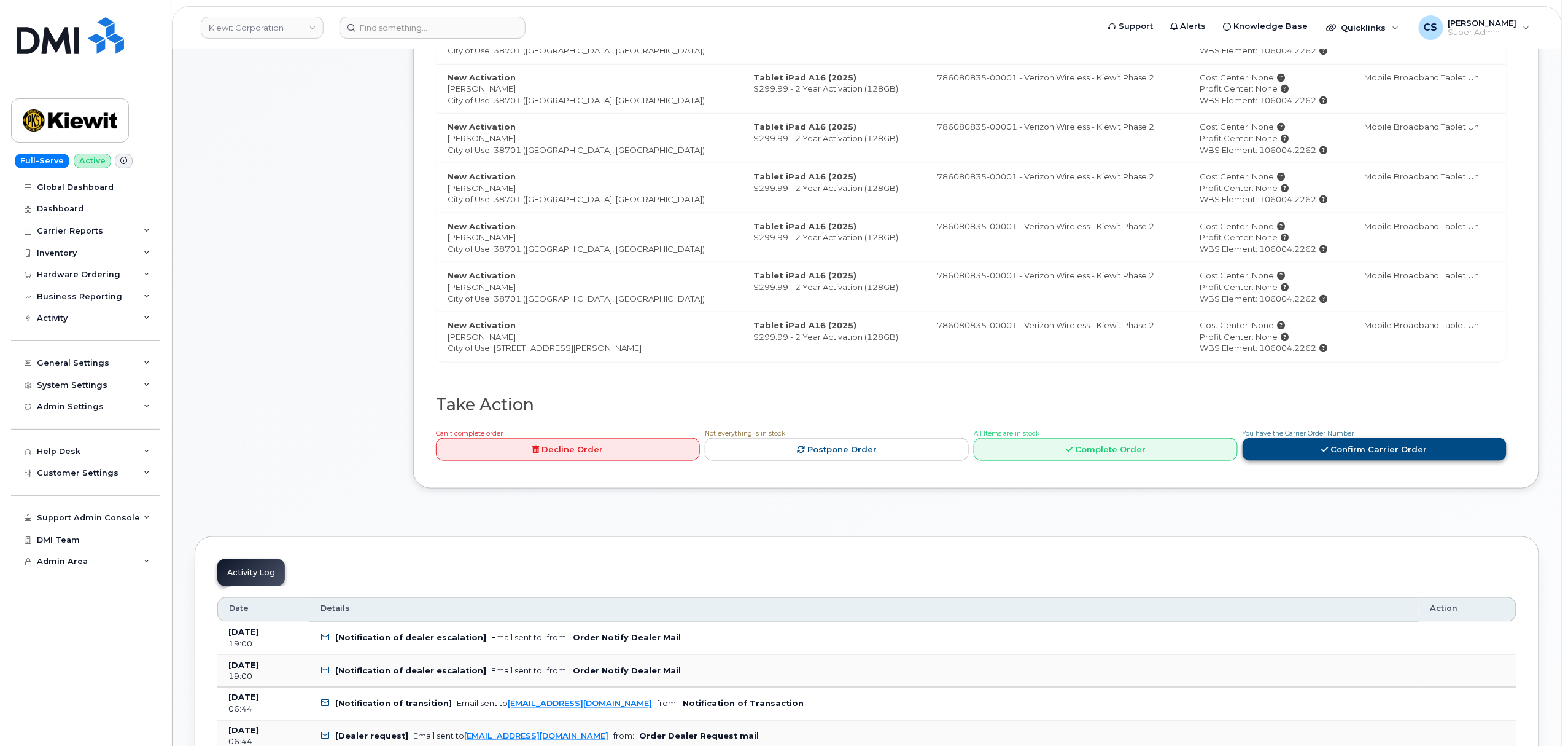
click at [1282, 460] on link "Confirm Carrier Order" at bounding box center [1375, 450] width 264 height 23
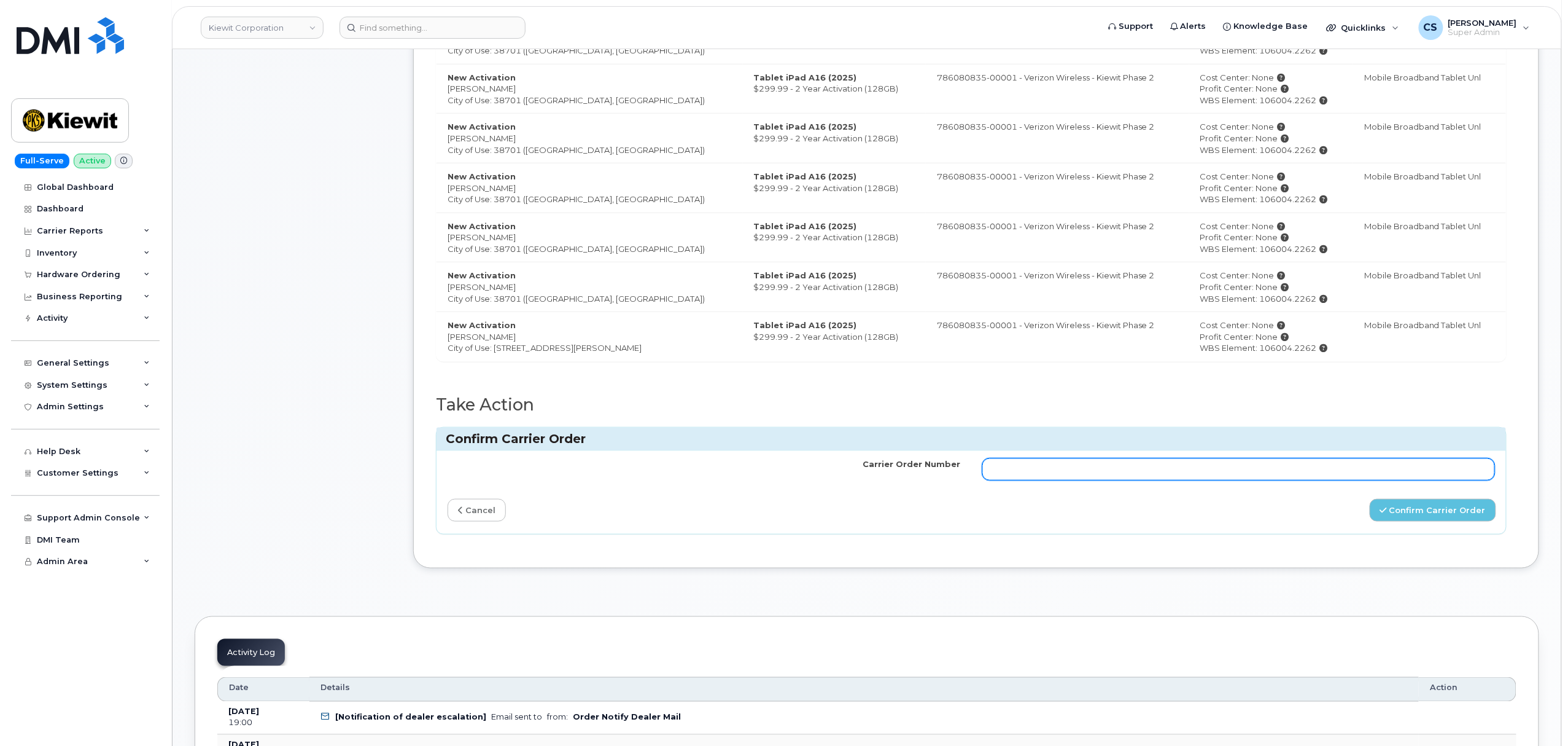
click at [1156, 472] on input "Carrier Order Number" at bounding box center [1238, 469] width 513 height 22
paste input "MB1000501708147"
type input "MB1000501708147"
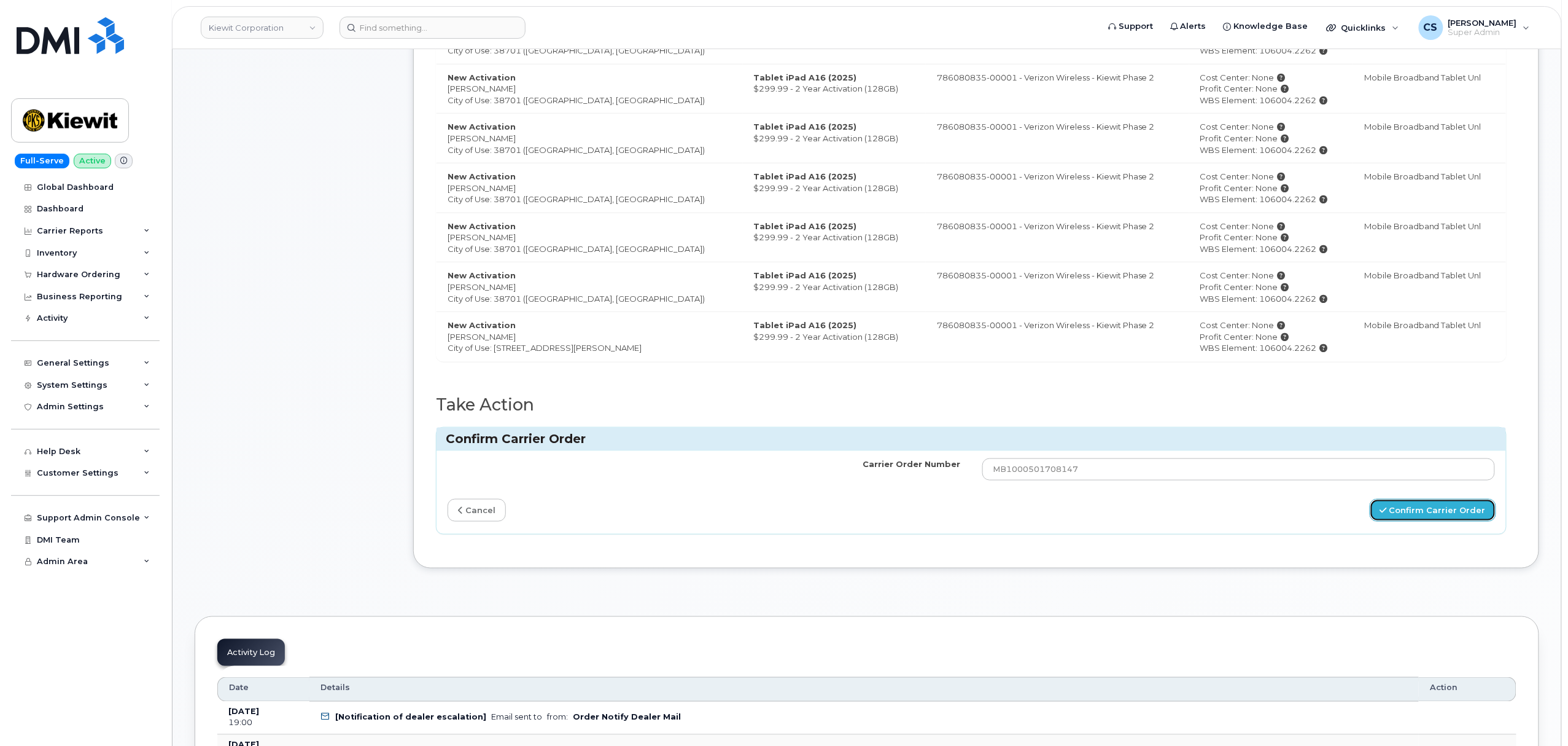
click at [1396, 517] on button "Confirm Carrier Order" at bounding box center [1432, 510] width 126 height 23
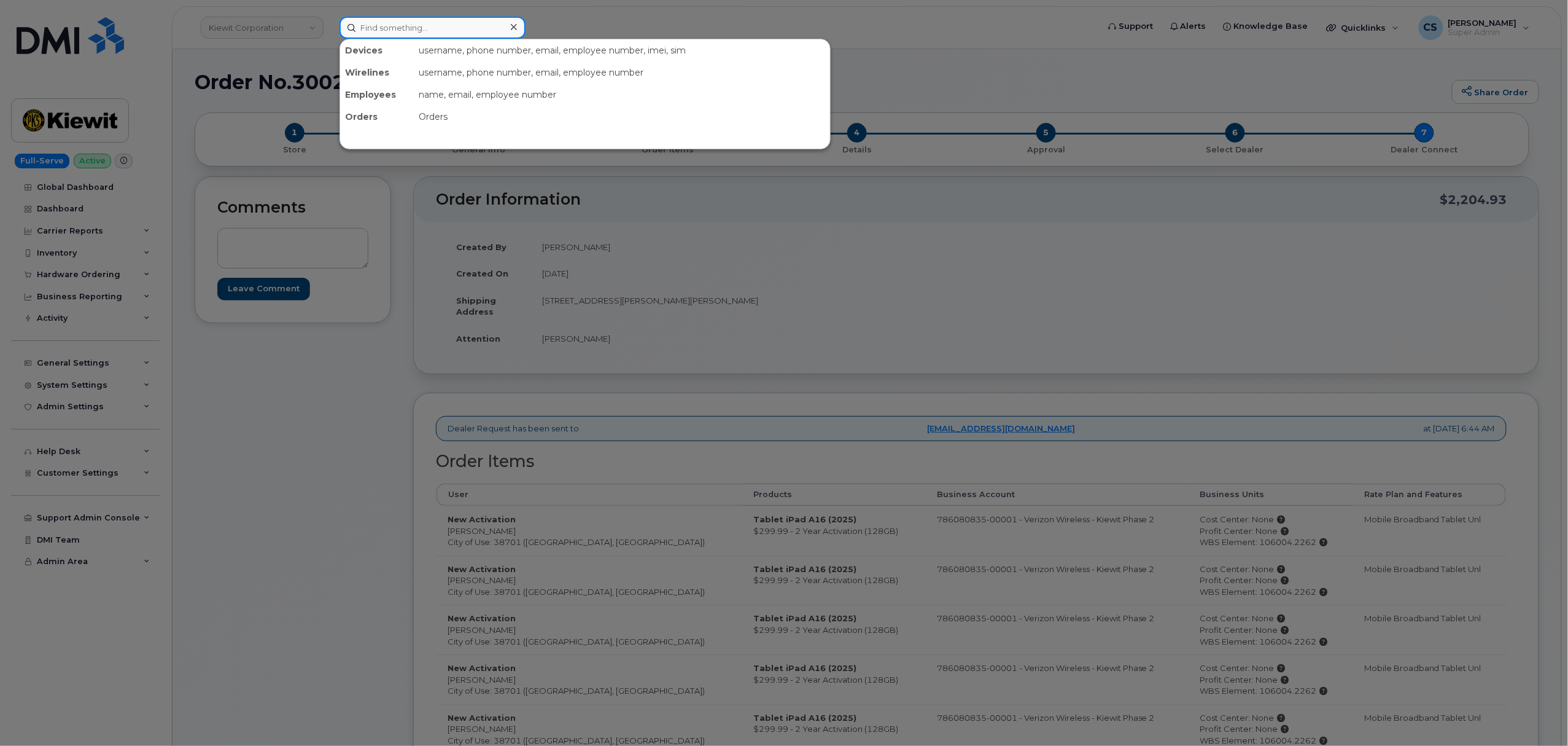
click at [435, 26] on input at bounding box center [433, 27] width 186 height 22
paste input "300688"
type input "300688"
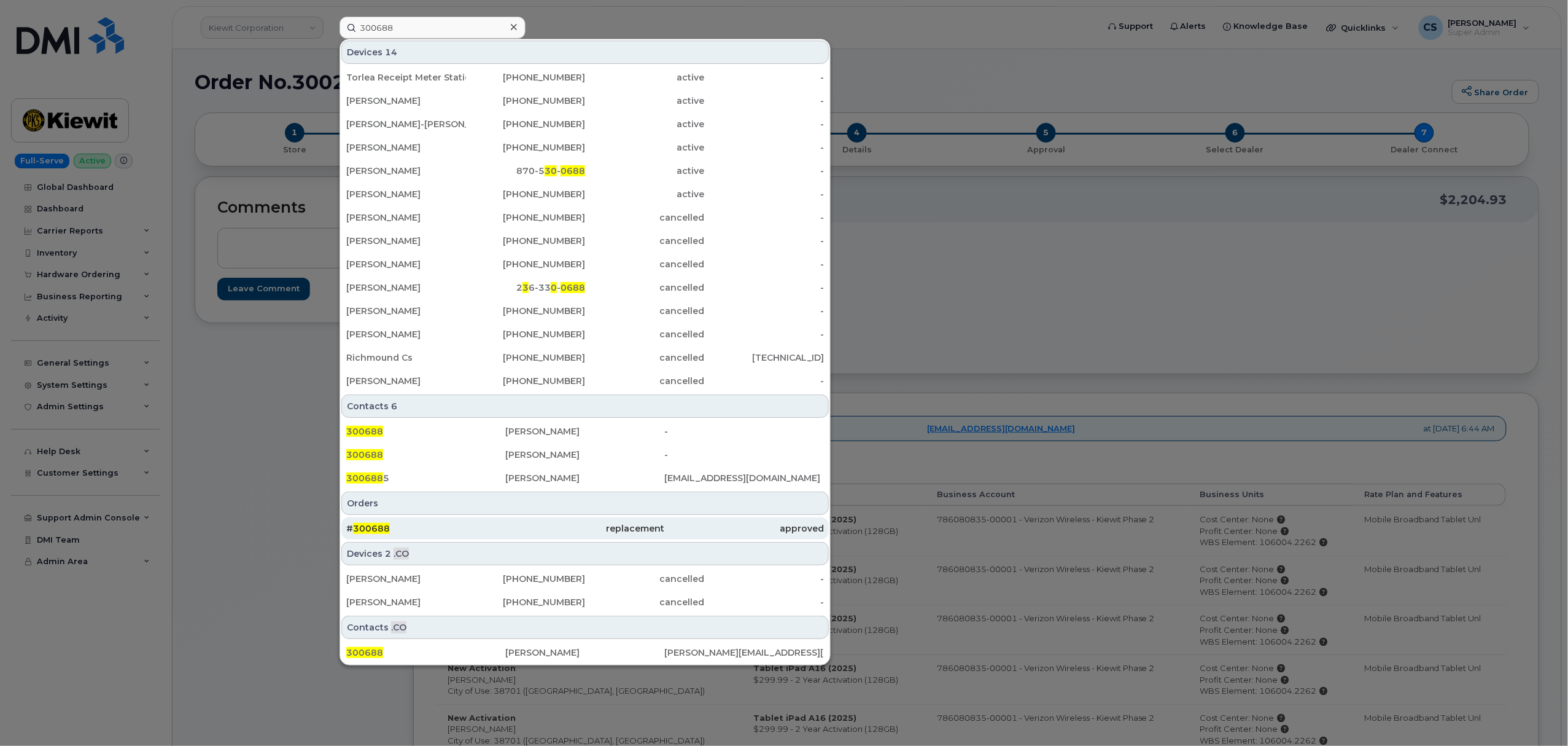
click at [367, 528] on span "300688" at bounding box center [371, 528] width 37 height 11
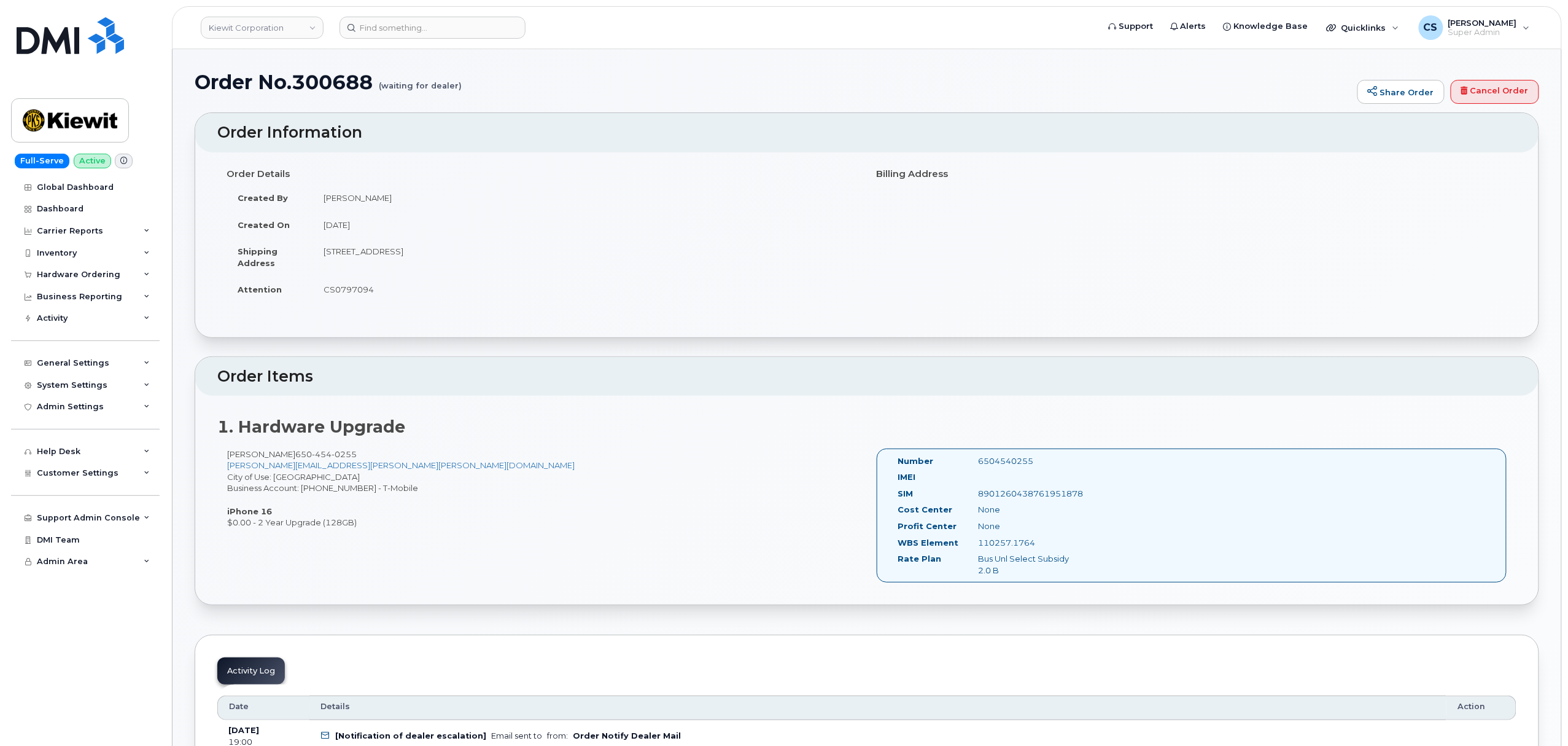
drag, startPoint x: 901, startPoint y: 559, endPoint x: 1022, endPoint y: 569, distance: 121.4
click at [1022, 569] on div "Rate Plan Bus Unl Select Subsidy 2.0 B" at bounding box center [986, 564] width 194 height 23
drag, startPoint x: 898, startPoint y: 556, endPoint x: 1003, endPoint y: 571, distance: 106.1
click at [1003, 571] on div "Rate Plan Bus Unl Select Subsidy 2.0 B" at bounding box center [986, 564] width 194 height 23
copy div "Rate Plan Bus Unl Select Subsidy 2.0 B"
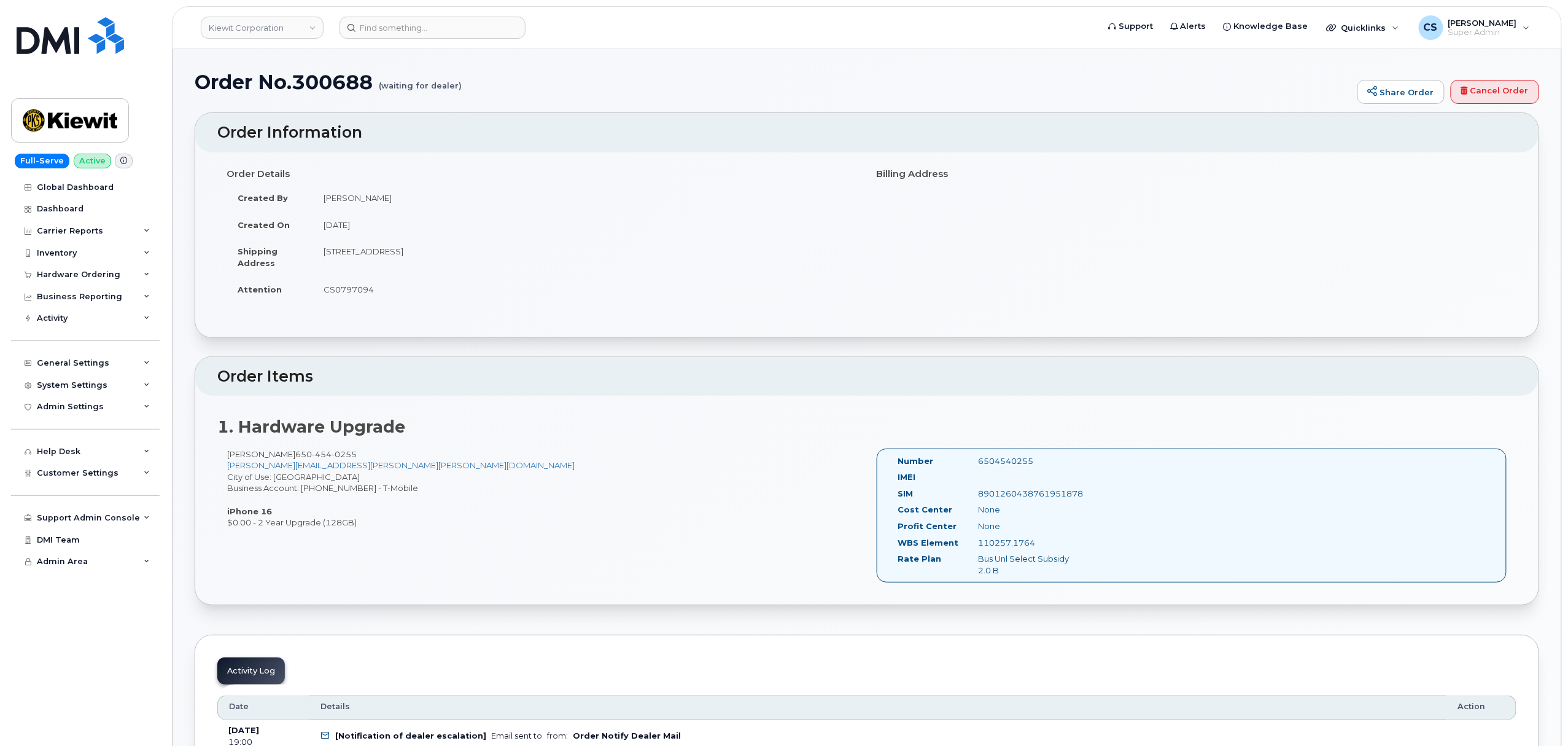
drag, startPoint x: 1040, startPoint y: 542, endPoint x: 895, endPoint y: 546, distance: 145.1
click at [895, 546] on div "WBS Element 110257.1764" at bounding box center [986, 545] width 194 height 16
copy div "WBS Element 110257.1764"
drag, startPoint x: 258, startPoint y: 524, endPoint x: 361, endPoint y: 525, distance: 103.0
click at [361, 525] on div "[PERSON_NAME] [PHONE_NUMBER] [PERSON_NAME][EMAIL_ADDRESS][PERSON_NAME][PERSON_N…" at bounding box center [542, 488] width 650 height 80
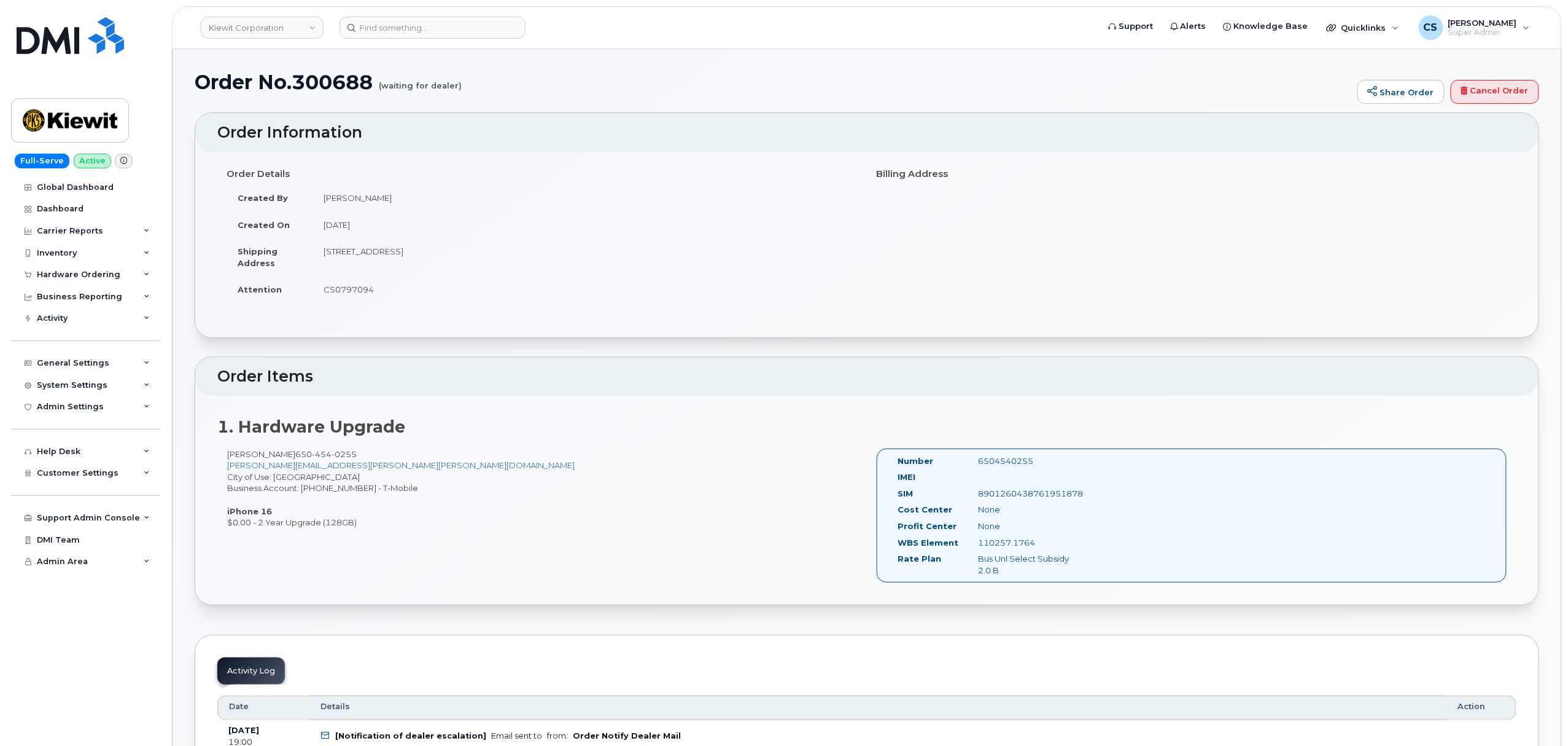
copy div "2 Year Upgrade (128GB)"
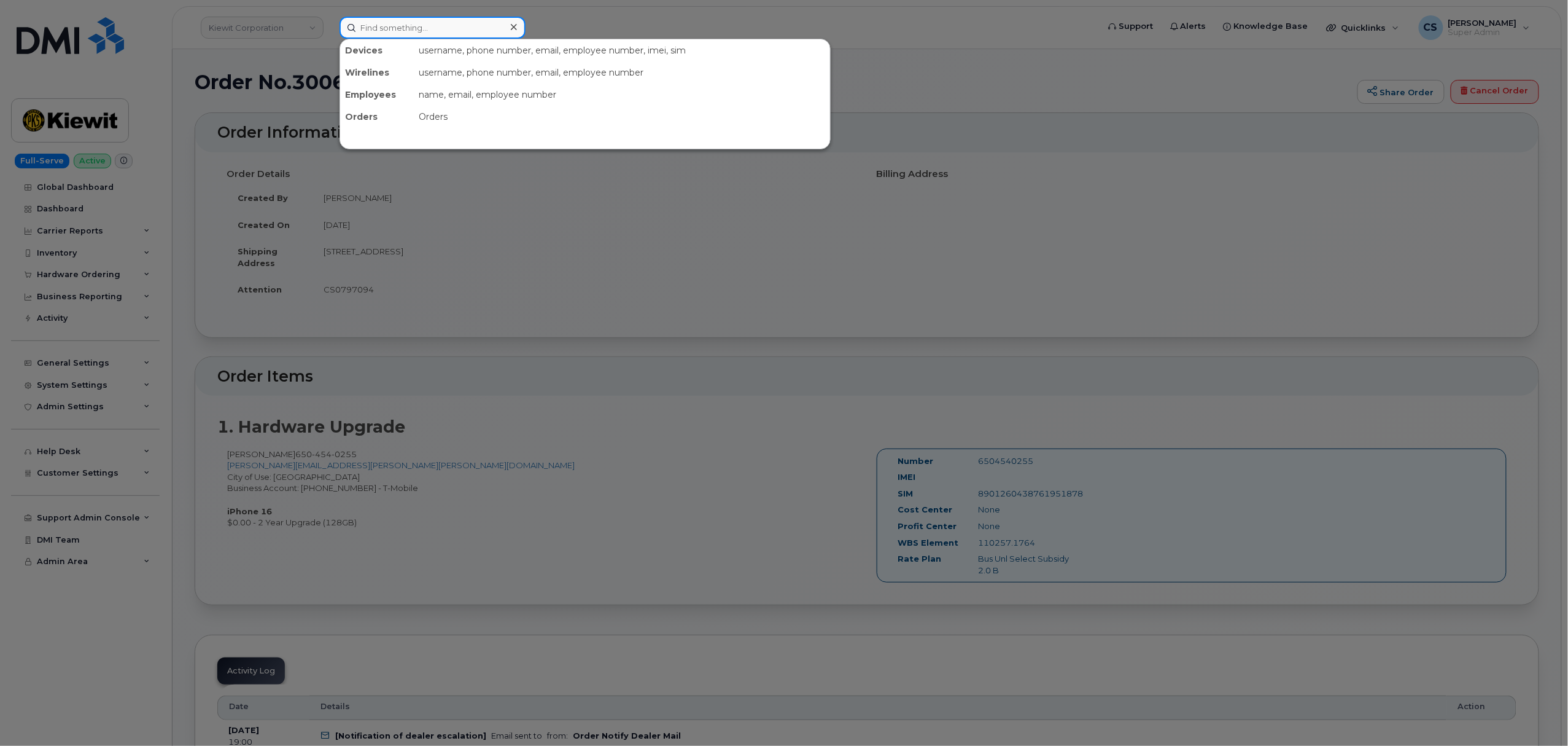
click at [445, 30] on input at bounding box center [433, 27] width 186 height 22
paste input "2623360417"
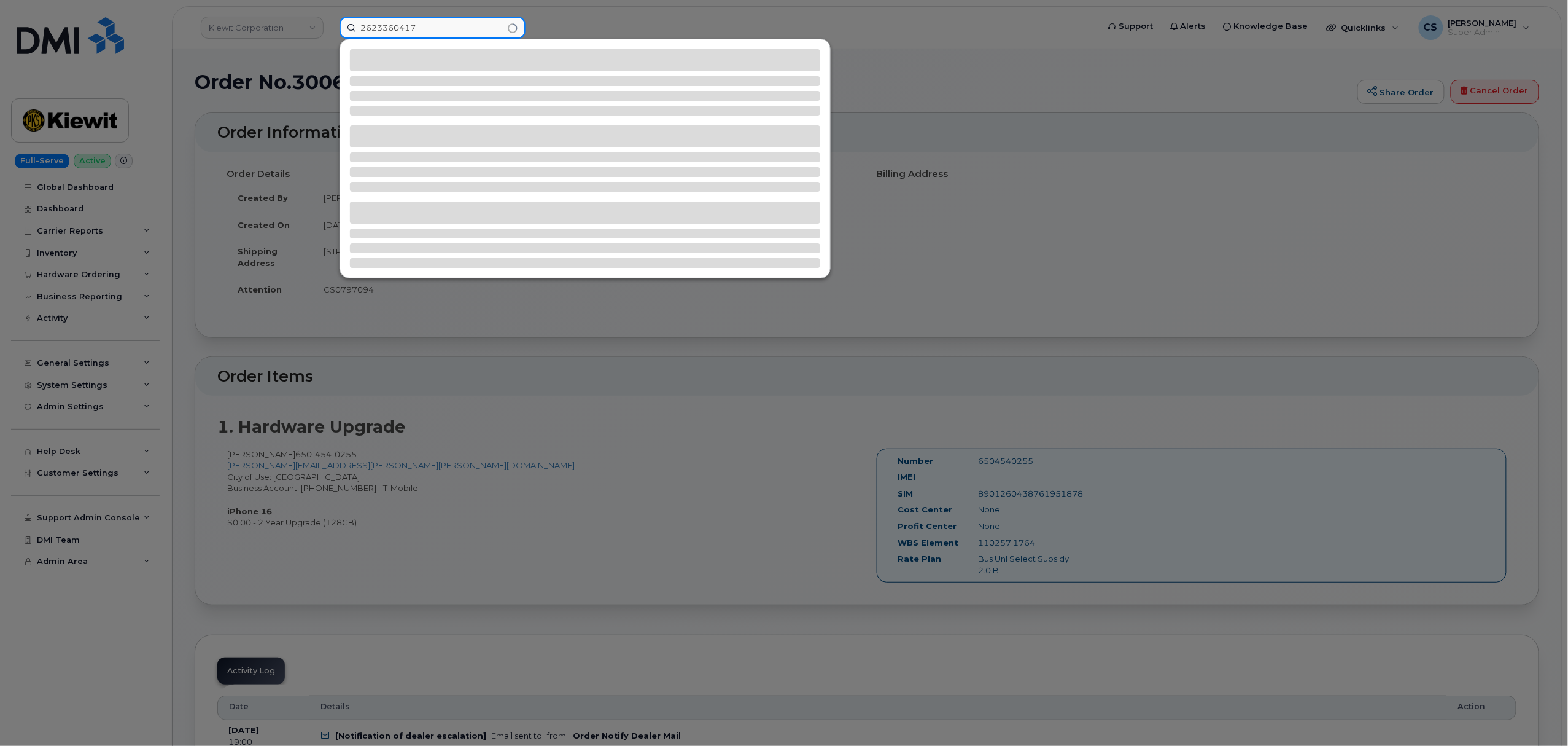
type input "2623360417"
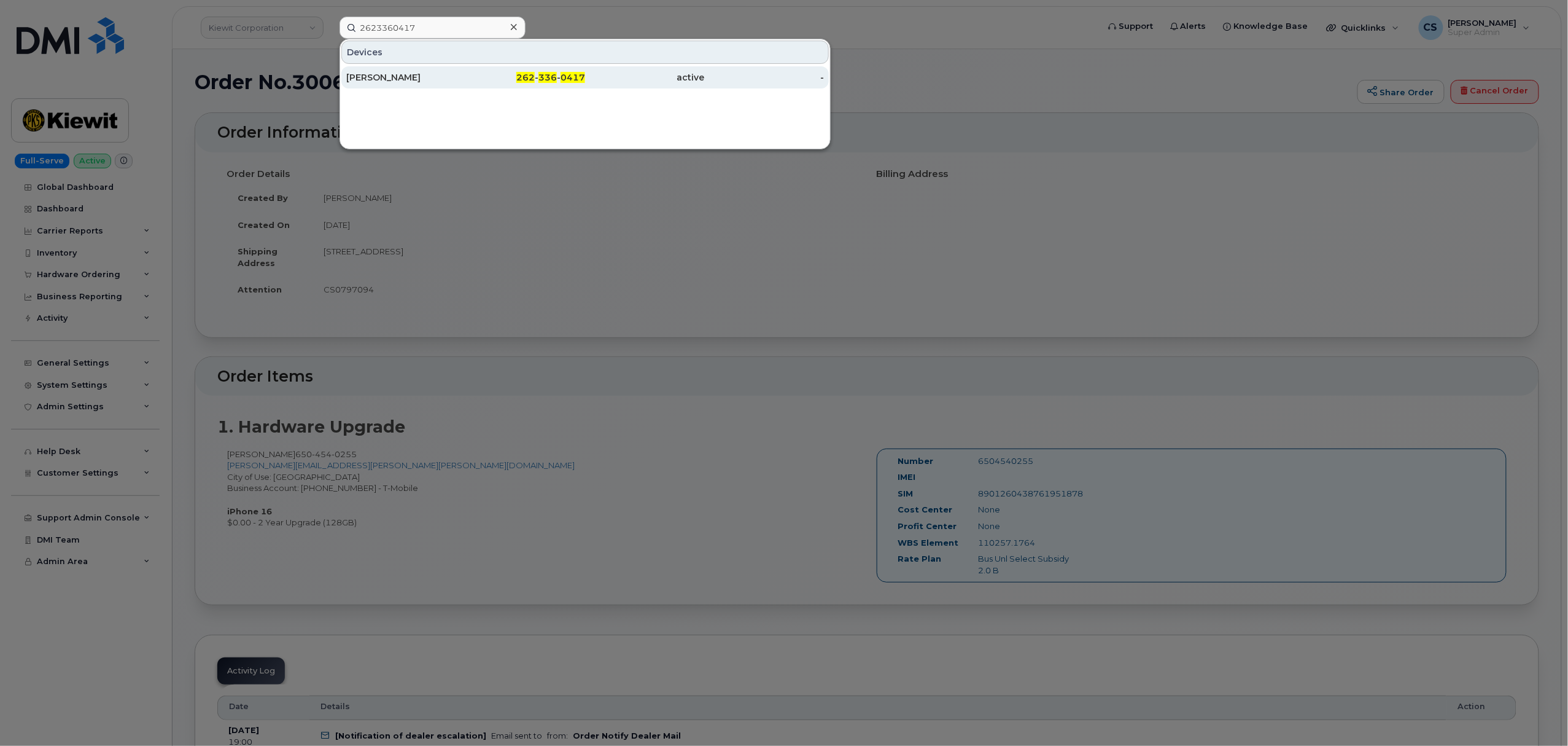
click at [525, 76] on span "262" at bounding box center [525, 78] width 18 height 11
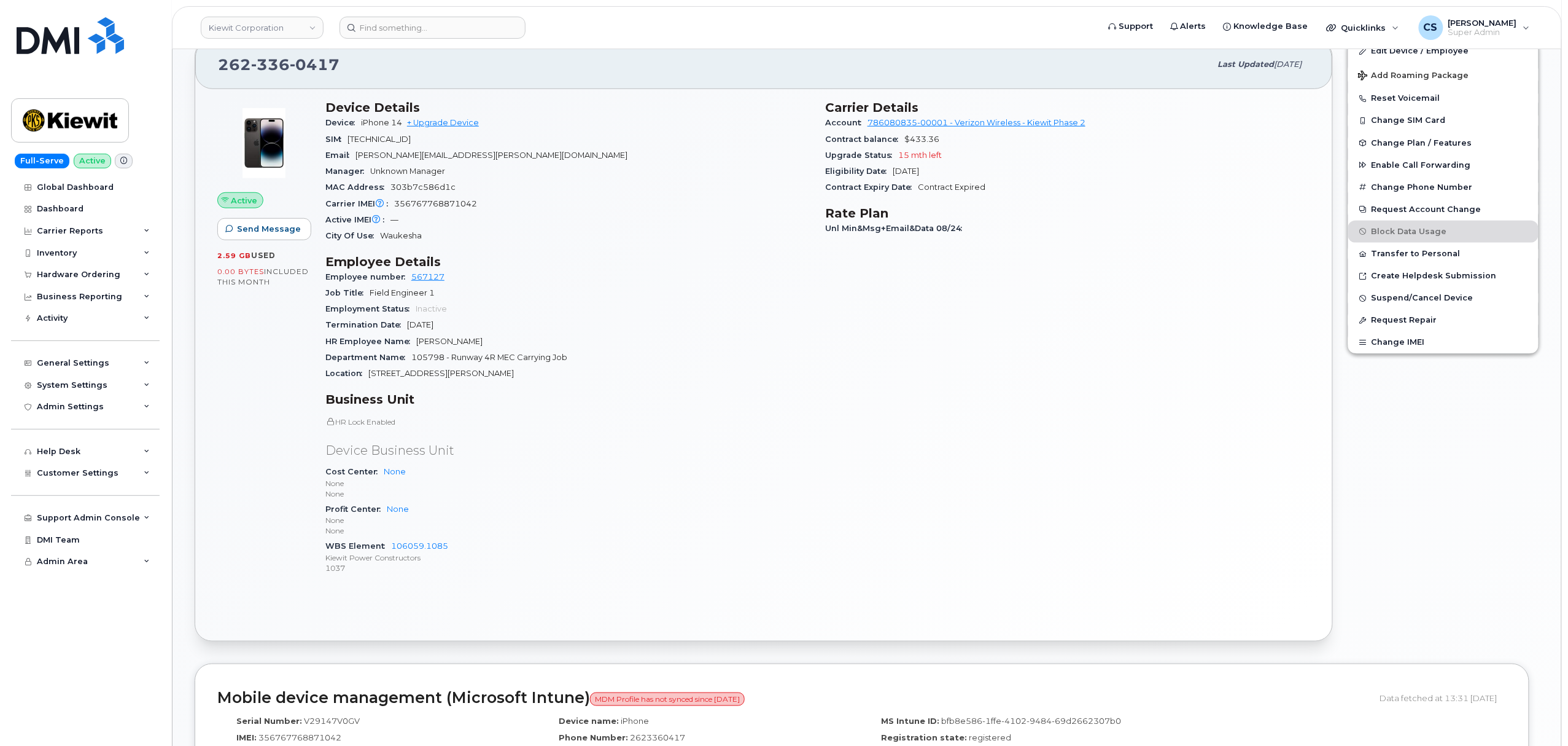
scroll to position [328, 0]
